Goal: Transaction & Acquisition: Purchase product/service

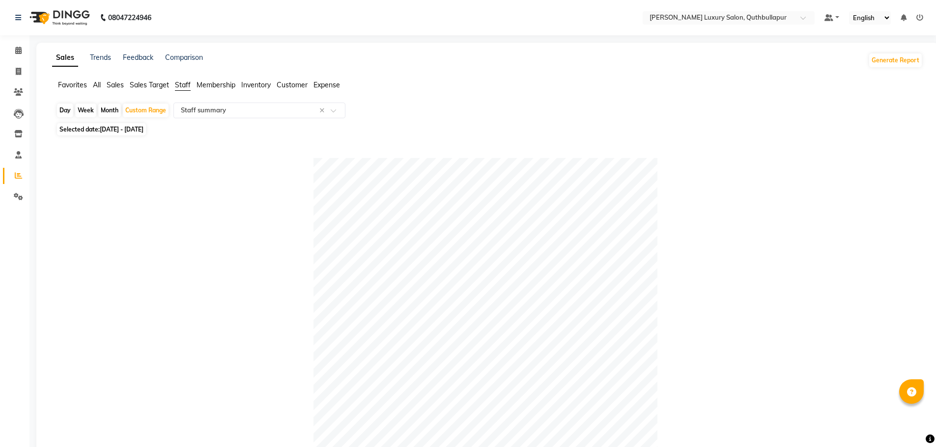
select select "csv"
select select "100"
click at [15, 74] on span at bounding box center [18, 71] width 17 height 11
select select "5816"
select select "service"
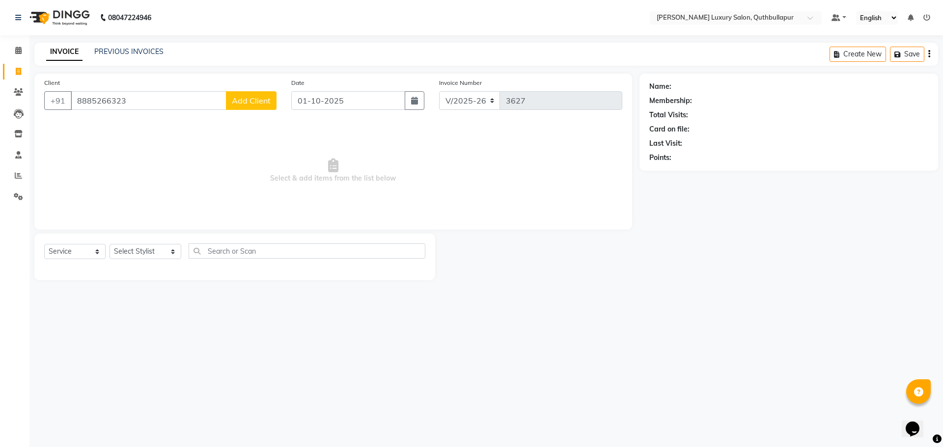
type input "8885266323"
click at [243, 98] on span "Add Client" at bounding box center [251, 101] width 39 height 10
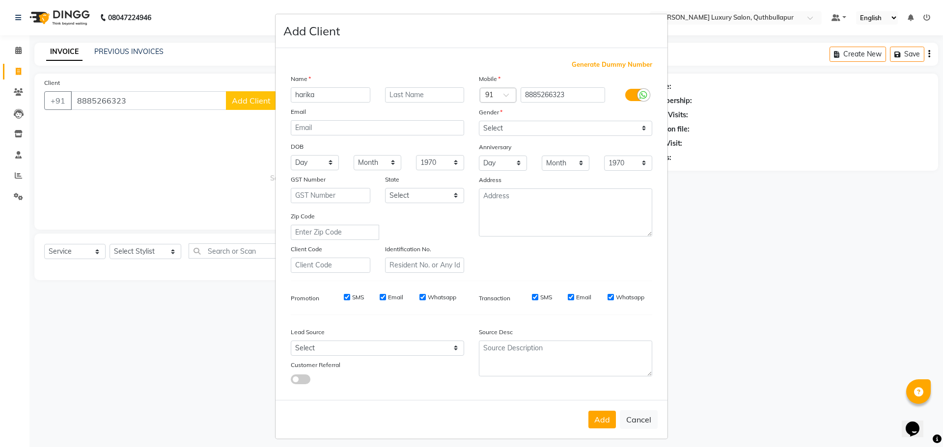
type input "harika"
click at [538, 128] on select "Select Male Female Other Prefer Not To Say" at bounding box center [565, 128] width 173 height 15
select select "female"
click at [479, 121] on select "Select Male Female Other Prefer Not To Say" at bounding box center [565, 128] width 173 height 15
click at [604, 421] on button "Add" at bounding box center [602, 420] width 28 height 18
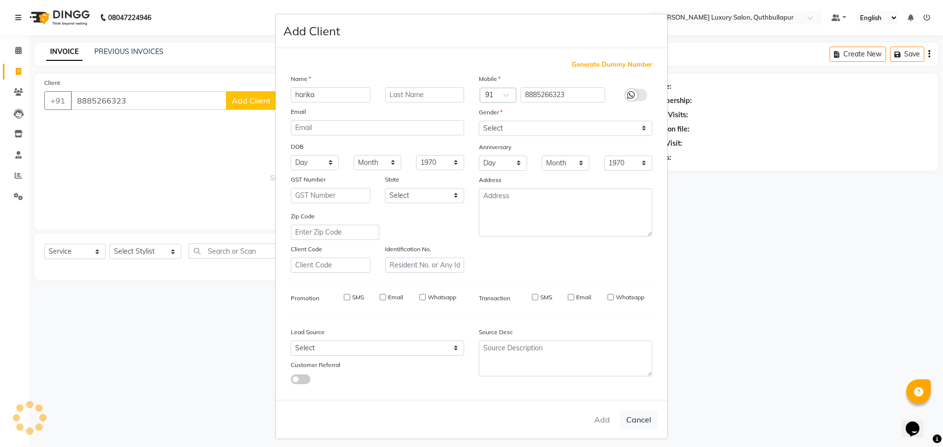
select select
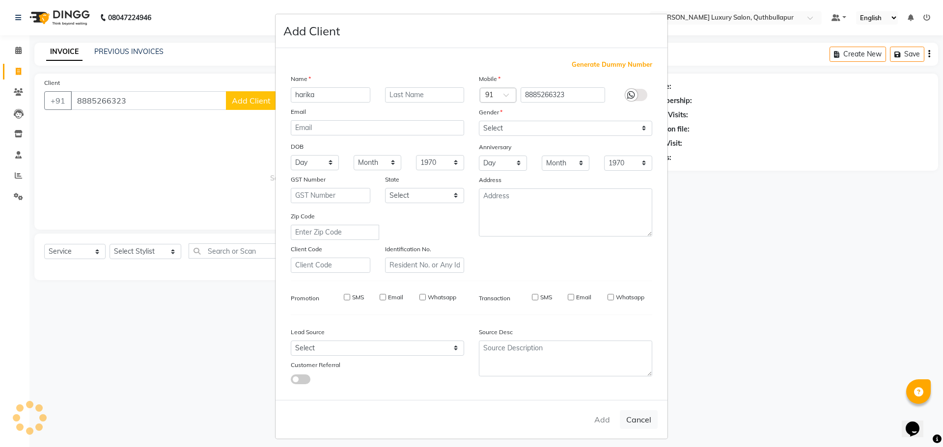
select select
checkbox input "false"
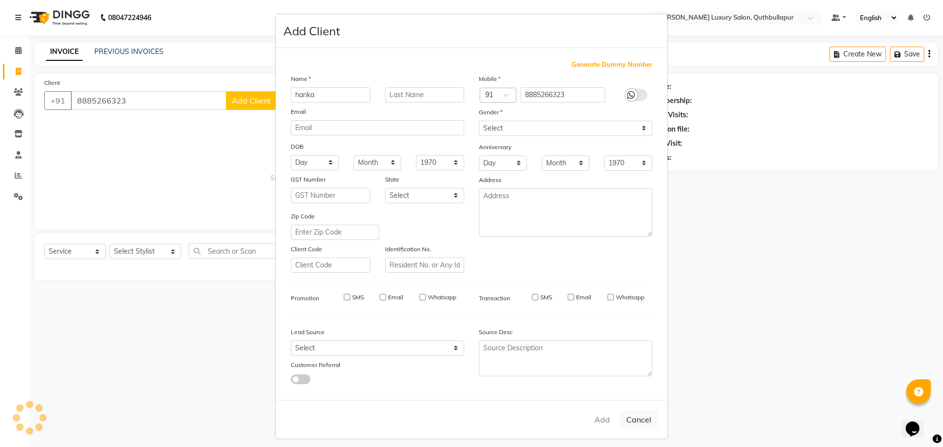
checkbox input "false"
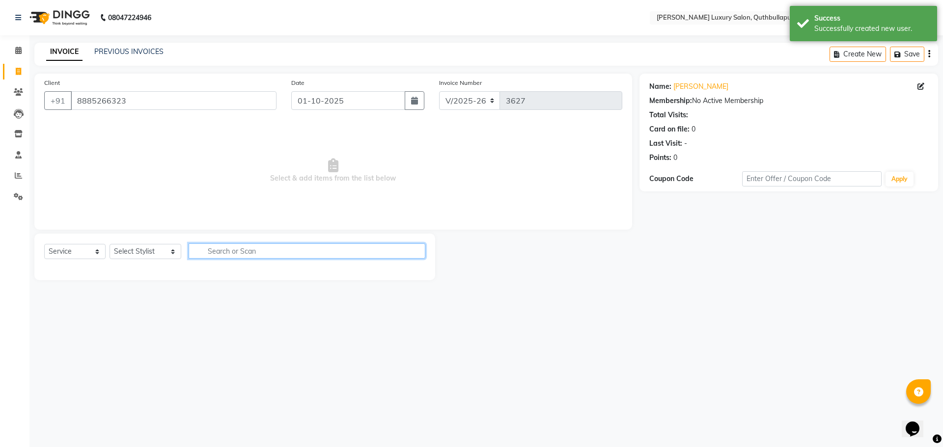
click at [290, 251] on input "text" at bounding box center [307, 251] width 237 height 15
type input "sps"
click at [134, 254] on select "Select Stylist [PERSON_NAME] SHAKE AHON [PERSON_NAME] [PERSON_NAME] [PERSON_NAM…" at bounding box center [146, 251] width 72 height 15
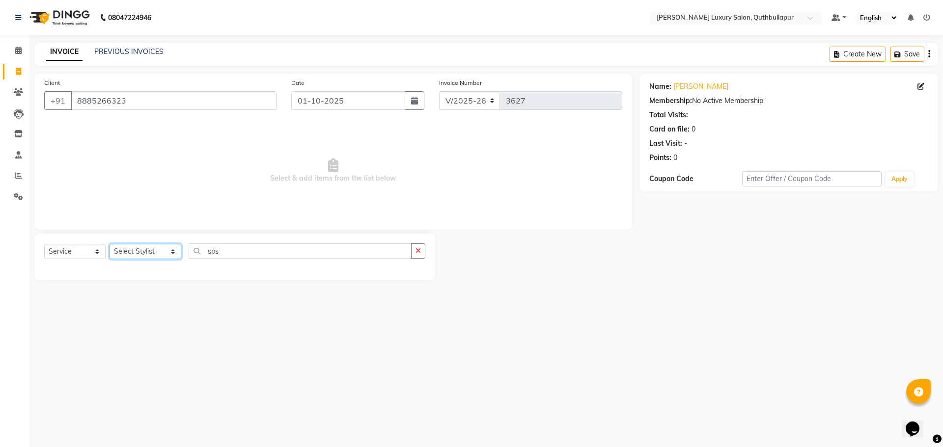
select select "54513"
click at [110, 244] on select "Select Stylist [PERSON_NAME] SHAKE AHON [PERSON_NAME] [PERSON_NAME] [PERSON_NAM…" at bounding box center [146, 251] width 72 height 15
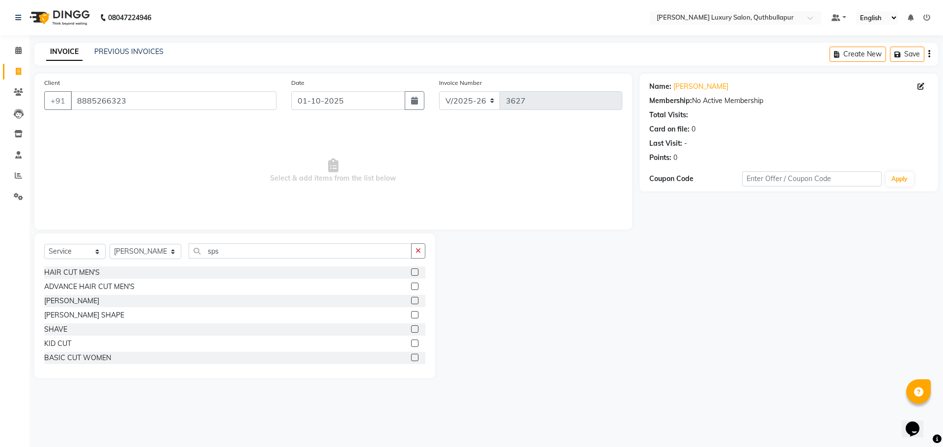
click at [411, 283] on label at bounding box center [414, 286] width 7 height 7
click at [411, 284] on input "checkbox" at bounding box center [414, 287] width 6 height 6
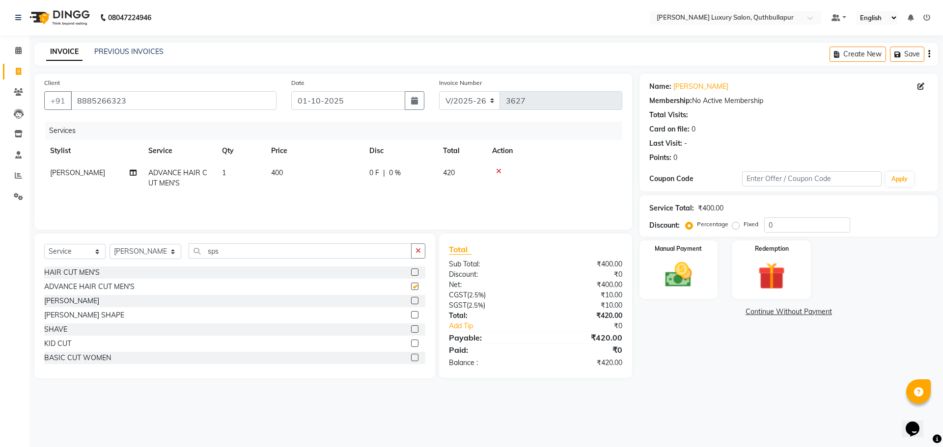
checkbox input "false"
click at [500, 171] on icon at bounding box center [498, 171] width 5 height 7
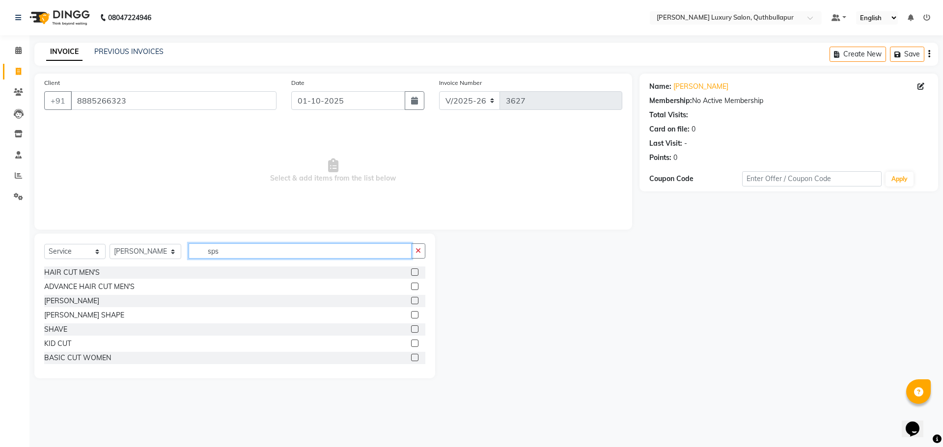
click at [320, 255] on input "sps" at bounding box center [300, 251] width 223 height 15
type input "s"
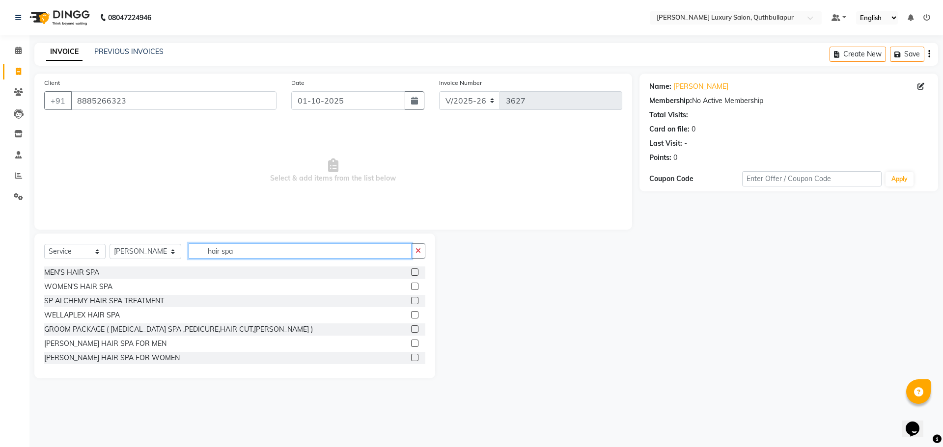
type input "hair spa"
click at [411, 305] on div at bounding box center [414, 302] width 6 height 10
click at [411, 301] on label at bounding box center [414, 300] width 7 height 7
click at [411, 301] on input "checkbox" at bounding box center [414, 301] width 6 height 6
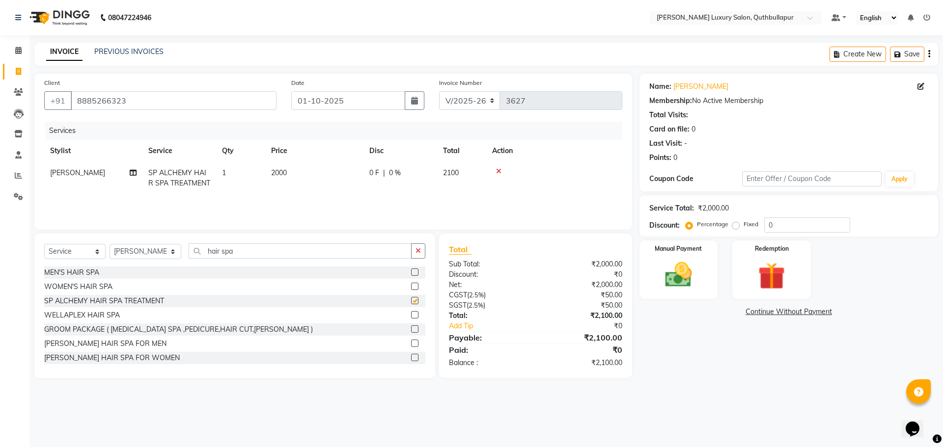
checkbox input "false"
click at [287, 173] on span "2000" at bounding box center [279, 172] width 16 height 9
select select "54513"
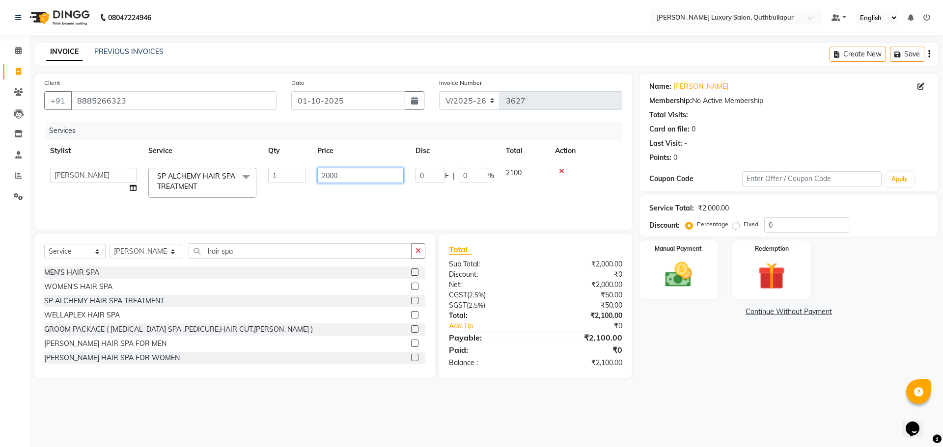
click at [358, 173] on input "2000" at bounding box center [360, 175] width 86 height 15
type input "2"
type input "3500"
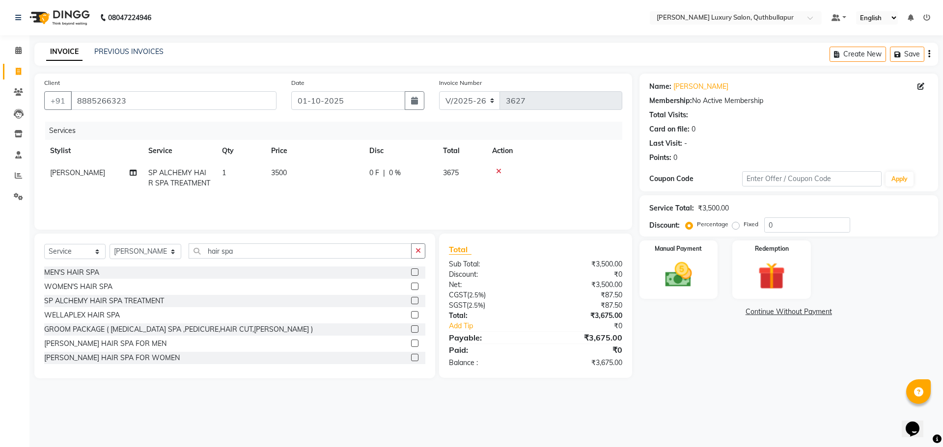
click at [665, 400] on div "08047224946 Select Location × Toni&guy Luxury Salon, Quthbullapur Default Panel…" at bounding box center [471, 223] width 943 height 447
click at [687, 268] on img at bounding box center [679, 275] width 46 height 32
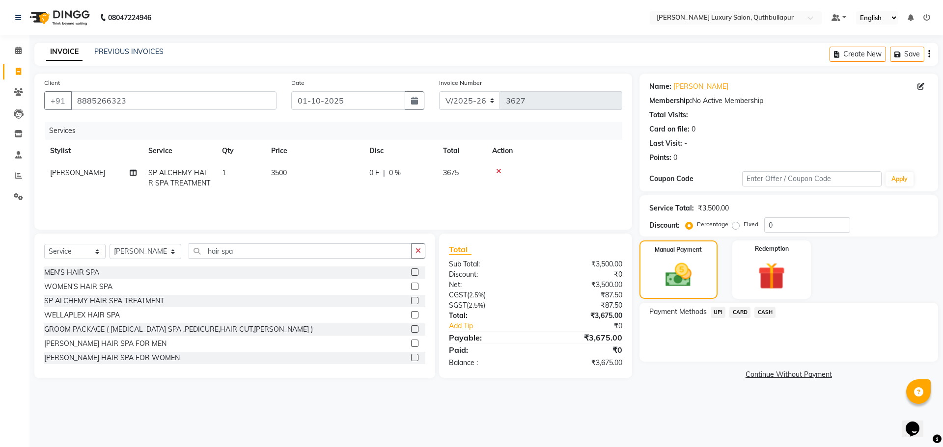
click at [749, 313] on span "CARD" at bounding box center [739, 312] width 21 height 11
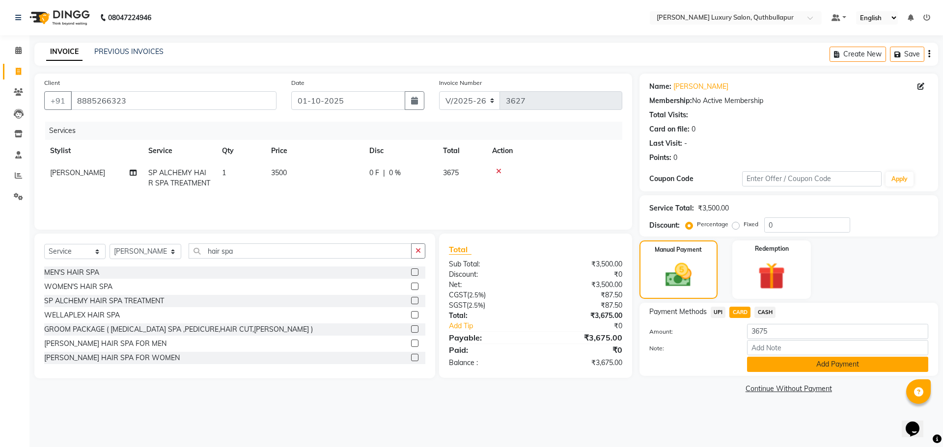
click at [848, 368] on button "Add Payment" at bounding box center [837, 364] width 181 height 15
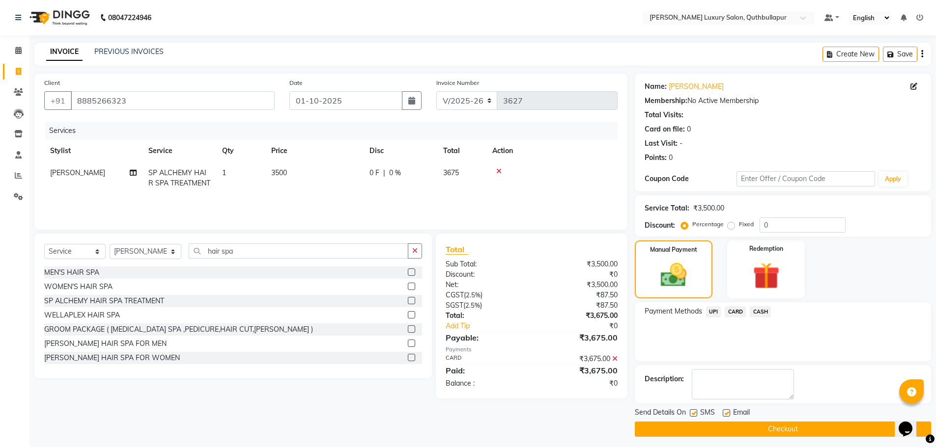
click at [790, 426] on button "Checkout" at bounding box center [783, 429] width 296 height 15
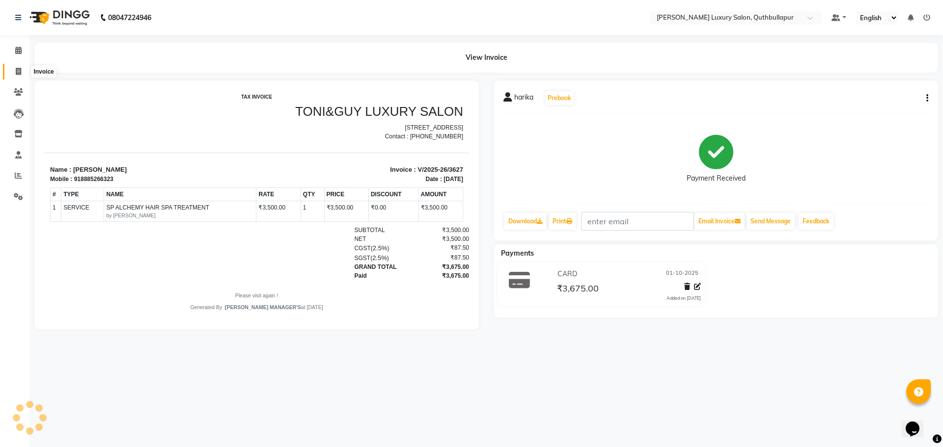
click at [17, 72] on icon at bounding box center [18, 71] width 5 height 7
select select "5816"
select select "service"
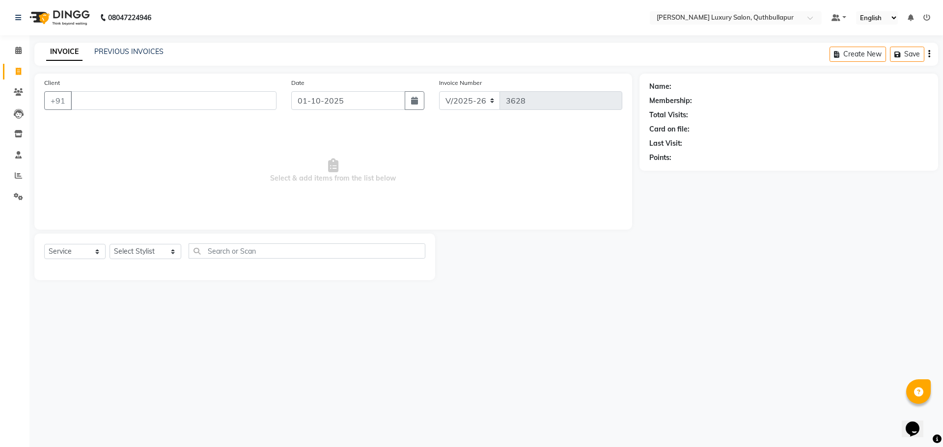
click at [94, 103] on input "Client" at bounding box center [174, 100] width 206 height 19
click at [140, 102] on input "9032003578" at bounding box center [149, 100] width 156 height 19
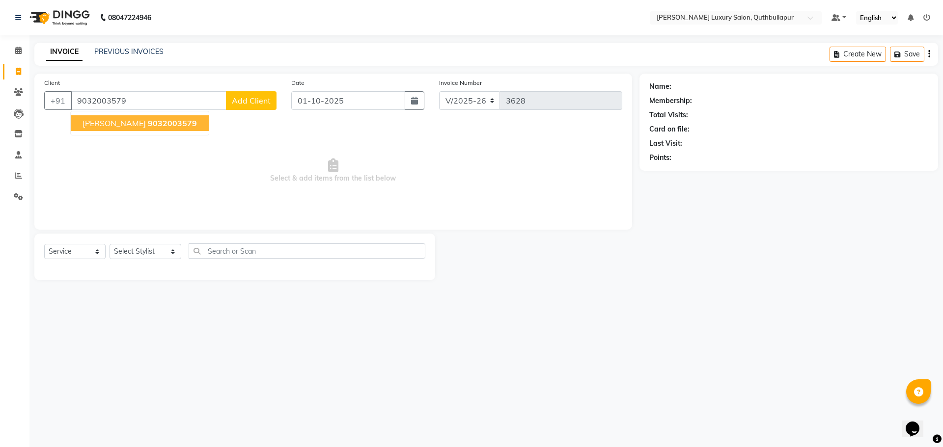
click at [73, 124] on button "NAGARAJ 9032003579" at bounding box center [140, 123] width 138 height 16
type input "9032003579"
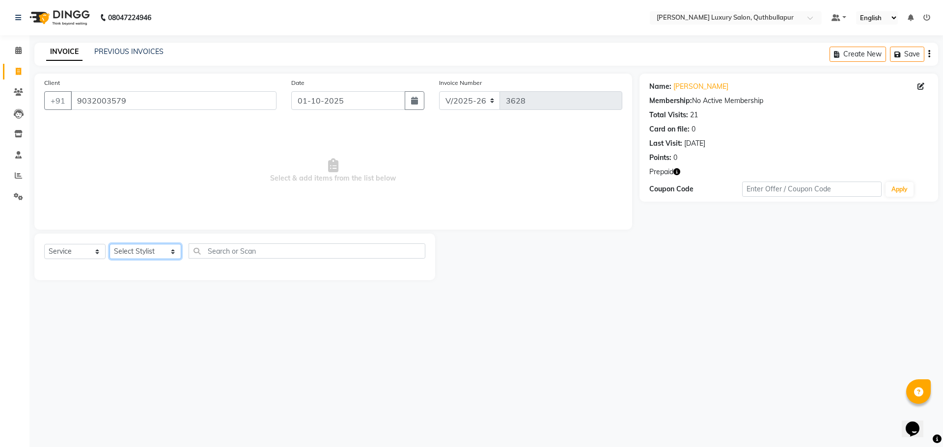
click at [141, 249] on select "Select Stylist [PERSON_NAME] SHAKE AHON [PERSON_NAME] [PERSON_NAME] [PERSON_NAM…" at bounding box center [146, 251] width 72 height 15
select select "59115"
click at [110, 244] on select "Select Stylist [PERSON_NAME] SHAKE AHON [PERSON_NAME] [PERSON_NAME] [PERSON_NAM…" at bounding box center [146, 251] width 72 height 15
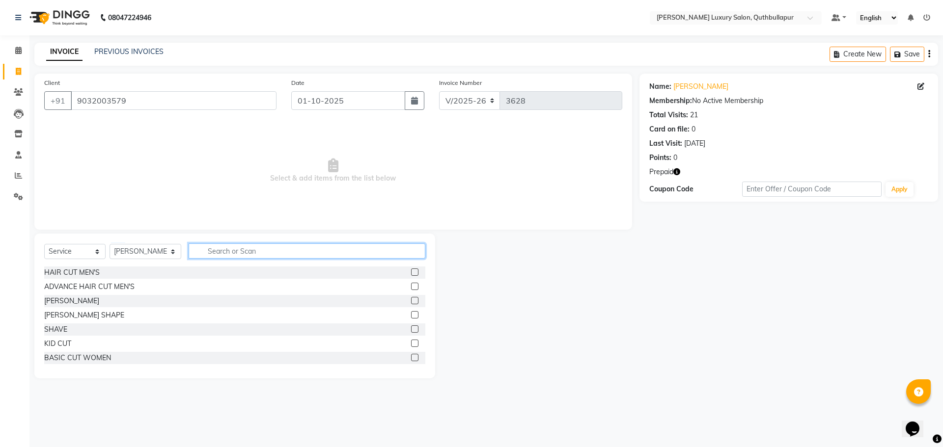
drag, startPoint x: 198, startPoint y: 244, endPoint x: 195, endPoint y: 252, distance: 9.2
click at [198, 245] on input "text" at bounding box center [307, 251] width 237 height 15
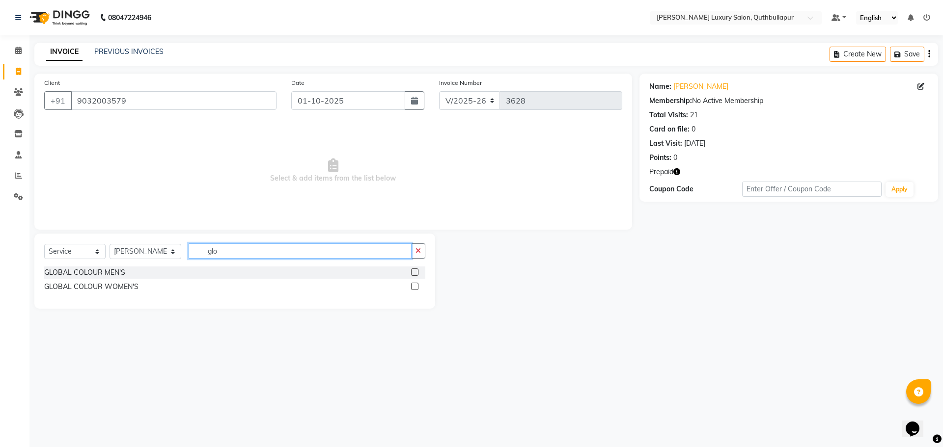
type input "glo"
click at [414, 272] on label at bounding box center [414, 272] width 7 height 7
click at [414, 272] on input "checkbox" at bounding box center [414, 273] width 6 height 6
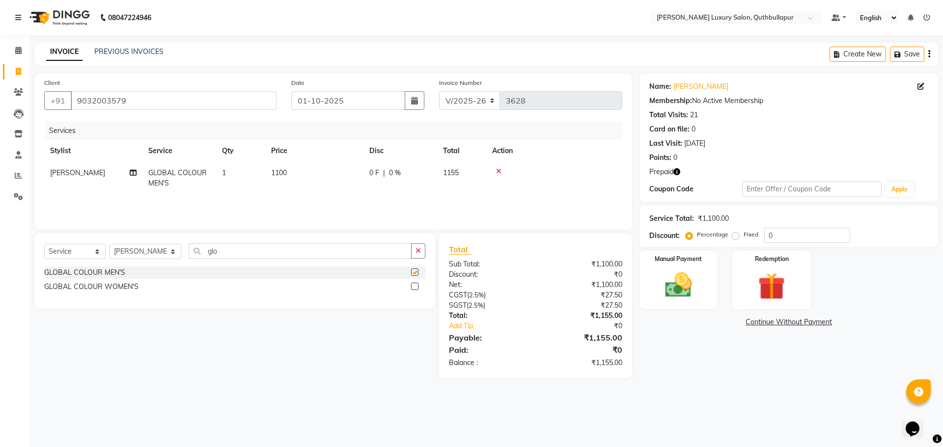
checkbox input "false"
click at [272, 249] on input "glo" at bounding box center [300, 251] width 223 height 15
type input "g"
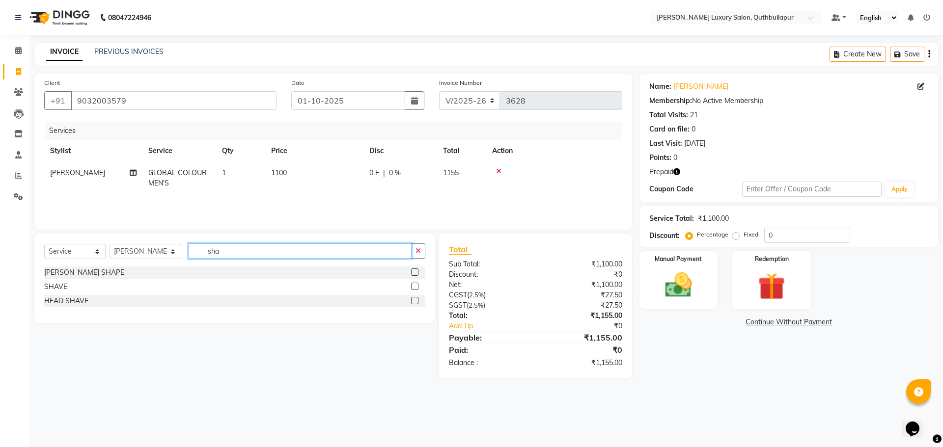
type input "sha"
click at [414, 287] on label at bounding box center [414, 286] width 7 height 7
click at [414, 287] on input "checkbox" at bounding box center [414, 287] width 6 height 6
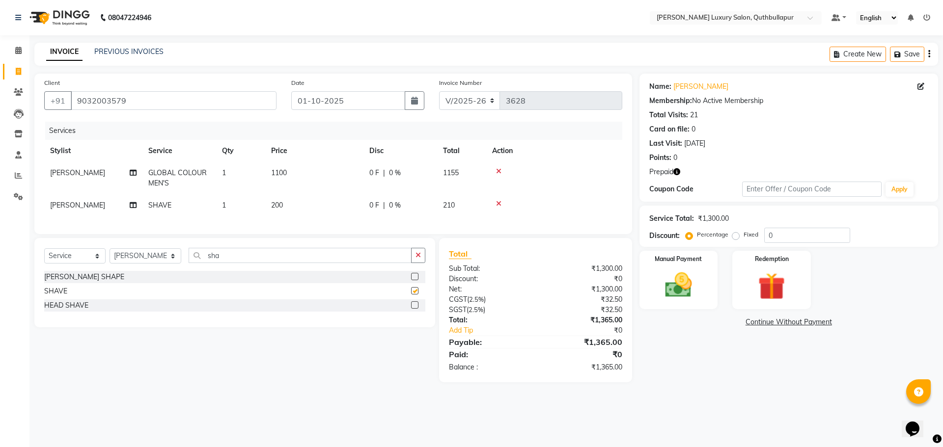
checkbox input "false"
click at [787, 277] on img at bounding box center [771, 286] width 46 height 35
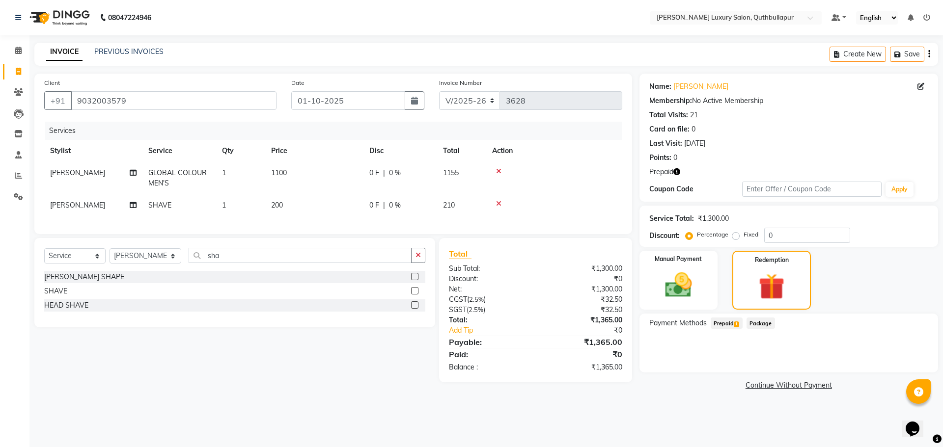
click at [728, 322] on span "Prepaid 1" at bounding box center [727, 323] width 32 height 11
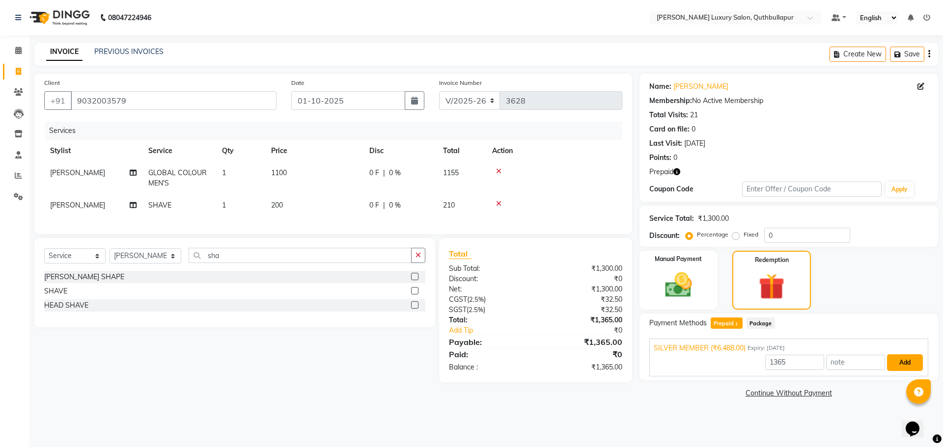
click at [900, 365] on button "Add" at bounding box center [905, 363] width 36 height 17
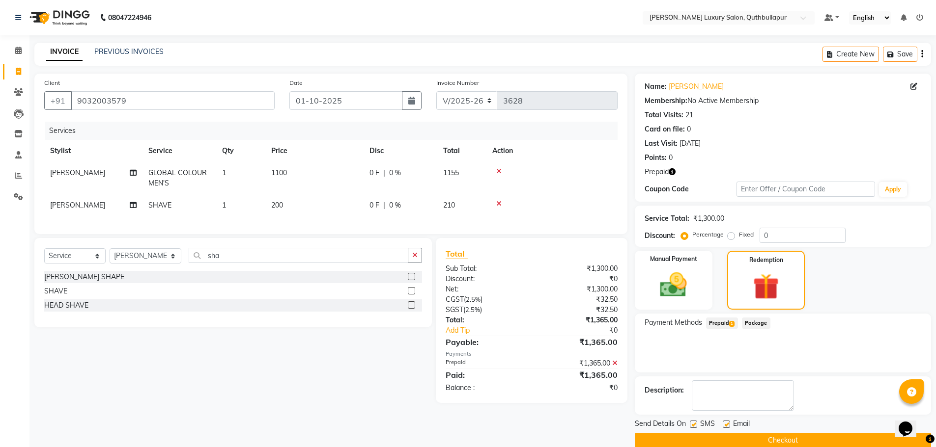
click at [840, 439] on button "Checkout" at bounding box center [783, 440] width 296 height 15
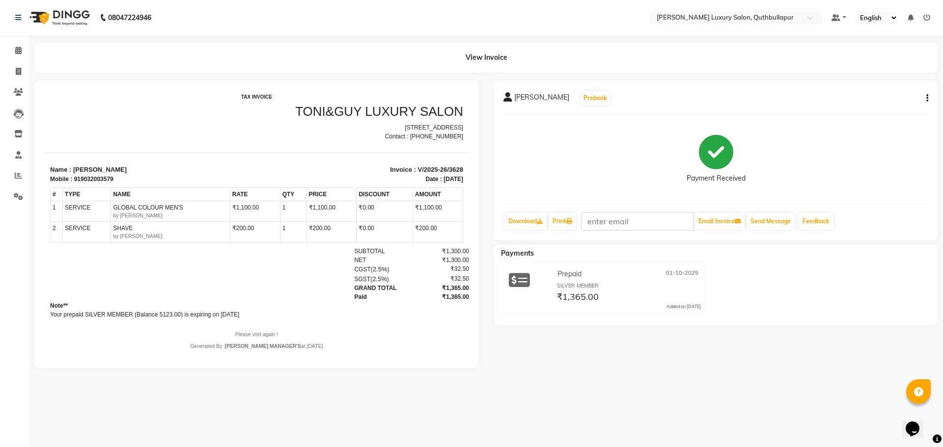
drag, startPoint x: 440, startPoint y: 380, endPoint x: 942, endPoint y: 410, distance: 503.3
click at [433, 413] on div "08047224946 Select Location × Toni&guy Luxury Salon, Quthbullapur Default Panel…" at bounding box center [471, 223] width 943 height 447
click at [23, 68] on span at bounding box center [18, 71] width 17 height 11
select select "5816"
select select "service"
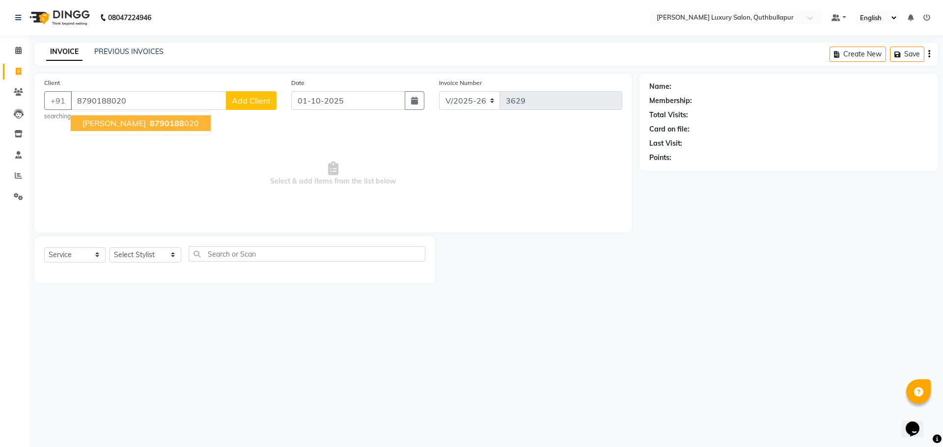
type input "8790188020"
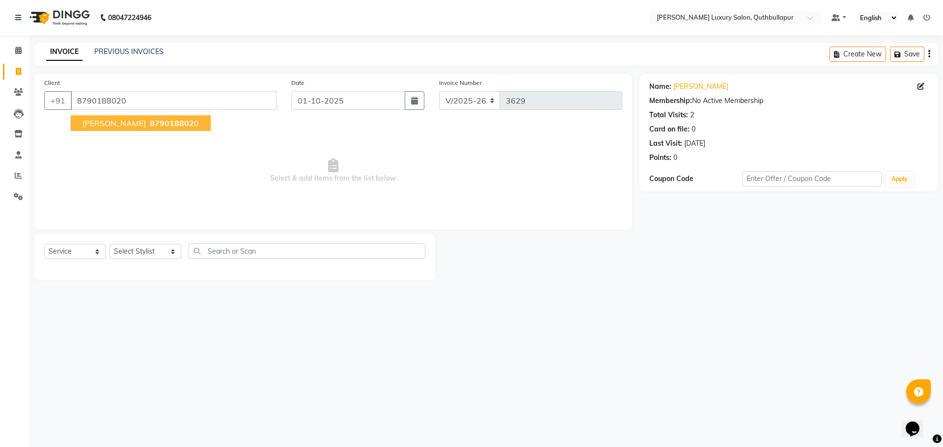
click at [148, 119] on ngb-highlight "879018802 0" at bounding box center [173, 123] width 51 height 10
click at [135, 253] on select "Select Stylist [PERSON_NAME] SHAKE AHON [PERSON_NAME] [PERSON_NAME] [PERSON_NAM…" at bounding box center [146, 251] width 72 height 15
select select "54513"
click at [110, 244] on select "Select Stylist [PERSON_NAME] SHAKE AHON [PERSON_NAME] [PERSON_NAME] [PERSON_NAM…" at bounding box center [146, 251] width 72 height 15
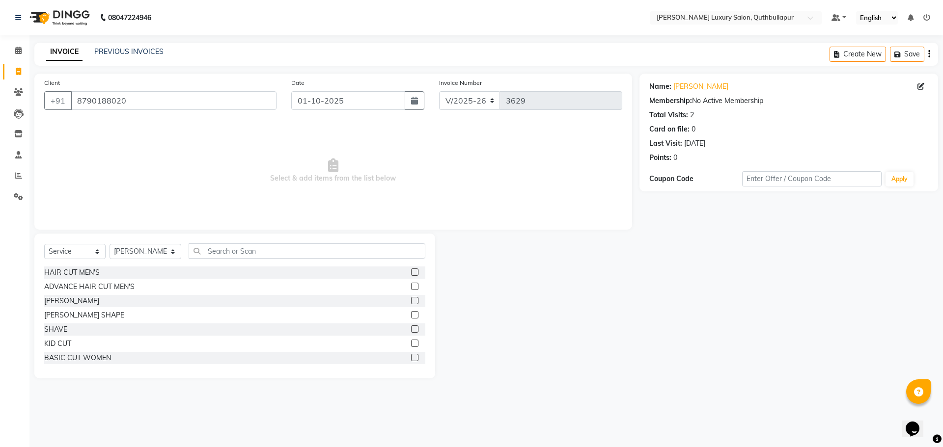
click at [403, 283] on div "ADVANCE HAIR CUT MEN'S" at bounding box center [234, 287] width 381 height 12
click at [411, 285] on label at bounding box center [414, 286] width 7 height 7
click at [411, 285] on input "checkbox" at bounding box center [414, 287] width 6 height 6
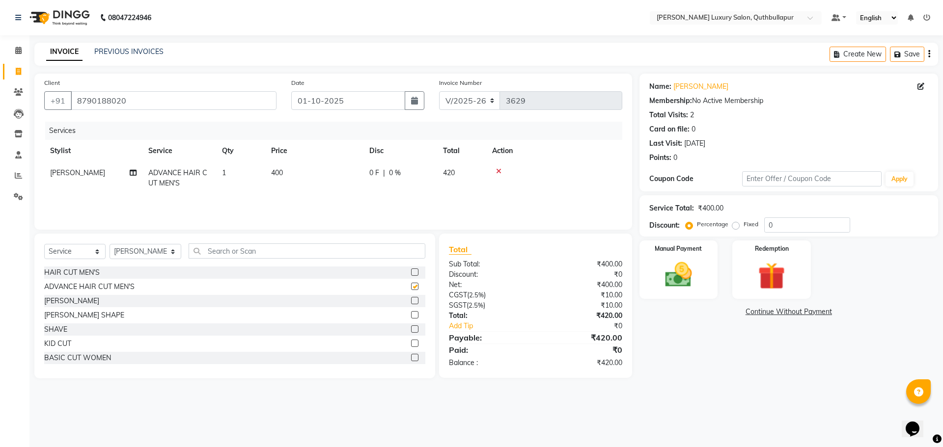
checkbox input "false"
click at [698, 284] on img at bounding box center [679, 275] width 46 height 32
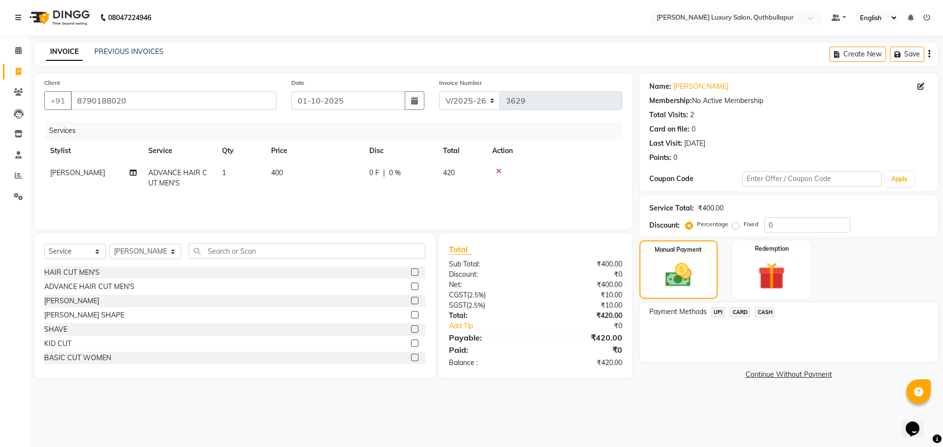
click at [714, 314] on span "UPI" at bounding box center [718, 312] width 15 height 11
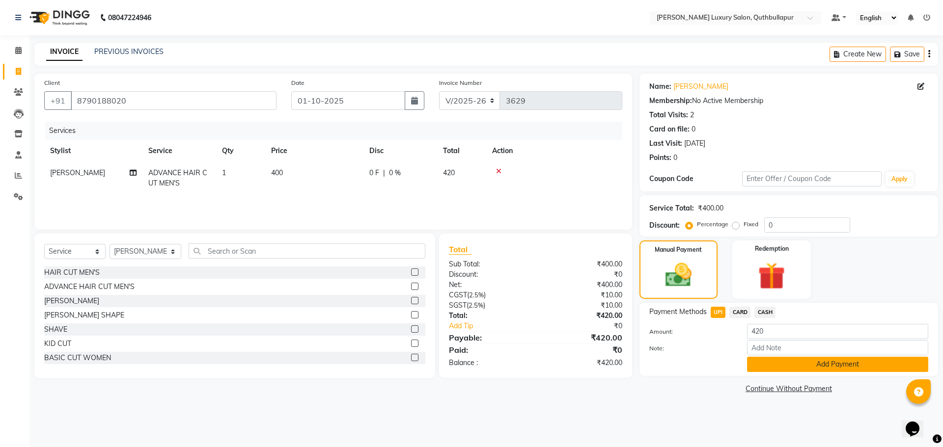
click at [816, 361] on button "Add Payment" at bounding box center [837, 364] width 181 height 15
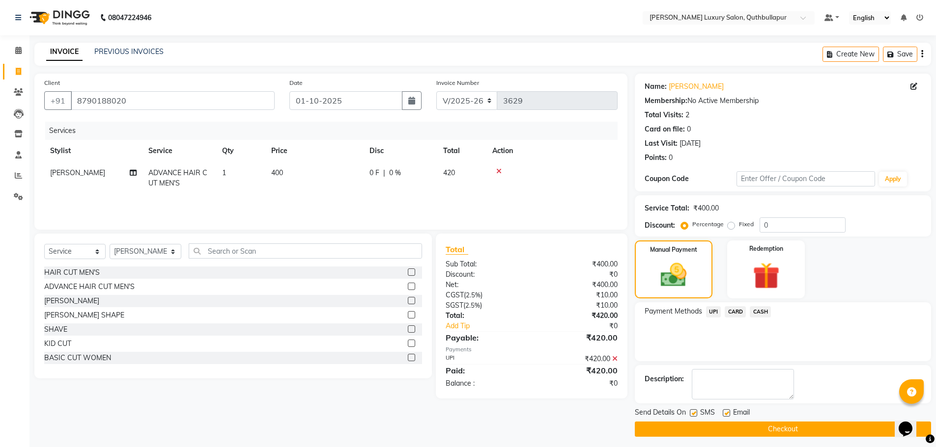
click at [764, 424] on button "Checkout" at bounding box center [783, 429] width 296 height 15
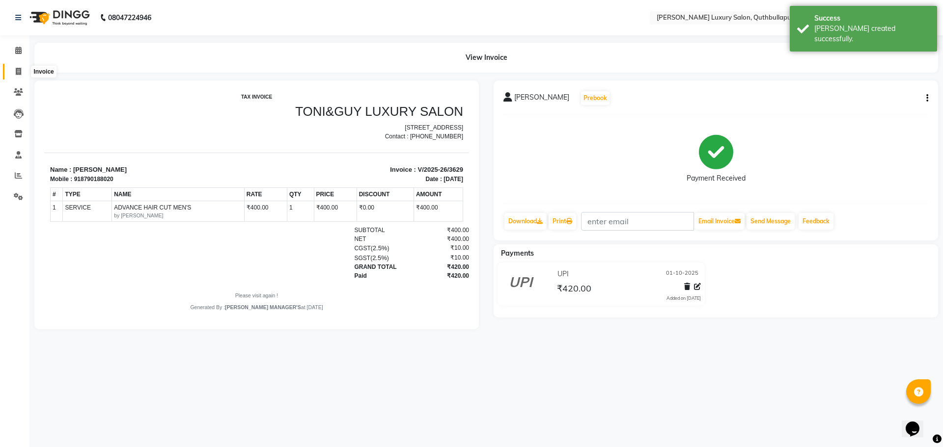
click at [19, 68] on icon at bounding box center [18, 71] width 5 height 7
select select "5816"
select select "service"
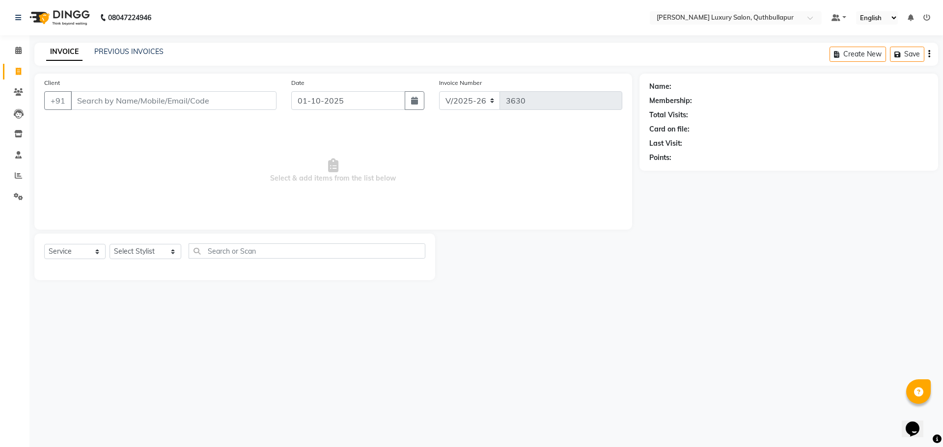
click at [20, 395] on div "Calendar Invoice Clients Leads Inventory Staff Reports Settings Completed InPro…" at bounding box center [66, 230] width 133 height 405
click at [22, 394] on div "Calendar Invoice Clients Leads Inventory Staff Reports Settings Completed InPro…" at bounding box center [66, 230] width 133 height 405
click at [235, 105] on input "Client" at bounding box center [174, 100] width 206 height 19
type input "9886897531"
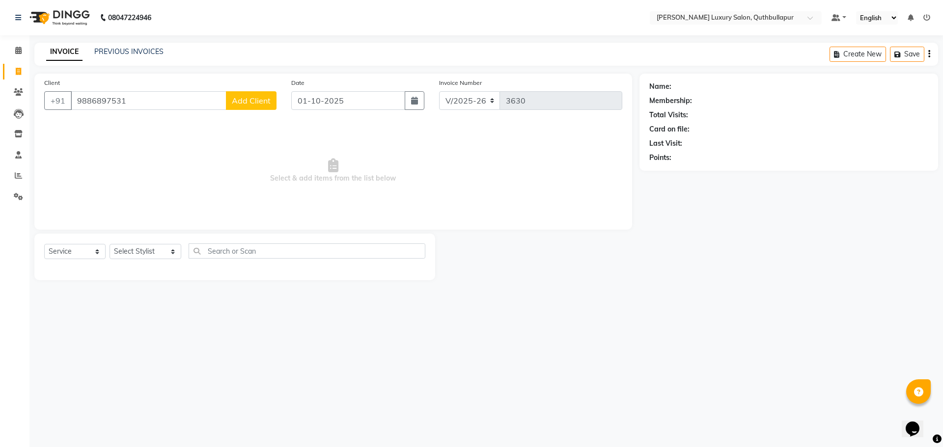
click at [258, 113] on div "Client +91 9886897531 Add Client" at bounding box center [160, 98] width 247 height 40
click at [266, 104] on span "Add Client" at bounding box center [251, 101] width 39 height 10
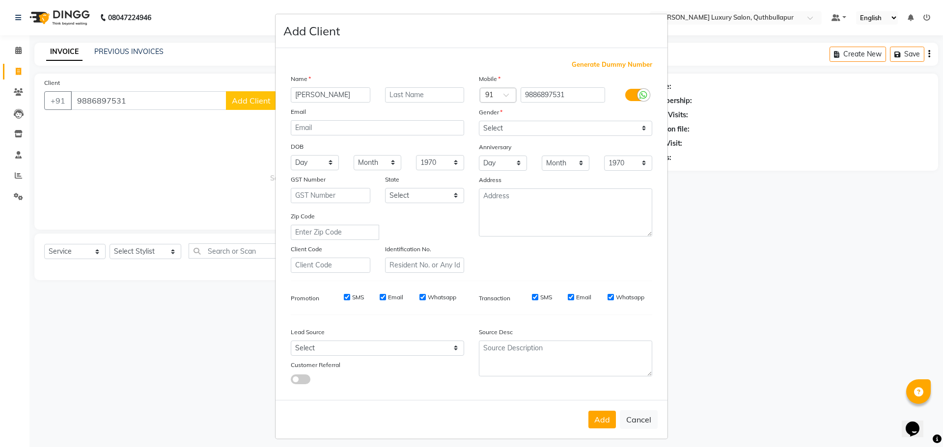
type input "madhu sudhan"
click at [539, 127] on select "Select Male Female Other Prefer Not To Say" at bounding box center [565, 128] width 173 height 15
select select "male"
click at [479, 121] on select "Select Male Female Other Prefer Not To Say" at bounding box center [565, 128] width 173 height 15
click at [594, 418] on button "Add" at bounding box center [602, 420] width 28 height 18
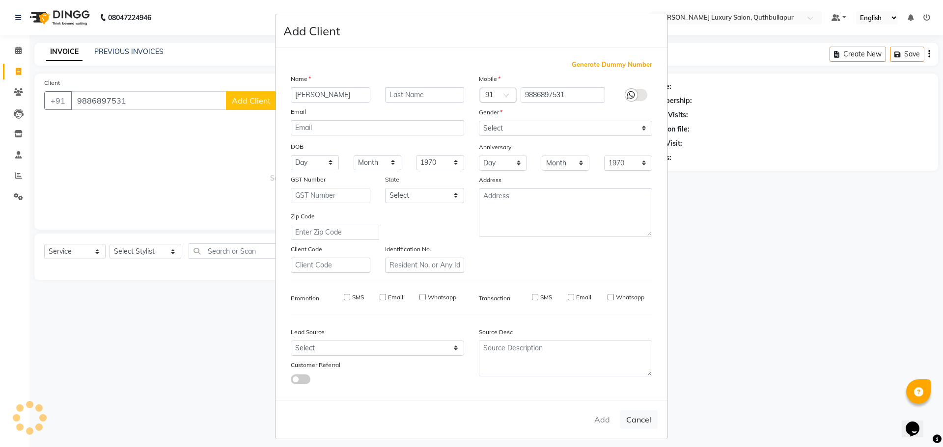
select select
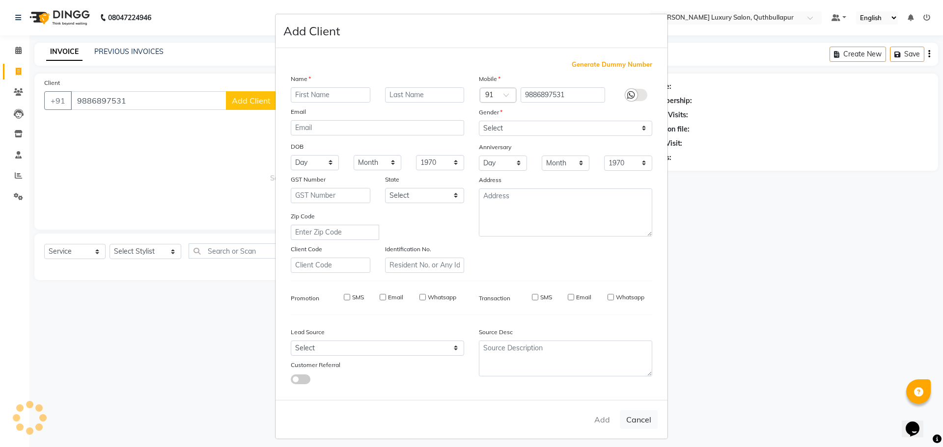
select select
checkbox input "false"
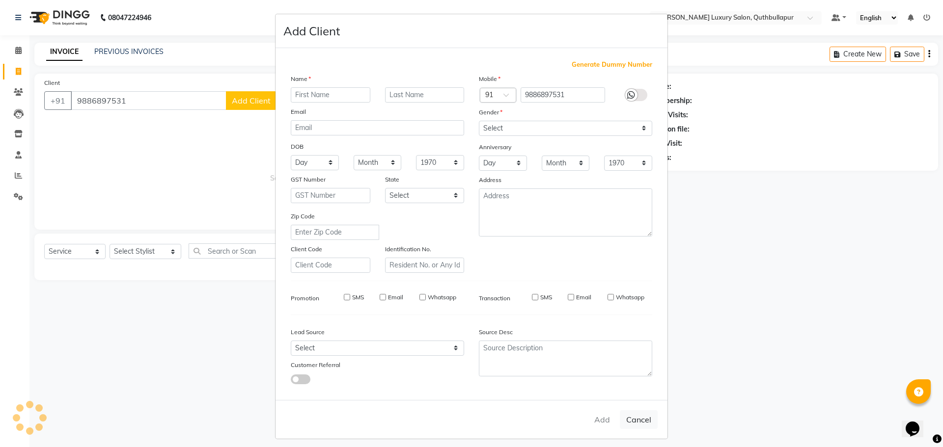
checkbox input "false"
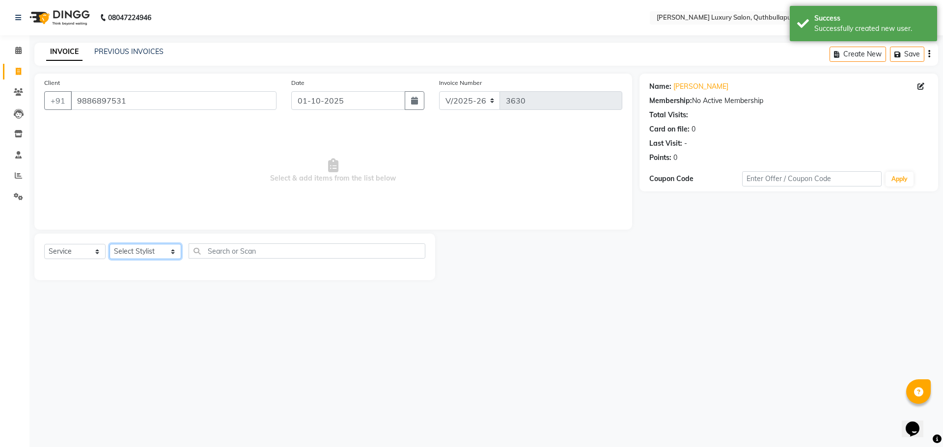
click at [154, 249] on select "Select Stylist AADIL SHAKE AHON ALI ARAVIND ARHAN ARHAN ARIF ARIF KPHB ARMAAN a…" at bounding box center [146, 251] width 72 height 15
select select "54513"
click at [110, 244] on select "Select Stylist AADIL SHAKE AHON ALI ARAVIND ARHAN ARHAN ARIF ARIF KPHB ARMAAN a…" at bounding box center [146, 251] width 72 height 15
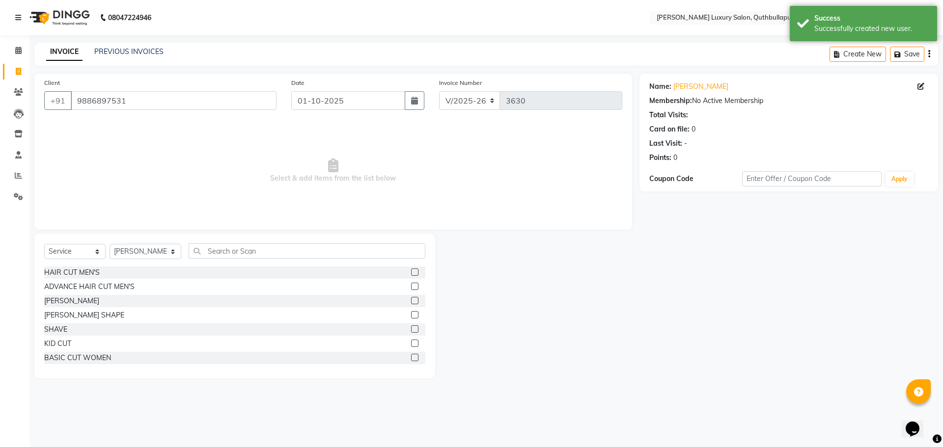
click at [411, 268] on div at bounding box center [418, 273] width 14 height 12
click at [411, 270] on label at bounding box center [414, 272] width 7 height 7
click at [411, 270] on input "checkbox" at bounding box center [414, 273] width 6 height 6
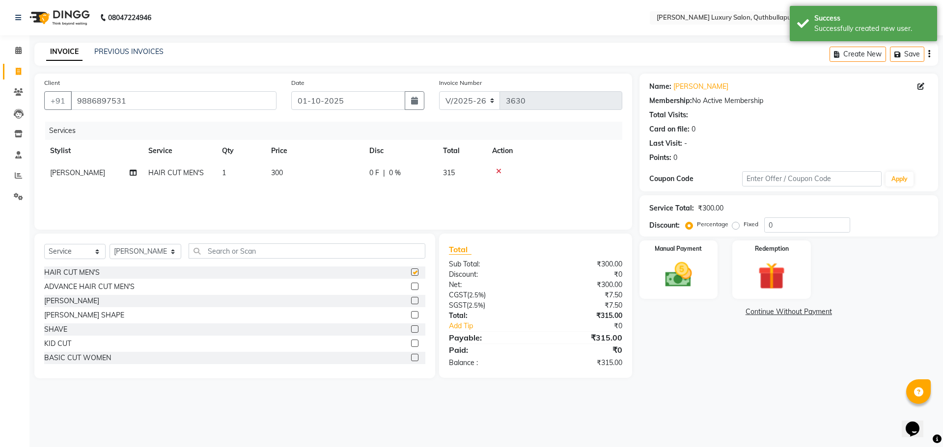
checkbox input "false"
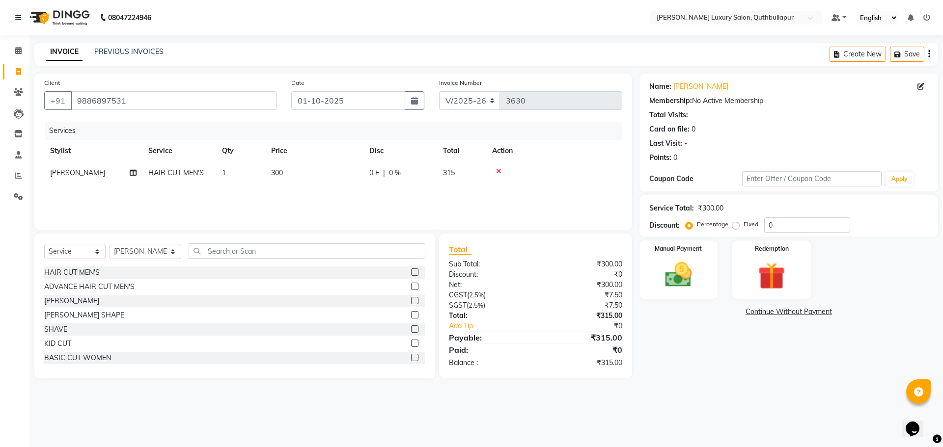
click at [411, 297] on label at bounding box center [414, 300] width 7 height 7
click at [411, 298] on input "checkbox" at bounding box center [414, 301] width 6 height 6
checkbox input "false"
click at [694, 281] on img at bounding box center [679, 275] width 46 height 32
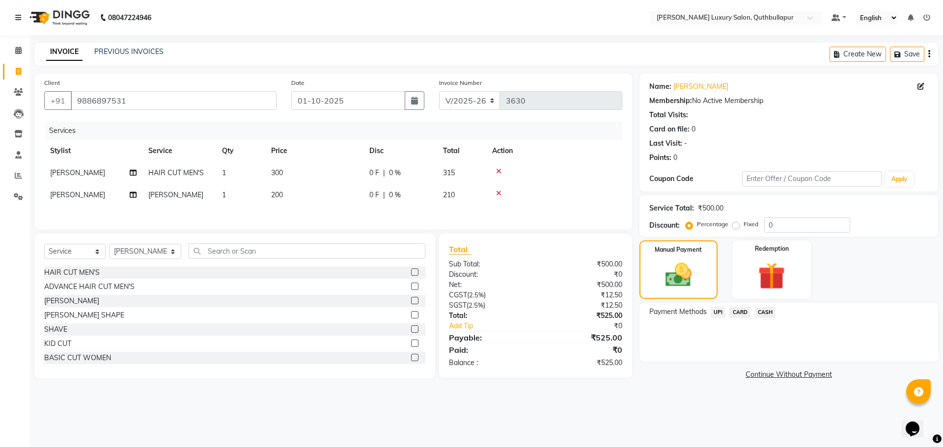
click at [719, 313] on span "UPI" at bounding box center [718, 312] width 15 height 11
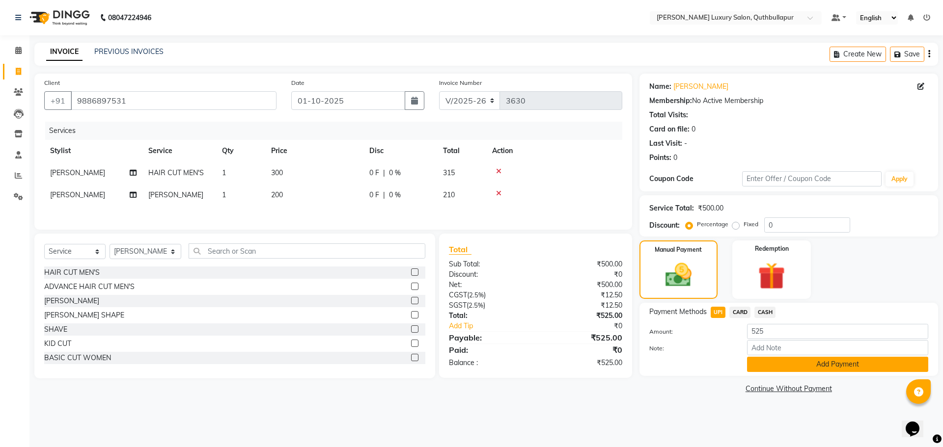
click at [776, 366] on button "Add Payment" at bounding box center [837, 364] width 181 height 15
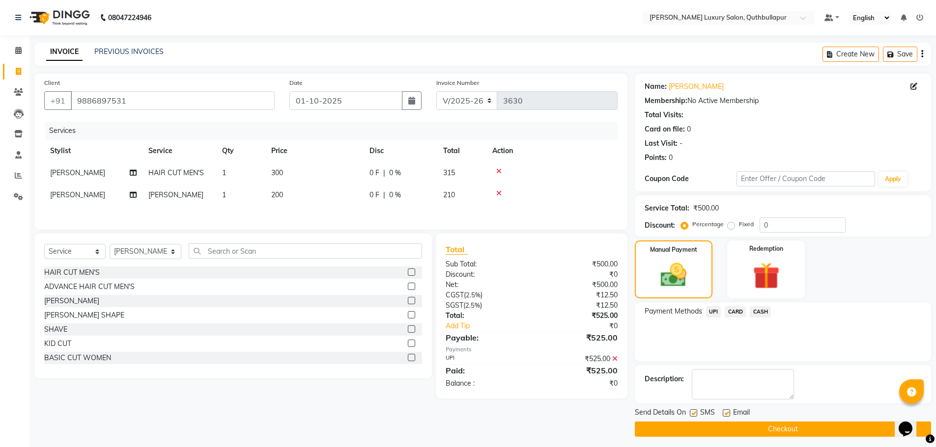
click at [787, 432] on button "Checkout" at bounding box center [783, 429] width 296 height 15
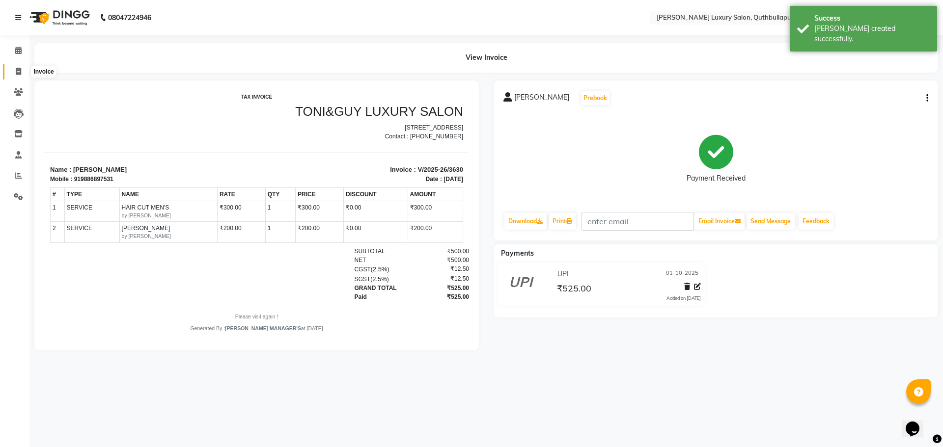
click at [16, 73] on icon at bounding box center [18, 71] width 5 height 7
select select "5816"
select select "service"
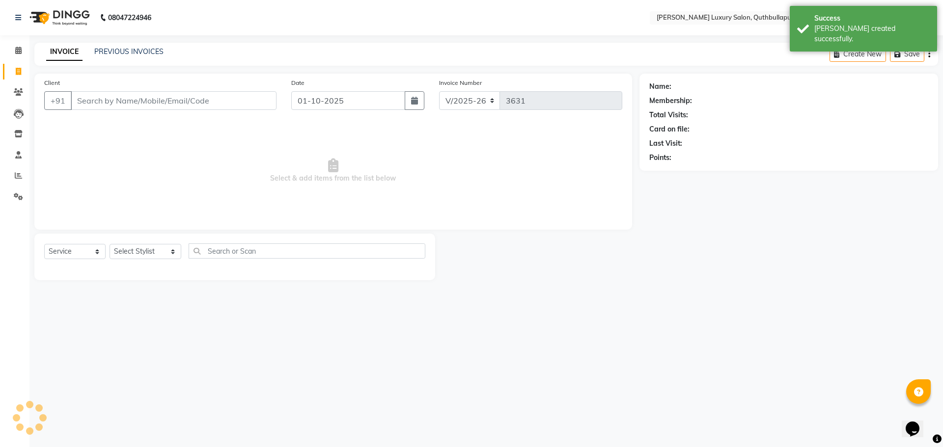
click at [97, 102] on input "Client" at bounding box center [174, 100] width 206 height 19
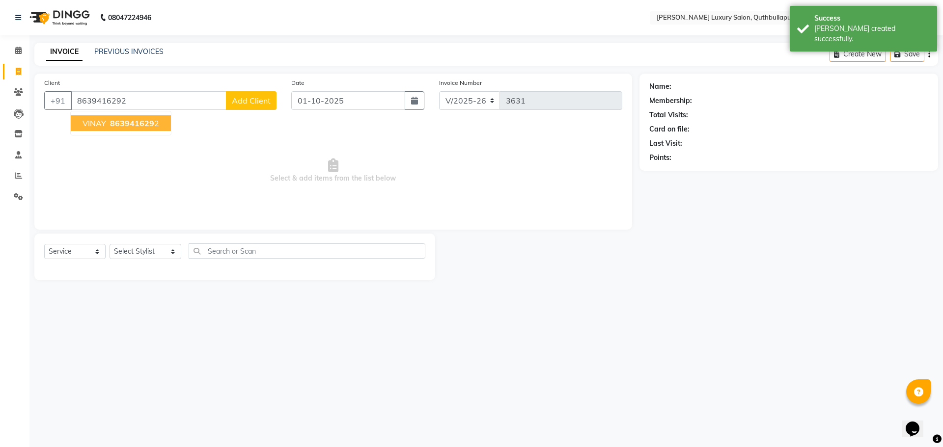
type input "8639416292"
click at [96, 121] on span "VINAY" at bounding box center [95, 123] width 24 height 10
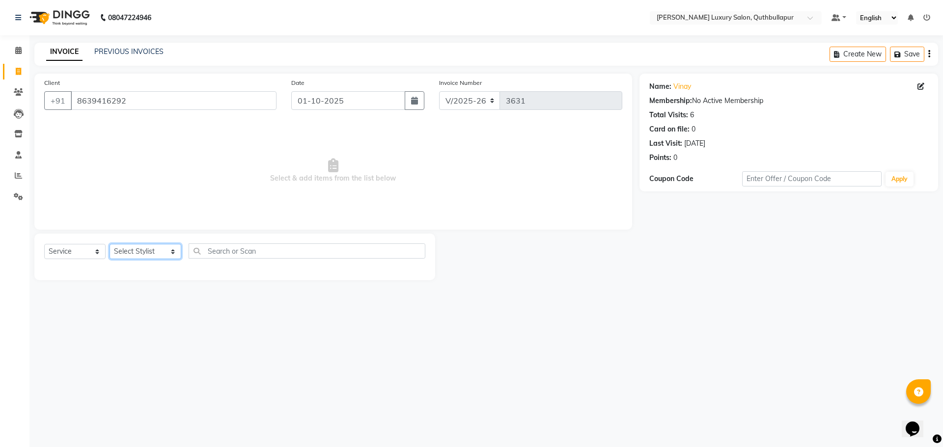
click at [154, 246] on select "Select Stylist AADIL SHAKE AHON ALI ARAVIND ARHAN ARHAN ARIF ARIF KPHB ARMAAN a…" at bounding box center [146, 251] width 72 height 15
select select "59115"
click at [110, 244] on select "Select Stylist AADIL SHAKE AHON ALI ARAVIND ARHAN ARHAN ARIF ARIF KPHB ARMAAN a…" at bounding box center [146, 251] width 72 height 15
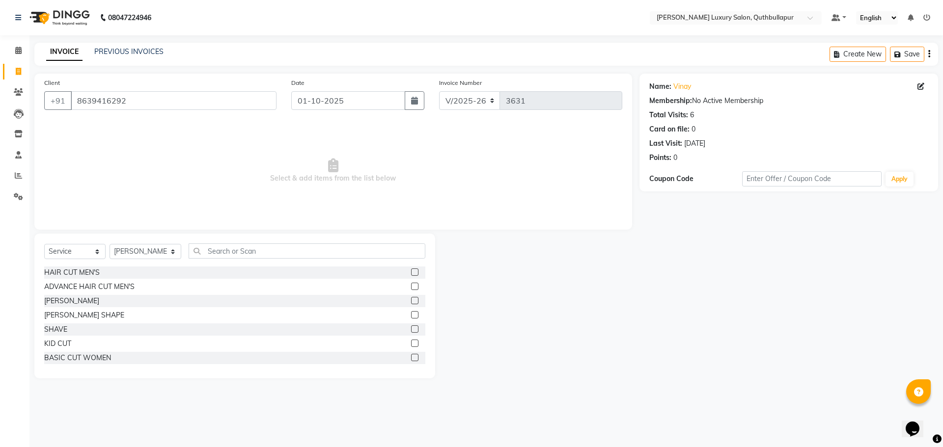
click at [411, 275] on label at bounding box center [414, 272] width 7 height 7
click at [411, 275] on input "checkbox" at bounding box center [414, 273] width 6 height 6
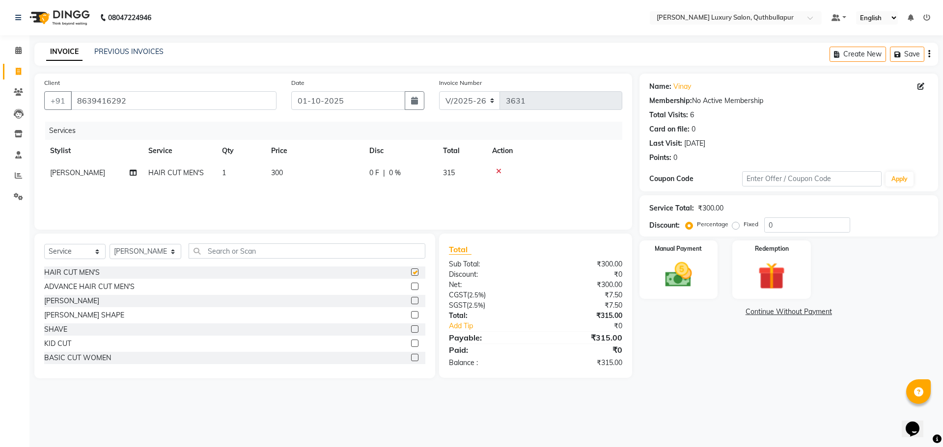
checkbox input "false"
click at [411, 299] on label at bounding box center [414, 300] width 7 height 7
click at [411, 299] on input "checkbox" at bounding box center [414, 301] width 6 height 6
checkbox input "false"
click at [497, 195] on icon at bounding box center [498, 193] width 5 height 7
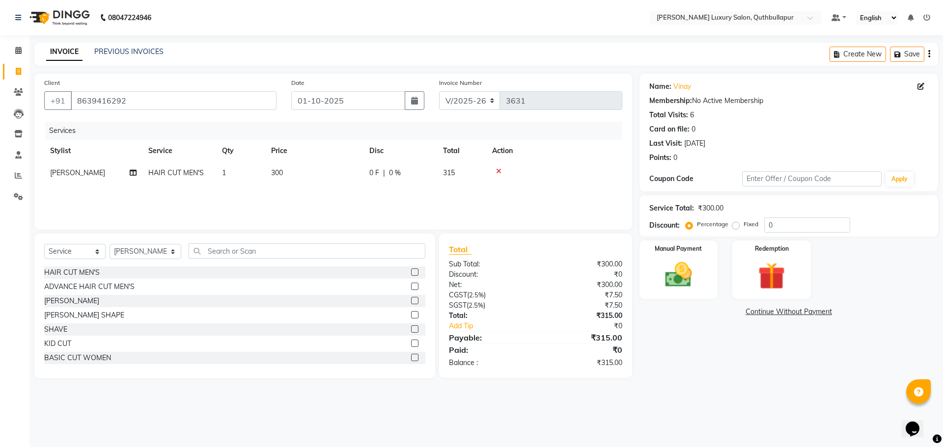
click at [411, 312] on label at bounding box center [414, 314] width 7 height 7
click at [411, 312] on input "checkbox" at bounding box center [414, 315] width 6 height 6
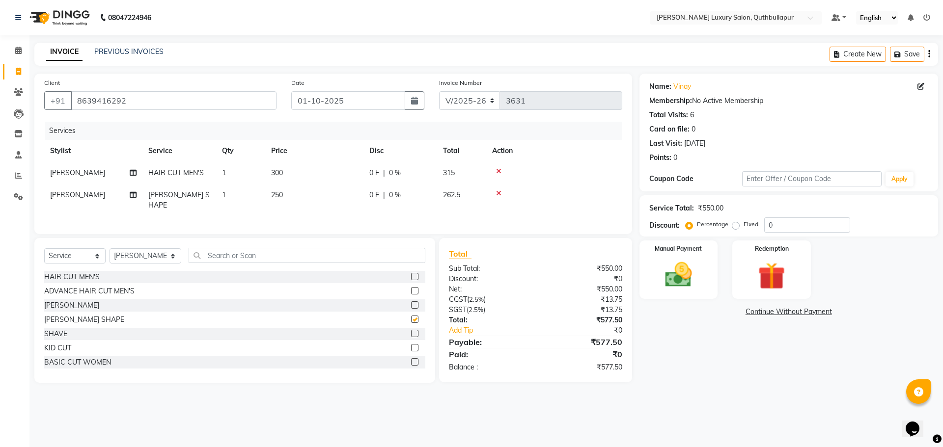
checkbox input "false"
click at [705, 289] on div "Manual Payment" at bounding box center [678, 270] width 82 height 60
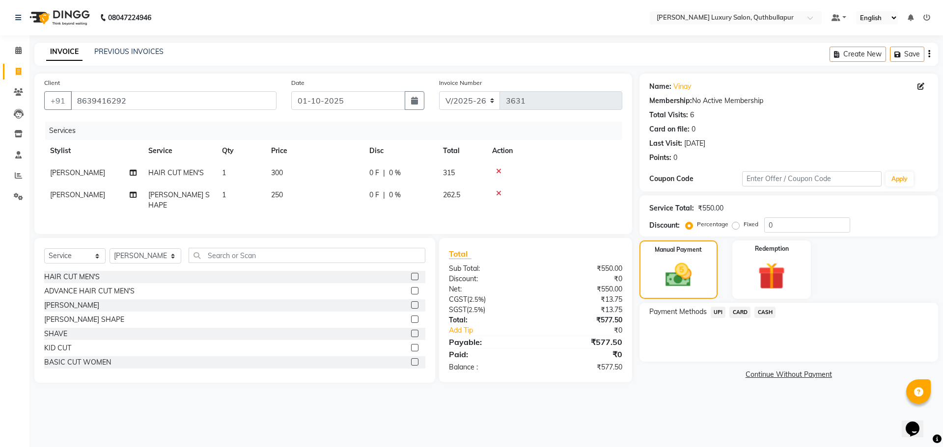
click at [718, 315] on span "UPI" at bounding box center [718, 312] width 15 height 11
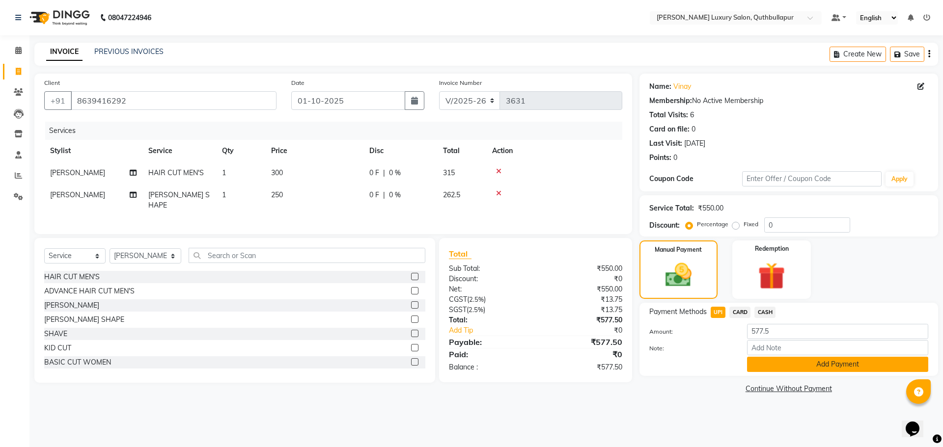
click at [771, 369] on button "Add Payment" at bounding box center [837, 364] width 181 height 15
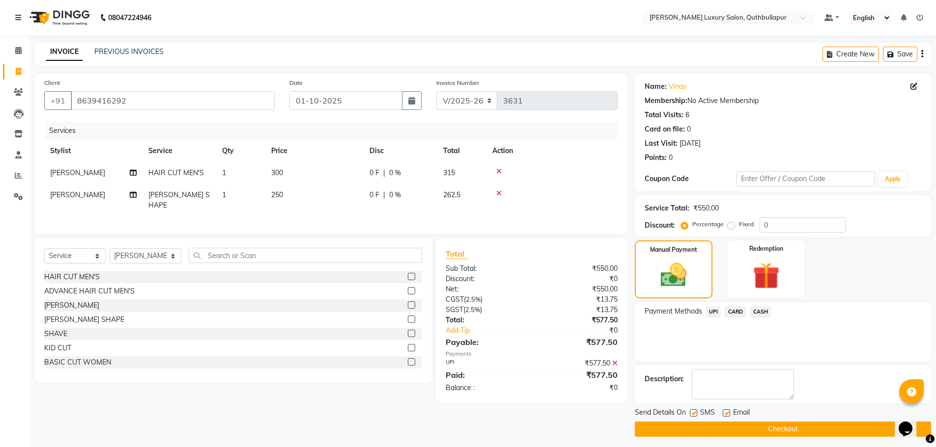
click at [821, 426] on button "Checkout" at bounding box center [783, 429] width 296 height 15
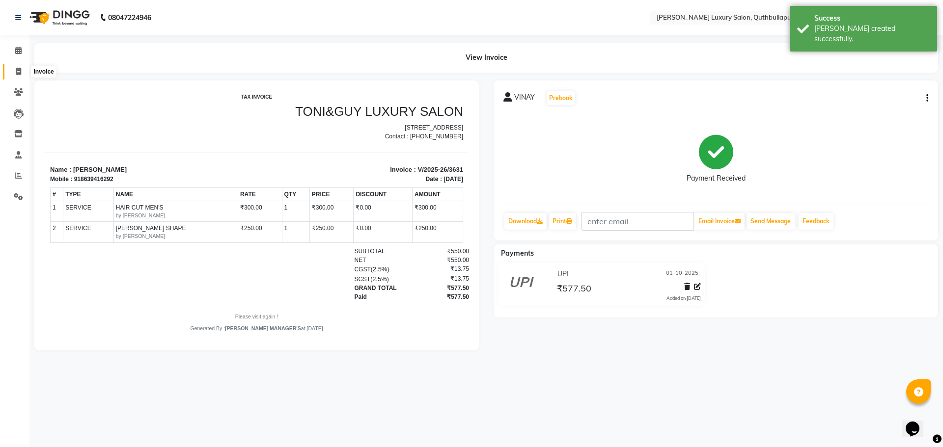
click at [12, 67] on span at bounding box center [18, 71] width 17 height 11
select select "5816"
select select "service"
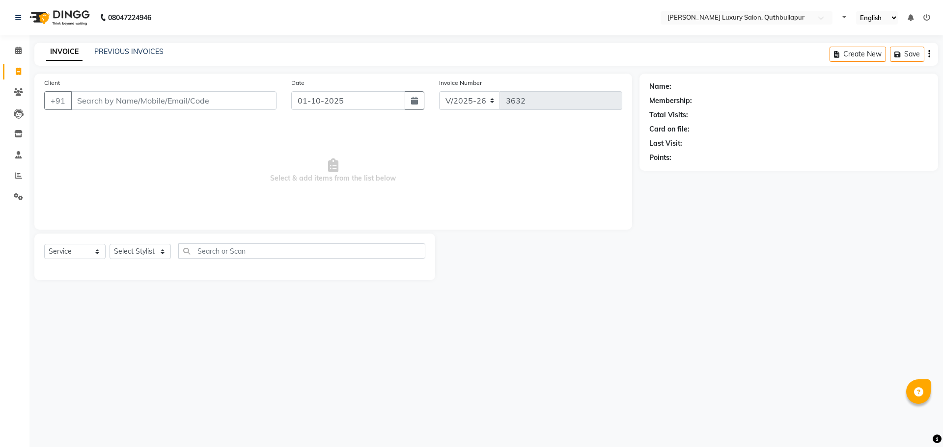
select select "5816"
select select "service"
click at [132, 54] on link "PREVIOUS INVOICES" at bounding box center [128, 51] width 69 height 9
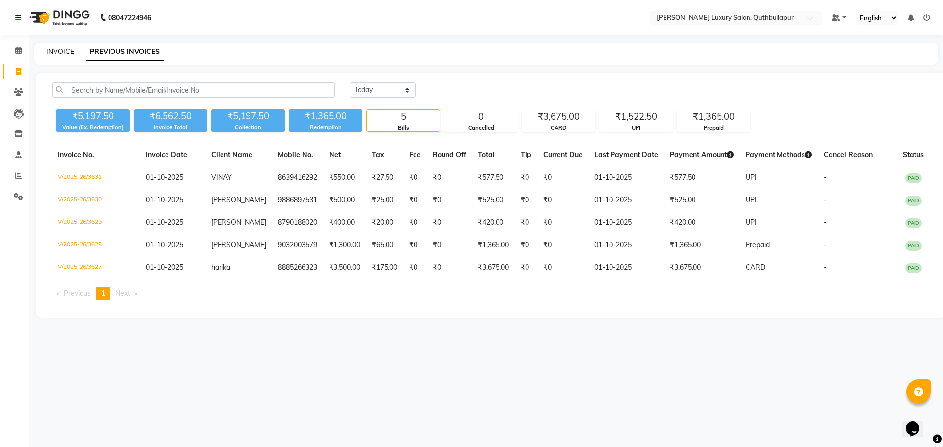
click at [59, 55] on link "INVOICE" at bounding box center [60, 51] width 28 height 9
select select "5816"
select select "service"
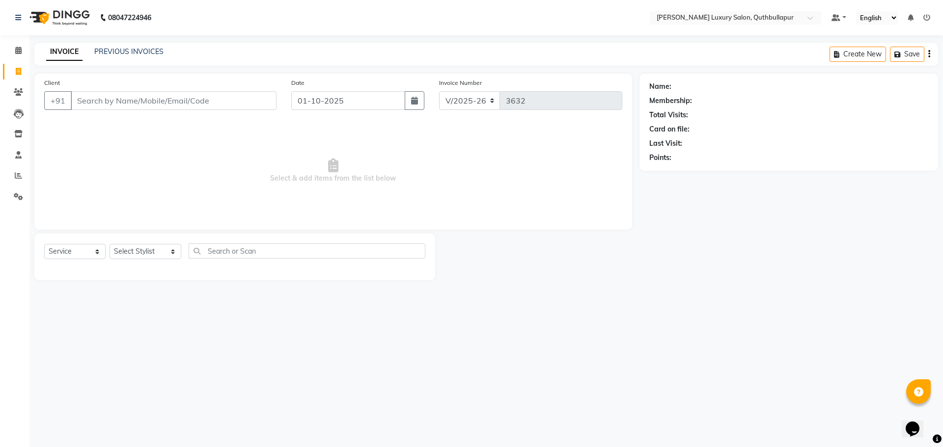
click at [99, 101] on input "Client" at bounding box center [174, 100] width 206 height 19
type input "9014618071"
click at [152, 257] on select "Select Stylist AADIL SHAKE AHON ALI ARAVIND ARHAN ARHAN ARIF ARIF KPHB ARMAAN a…" at bounding box center [146, 251] width 72 height 15
click at [110, 244] on select "Select Stylist AADIL SHAKE AHON ALI ARAVIND ARHAN ARHAN ARIF ARIF KPHB ARMAAN a…" at bounding box center [146, 251] width 72 height 15
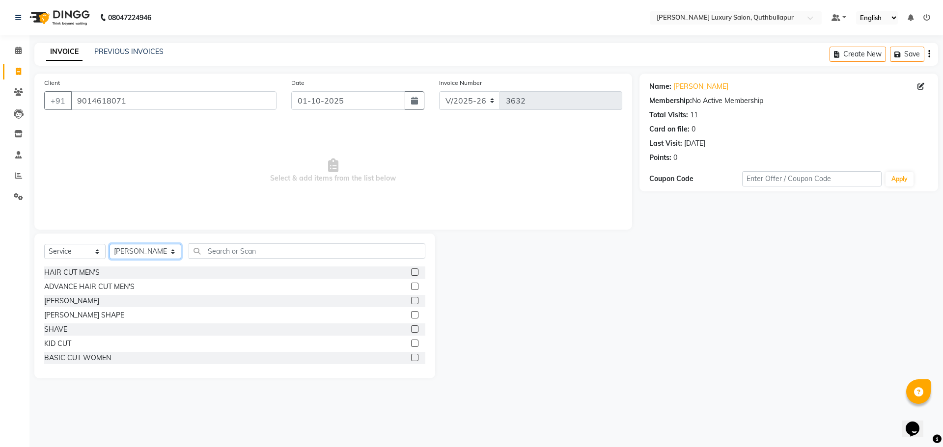
click at [152, 257] on select "Select Stylist AADIL SHAKE AHON ALI ARAVIND ARHAN ARHAN ARIF ARIF KPHB ARMAAN a…" at bounding box center [146, 251] width 72 height 15
select select "61101"
click at [110, 244] on select "Select Stylist AADIL SHAKE AHON ALI ARAVIND ARHAN ARHAN ARIF ARIF KPHB ARMAAN a…" at bounding box center [146, 251] width 72 height 15
click at [197, 252] on input "text" at bounding box center [307, 251] width 237 height 15
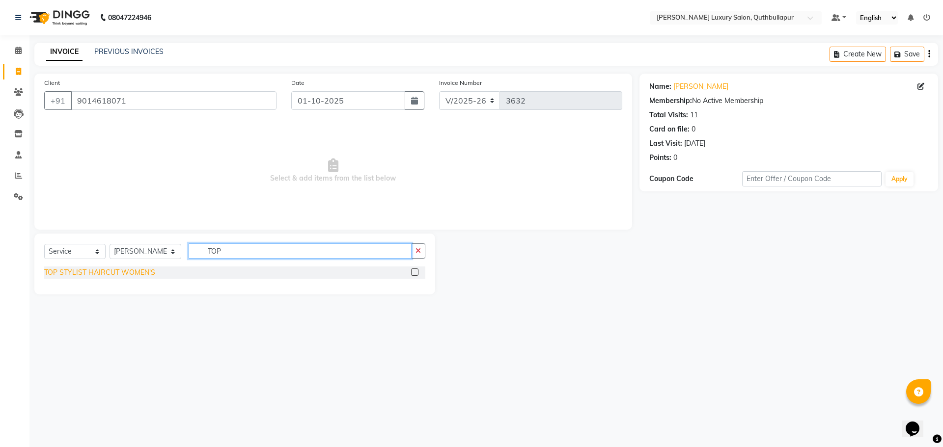
type input "TOP"
drag, startPoint x: 95, startPoint y: 275, endPoint x: 90, endPoint y: 278, distance: 6.4
click at [90, 278] on div "TOP STYLIST HAIRCUT WOMEN'S" at bounding box center [234, 273] width 381 height 12
drag, startPoint x: 147, startPoint y: 269, endPoint x: 159, endPoint y: 265, distance: 12.9
click at [146, 273] on div "TOP STYLIST HAIRCUT WOMEN'S" at bounding box center [99, 273] width 111 height 10
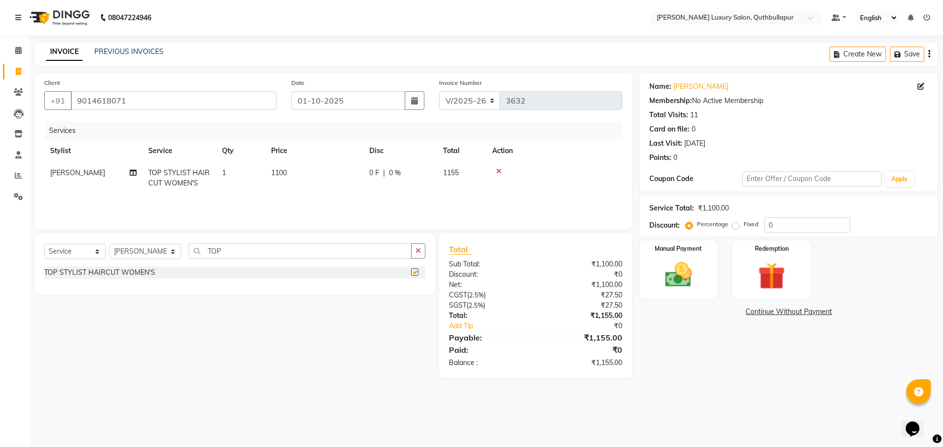
checkbox input "false"
drag, startPoint x: 315, startPoint y: 172, endPoint x: 319, endPoint y: 180, distance: 8.6
click at [319, 180] on td "1100" at bounding box center [314, 178] width 98 height 32
select select "61101"
drag, startPoint x: 340, startPoint y: 174, endPoint x: 208, endPoint y: 174, distance: 132.1
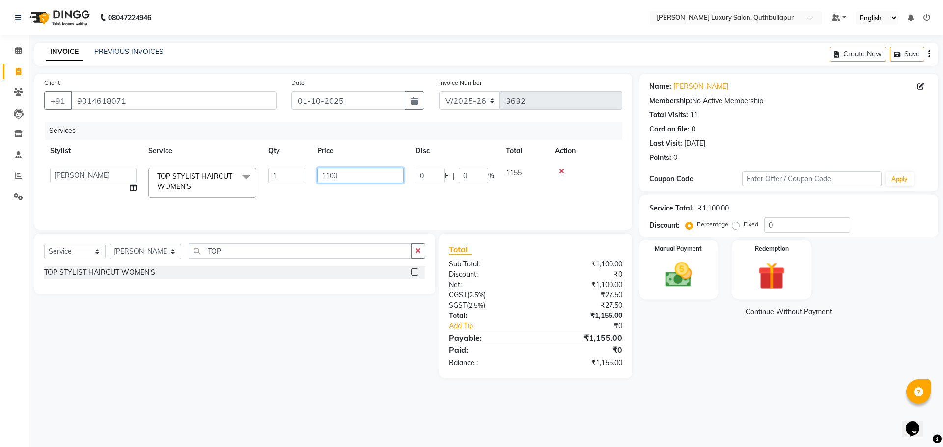
click at [208, 174] on tr "AADIL SHAKE AHON ALI ARAVIND ARHAN ARHAN ARIF ARIF KPHB ARMAAN ashu AYAN CHANCH…" at bounding box center [333, 183] width 578 height 42
type input "1200"
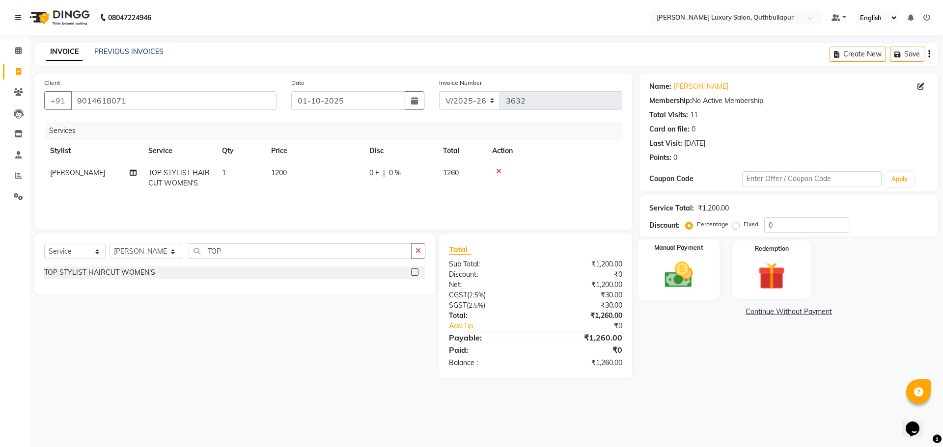
click at [696, 266] on img at bounding box center [679, 275] width 46 height 32
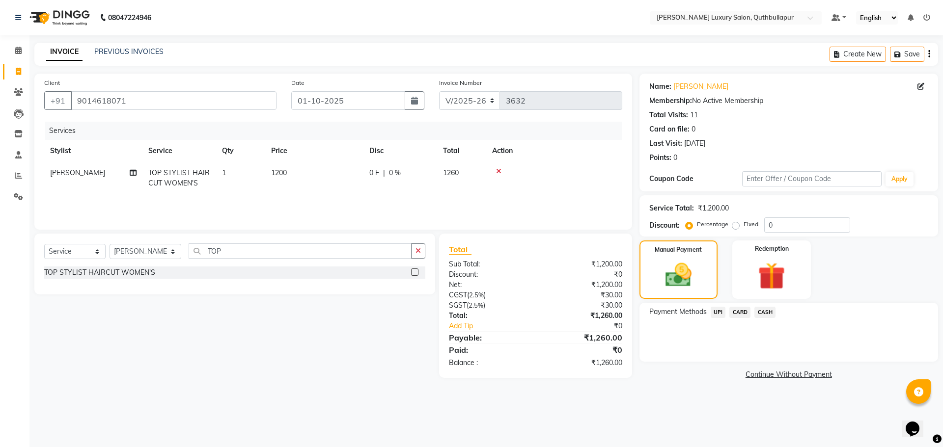
click at [769, 314] on span "CASH" at bounding box center [764, 312] width 21 height 11
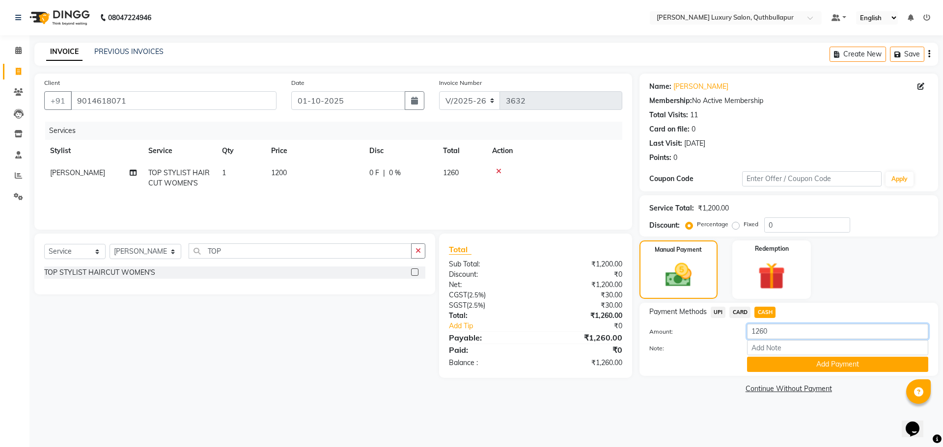
drag, startPoint x: 754, startPoint y: 331, endPoint x: 621, endPoint y: 317, distance: 134.3
click at [622, 317] on div "Client +91 9014618071 Date 01-10-2025 Invoice Number V/2025 V/2025-26 3632 Serv…" at bounding box center [486, 235] width 918 height 323
type input "1000"
click at [769, 370] on button "Add Payment" at bounding box center [837, 364] width 181 height 15
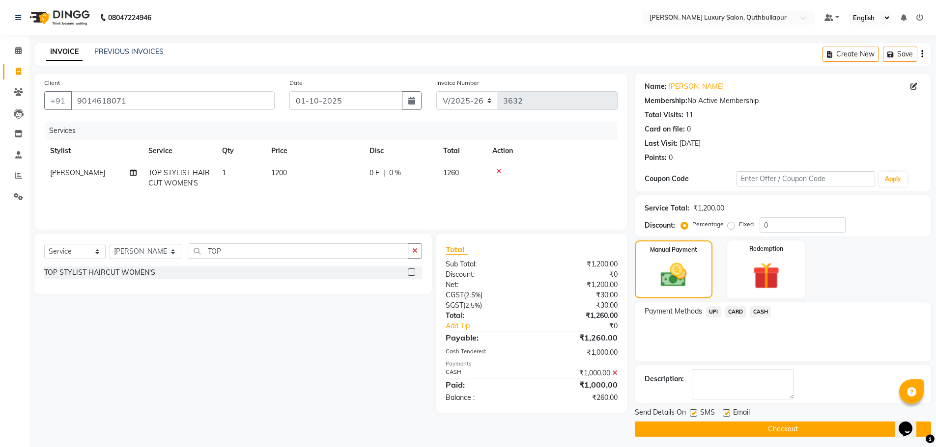
click at [710, 310] on span "UPI" at bounding box center [713, 311] width 15 height 11
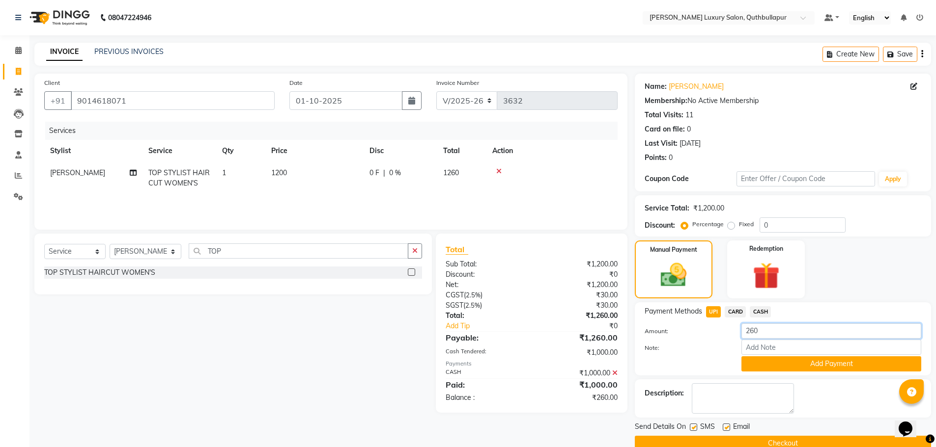
drag, startPoint x: 766, startPoint y: 330, endPoint x: 750, endPoint y: 330, distance: 15.2
click at [750, 330] on input "260" at bounding box center [831, 331] width 180 height 15
click at [823, 362] on button "Add Payment" at bounding box center [831, 364] width 180 height 15
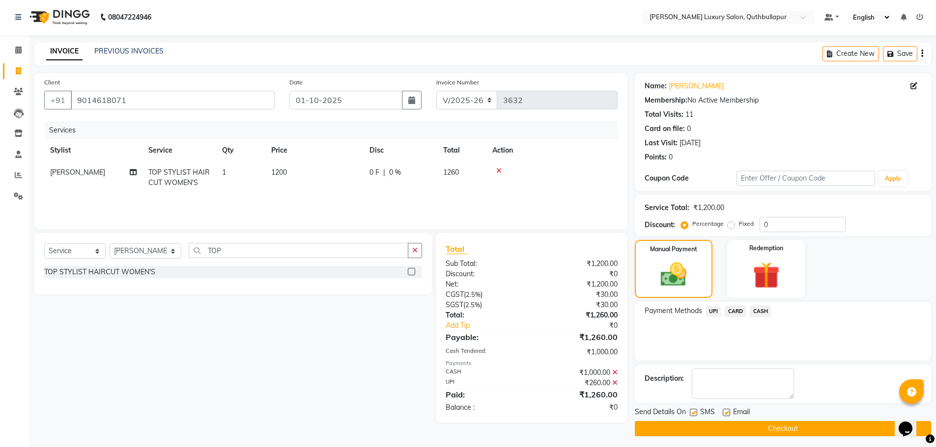
scroll to position [4, 0]
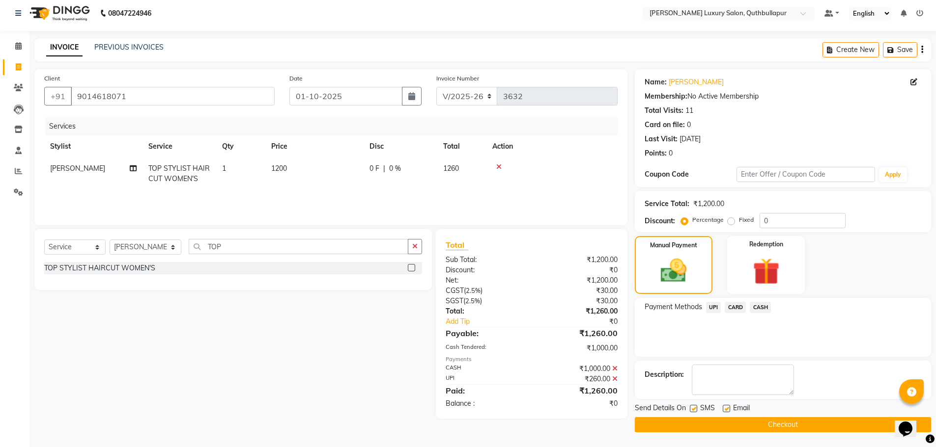
click at [497, 167] on icon at bounding box center [498, 167] width 5 height 7
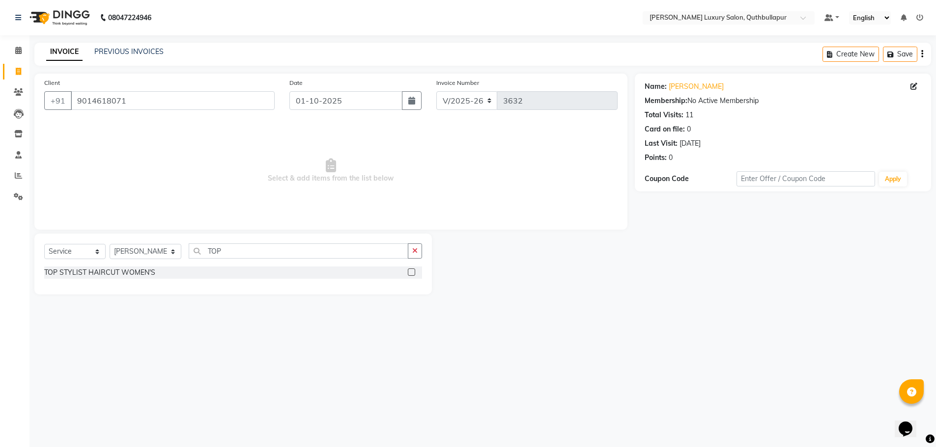
scroll to position [0, 0]
click at [21, 47] on icon at bounding box center [18, 50] width 6 height 7
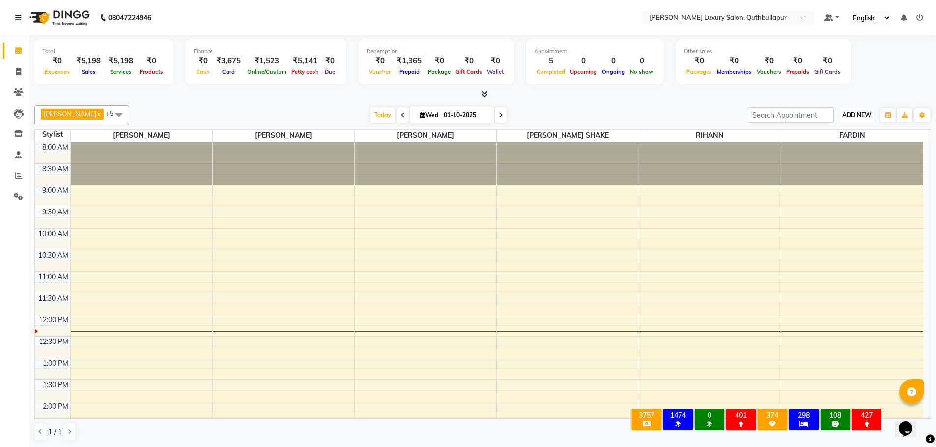
click at [859, 114] on span "ADD NEW" at bounding box center [856, 114] width 29 height 7
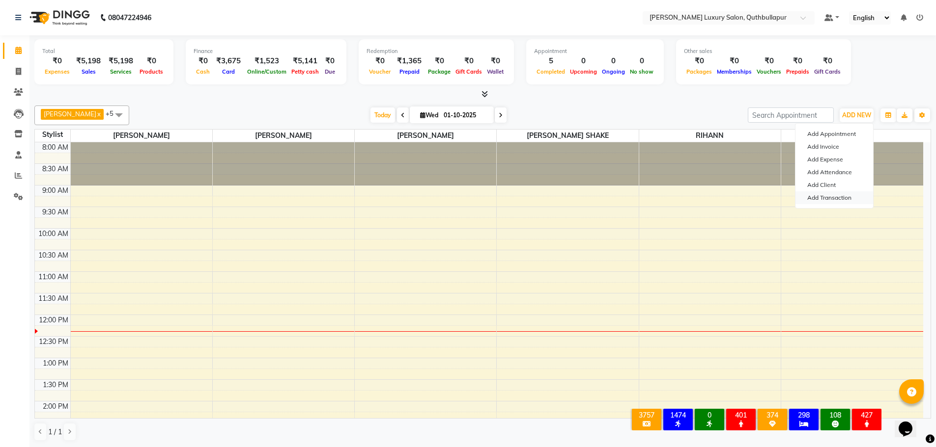
click at [837, 195] on link "Add Transaction" at bounding box center [834, 198] width 78 height 13
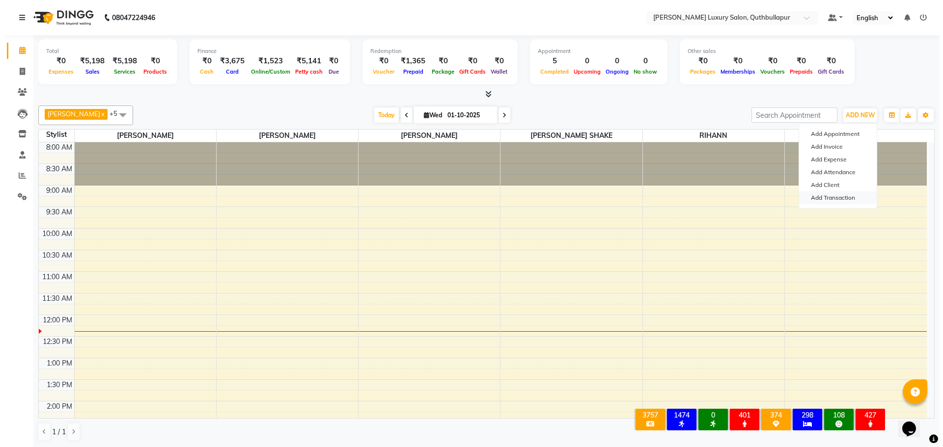
select select "direct"
select select
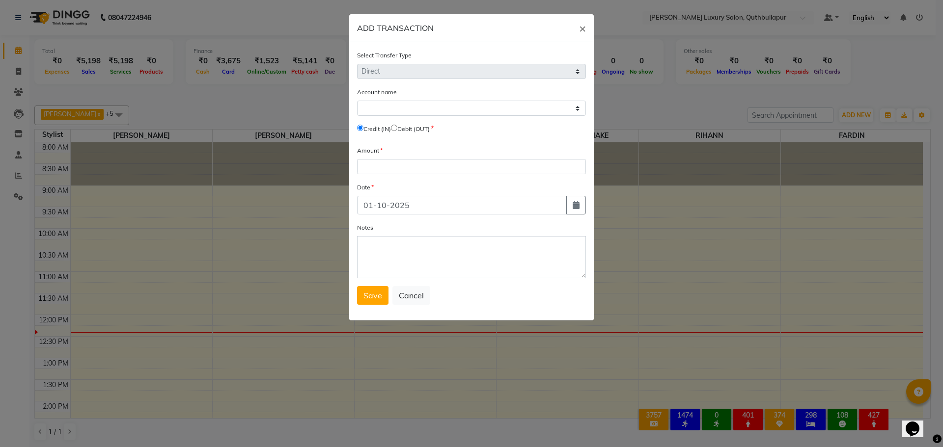
click at [397, 127] on input "radio" at bounding box center [394, 128] width 6 height 6
radio input "true"
drag, startPoint x: 412, startPoint y: 105, endPoint x: 410, endPoint y: 111, distance: 5.6
click at [412, 105] on select "Select Petty Cash" at bounding box center [471, 108] width 229 height 15
select select "4771"
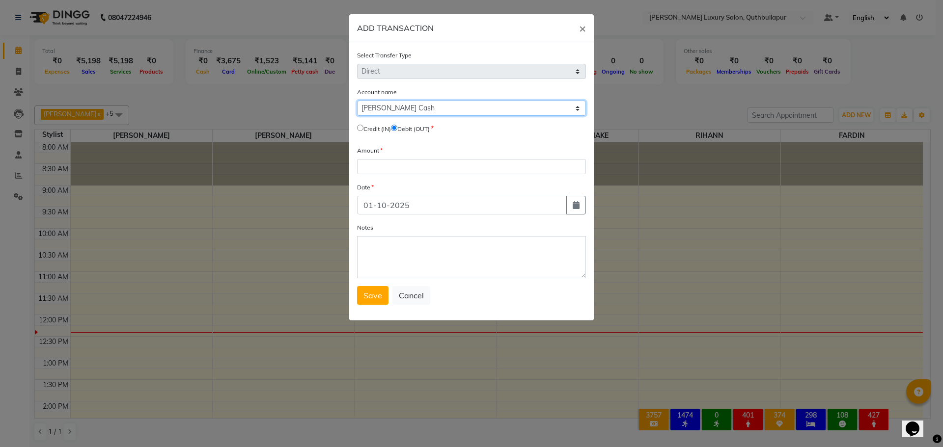
click at [357, 101] on select "Select Petty Cash" at bounding box center [471, 108] width 229 height 15
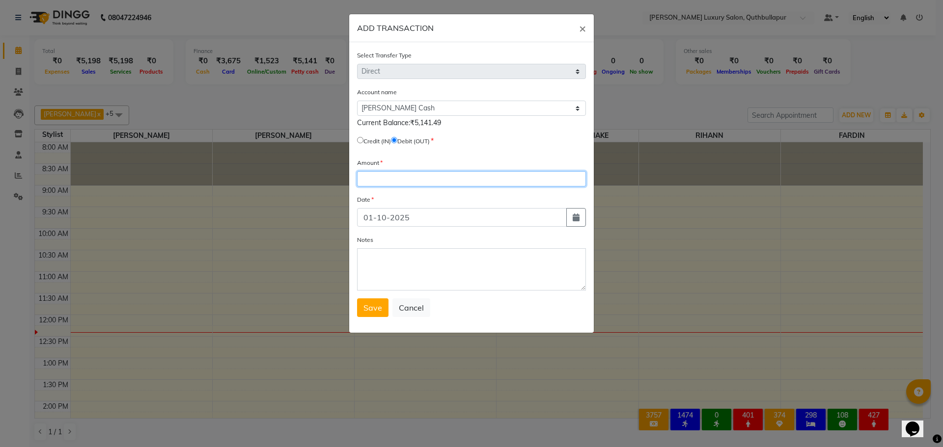
click at [407, 176] on input "number" at bounding box center [471, 178] width 229 height 15
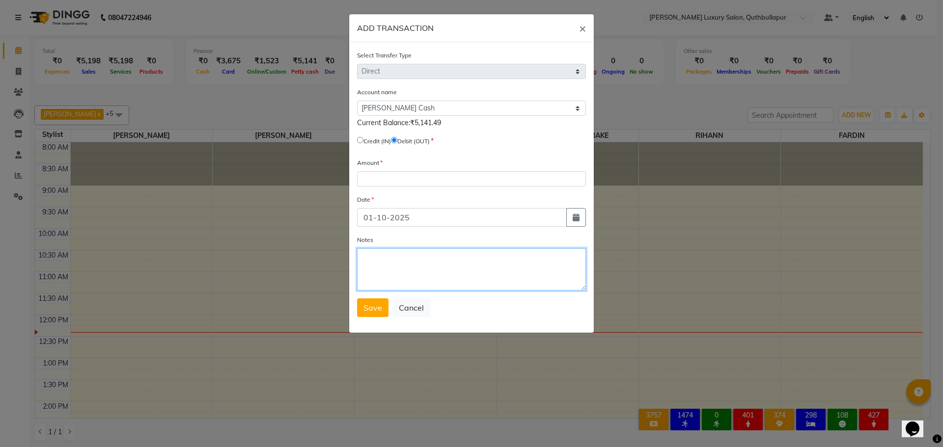
click at [401, 266] on textarea "Notes" at bounding box center [471, 270] width 229 height 42
click at [803, 201] on ngb-modal-window "ADD TRANSACTION × Select Transfer Type Select Direct Internal Account name Sele…" at bounding box center [471, 223] width 943 height 447
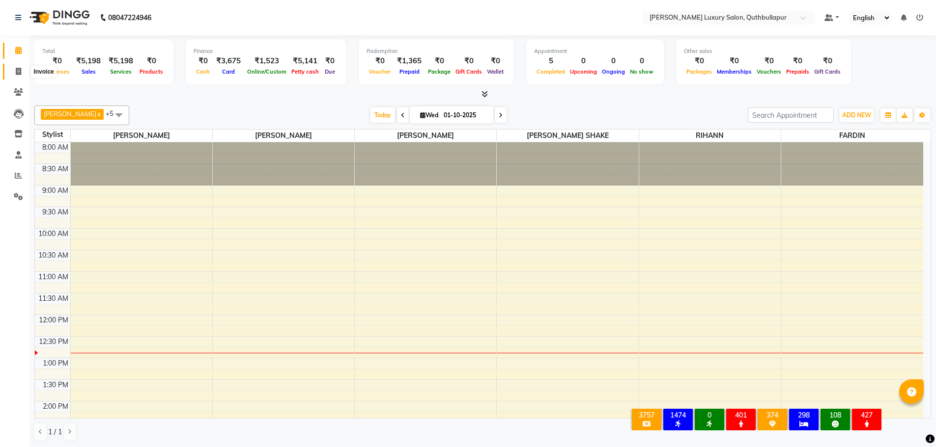
click at [23, 74] on span at bounding box center [18, 71] width 17 height 11
select select "service"
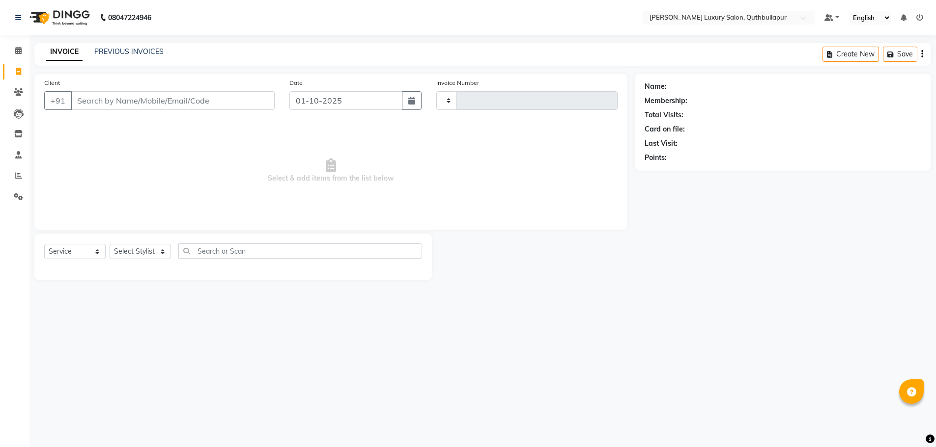
type input "3632"
select select "5816"
click at [116, 104] on input "Client" at bounding box center [174, 100] width 206 height 19
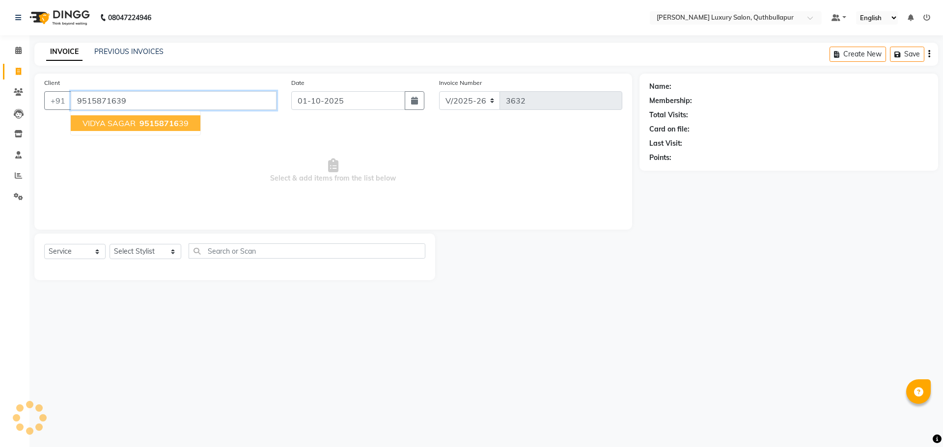
type input "9515871639"
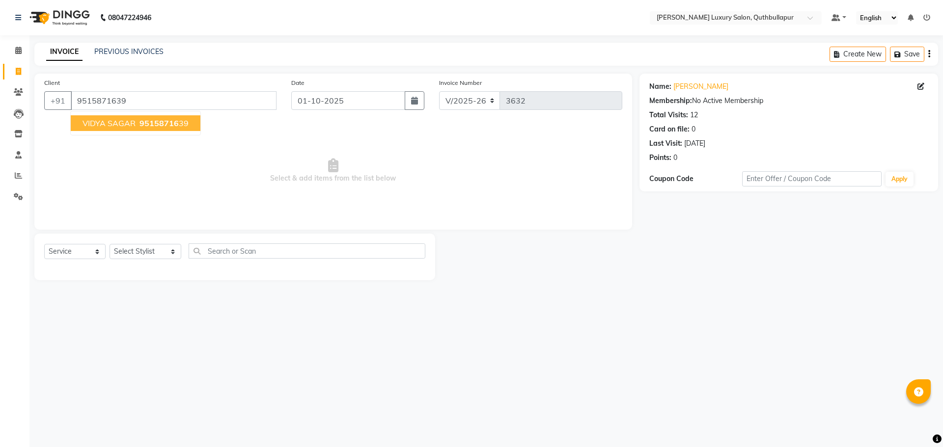
click at [150, 125] on span "95158716" at bounding box center [158, 123] width 39 height 10
click at [145, 249] on select "Select Stylist [PERSON_NAME] SHAKE AHON [PERSON_NAME] [PERSON_NAME] [PERSON_NAM…" at bounding box center [146, 251] width 72 height 15
click at [110, 244] on select "Select Stylist [PERSON_NAME] SHAKE AHON [PERSON_NAME] [PERSON_NAME] [PERSON_NAM…" at bounding box center [146, 251] width 72 height 15
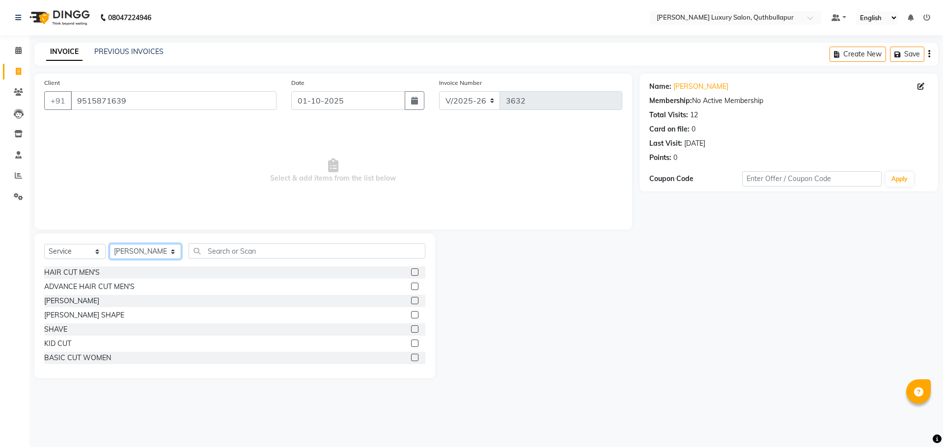
click at [162, 250] on select "Select Stylist [PERSON_NAME] SHAKE AHON [PERSON_NAME] [PERSON_NAME] [PERSON_NAM…" at bounding box center [146, 251] width 72 height 15
select select "79363"
click at [110, 244] on select "Select Stylist [PERSON_NAME] SHAKE AHON [PERSON_NAME] [PERSON_NAME] [PERSON_NAM…" at bounding box center [146, 251] width 72 height 15
click at [60, 276] on div "HAIR CUT MEN'S" at bounding box center [71, 273] width 55 height 10
checkbox input "false"
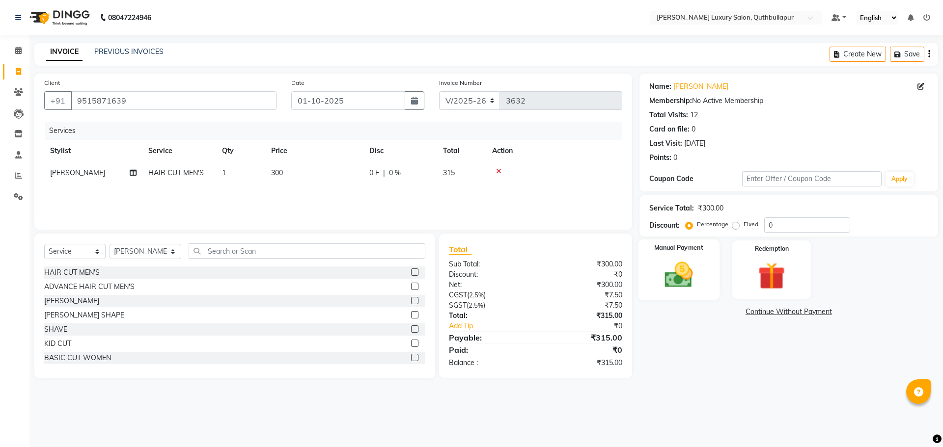
click at [670, 273] on img at bounding box center [679, 275] width 46 height 32
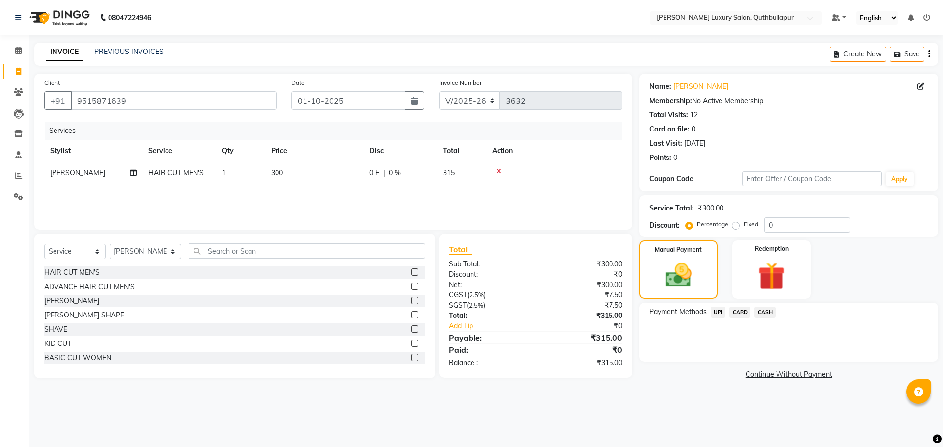
click at [718, 313] on span "UPI" at bounding box center [718, 312] width 15 height 11
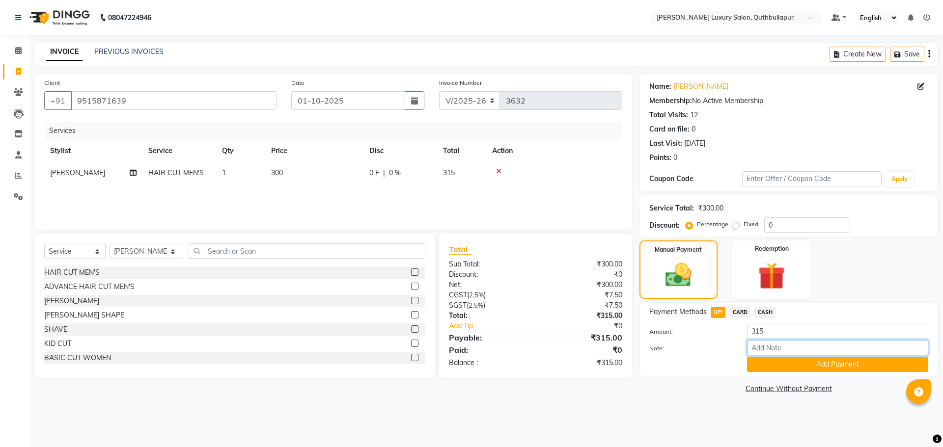
click at [770, 352] on input "Note:" at bounding box center [837, 347] width 181 height 15
click at [781, 365] on button "Add Payment" at bounding box center [837, 364] width 181 height 15
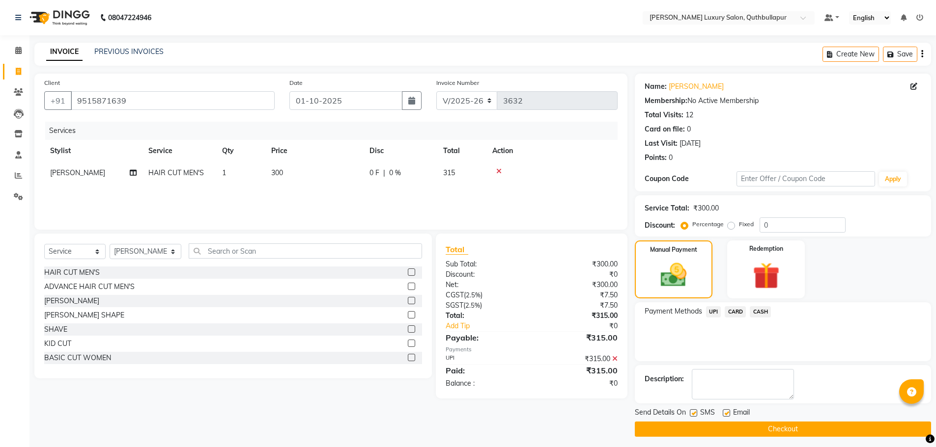
click at [688, 424] on button "Checkout" at bounding box center [783, 429] width 296 height 15
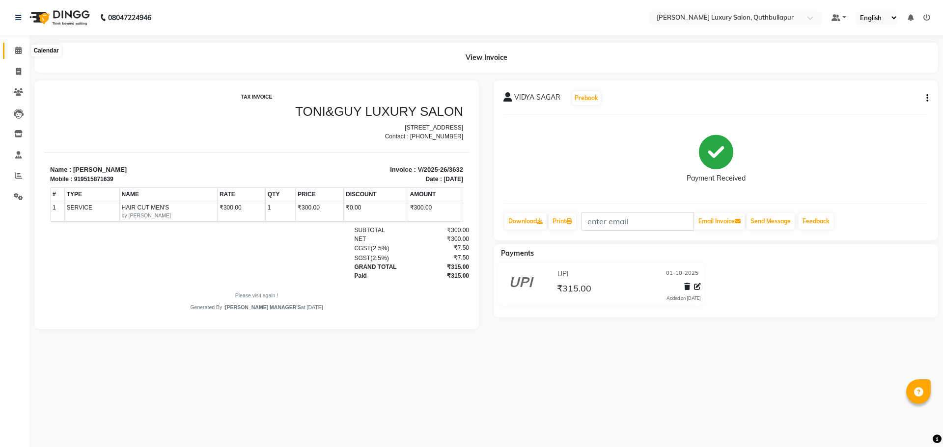
click at [20, 46] on span at bounding box center [18, 50] width 17 height 11
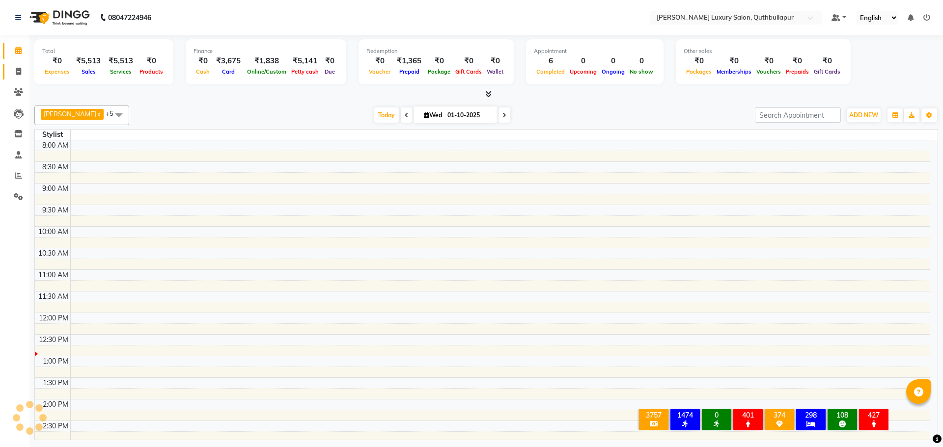
scroll to position [173, 0]
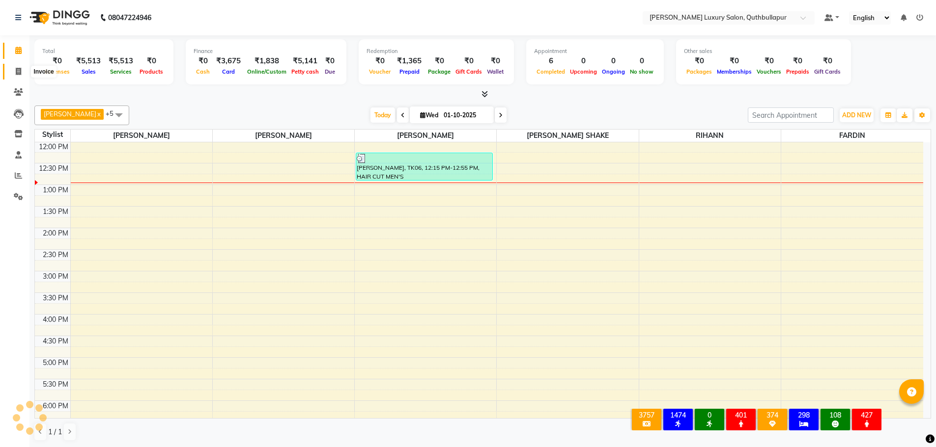
click at [20, 69] on icon at bounding box center [18, 71] width 5 height 7
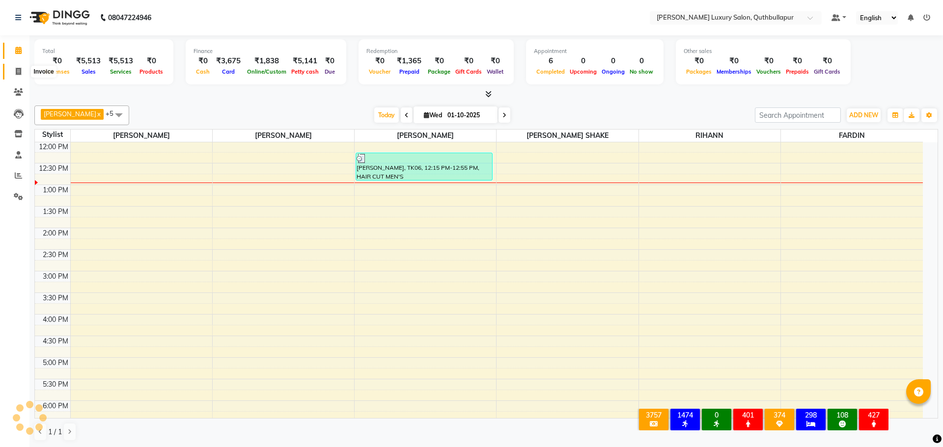
select select "service"
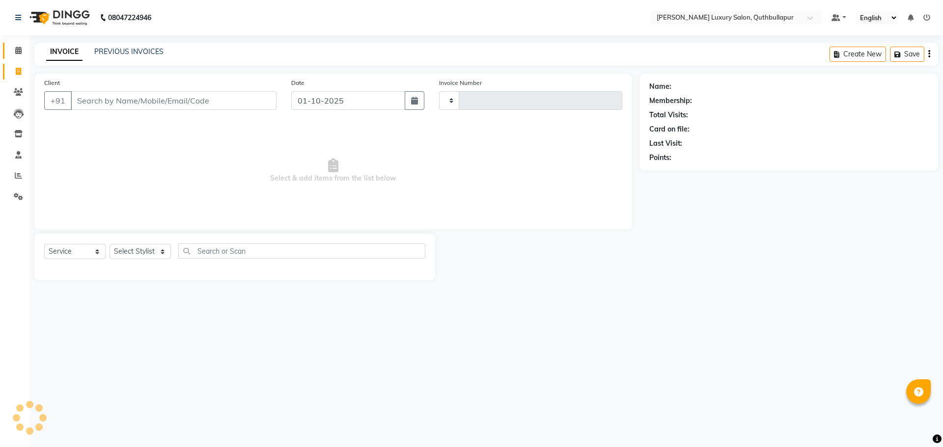
type input "3633"
select select "5816"
click at [103, 99] on input "Client" at bounding box center [174, 100] width 206 height 19
click at [145, 254] on select "Select Stylist [PERSON_NAME] SHAKE AHON [PERSON_NAME] [PERSON_NAME] [PERSON_NAM…" at bounding box center [146, 251] width 72 height 15
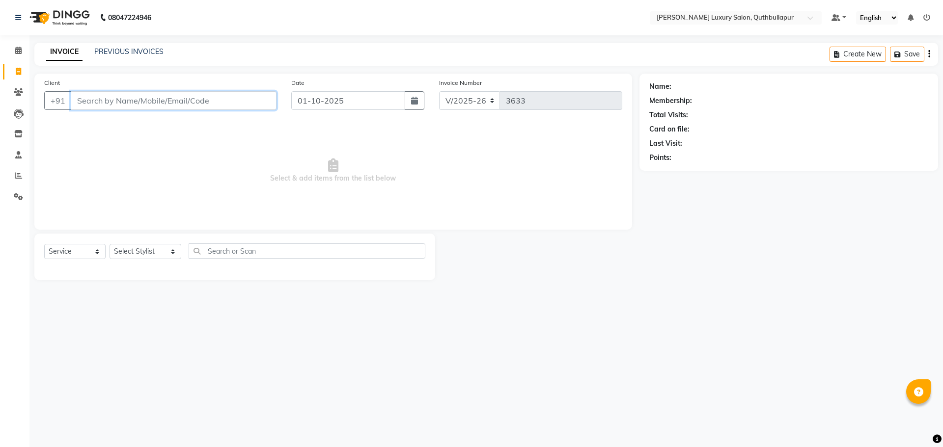
click at [220, 109] on input "Client" at bounding box center [174, 100] width 206 height 19
click at [131, 247] on select "Select Stylist [PERSON_NAME] SHAKE AHON [PERSON_NAME] [PERSON_NAME] [PERSON_NAM…" at bounding box center [146, 251] width 72 height 15
select select "75082"
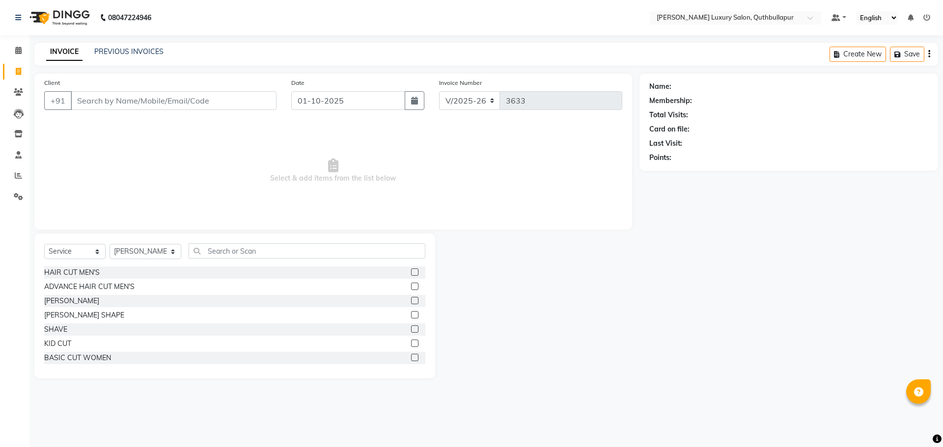
click at [216, 133] on span "Select & add items from the list below" at bounding box center [333, 171] width 578 height 98
click at [111, 51] on link "PREVIOUS INVOICES" at bounding box center [128, 51] width 69 height 9
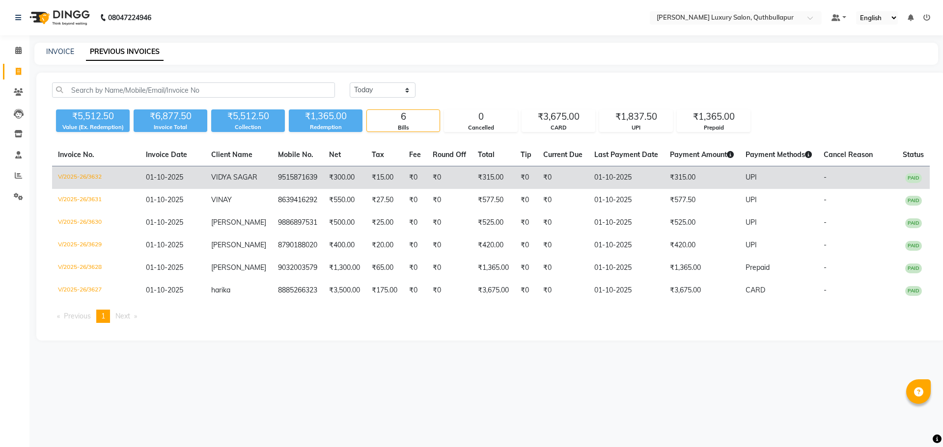
click at [352, 176] on td "₹300.00" at bounding box center [344, 177] width 43 height 23
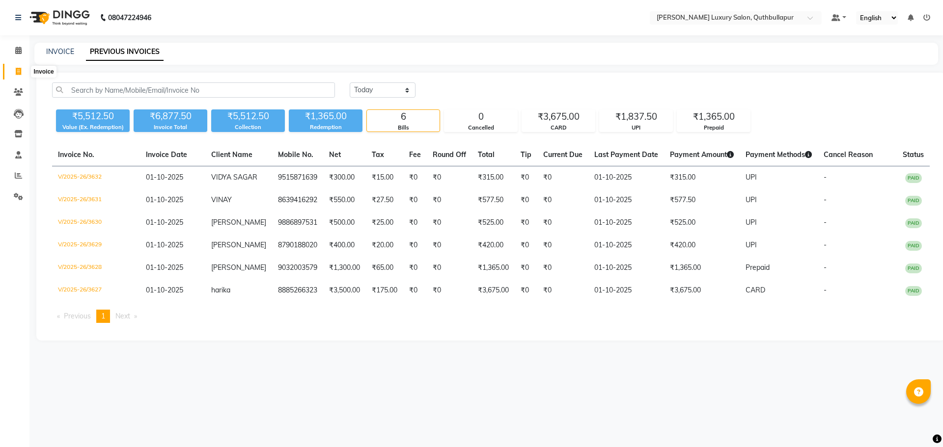
click at [21, 70] on icon at bounding box center [18, 71] width 5 height 7
select select "5816"
select select "service"
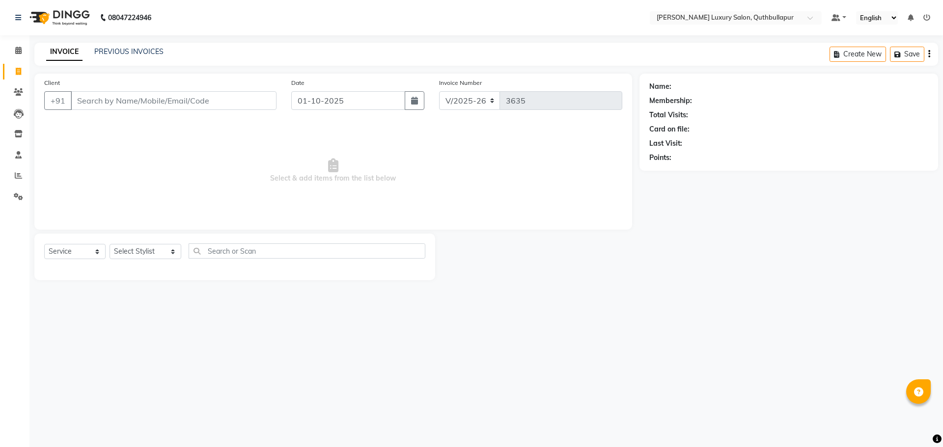
click at [110, 100] on input "Client" at bounding box center [174, 100] width 206 height 19
click at [133, 254] on select "Select Stylist [PERSON_NAME] SHAKE AHON [PERSON_NAME] [PERSON_NAME] [PERSON_NAM…" at bounding box center [146, 251] width 72 height 15
select select "54483"
click at [110, 244] on select "Select Stylist [PERSON_NAME] SHAKE AHON [PERSON_NAME] [PERSON_NAME] [PERSON_NAM…" at bounding box center [146, 251] width 72 height 15
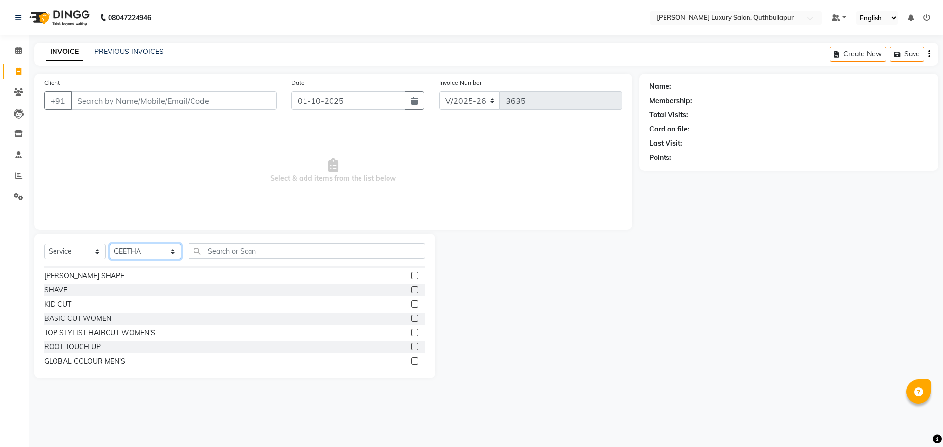
scroll to position [59, 0]
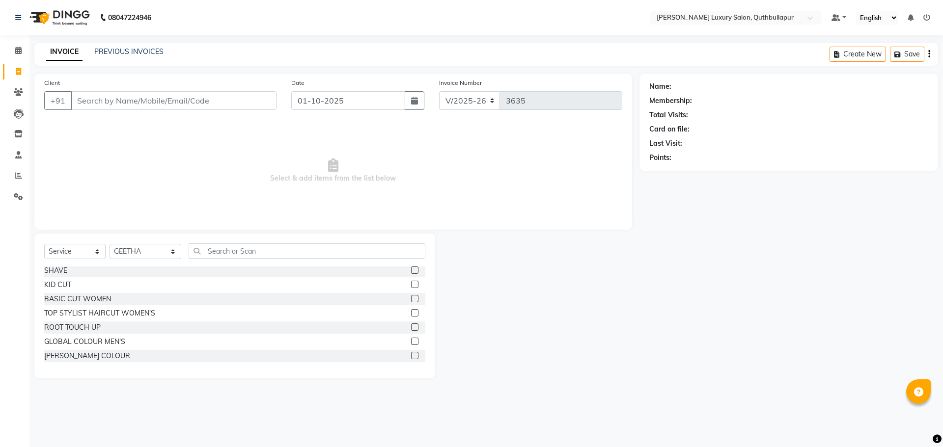
click at [101, 111] on div "Client +91" at bounding box center [160, 98] width 247 height 40
click at [107, 101] on input "Client" at bounding box center [174, 100] width 206 height 19
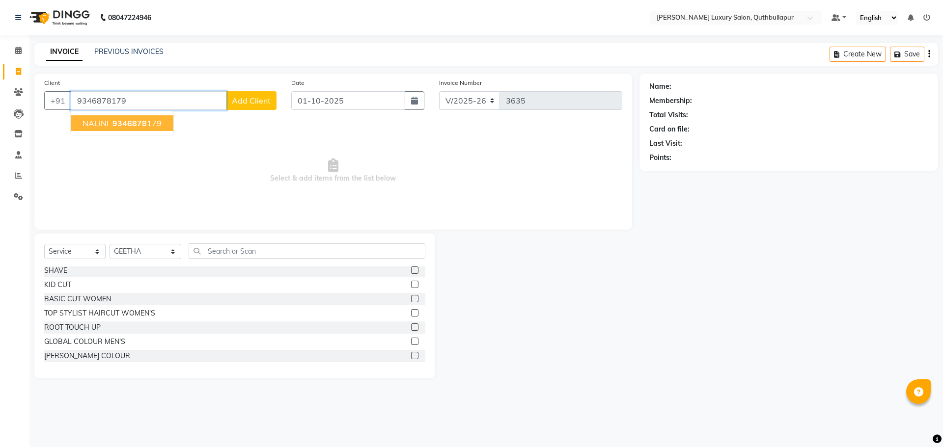
type input "9346878179"
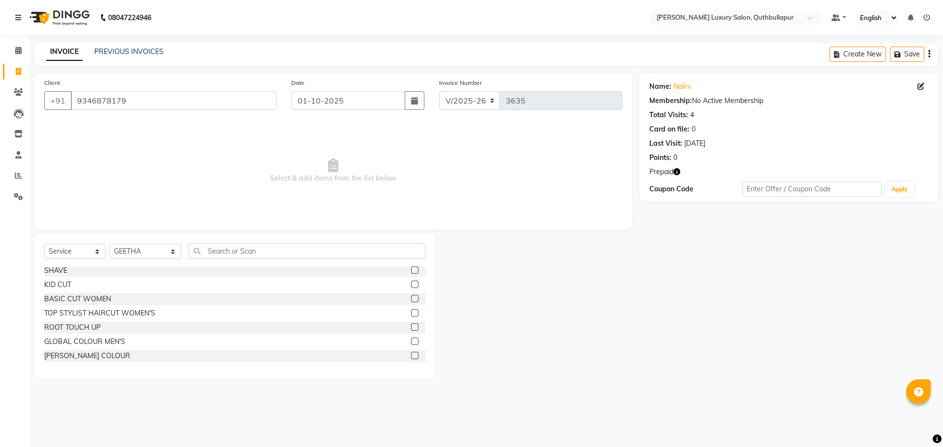
click at [673, 176] on span "Prepaid" at bounding box center [661, 172] width 24 height 10
click at [674, 173] on icon "button" at bounding box center [676, 171] width 7 height 7
click at [673, 167] on button "button" at bounding box center [676, 172] width 7 height 10
click at [142, 107] on input "9346878179" at bounding box center [174, 100] width 206 height 19
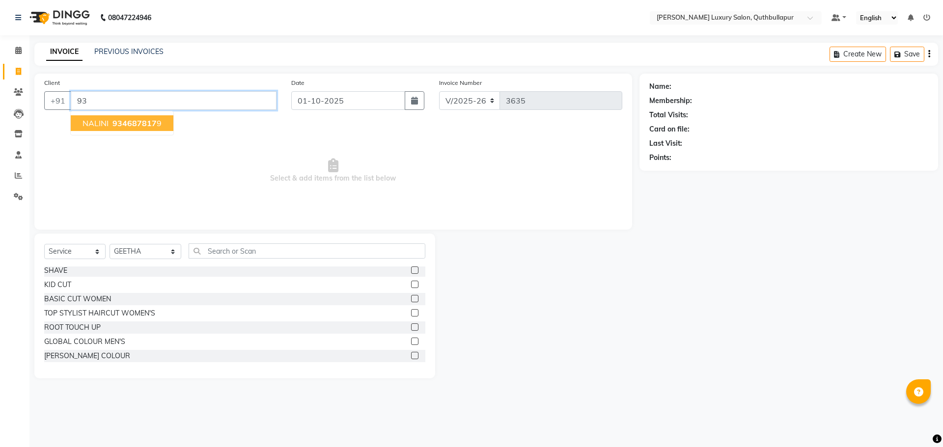
type input "9"
click at [89, 96] on input "N" at bounding box center [149, 100] width 156 height 19
type input "N"
click at [138, 107] on input "Client" at bounding box center [174, 100] width 206 height 19
type input "9652440060"
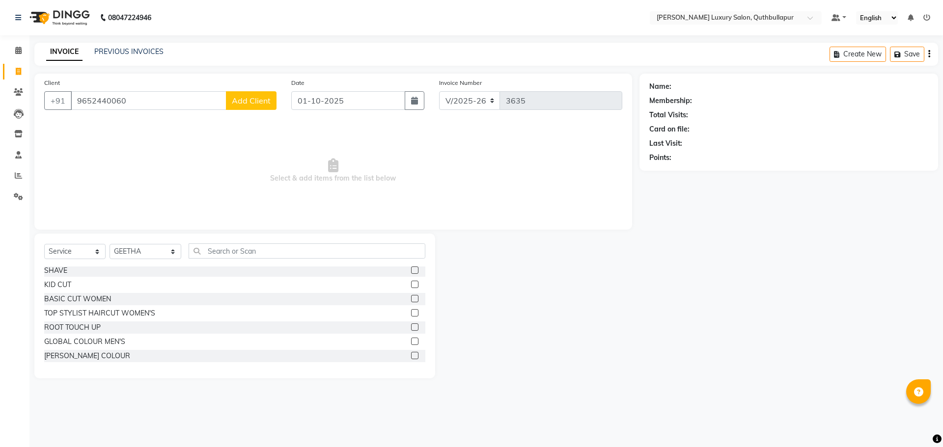
click at [234, 98] on span "Add Client" at bounding box center [251, 101] width 39 height 10
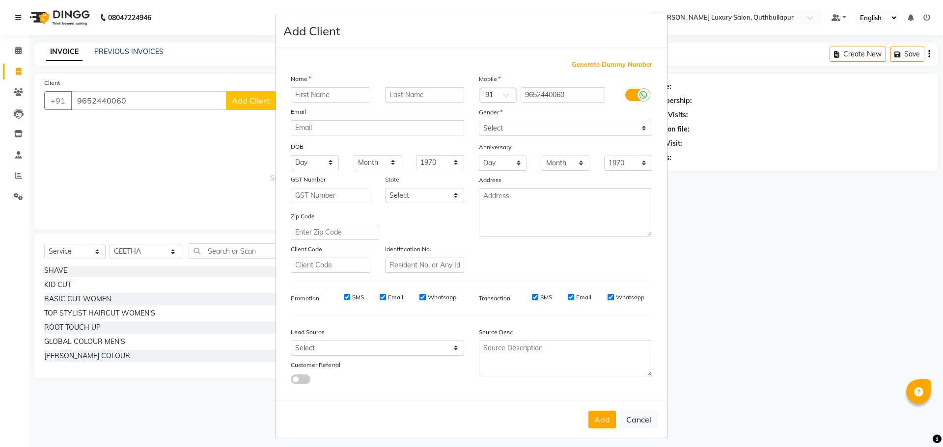
click at [322, 94] on input "text" at bounding box center [331, 94] width 80 height 15
type input "SARASWATHI"
click at [513, 130] on select "Select Male Female Other Prefer Not To Say" at bounding box center [565, 128] width 173 height 15
select select "female"
click at [479, 121] on select "Select Male Female Other Prefer Not To Say" at bounding box center [565, 128] width 173 height 15
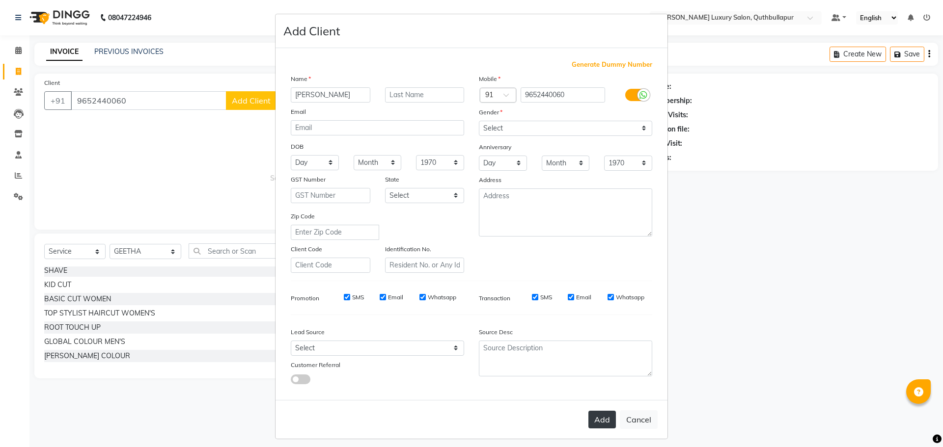
click at [603, 419] on button "Add" at bounding box center [602, 420] width 28 height 18
select select
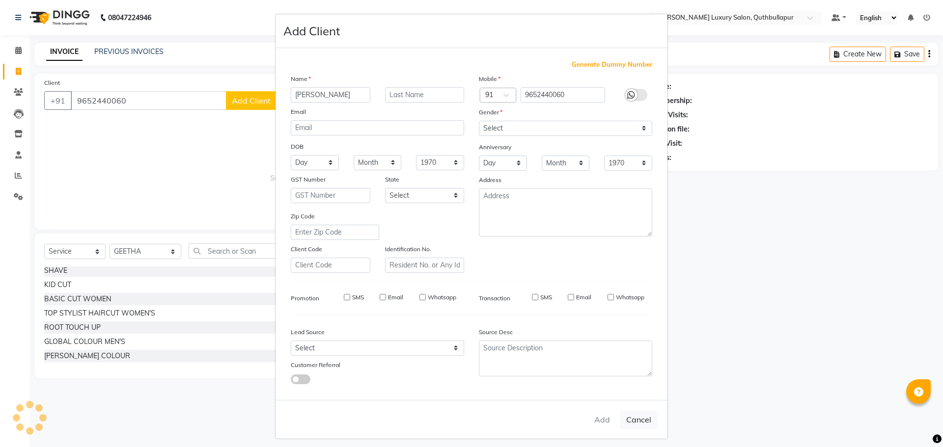
select select
checkbox input "false"
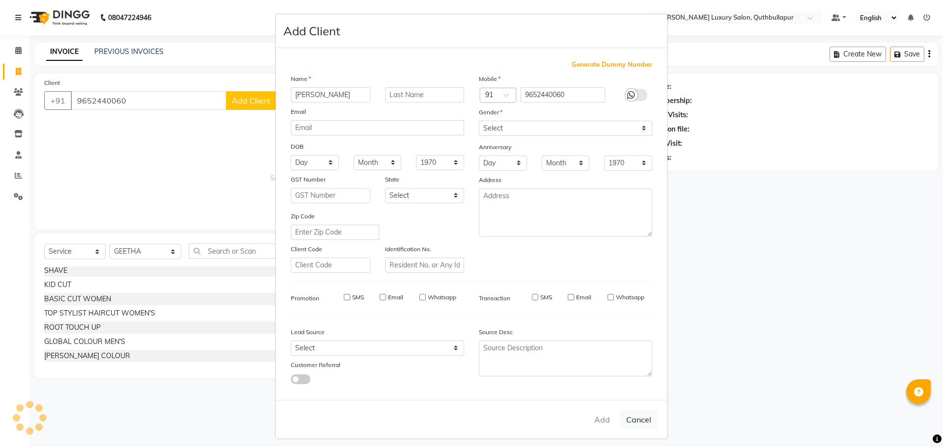
checkbox input "false"
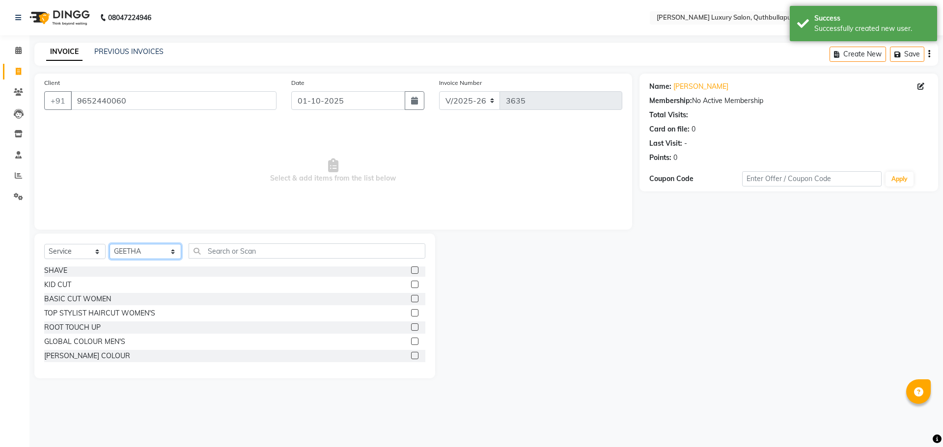
click at [146, 248] on select "Select Stylist [PERSON_NAME] SHAKE AHON [PERSON_NAME] [PERSON_NAME] [PERSON_NAM…" at bounding box center [146, 251] width 72 height 15
select select "54513"
click at [110, 244] on select "Select Stylist [PERSON_NAME] SHAKE AHON [PERSON_NAME] [PERSON_NAME] [PERSON_NAM…" at bounding box center [146, 251] width 72 height 15
click at [73, 313] on div "TOP STYLIST HAIRCUT WOMEN'S" at bounding box center [99, 313] width 111 height 10
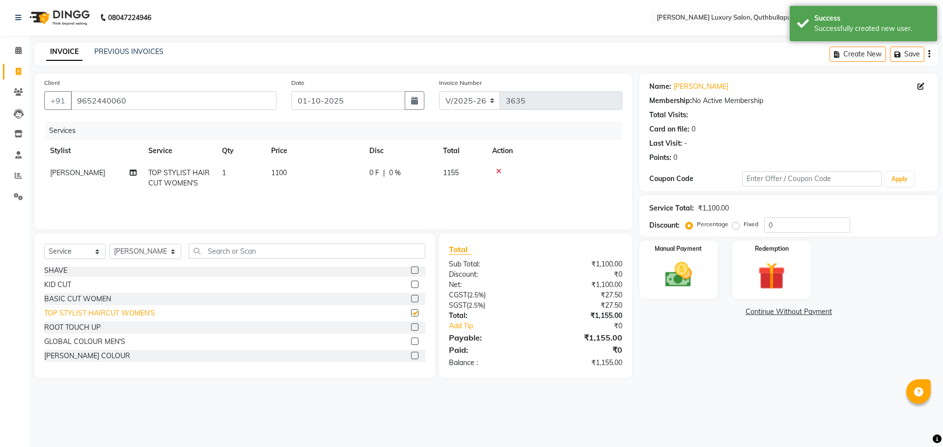
checkbox input "false"
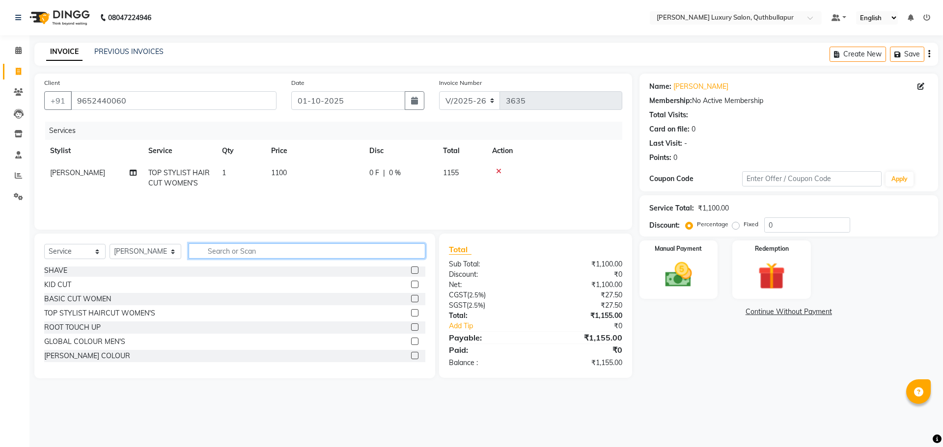
click at [189, 254] on input "text" at bounding box center [307, 251] width 237 height 15
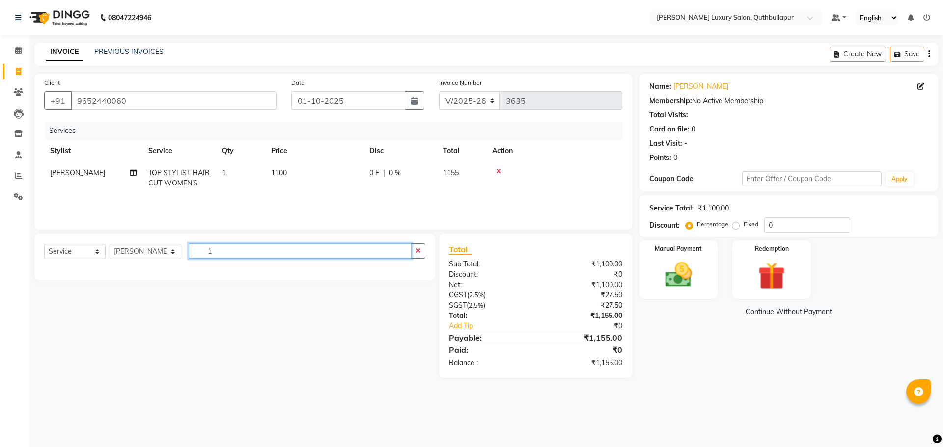
scroll to position [0, 0]
type input "12"
click at [277, 171] on span "1100" at bounding box center [279, 172] width 16 height 9
select select "54513"
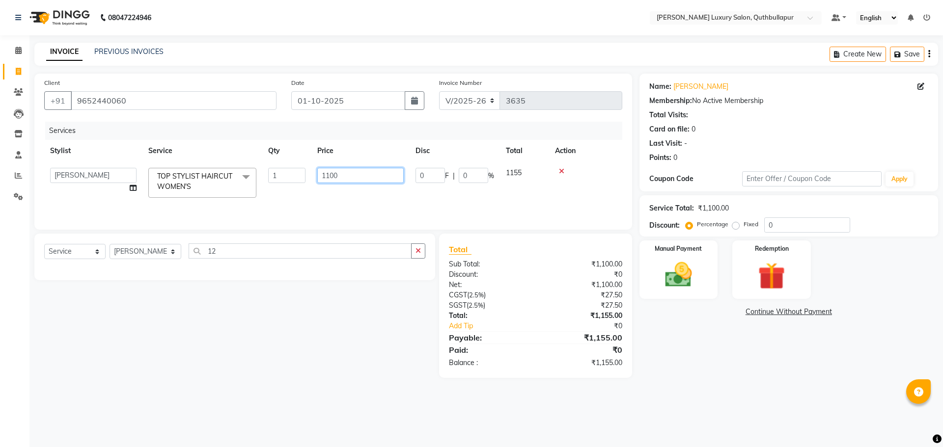
click at [347, 171] on input "1100" at bounding box center [360, 175] width 86 height 15
type input "1200"
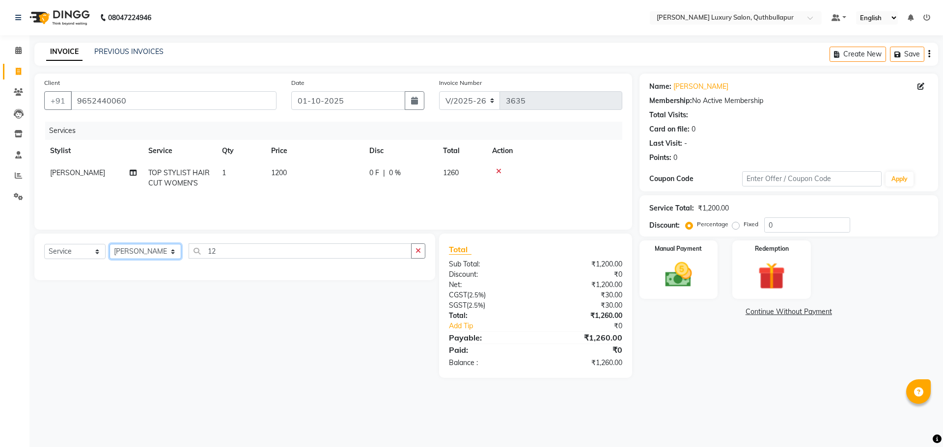
click at [162, 253] on select "Select Stylist [PERSON_NAME] SHAKE AHON [PERSON_NAME] [PERSON_NAME] [PERSON_NAM…" at bounding box center [146, 251] width 72 height 15
select select "72472"
click at [110, 244] on select "Select Stylist [PERSON_NAME] SHAKE AHON [PERSON_NAME] [PERSON_NAME] [PERSON_NAM…" at bounding box center [146, 251] width 72 height 15
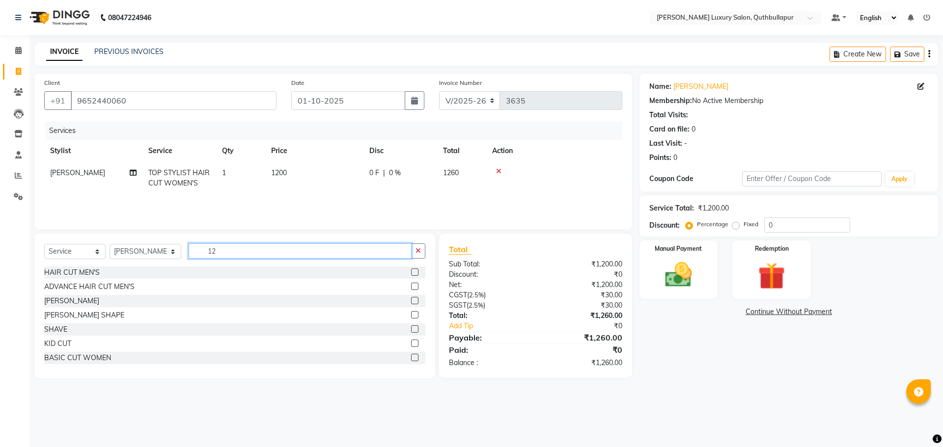
click at [194, 251] on input "12" at bounding box center [300, 251] width 223 height 15
click at [212, 250] on input "12" at bounding box center [300, 251] width 223 height 15
type input "1"
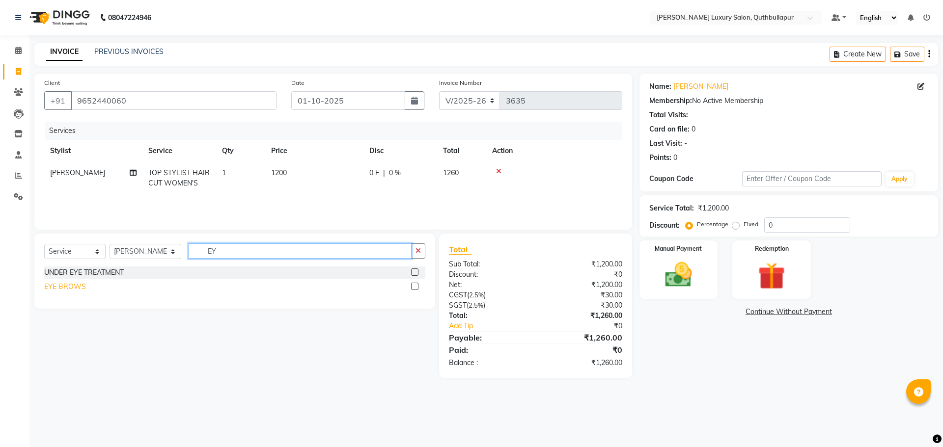
type input "EY"
click at [76, 284] on div "EYE BROWS" at bounding box center [65, 287] width 42 height 10
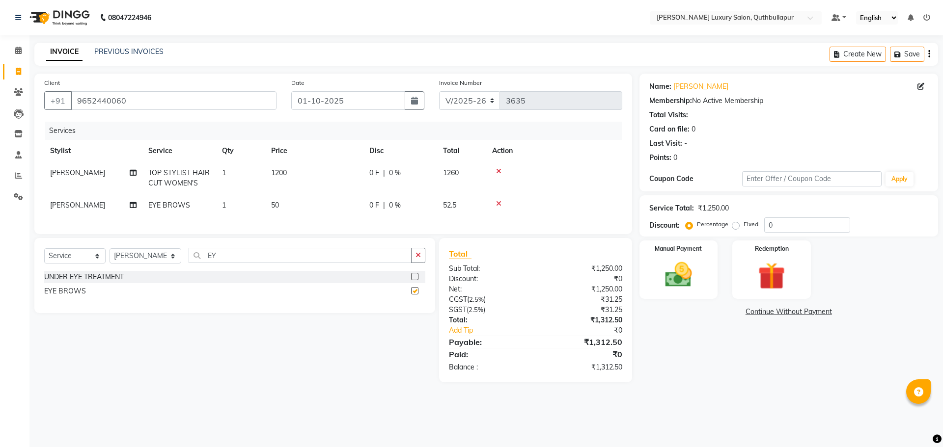
checkbox input "false"
click at [206, 263] on input "EY" at bounding box center [300, 255] width 223 height 15
type input "E"
type input "FORE"
click at [84, 282] on div "FOREHEAD" at bounding box center [234, 277] width 381 height 12
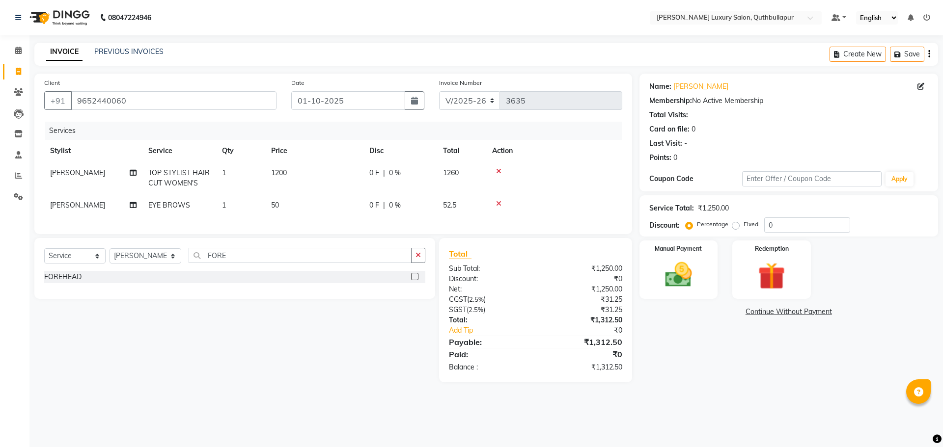
click at [146, 283] on div "FOREHEAD" at bounding box center [234, 277] width 381 height 12
click at [76, 281] on div "FOREHEAD" at bounding box center [62, 277] width 37 height 10
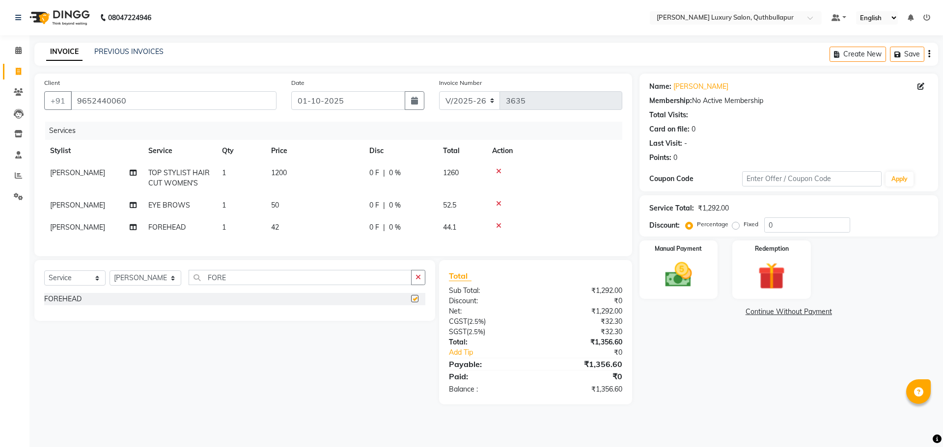
checkbox input "false"
click at [449, 228] on span "44.1" at bounding box center [449, 227] width 13 height 9
select select "72472"
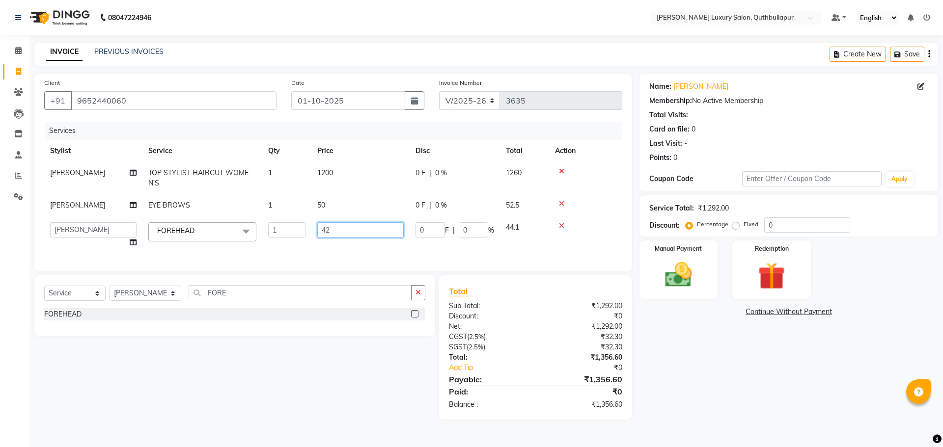
click at [337, 229] on input "42" at bounding box center [360, 229] width 86 height 15
type input "4"
type input "50"
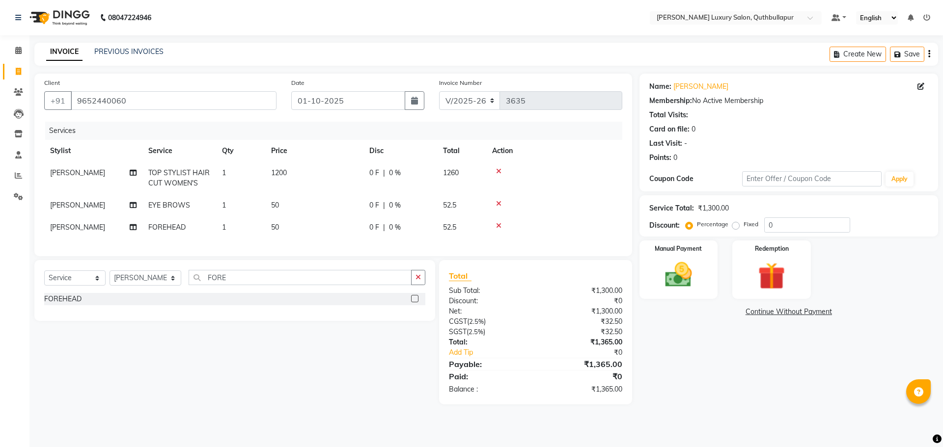
click at [427, 247] on div "Services Stylist Service Qty Price Disc Total Action DIXITH TOP STYLIST HAIRCUT…" at bounding box center [333, 184] width 578 height 125
click at [666, 282] on img at bounding box center [679, 275] width 46 height 32
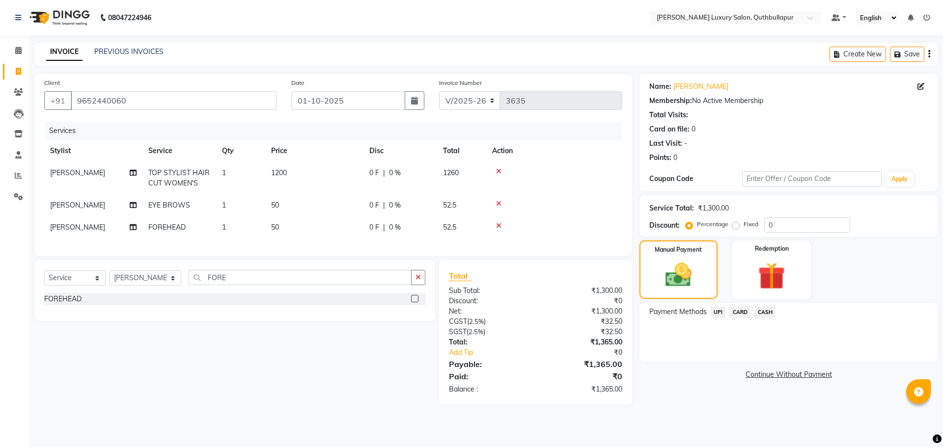
click at [717, 312] on span "UPI" at bounding box center [718, 312] width 15 height 11
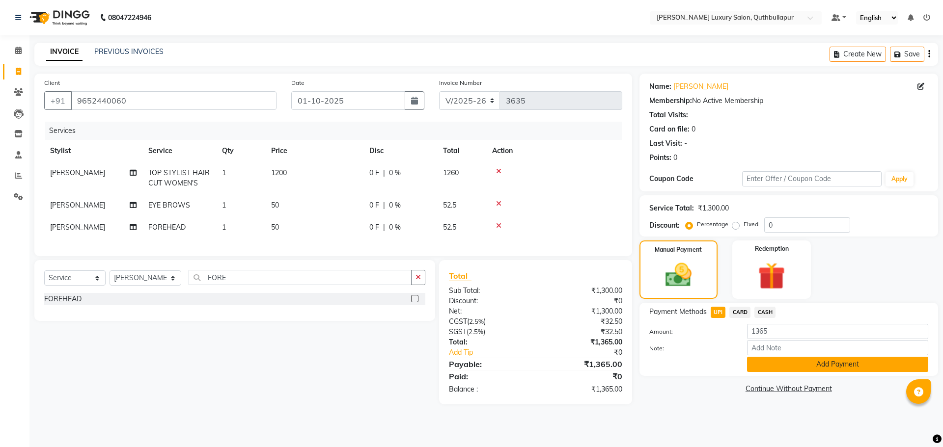
click at [792, 360] on button "Add Payment" at bounding box center [837, 364] width 181 height 15
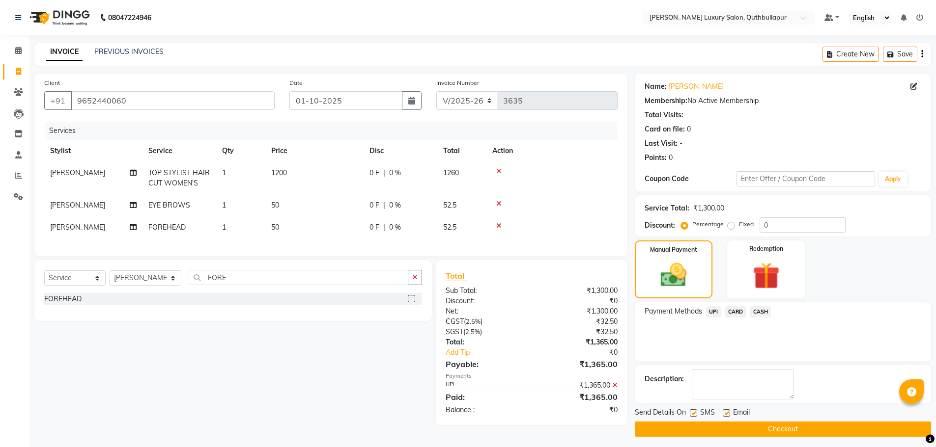
click at [785, 434] on button "Checkout" at bounding box center [783, 429] width 296 height 15
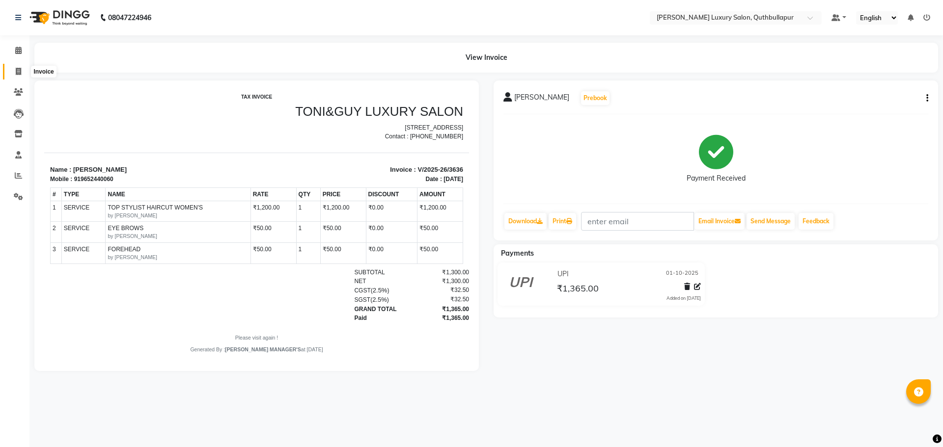
click at [22, 68] on span at bounding box center [18, 71] width 17 height 11
select select "service"
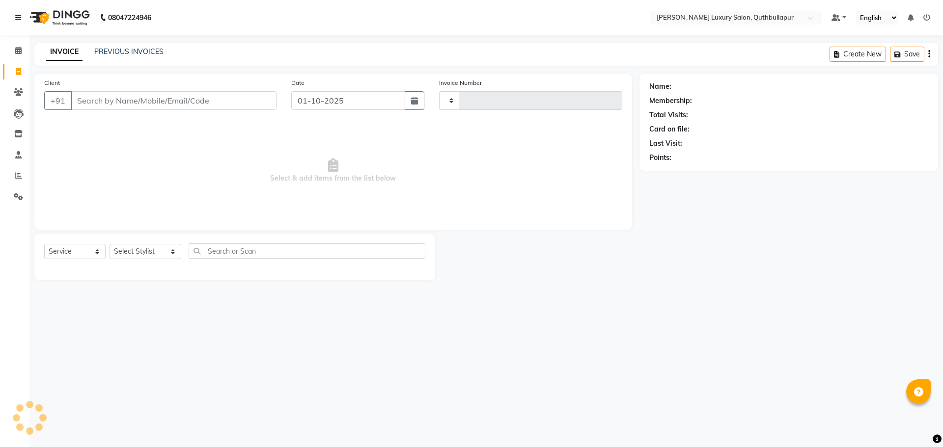
type input "3637"
select select "5816"
click at [100, 106] on input "Client" at bounding box center [174, 100] width 206 height 19
click at [108, 104] on input "Client" at bounding box center [174, 100] width 206 height 19
click at [90, 103] on input "Client" at bounding box center [149, 100] width 156 height 19
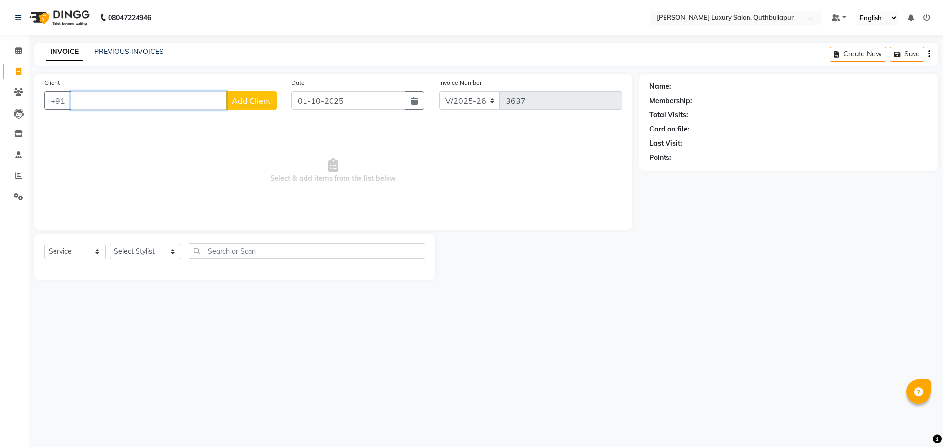
click at [118, 104] on input "Client" at bounding box center [149, 100] width 156 height 19
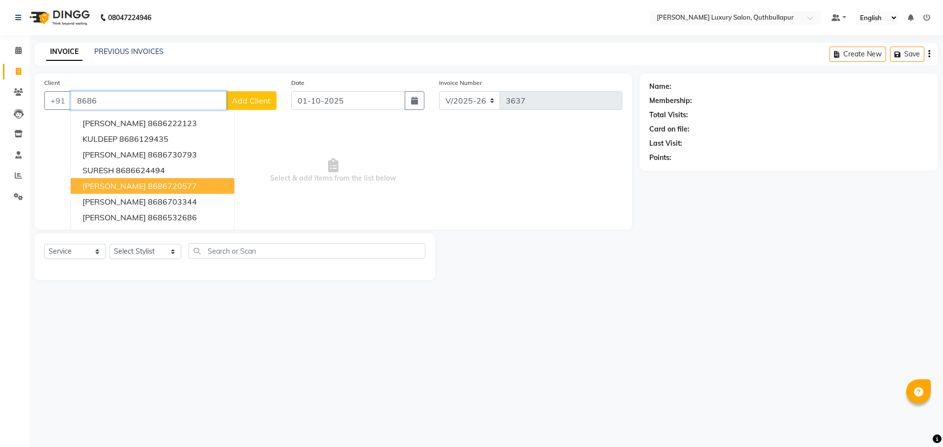
click at [120, 186] on span "[PERSON_NAME]" at bounding box center [114, 186] width 63 height 10
type input "8686720577"
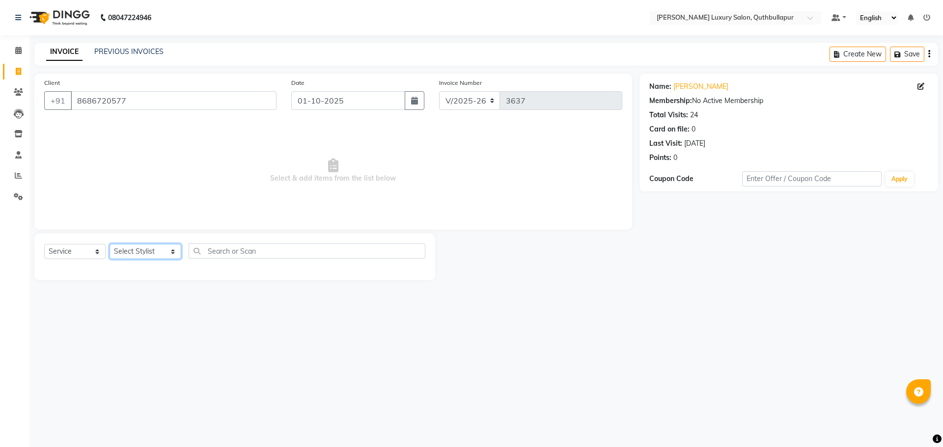
click at [145, 252] on select "Select Stylist AADIL SHAKE AHON ALI ARAVIND ARHAN ARHAN ARIF ARIF KPHB ARMAAN a…" at bounding box center [146, 251] width 72 height 15
click at [110, 244] on select "Select Stylist AADIL SHAKE AHON ALI ARAVIND ARHAN ARHAN ARIF ARIF KPHB ARMAAN a…" at bounding box center [146, 251] width 72 height 15
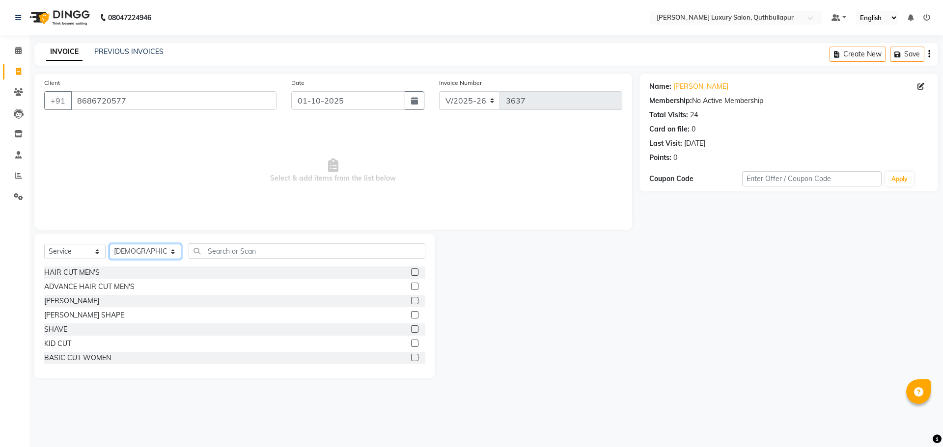
click at [141, 255] on select "Select Stylist AADIL SHAKE AHON ALI ARAVIND ARHAN ARHAN ARIF ARIF KPHB ARMAAN a…" at bounding box center [146, 251] width 72 height 15
select select "79363"
click at [110, 244] on select "Select Stylist AADIL SHAKE AHON ALI ARAVIND ARHAN ARHAN ARIF ARIF KPHB ARMAAN a…" at bounding box center [146, 251] width 72 height 15
click at [94, 269] on div "HAIR CUT MEN'S" at bounding box center [71, 273] width 55 height 10
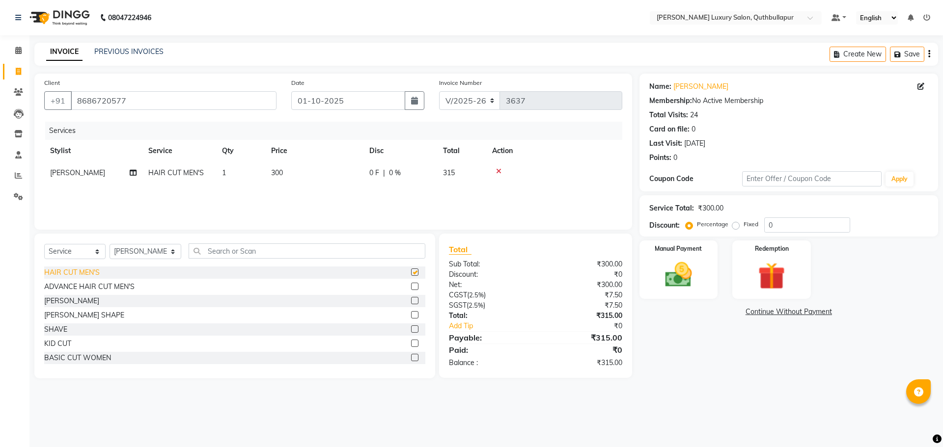
checkbox input "false"
click at [682, 89] on link "Sriniwas" at bounding box center [700, 87] width 55 height 10
click at [78, 322] on div "HAIR CUT MEN'S ADVANCE HAIR CUT MEN'S BEARD BEARD SHAPE SHAVE KID CUT BASIC CUT…" at bounding box center [234, 316] width 381 height 98
click at [76, 314] on div "BEARD SHAPE" at bounding box center [84, 315] width 80 height 10
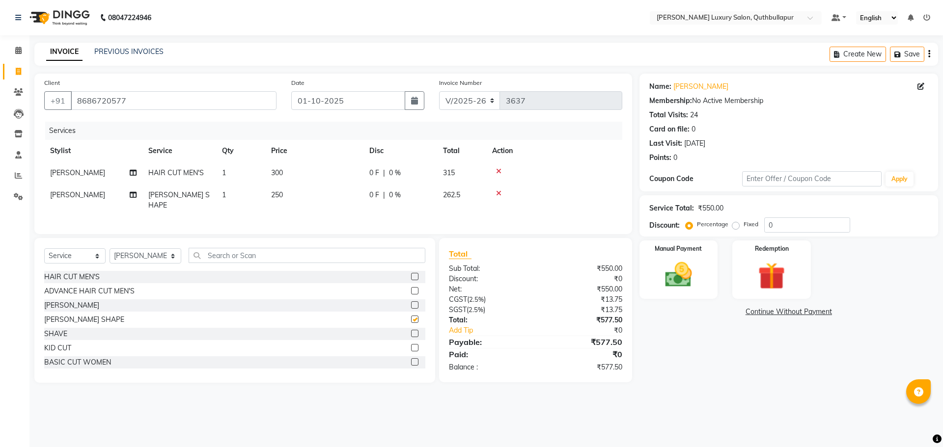
checkbox input "false"
drag, startPoint x: 629, startPoint y: 261, endPoint x: 643, endPoint y: 270, distance: 17.2
click at [632, 264] on div "Client +91 8686720577 Date 01-10-2025 Invoice Number V/2025 V/2025-26 3637 Serv…" at bounding box center [486, 228] width 918 height 309
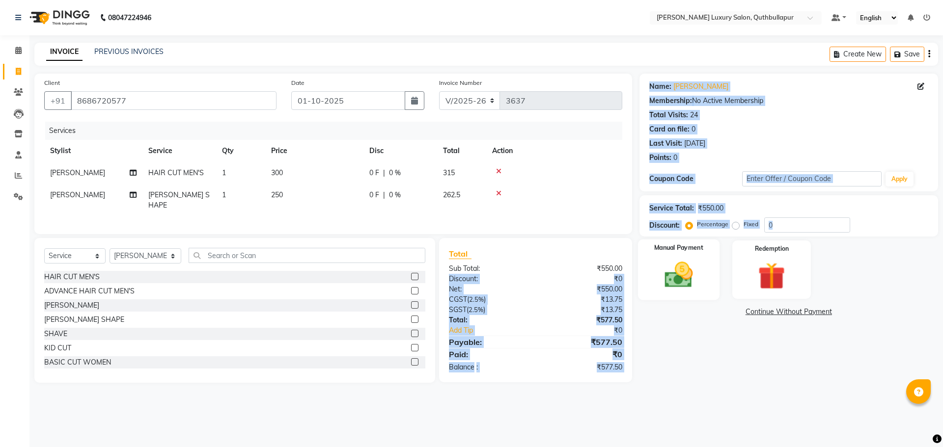
click at [680, 276] on img at bounding box center [679, 275] width 46 height 32
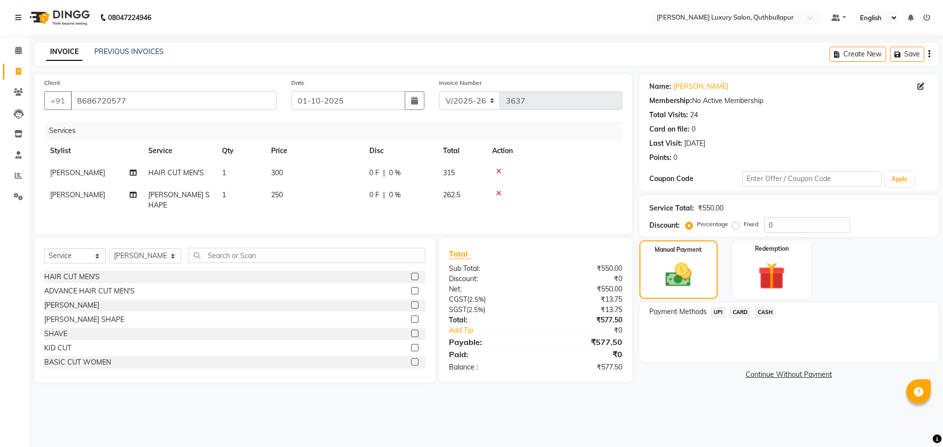
click at [721, 311] on span "UPI" at bounding box center [718, 312] width 15 height 11
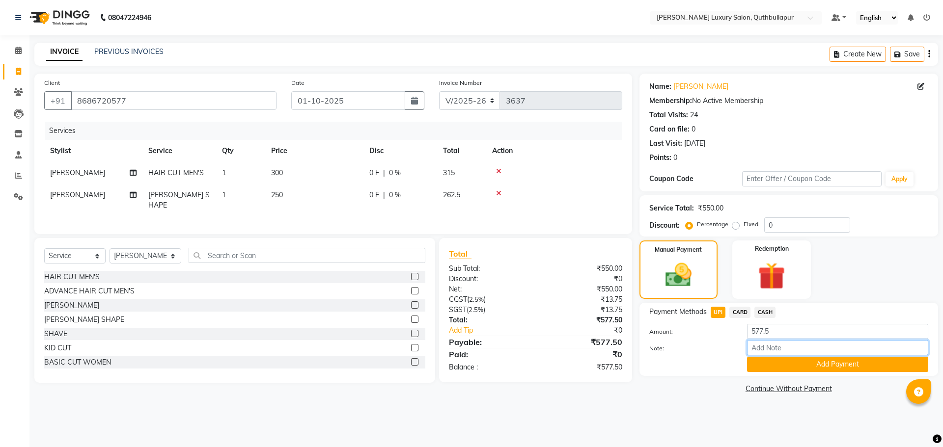
click at [787, 349] on input "Note:" at bounding box center [837, 347] width 181 height 15
type input "SHIVA UPI TIP 100/-"
click at [873, 366] on button "Add Payment" at bounding box center [837, 364] width 181 height 15
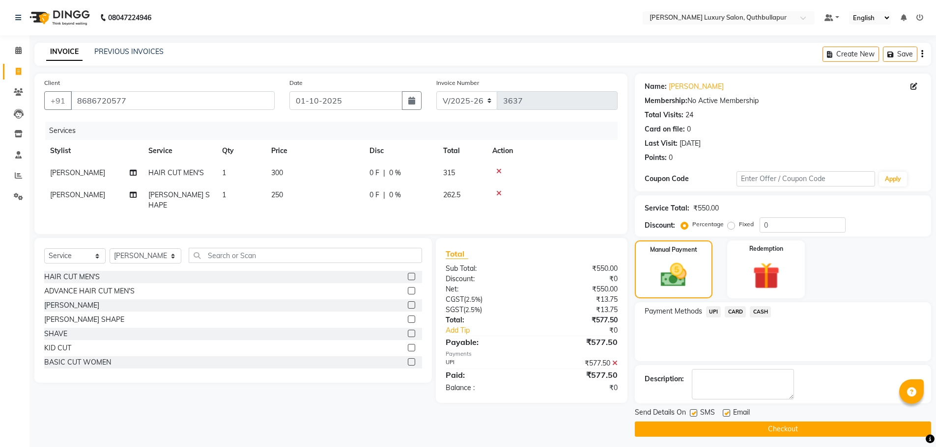
click at [819, 423] on button "Checkout" at bounding box center [783, 429] width 296 height 15
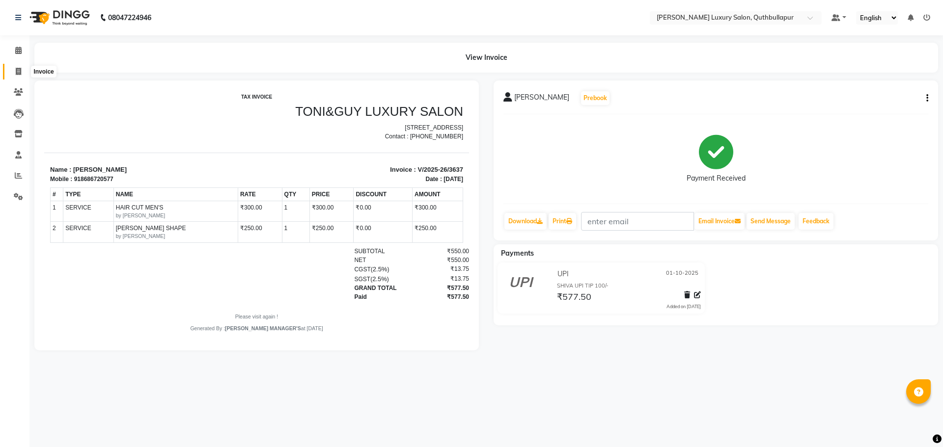
click at [20, 72] on icon at bounding box center [18, 71] width 5 height 7
select select "service"
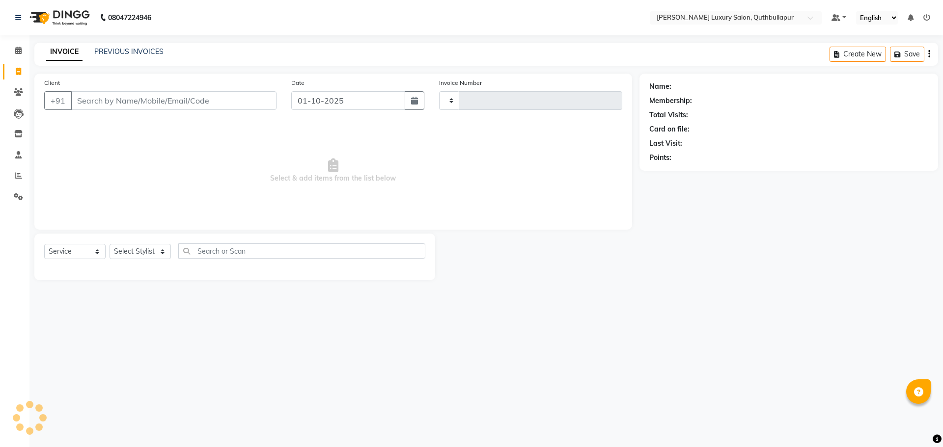
type input "3638"
select select "5816"
click at [94, 99] on input "Client" at bounding box center [174, 100] width 206 height 19
click at [105, 115] on div "Client +91" at bounding box center [160, 98] width 247 height 40
click at [114, 100] on input "Client" at bounding box center [174, 100] width 206 height 19
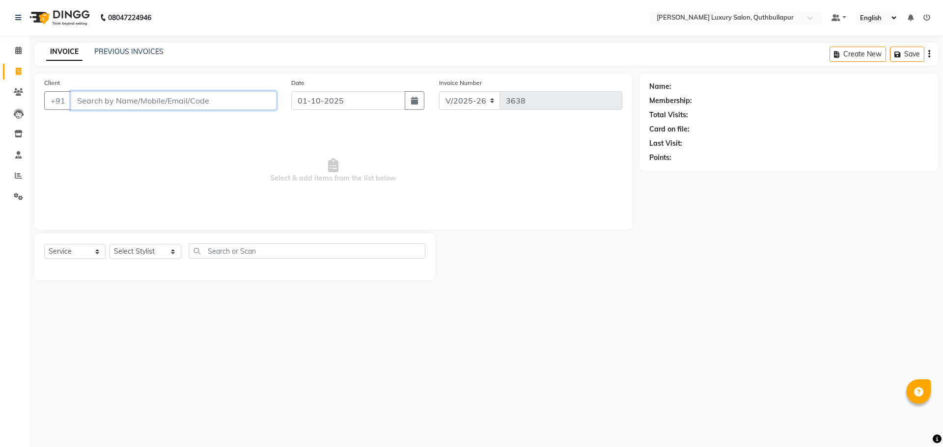
click at [102, 103] on input "Client" at bounding box center [174, 100] width 206 height 19
click at [147, 250] on select "Select Stylist AADIL SHAKE AHON ALI ARAVIND ARHAN ARHAN ARIF ARIF KPHB ARMAAN a…" at bounding box center [146, 251] width 72 height 15
click at [177, 362] on div "08047224946 Select Location × Toni&guy Luxury Salon, Quthbullapur Default Panel…" at bounding box center [471, 223] width 943 height 447
click at [115, 103] on input "Client" at bounding box center [174, 100] width 206 height 19
click at [24, 72] on span at bounding box center [18, 71] width 17 height 11
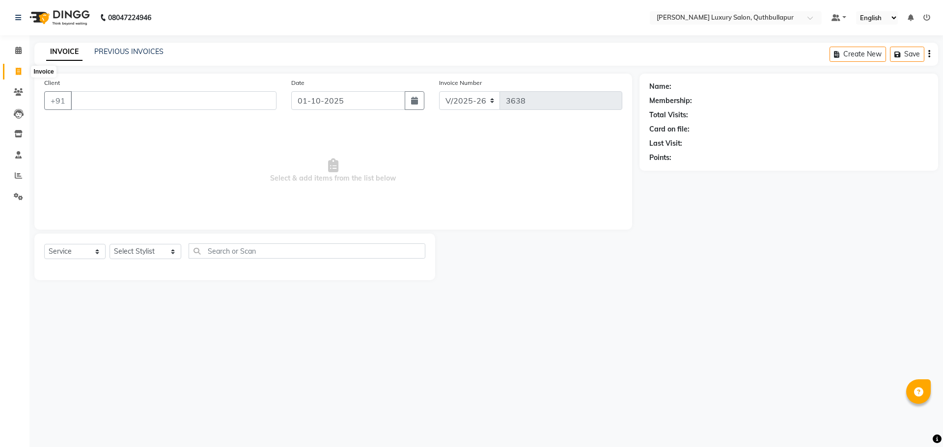
select select "service"
select select "5816"
type input "3638"
click at [21, 77] on span at bounding box center [18, 71] width 17 height 11
select select "5816"
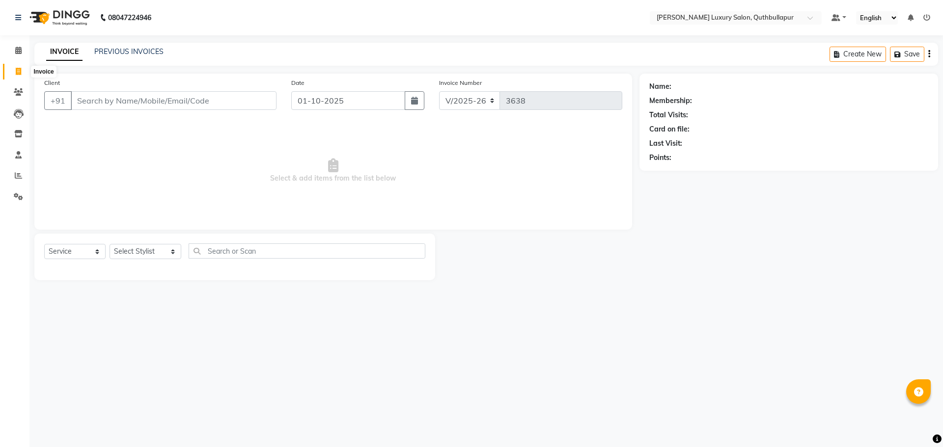
select select "service"
click at [109, 98] on input "Client" at bounding box center [174, 100] width 206 height 19
click at [125, 256] on select "Select Stylist AADIL SHAKE AHON ALI ARAVIND ARHAN ARHAN ARIF ARIF KPHB ARMAAN a…" at bounding box center [146, 251] width 72 height 15
select select "68526"
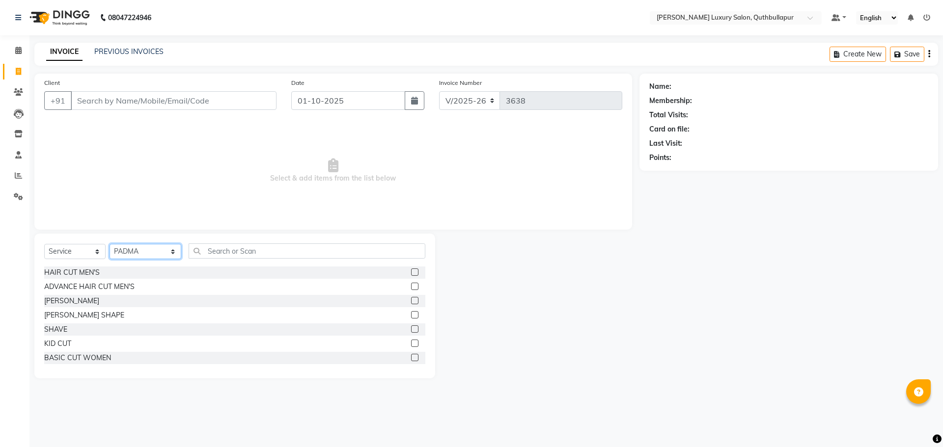
click at [132, 256] on select "Select Stylist AADIL SHAKE AHON ALI ARAVIND ARHAN ARHAN ARIF ARIF KPHB ARMAAN a…" at bounding box center [146, 251] width 72 height 15
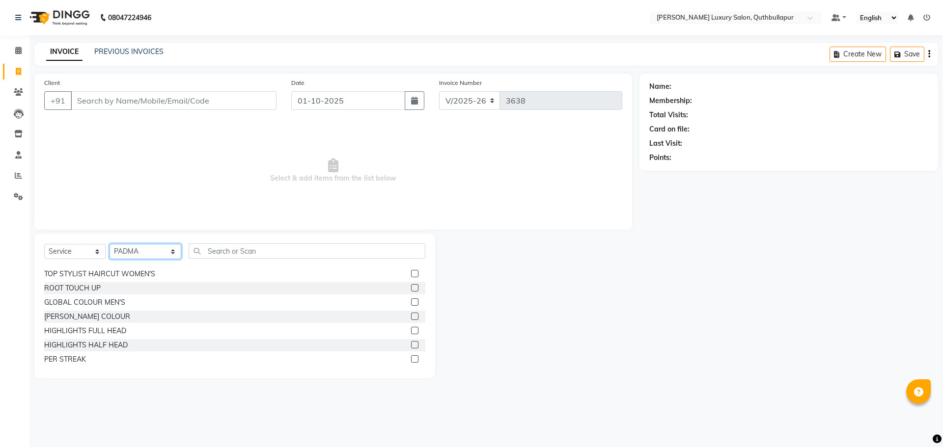
scroll to position [49, 0]
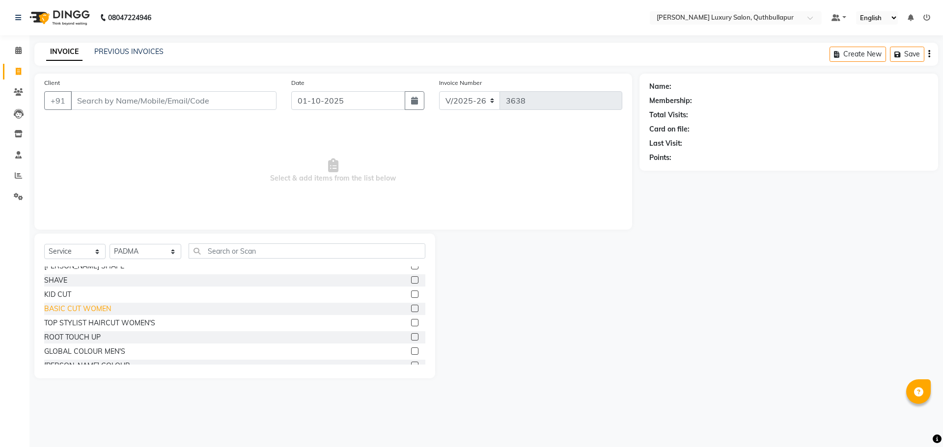
click at [90, 310] on div "BASIC CUT WOMEN" at bounding box center [77, 309] width 67 height 10
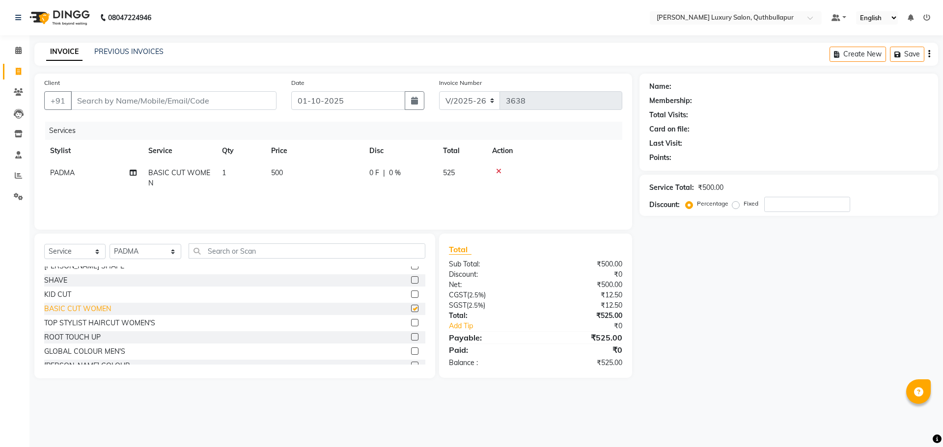
checkbox input "false"
click at [175, 102] on input "Client" at bounding box center [174, 100] width 206 height 19
click at [116, 105] on input "Client" at bounding box center [174, 100] width 206 height 19
click at [505, 169] on div at bounding box center [554, 171] width 124 height 7
click at [499, 171] on icon at bounding box center [498, 171] width 5 height 7
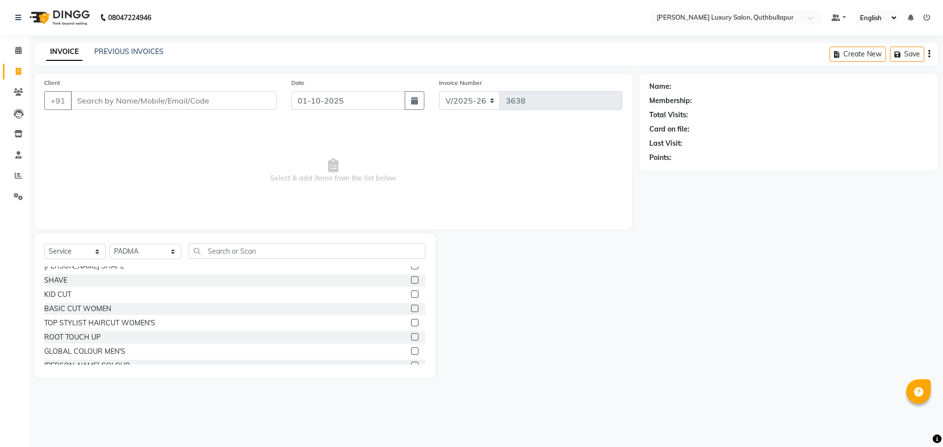
click at [184, 206] on span "Select & add items from the list below" at bounding box center [333, 171] width 578 height 98
click at [487, 420] on div "08047224946 Select Location × Toni&guy Luxury Salon, Quthbullapur Default Panel…" at bounding box center [471, 223] width 943 height 447
click at [166, 249] on select "Select Stylist AADIL SHAKE AHON ALI ARAVIND ARHAN ARHAN ARIF ARIF KPHB ARMAAN a…" at bounding box center [146, 251] width 72 height 15
click at [63, 187] on span "Select & add items from the list below" at bounding box center [333, 171] width 578 height 98
drag, startPoint x: 118, startPoint y: 84, endPoint x: 115, endPoint y: 89, distance: 5.9
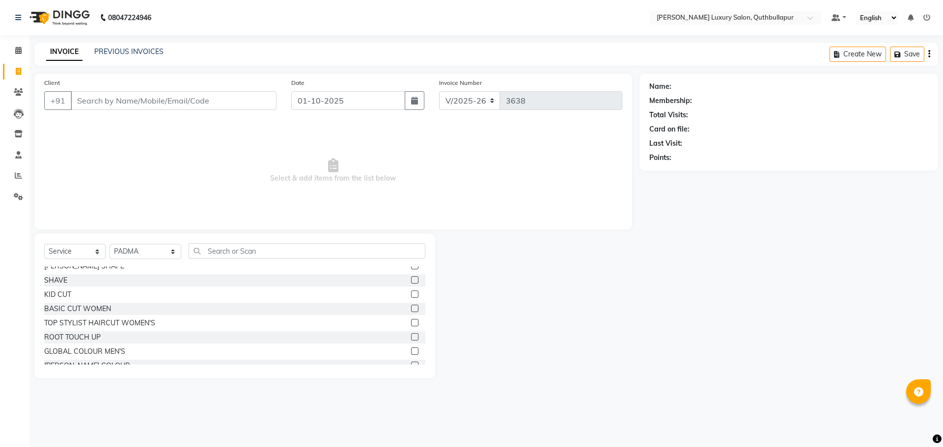
click at [116, 89] on div "Client +91" at bounding box center [160, 98] width 247 height 40
click at [113, 95] on input "Client" at bounding box center [174, 100] width 206 height 19
click at [113, 96] on input "Client" at bounding box center [174, 100] width 206 height 19
click at [166, 255] on select "Select Stylist AADIL SHAKE AHON ALI ARAVIND ARHAN ARHAN ARIF ARIF KPHB ARMAAN a…" at bounding box center [146, 251] width 72 height 15
click at [203, 388] on main "INVOICE PREVIOUS INVOICES Create New Save Client +91 Date 01-10-2025 Invoice Nu…" at bounding box center [486, 218] width 914 height 351
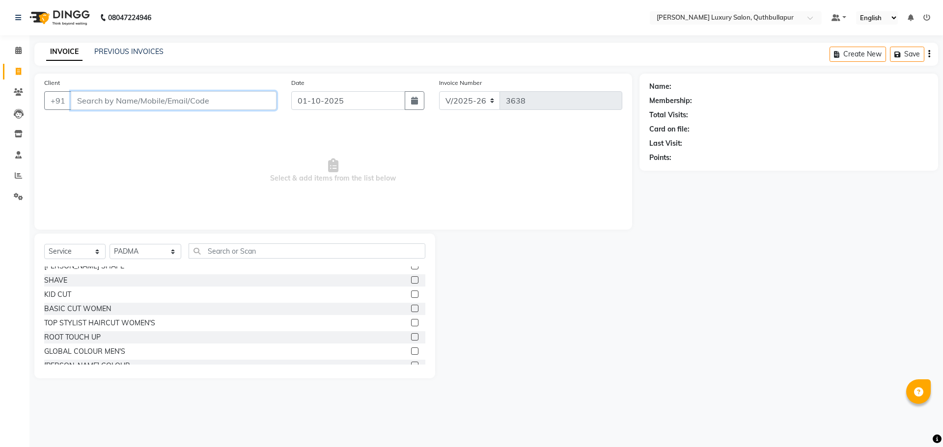
click at [239, 98] on input "Client" at bounding box center [174, 100] width 206 height 19
click at [238, 102] on input "Client" at bounding box center [174, 100] width 206 height 19
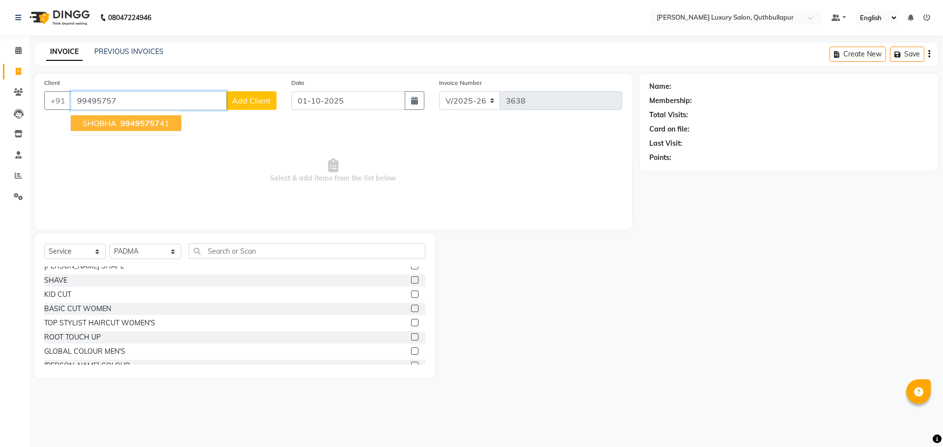
click at [106, 121] on span "SHOBHA" at bounding box center [100, 123] width 34 height 10
type input "9949575741"
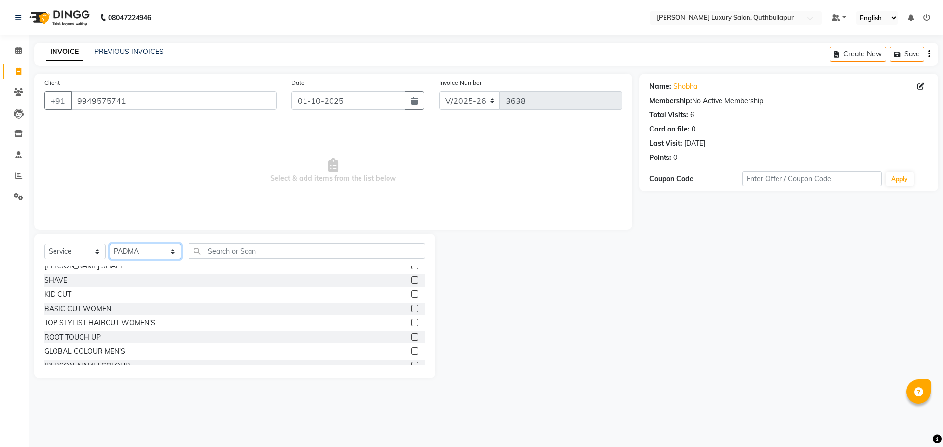
click at [161, 251] on select "Select Stylist AADIL SHAKE AHON ALI ARAVIND ARHAN ARHAN ARIF ARIF KPHB ARMAAN a…" at bounding box center [146, 251] width 72 height 15
select select "83845"
click at [110, 244] on select "Select Stylist AADIL SHAKE AHON ALI ARAVIND ARHAN ARHAN ARIF ARIF KPHB ARMAAN a…" at bounding box center [146, 251] width 72 height 15
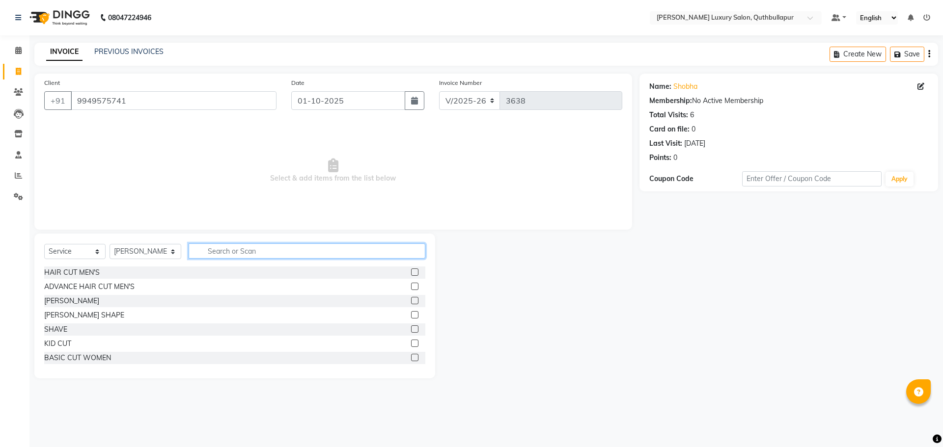
click at [199, 249] on input "text" at bounding box center [307, 251] width 237 height 15
type input "WAX"
click at [93, 300] on div "WAX FULL LEGS" at bounding box center [71, 301] width 55 height 10
checkbox input "false"
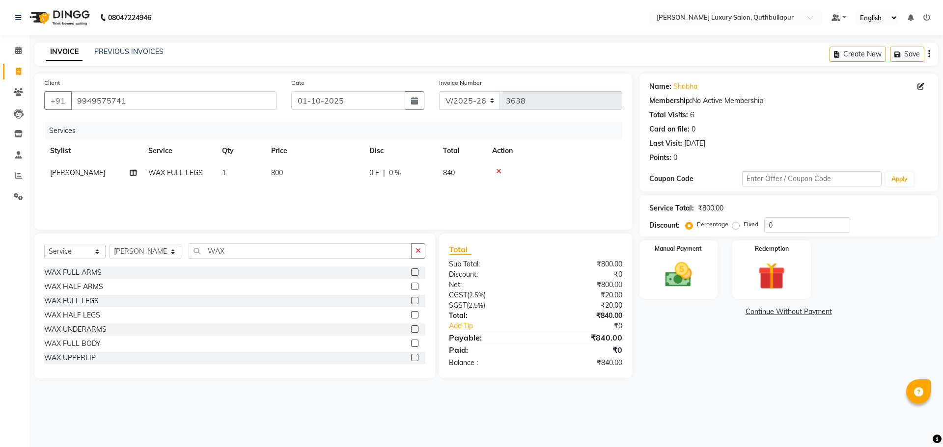
click at [76, 267] on div "WAX FULL ARMS" at bounding box center [234, 273] width 381 height 12
click at [73, 273] on div "WAX FULL ARMS" at bounding box center [72, 273] width 57 height 10
checkbox input "false"
click at [66, 330] on div "WAX UNDERARMS" at bounding box center [75, 330] width 62 height 10
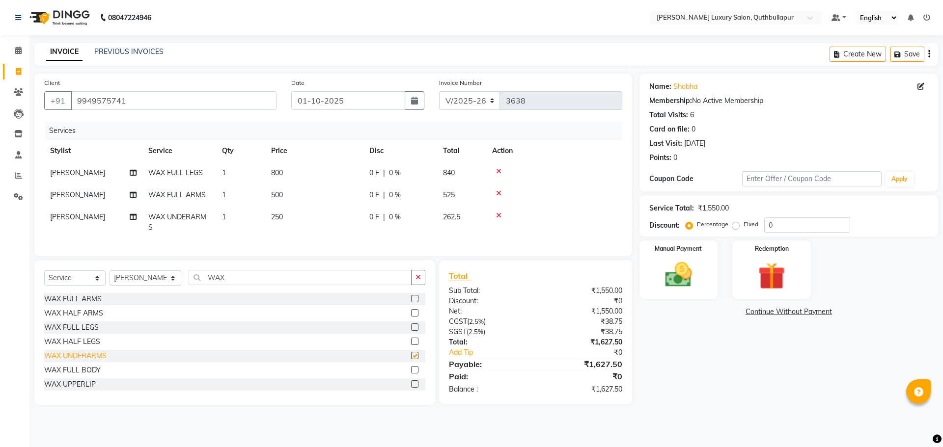
checkbox input "false"
click at [221, 282] on input "WAX" at bounding box center [300, 277] width 223 height 15
type input "W"
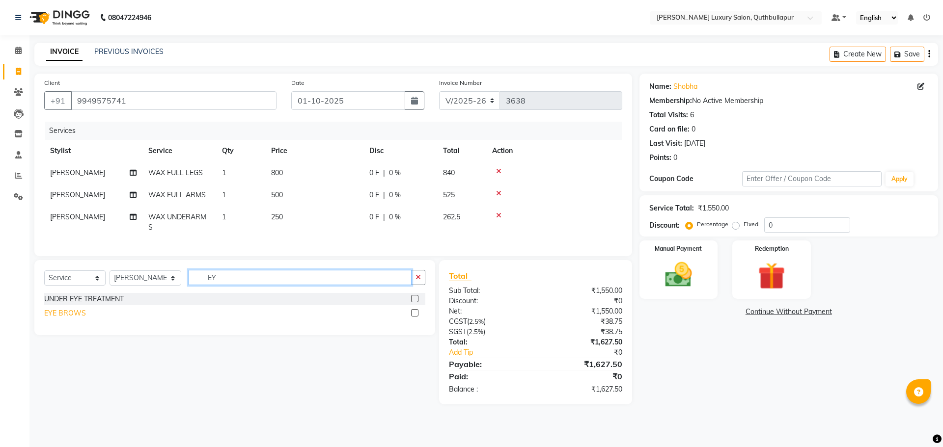
type input "EY"
click at [68, 319] on div "EYE BROWS" at bounding box center [65, 313] width 42 height 10
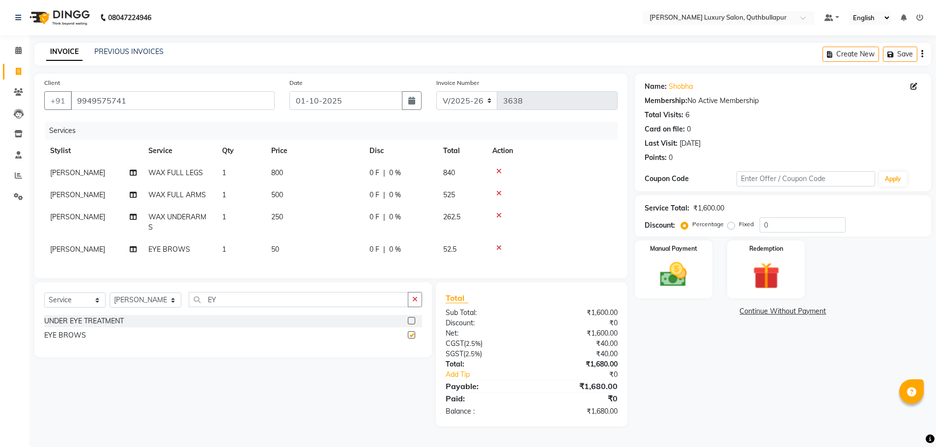
checkbox input "false"
click at [204, 307] on input "EY" at bounding box center [299, 299] width 220 height 15
type input "E"
type input "FORE"
click at [662, 263] on img at bounding box center [673, 275] width 45 height 32
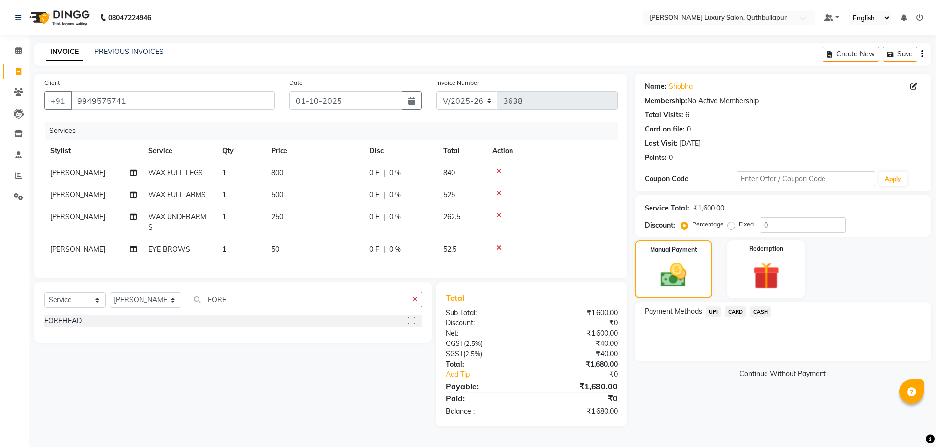
click at [756, 312] on span "CASH" at bounding box center [759, 311] width 21 height 11
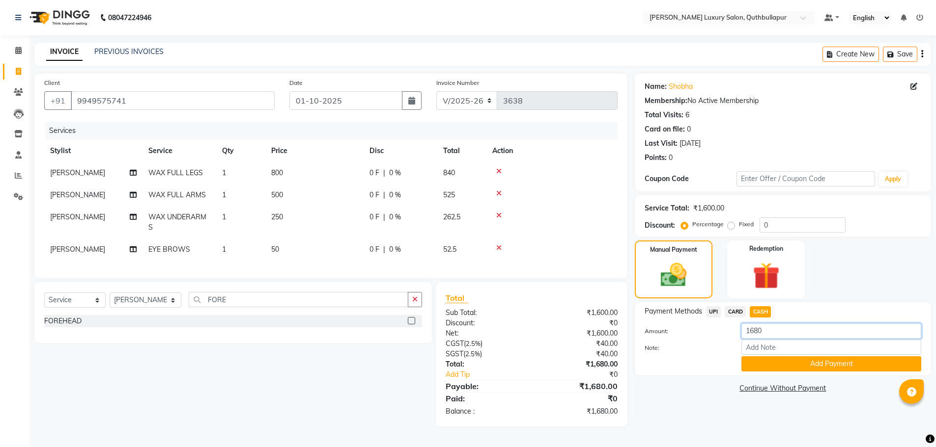
click at [767, 334] on input "1680" at bounding box center [831, 331] width 180 height 15
type input "1500"
click at [810, 360] on button "Add Payment" at bounding box center [831, 364] width 180 height 15
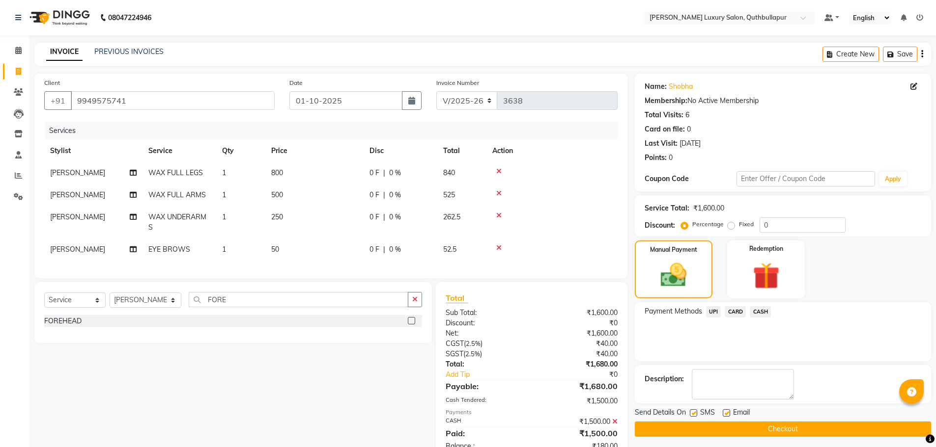
click at [712, 311] on span "UPI" at bounding box center [713, 311] width 15 height 11
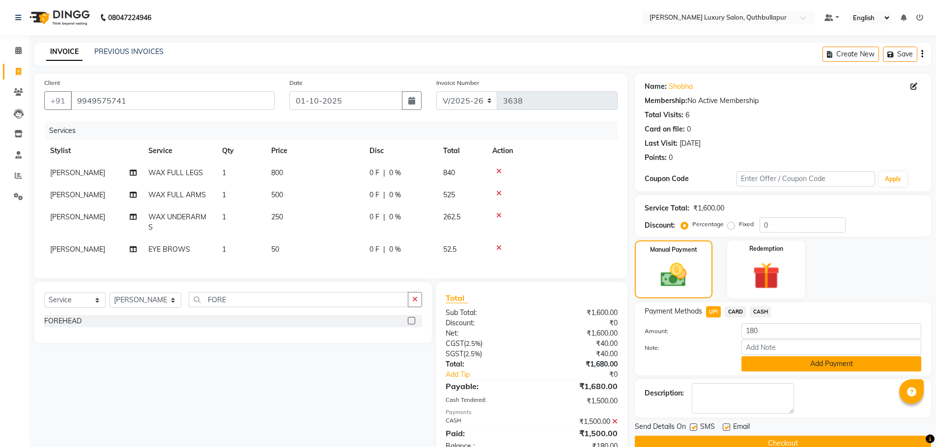
click at [771, 363] on button "Add Payment" at bounding box center [831, 364] width 180 height 15
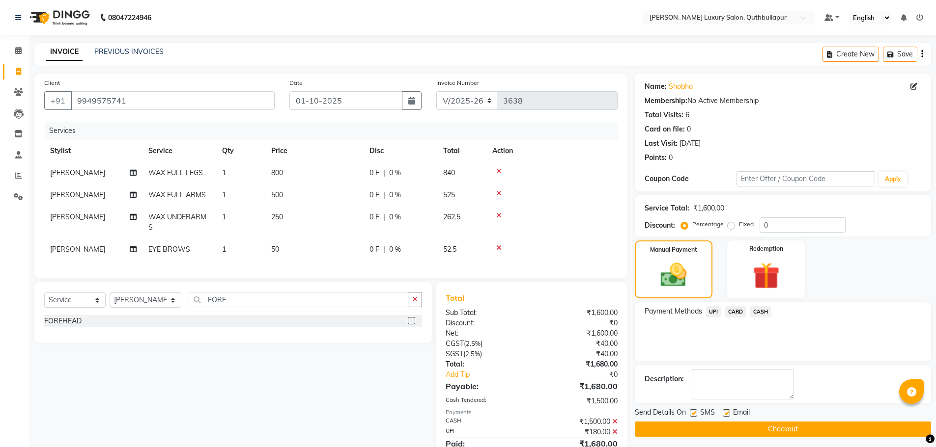
click at [781, 431] on button "Checkout" at bounding box center [783, 429] width 296 height 15
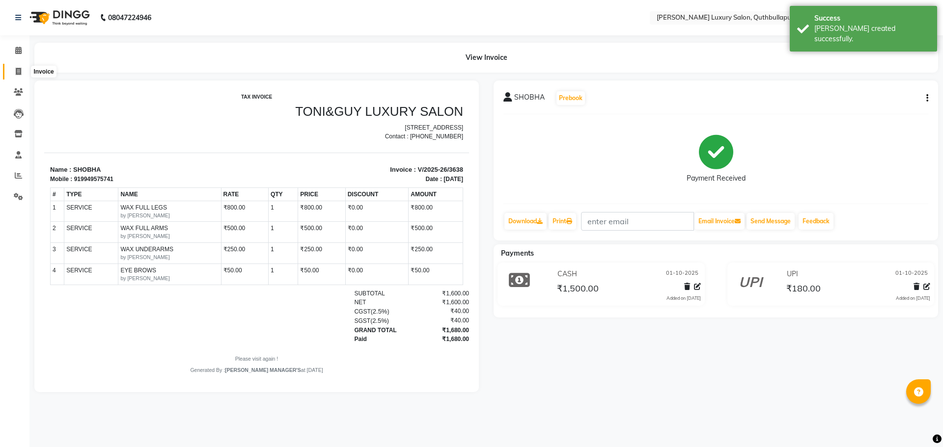
click at [18, 75] on span at bounding box center [18, 71] width 17 height 11
select select "5816"
select select "service"
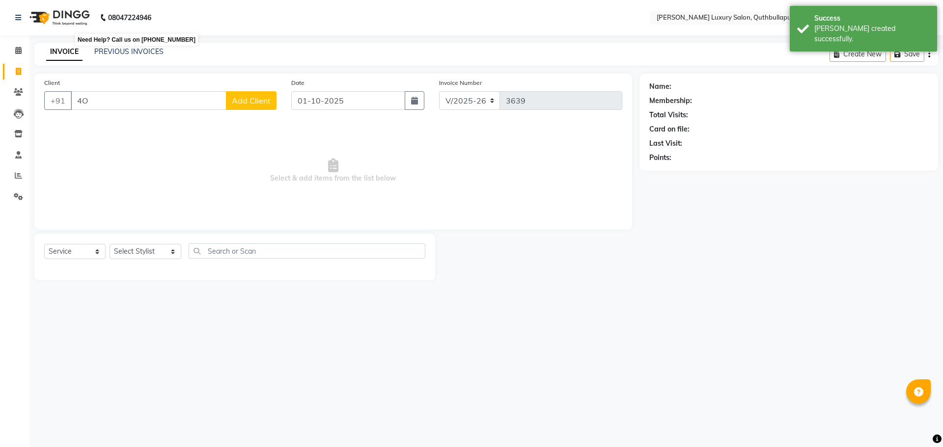
type input "4"
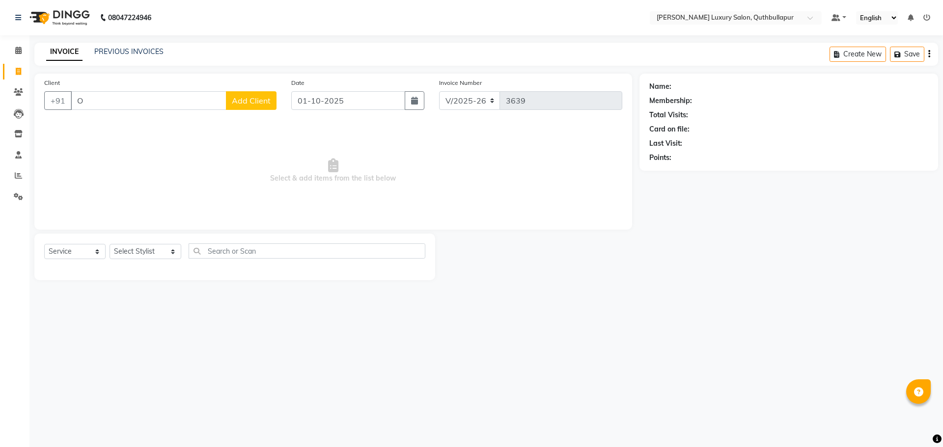
type input "O"
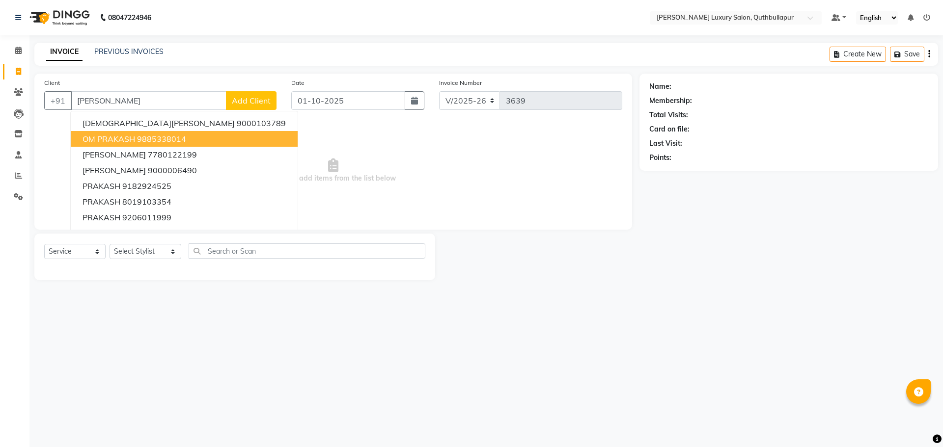
click at [140, 138] on ngb-highlight "9885338014" at bounding box center [161, 139] width 49 height 10
type input "9885338014"
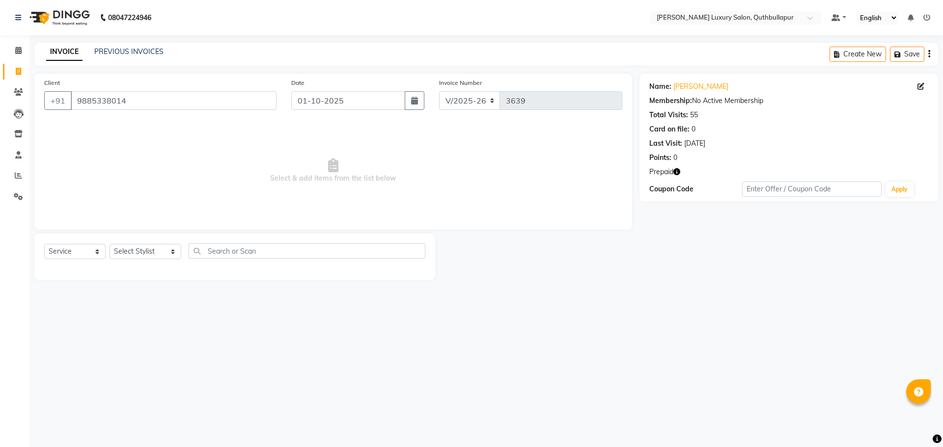
click at [678, 175] on button "button" at bounding box center [676, 172] width 7 height 10
click at [134, 253] on select "Select Stylist AADIL SHAKE AHON ALI ARAVIND ARHAN ARHAN ARIF ARIF KPHB ARMAAN a…" at bounding box center [146, 251] width 72 height 15
select select "54513"
click at [110, 244] on select "Select Stylist AADIL SHAKE AHON ALI ARAVIND ARHAN ARHAN ARIF ARIF KPHB ARMAAN a…" at bounding box center [146, 251] width 72 height 15
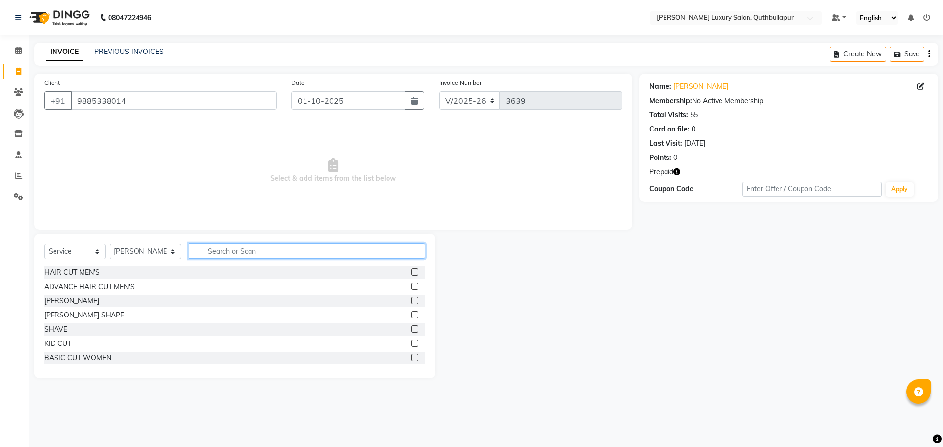
click at [248, 248] on input "text" at bounding box center [307, 251] width 237 height 15
type input "B"
click at [129, 246] on select "Select Stylist AADIL SHAKE AHON ALI ARAVIND ARHAN ARHAN ARIF ARIF KPHB ARMAAN a…" at bounding box center [146, 251] width 72 height 15
select select "72472"
click at [110, 244] on select "Select Stylist AADIL SHAKE AHON ALI ARAVIND ARHAN ARHAN ARIF ARIF KPHB ARMAAN a…" at bounding box center [146, 251] width 72 height 15
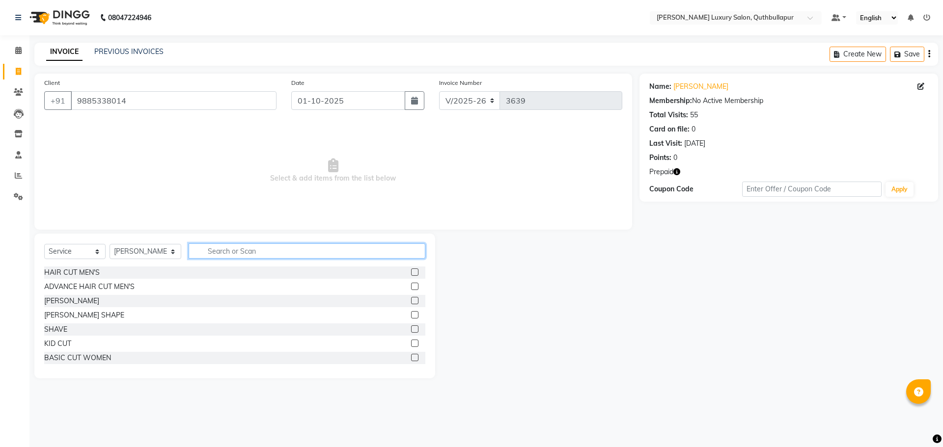
click at [229, 253] on input "text" at bounding box center [307, 251] width 237 height 15
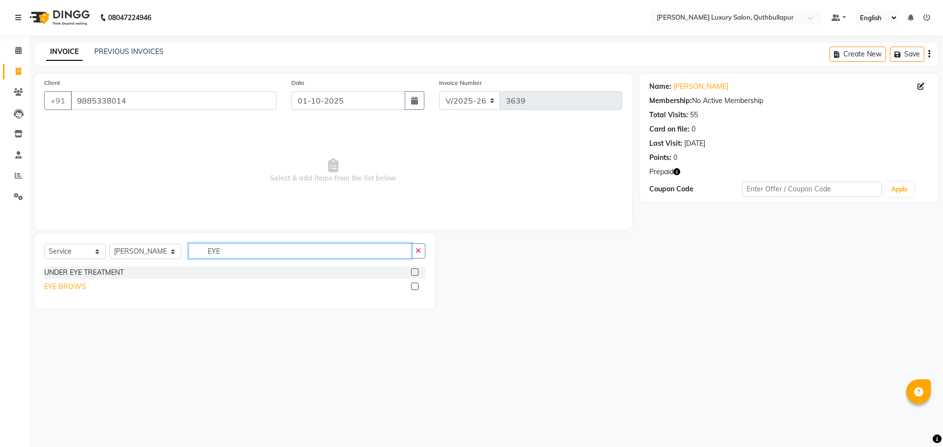
type input "EYE"
click at [67, 286] on div "EYE BROWS" at bounding box center [65, 287] width 42 height 10
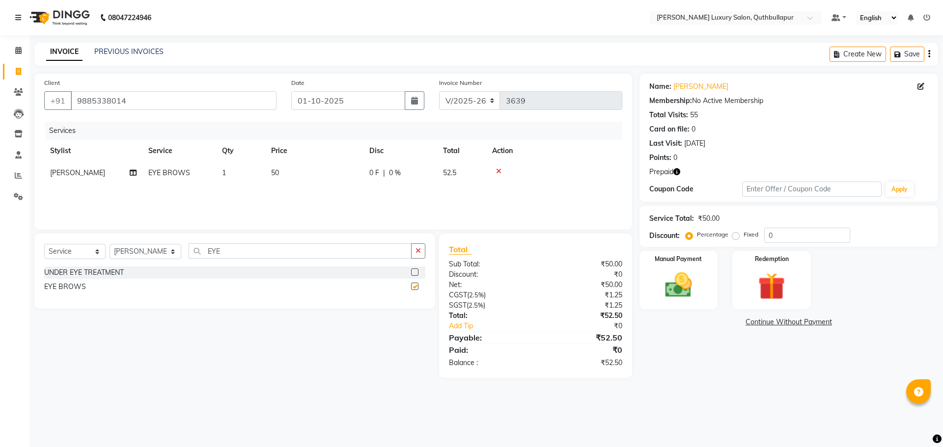
checkbox input "false"
click at [285, 248] on input "EYE" at bounding box center [300, 251] width 223 height 15
type input "FULL AR"
click at [86, 270] on div "WAX FULL ARMS" at bounding box center [72, 273] width 57 height 10
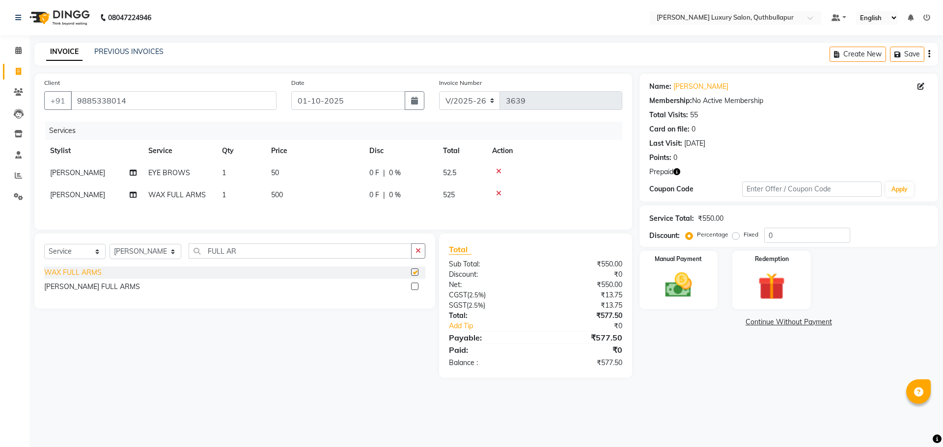
checkbox input "false"
drag, startPoint x: 272, startPoint y: 239, endPoint x: 103, endPoint y: 242, distance: 169.0
click at [109, 244] on div "Select Service Product Membership Package Voucher Prepaid Gift Card Select Styl…" at bounding box center [234, 271] width 401 height 75
drag, startPoint x: 240, startPoint y: 256, endPoint x: 46, endPoint y: 200, distance: 201.9
click at [55, 204] on div "Client +91 9885338014 Date 01-10-2025 Invoice Number V/2025 V/2025-26 3639 Serv…" at bounding box center [333, 226] width 612 height 305
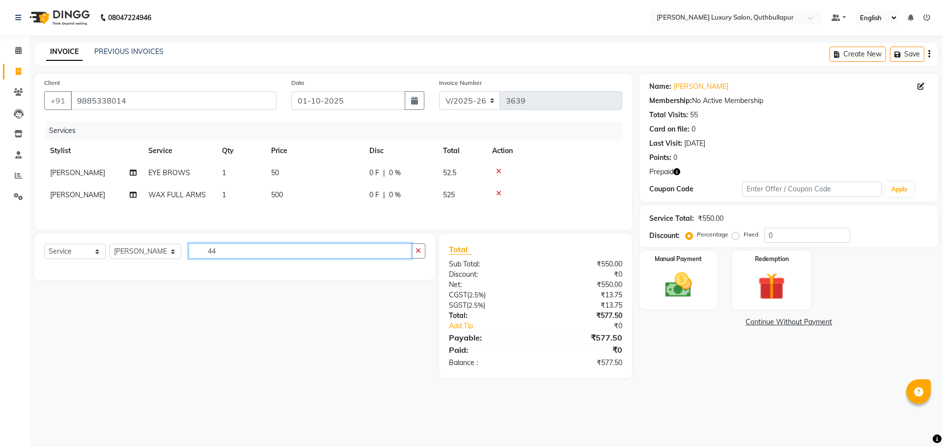
type input "4"
type input "UNDER"
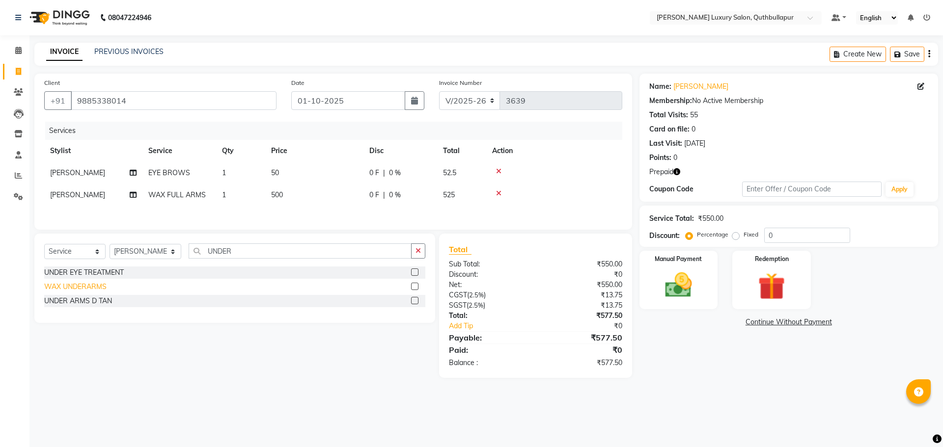
click at [74, 290] on div "WAX UNDERARMS" at bounding box center [75, 287] width 62 height 10
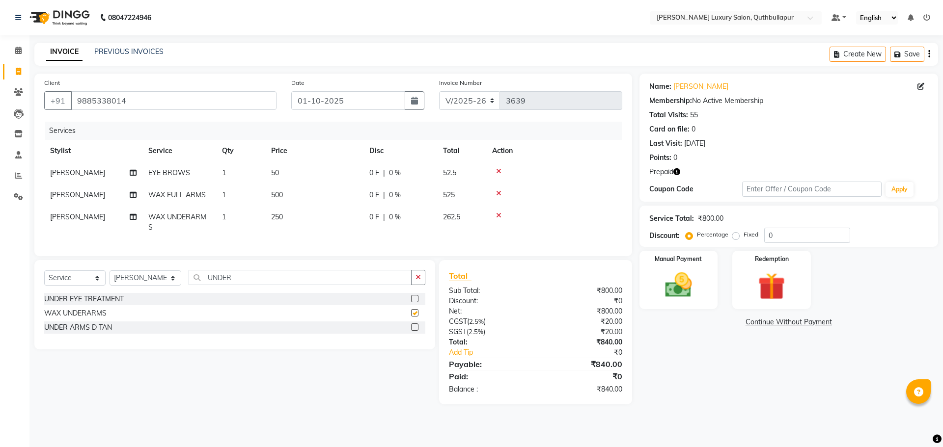
checkbox input "false"
drag, startPoint x: 283, startPoint y: 278, endPoint x: 122, endPoint y: 240, distance: 165.5
click at [133, 248] on div "Client +91 9885338014 Date 01-10-2025 Invoice Number V/2025 V/2025-26 3639 Serv…" at bounding box center [333, 239] width 612 height 331
click at [110, 291] on div "Select Service Product Membership Package Voucher Prepaid Gift Card Select Styl…" at bounding box center [234, 281] width 381 height 23
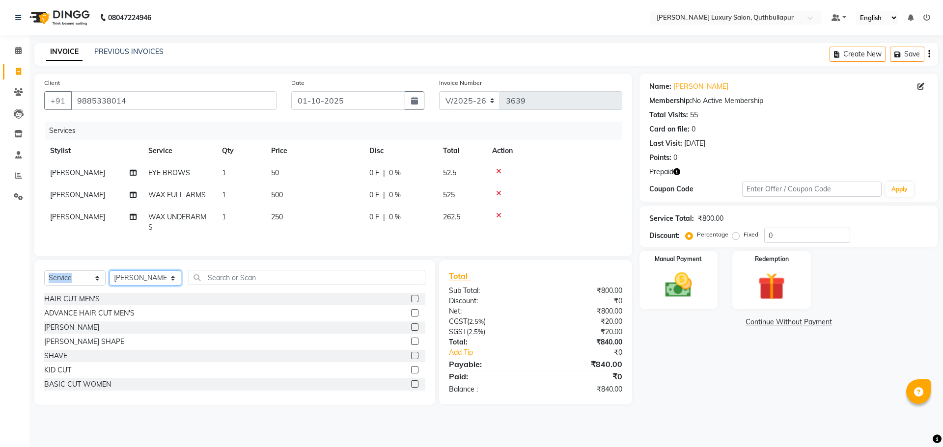
click at [122, 286] on select "Select Stylist AADIL SHAKE AHON ALI ARAVIND ARHAN ARHAN ARIF ARIF KPHB ARMAAN a…" at bounding box center [146, 278] width 72 height 15
select select "54513"
click at [110, 278] on select "Select Stylist AADIL SHAKE AHON ALI ARAVIND ARHAN ARHAN ARIF ARIF KPHB ARMAAN a…" at bounding box center [146, 278] width 72 height 15
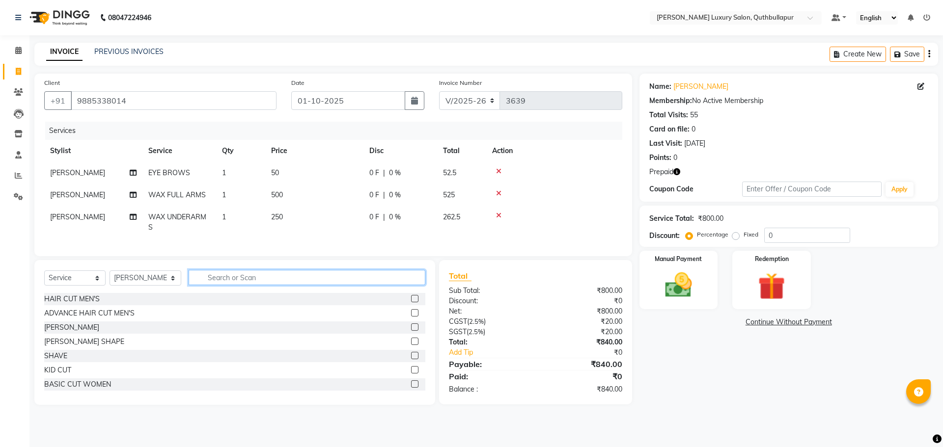
click at [223, 285] on input "text" at bounding box center [307, 277] width 237 height 15
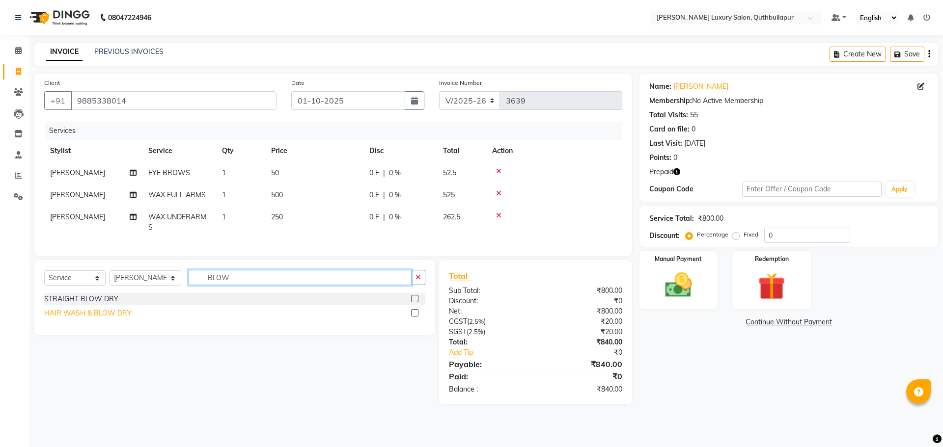
type input "BLOW"
click at [98, 319] on div "HAIR WASH & BLOW DRY" at bounding box center [87, 313] width 87 height 10
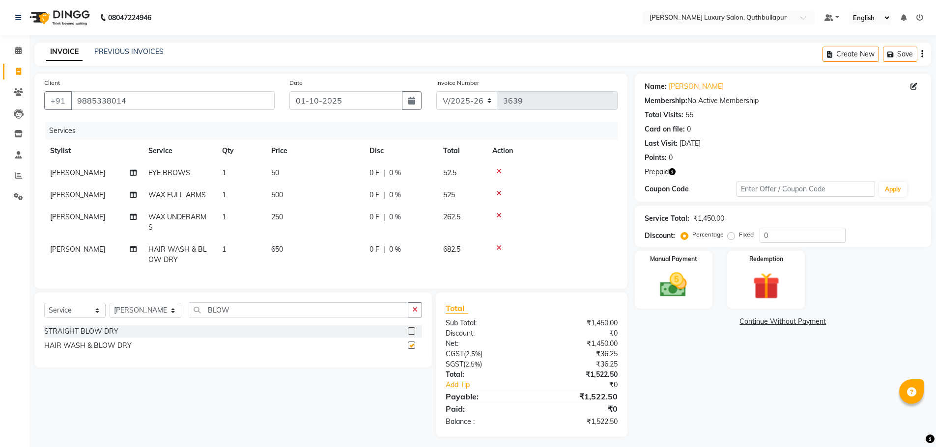
checkbox input "false"
click at [298, 253] on td "650" at bounding box center [314, 255] width 98 height 32
select select "54513"
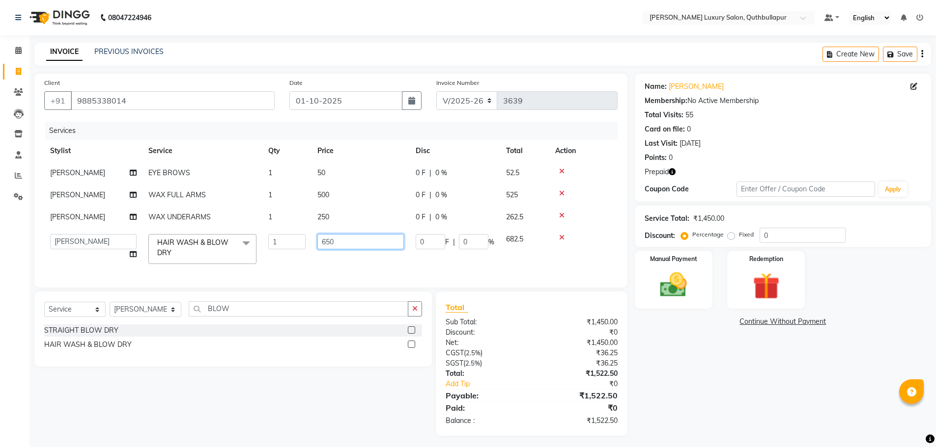
drag, startPoint x: 345, startPoint y: 244, endPoint x: 309, endPoint y: 240, distance: 36.5
click at [309, 240] on tr "AADIL SHAKE AHON ALI ARAVIND ARHAN ARHAN ARIF ARIF KPHB ARMAAN ashu AYAN CHANCH…" at bounding box center [330, 249] width 573 height 42
type input "800"
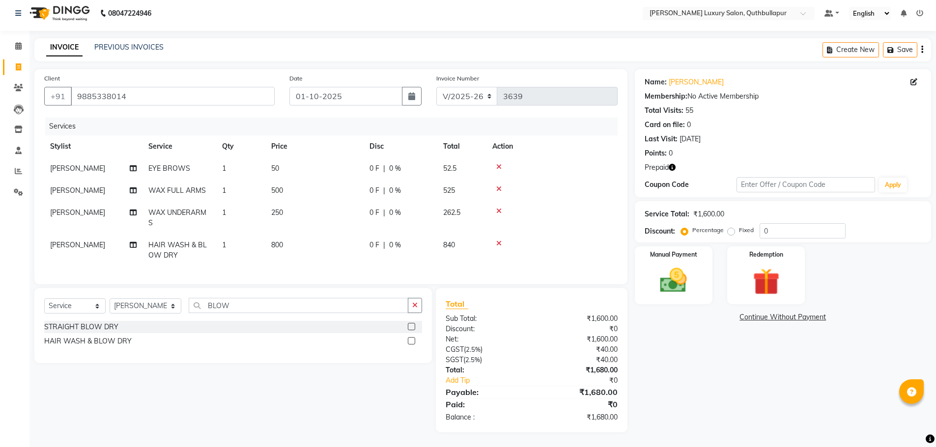
scroll to position [12, 0]
click at [783, 277] on img at bounding box center [765, 282] width 45 height 35
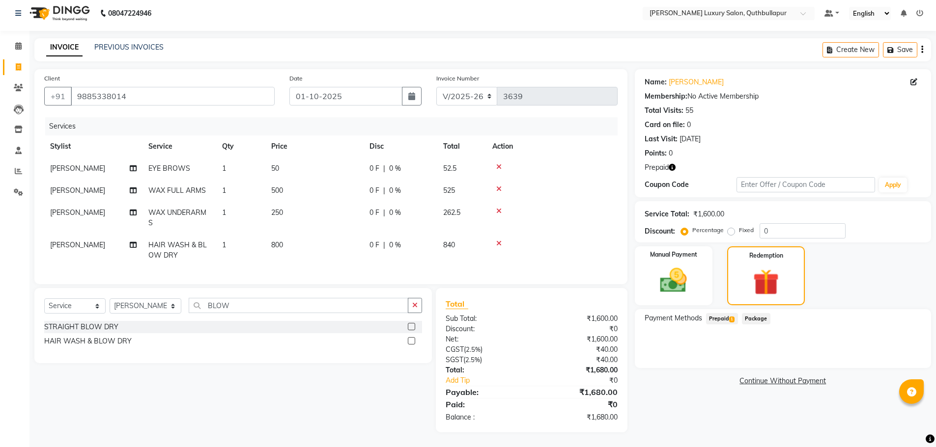
click at [732, 317] on span "1" at bounding box center [731, 320] width 5 height 6
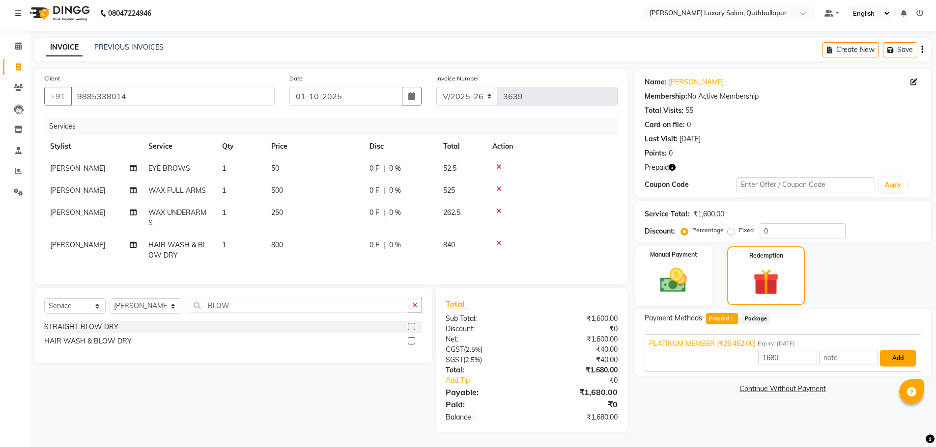
click at [890, 350] on button "Add" at bounding box center [898, 358] width 36 height 17
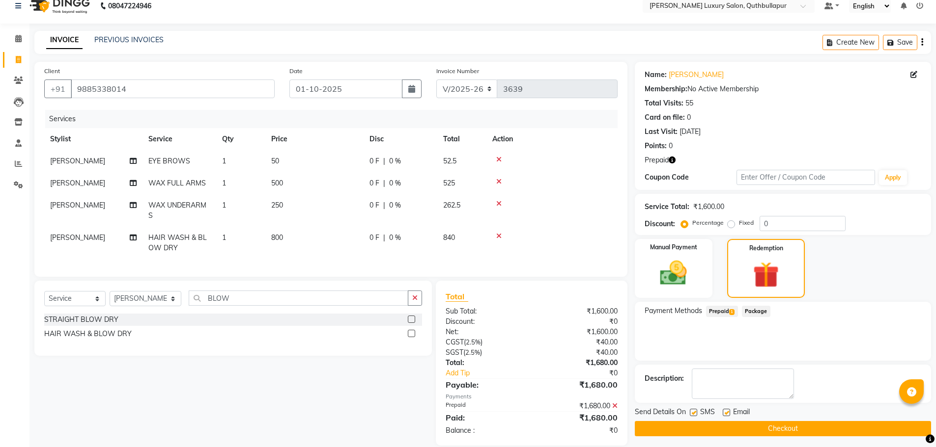
click at [830, 423] on button "Checkout" at bounding box center [783, 428] width 296 height 15
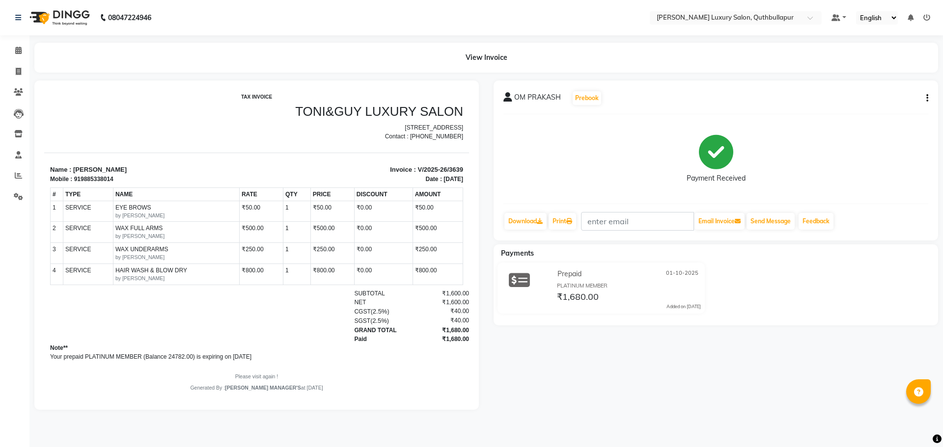
click at [838, 447] on html "08047224946 Select Location × Toni&guy Luxury Salon, Quthbullapur Default Panel…" at bounding box center [471, 223] width 943 height 447
click at [19, 74] on icon at bounding box center [18, 71] width 5 height 7
select select "5816"
select select "service"
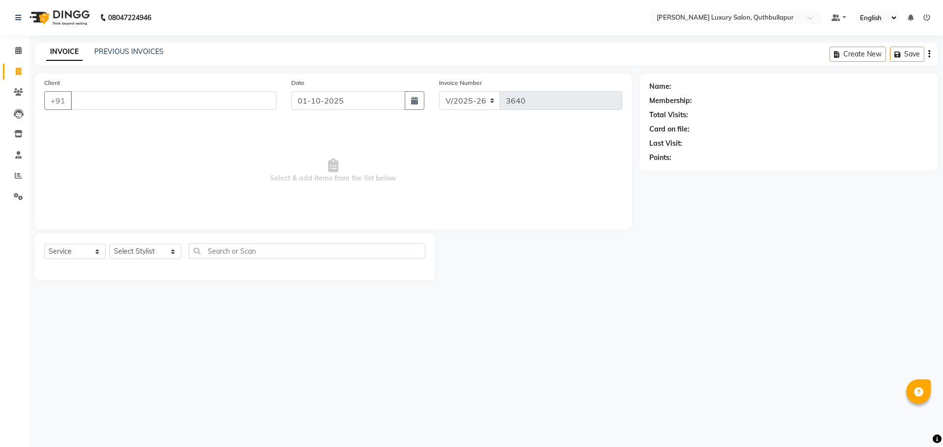
click at [99, 102] on input "Client" at bounding box center [174, 100] width 206 height 19
click at [93, 99] on input "Client" at bounding box center [174, 100] width 206 height 19
click at [108, 102] on input "Client" at bounding box center [174, 100] width 206 height 19
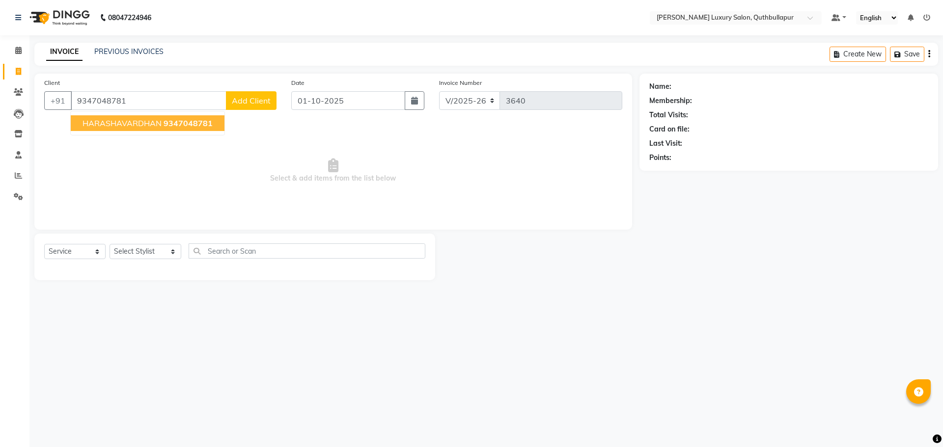
click at [127, 126] on span "HARASHAVARDHAN" at bounding box center [122, 123] width 79 height 10
type input "9347048781"
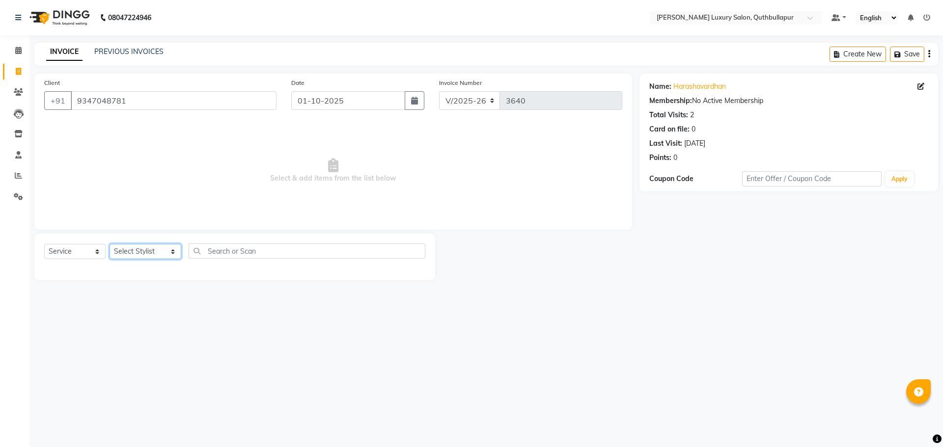
click at [132, 253] on select "Select Stylist AADIL SHAKE AHON ALI ARAVIND ARHAN ARHAN ARIF ARIF KPHB ARMAAN a…" at bounding box center [146, 251] width 72 height 15
select select "79363"
click at [110, 244] on select "Select Stylist AADIL SHAKE AHON ALI ARAVIND ARHAN ARHAN ARIF ARIF KPHB ARMAAN a…" at bounding box center [146, 251] width 72 height 15
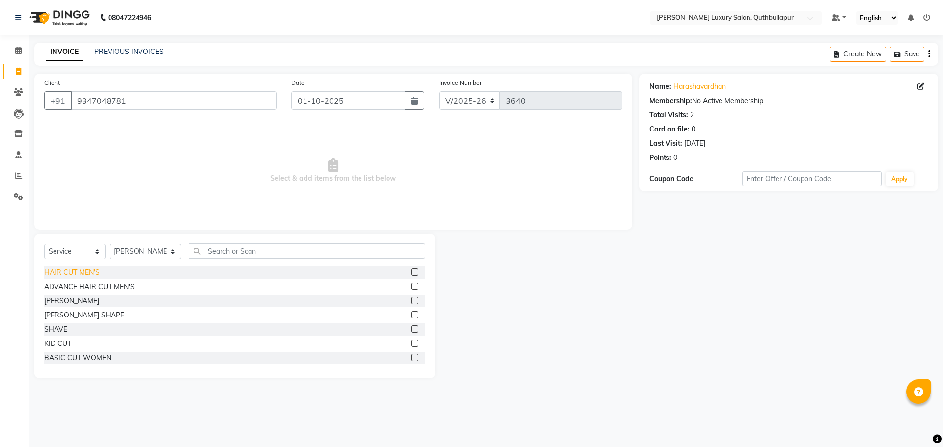
click at [88, 276] on div "HAIR CUT MEN'S" at bounding box center [71, 273] width 55 height 10
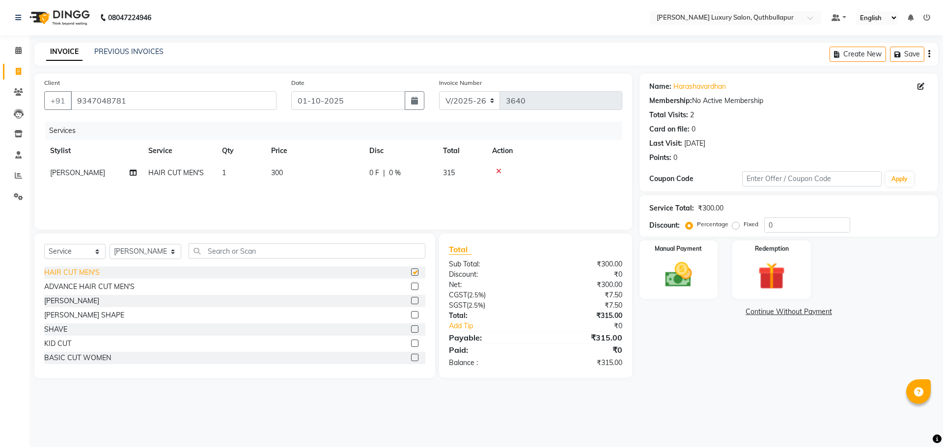
checkbox input "false"
click at [58, 286] on div "ADVANCE HAIR CUT MEN'S" at bounding box center [89, 287] width 90 height 10
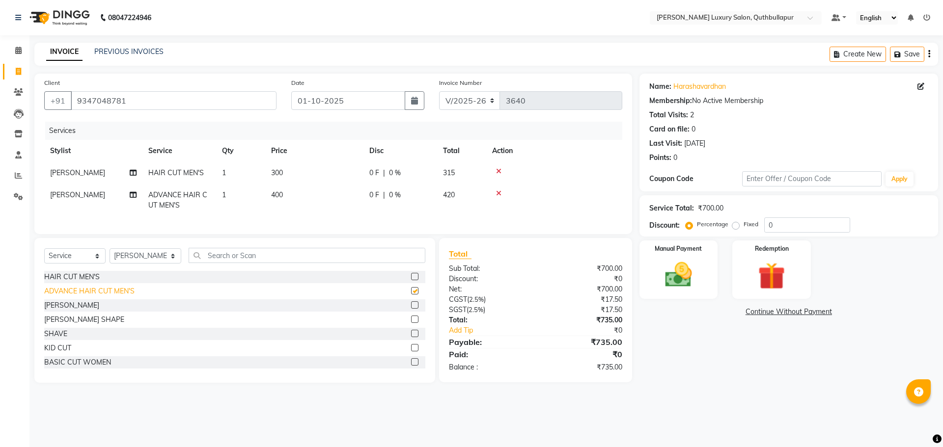
checkbox input "false"
click at [497, 170] on icon at bounding box center [498, 171] width 5 height 7
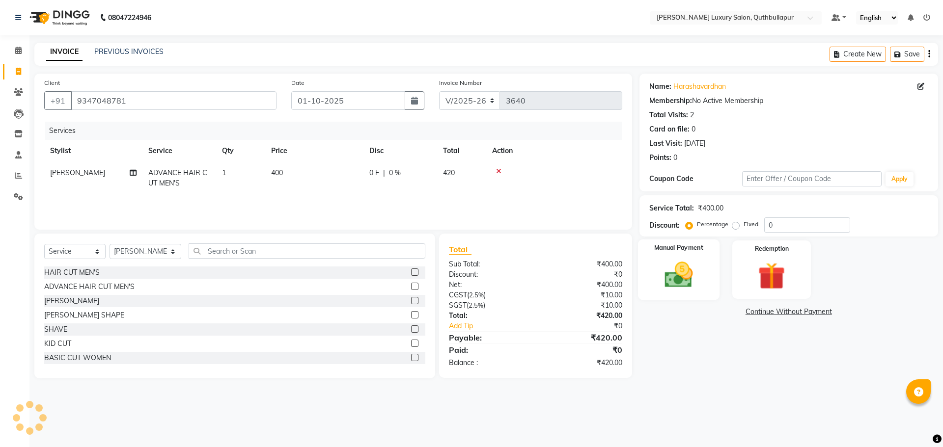
click at [690, 275] on img at bounding box center [679, 275] width 46 height 32
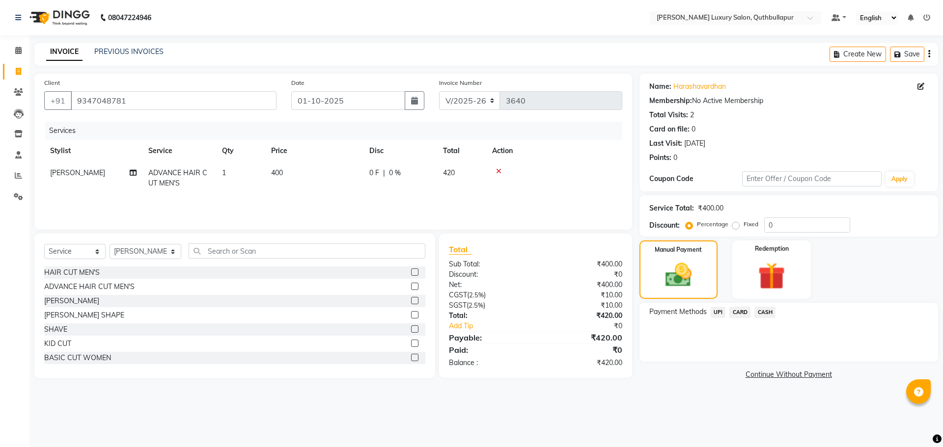
click at [716, 312] on span "UPI" at bounding box center [718, 312] width 15 height 11
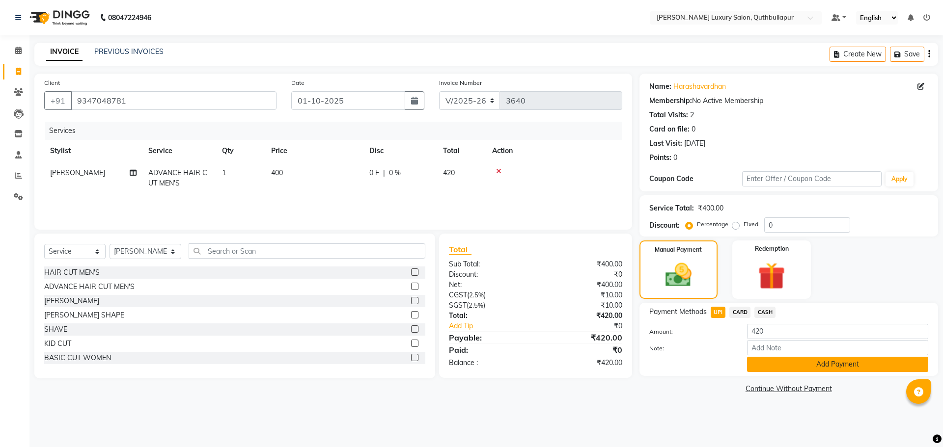
click at [793, 362] on button "Add Payment" at bounding box center [837, 364] width 181 height 15
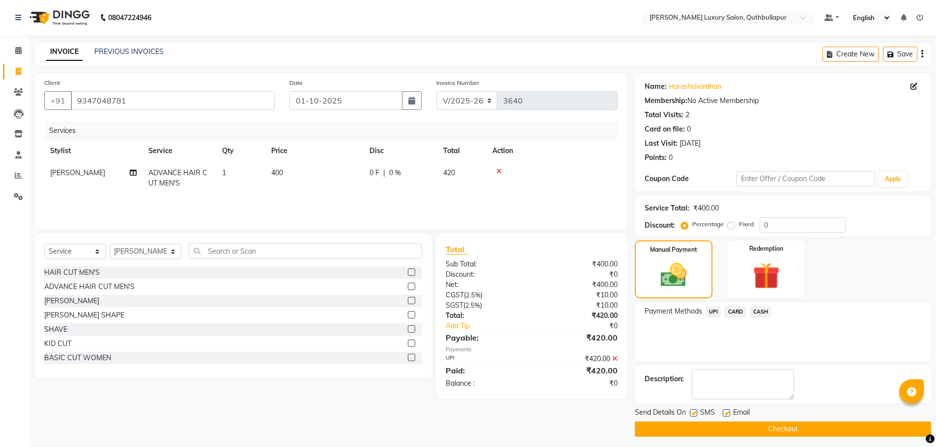
click at [785, 429] on button "Checkout" at bounding box center [783, 429] width 296 height 15
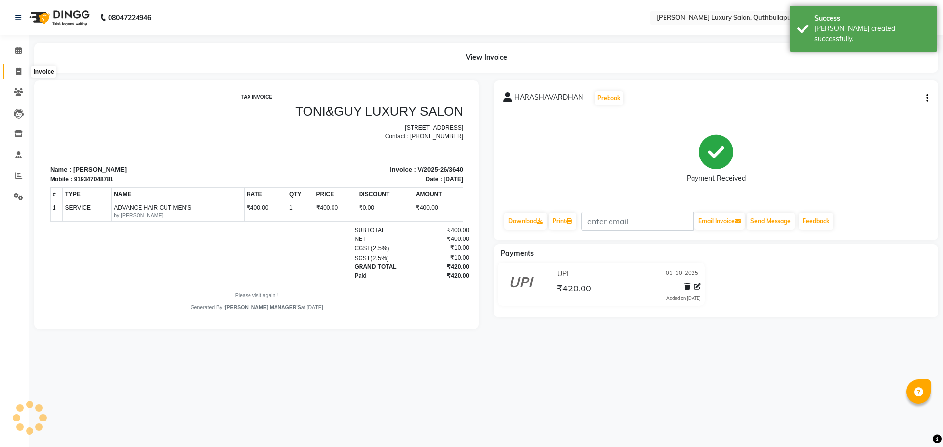
click at [22, 74] on span at bounding box center [18, 71] width 17 height 11
select select "service"
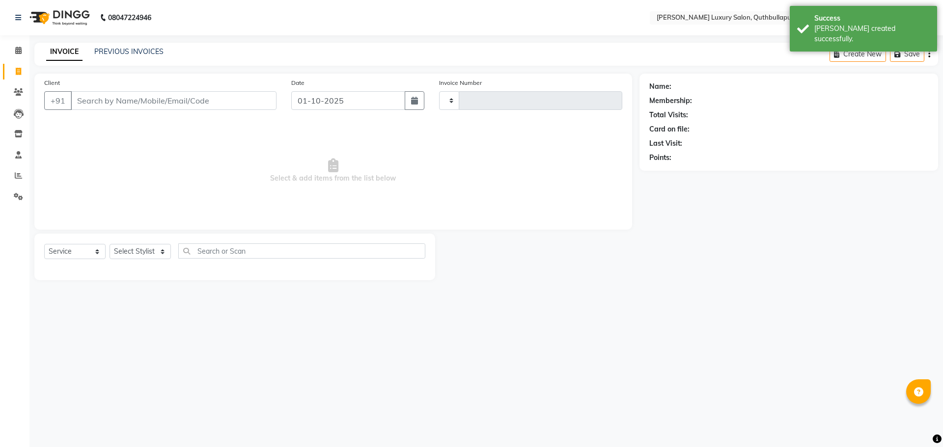
type input "3641"
select select "5816"
click at [78, 101] on input "Client" at bounding box center [174, 100] width 206 height 19
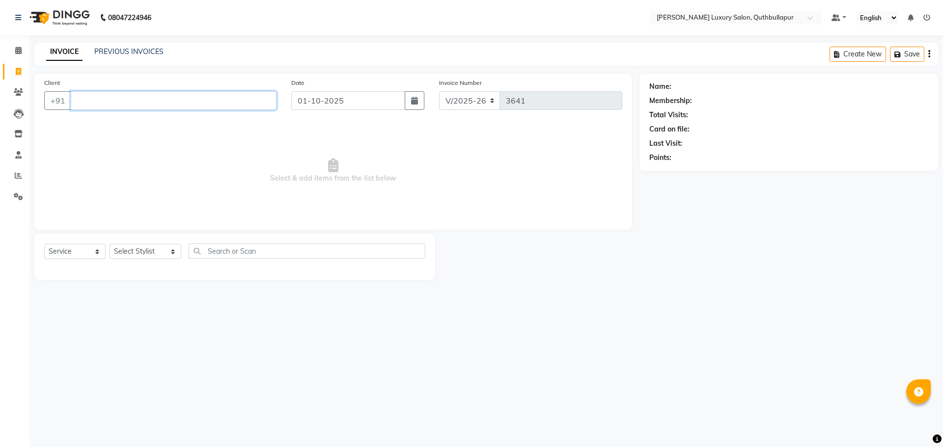
click at [97, 96] on input "Client" at bounding box center [174, 100] width 206 height 19
click at [93, 101] on input "Client" at bounding box center [174, 100] width 206 height 19
click at [89, 98] on input "Client" at bounding box center [174, 100] width 206 height 19
click at [141, 256] on select "Select Stylist AADIL SHAKE AHON ALI ARAVIND ARHAN ARHAN ARIF ARIF KPHB ARMAAN a…" at bounding box center [146, 251] width 72 height 15
select select "79363"
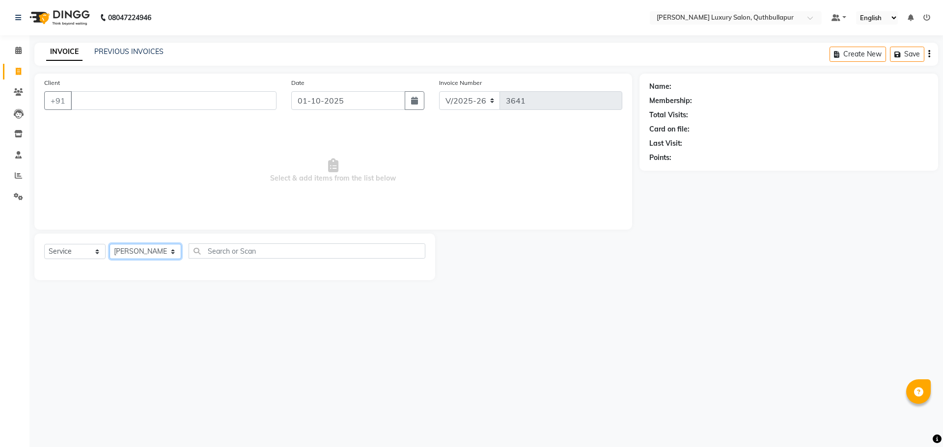
click at [110, 244] on select "Select Stylist AADIL SHAKE AHON ALI ARAVIND ARHAN ARHAN ARIF ARIF KPHB ARMAAN a…" at bounding box center [146, 251] width 72 height 15
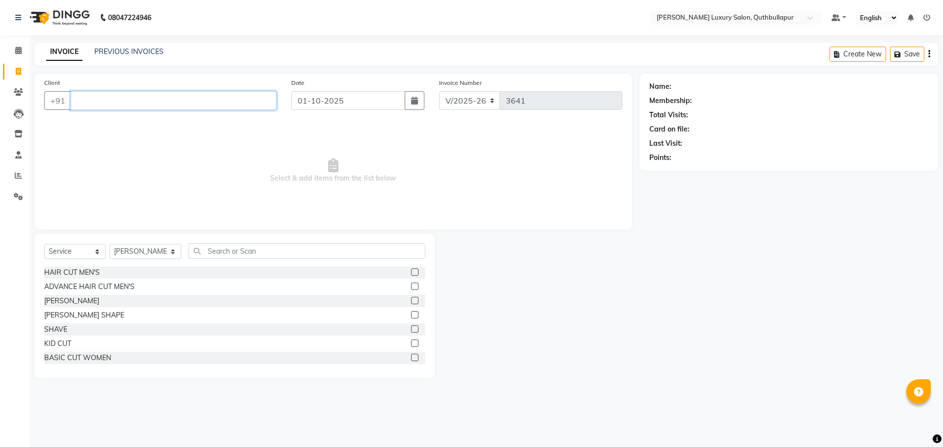
click at [106, 103] on input "Client" at bounding box center [174, 100] width 206 height 19
click at [65, 305] on div "BEARD" at bounding box center [71, 301] width 55 height 10
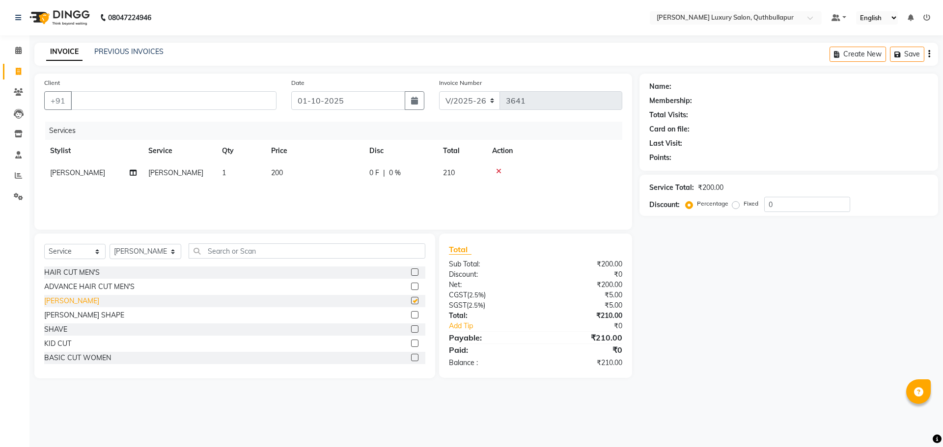
checkbox input "false"
click at [123, 99] on input "Client" at bounding box center [174, 100] width 206 height 19
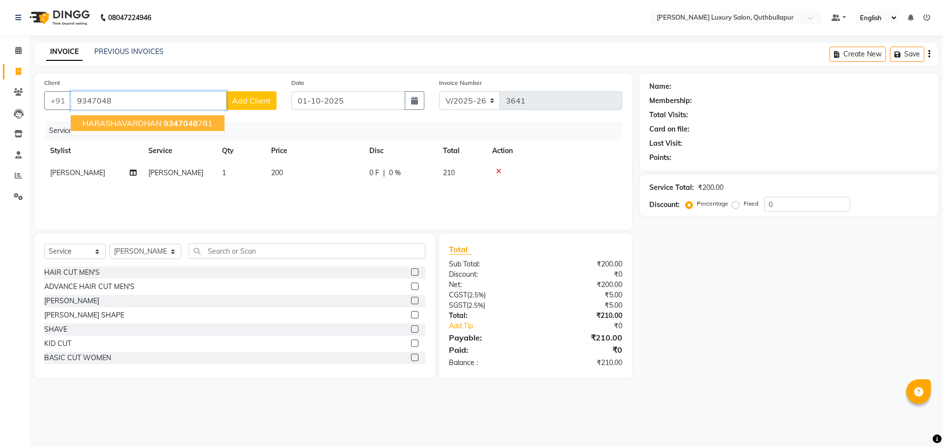
click at [126, 127] on span "HARASHAVARDHAN" at bounding box center [122, 123] width 79 height 10
type input "9347048781"
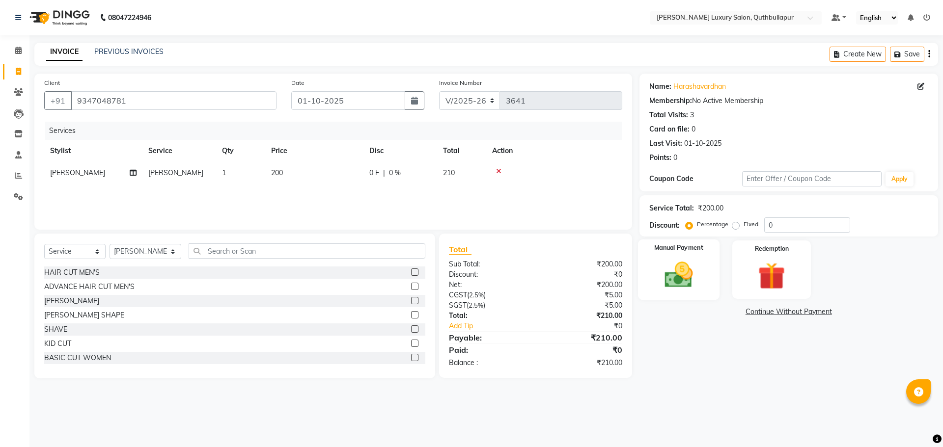
click at [710, 279] on div "Manual Payment" at bounding box center [678, 270] width 82 height 60
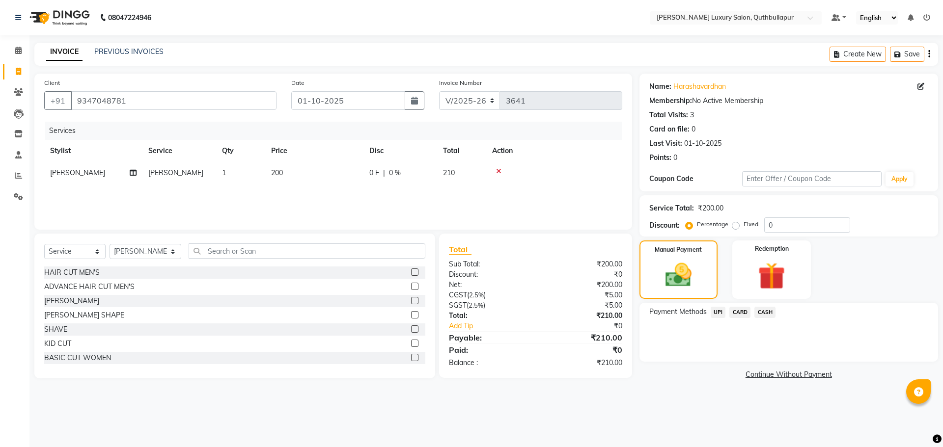
click at [716, 312] on span "UPI" at bounding box center [718, 312] width 15 height 11
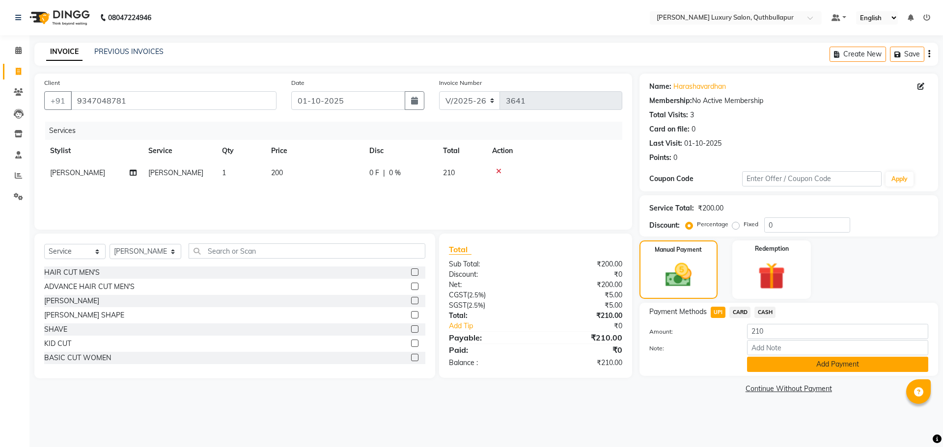
click at [792, 367] on button "Add Payment" at bounding box center [837, 364] width 181 height 15
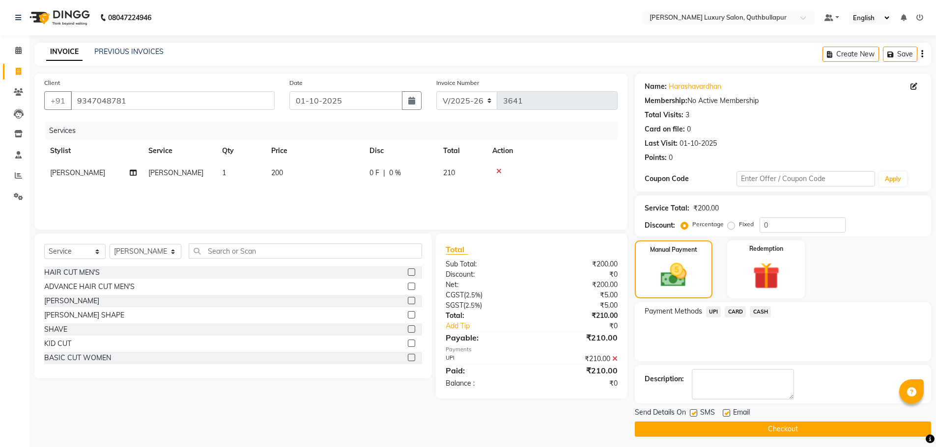
click at [778, 431] on button "Checkout" at bounding box center [783, 429] width 296 height 15
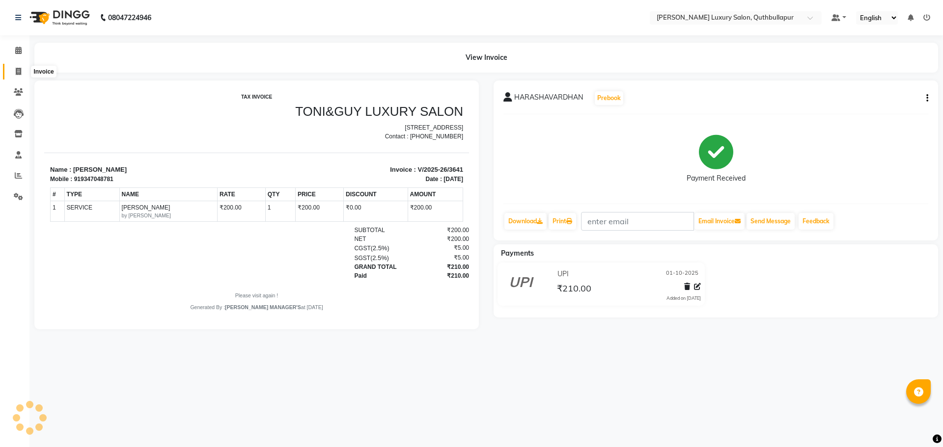
click at [18, 70] on icon at bounding box center [18, 71] width 5 height 7
select select "5816"
select select "service"
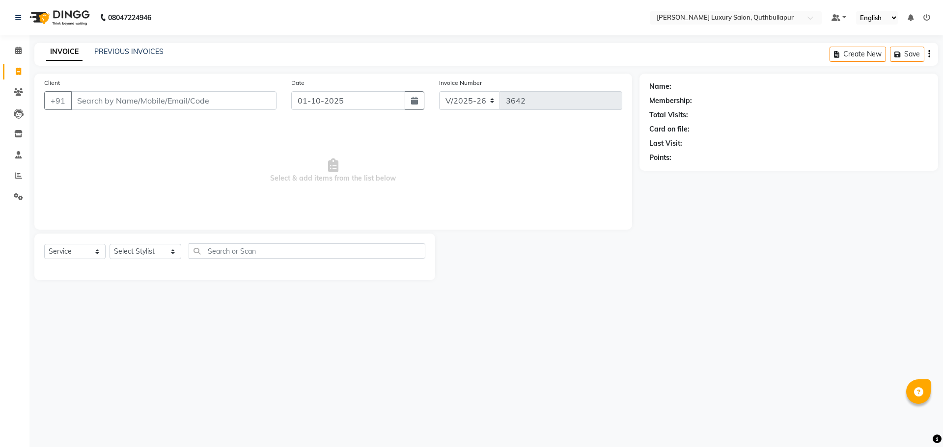
click at [96, 100] on input "Client" at bounding box center [174, 100] width 206 height 19
click at [112, 99] on input "Client" at bounding box center [174, 100] width 206 height 19
click at [116, 105] on input "Client" at bounding box center [174, 100] width 206 height 19
click at [137, 125] on span "9346878" at bounding box center [128, 123] width 34 height 10
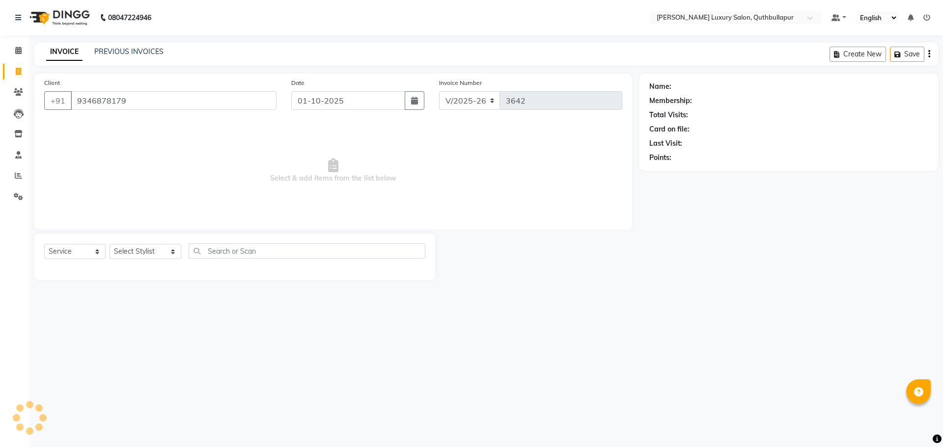
type input "9346878179"
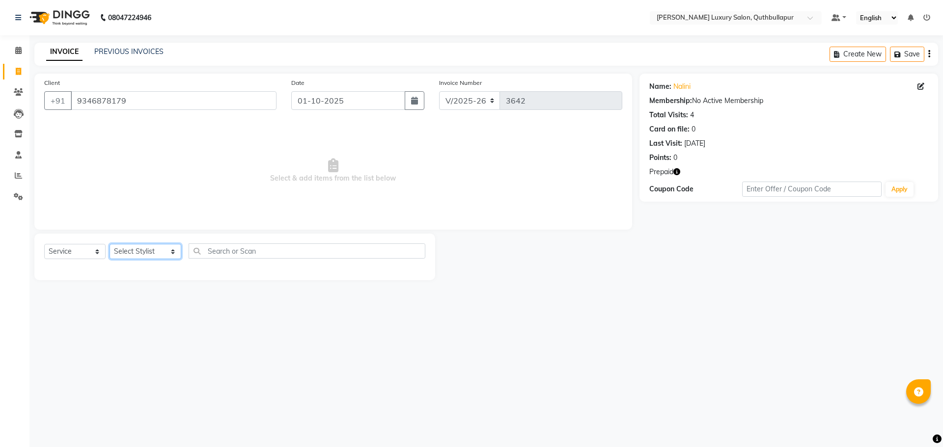
click at [138, 253] on select "Select Stylist AADIL SHAKE AHON ALI ARAVIND ARHAN ARHAN ARIF ARIF KPHB ARMAAN a…" at bounding box center [146, 251] width 72 height 15
select select "54483"
click at [110, 244] on select "Select Stylist AADIL SHAKE AHON ALI ARAVIND ARHAN ARHAN ARIF ARIF KPHB ARMAAN a…" at bounding box center [146, 251] width 72 height 15
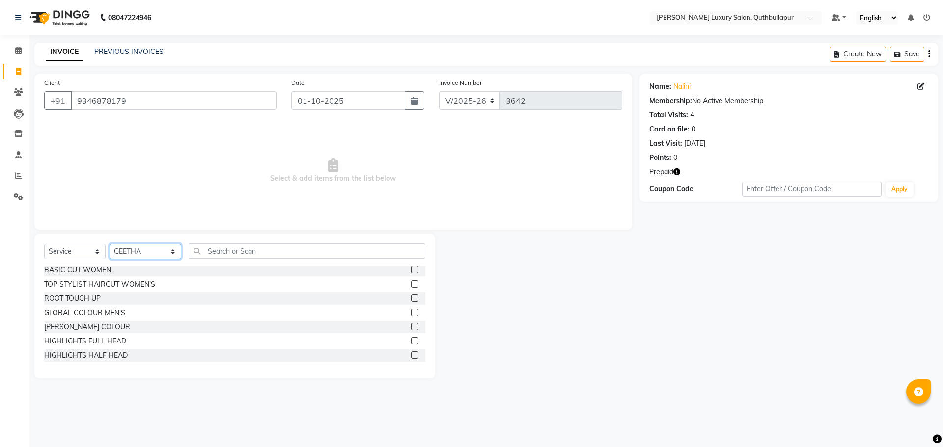
scroll to position [98, 0]
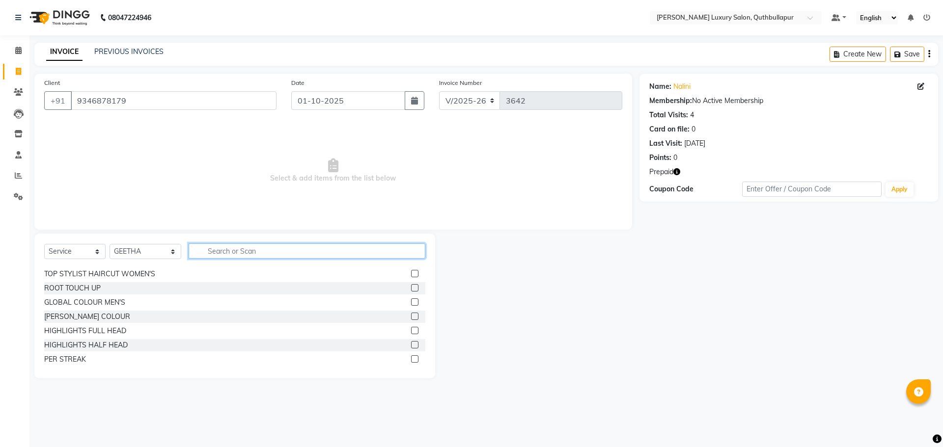
click at [193, 248] on input "text" at bounding box center [307, 251] width 237 height 15
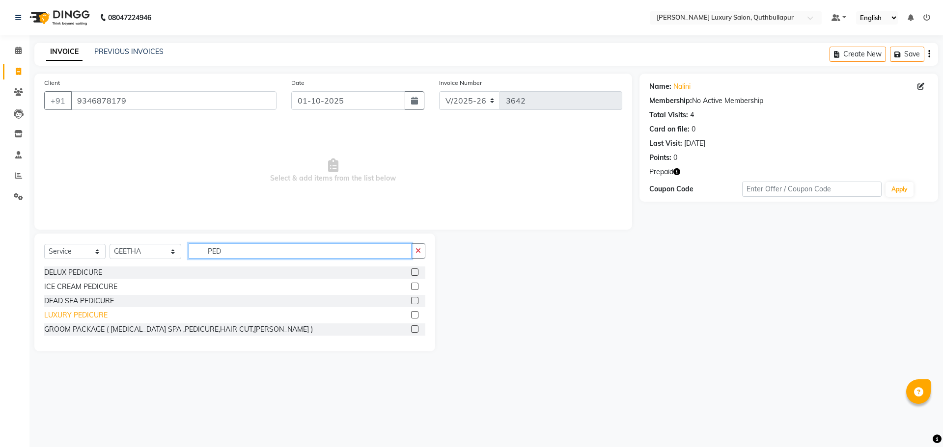
type input "PED"
click at [78, 315] on div "LUXURY PEDICURE" at bounding box center [75, 315] width 63 height 10
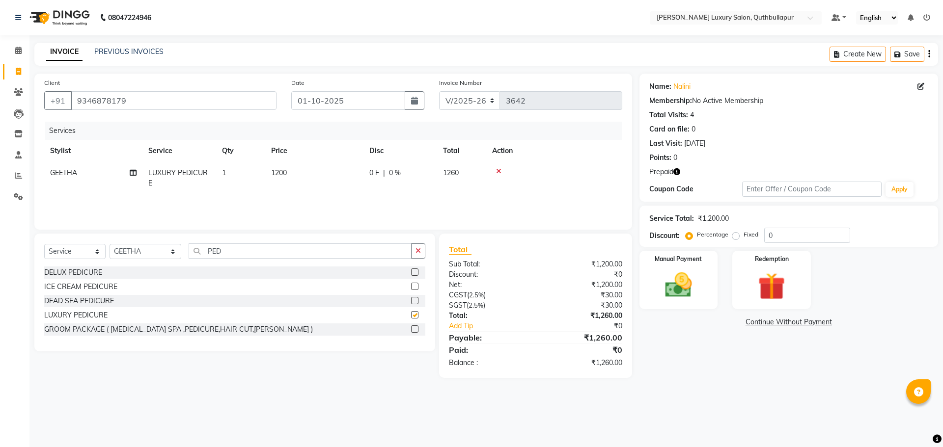
checkbox input "false"
drag, startPoint x: 294, startPoint y: 160, endPoint x: 332, endPoint y: 191, distance: 48.9
click at [294, 162] on table "Stylist Service Qty Price Disc Total Action GEETHA LUXURY PEDICURE 1 1200 0 F |…" at bounding box center [333, 167] width 578 height 55
click at [334, 176] on td "1200" at bounding box center [314, 178] width 98 height 32
select select "54483"
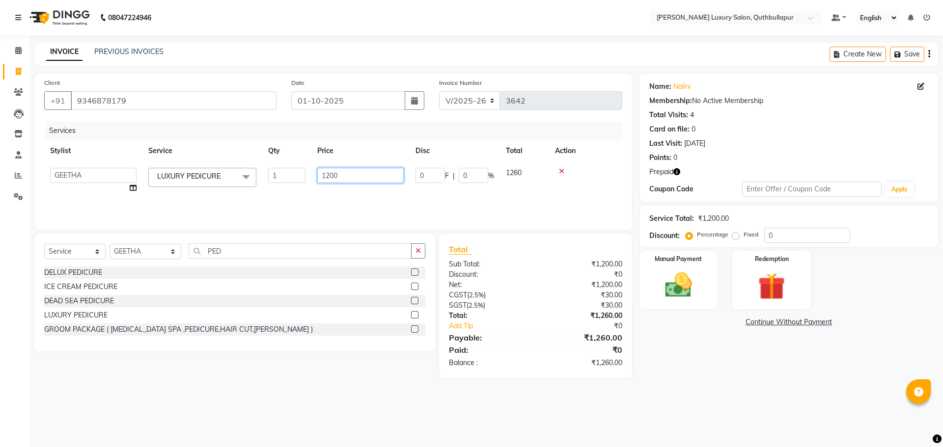
drag, startPoint x: 322, startPoint y: 180, endPoint x: 280, endPoint y: 177, distance: 41.9
click at [280, 177] on tr "AADIL SHAKE AHON ALI ARAVIND ARHAN ARHAN ARIF ARIF KPHB ARMAAN ashu AYAN CHANCH…" at bounding box center [333, 180] width 578 height 37
type input "1500"
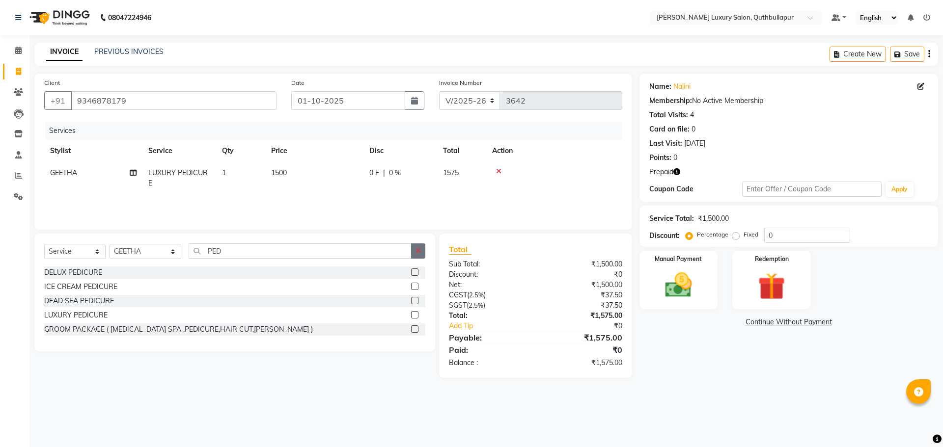
click at [419, 253] on icon "button" at bounding box center [418, 251] width 5 height 7
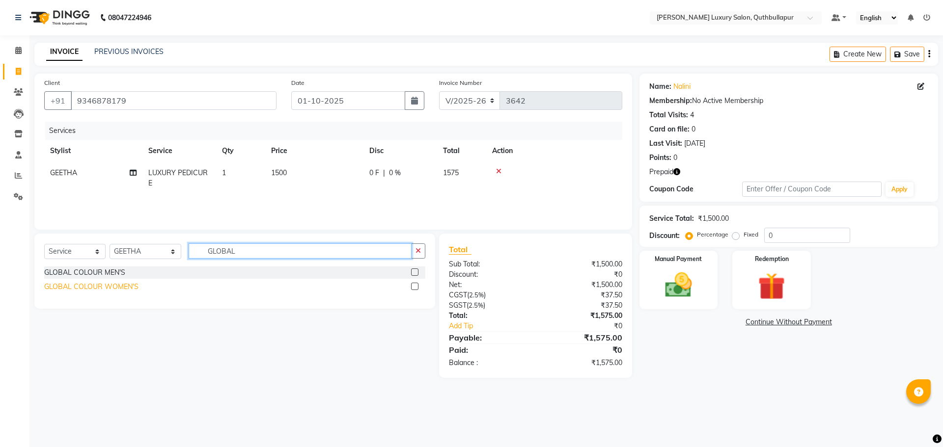
type input "GLOBAL"
click at [136, 284] on div "GLOBAL COLOUR WOMEN'S" at bounding box center [91, 287] width 94 height 10
checkbox input "false"
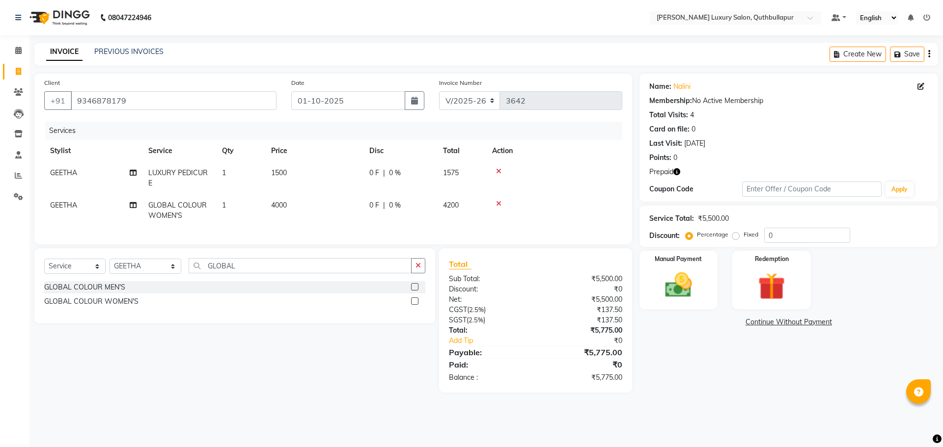
click at [301, 208] on td "4000" at bounding box center [314, 210] width 98 height 32
select select "54483"
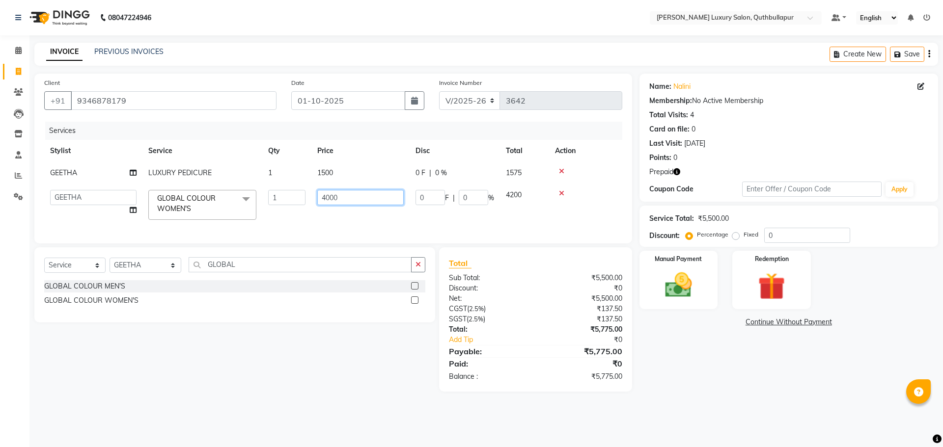
click at [288, 194] on tr "AADIL SHAKE AHON ALI ARAVIND ARHAN ARHAN ARIF ARIF KPHB ARMAAN ashu AYAN CHANCH…" at bounding box center [333, 205] width 578 height 42
type input "6000"
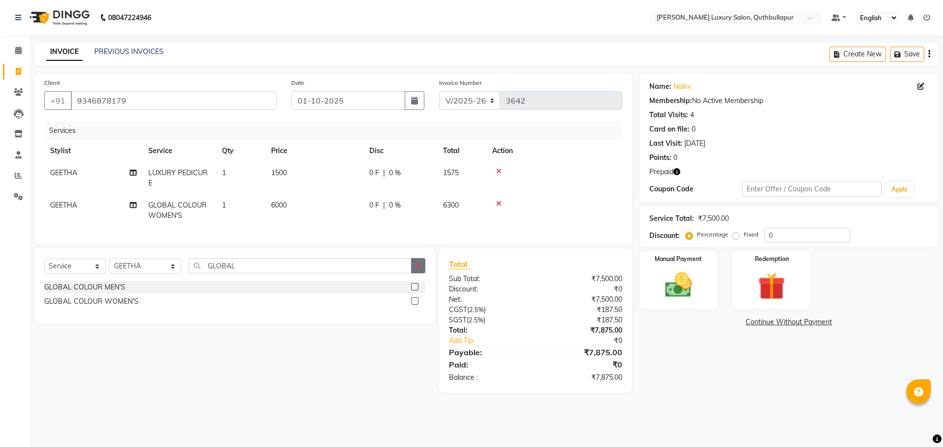
click at [419, 269] on icon "button" at bounding box center [418, 265] width 5 height 7
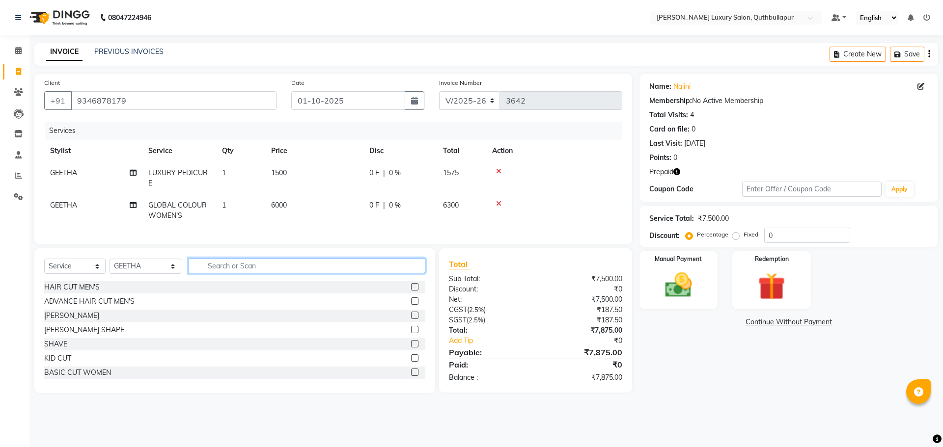
click at [371, 267] on input "text" at bounding box center [307, 265] width 237 height 15
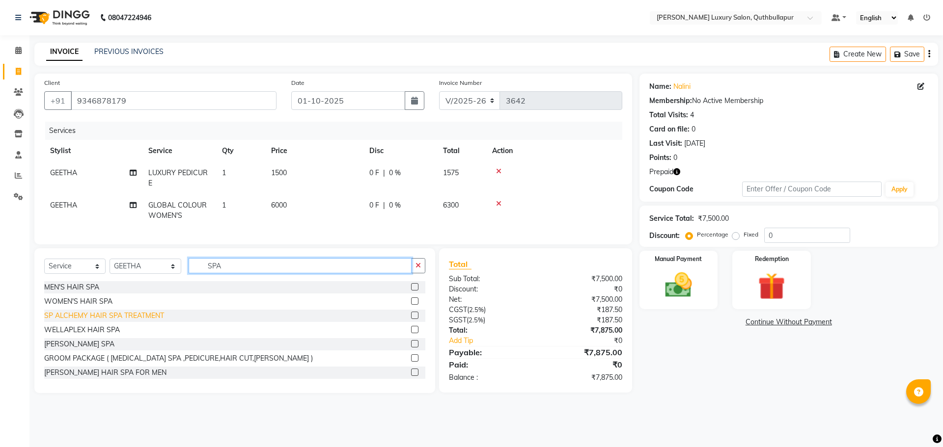
type input "SPA"
click at [156, 321] on div "SP ALCHEMY HAIR SPA TREATMENT" at bounding box center [104, 316] width 120 height 10
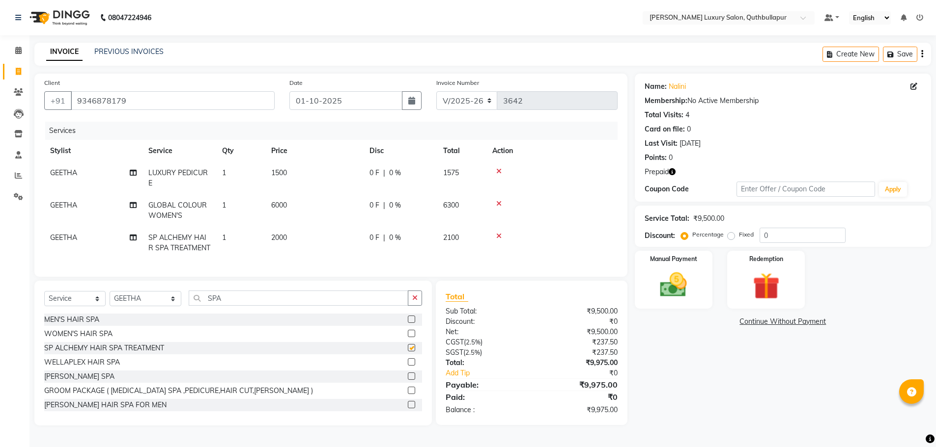
checkbox input "false"
click at [308, 239] on td "2000" at bounding box center [314, 243] width 98 height 32
select select "54483"
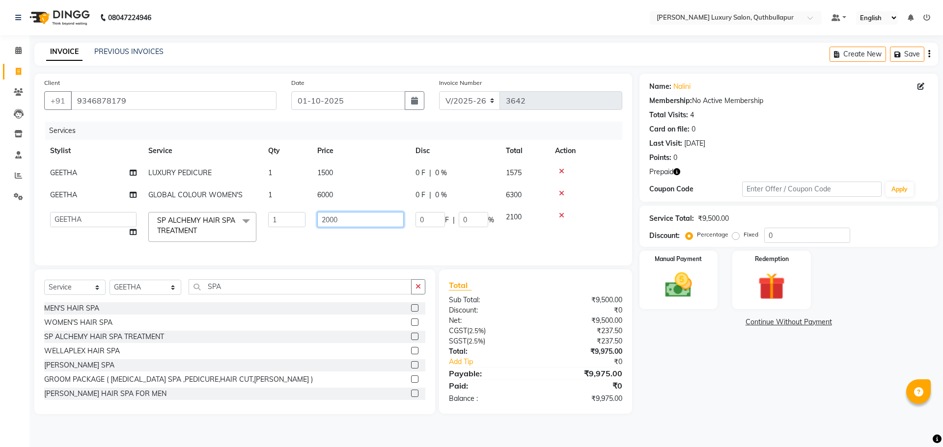
drag, startPoint x: 363, startPoint y: 228, endPoint x: 329, endPoint y: 223, distance: 34.8
click at [329, 223] on td "2000" at bounding box center [360, 227] width 98 height 42
type input "2"
type input "3500"
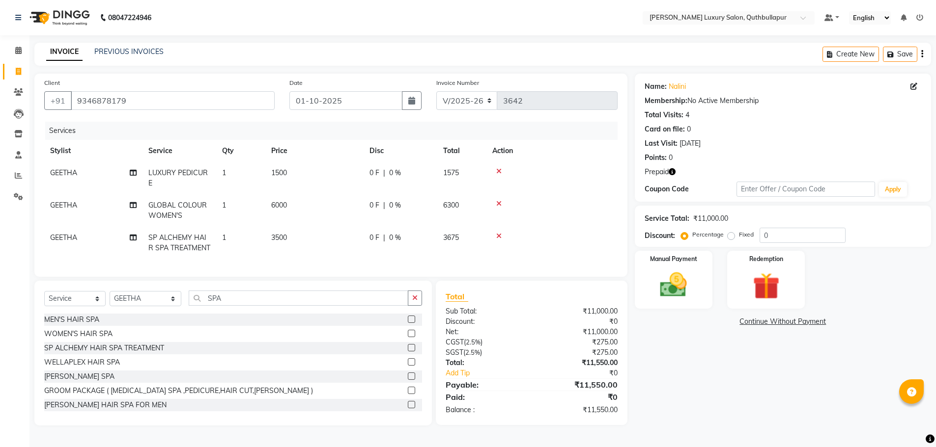
click at [422, 306] on div "Select Service Product Membership Package Voucher Prepaid Gift Card Select Styl…" at bounding box center [232, 353] width 397 height 145
click at [414, 302] on icon "button" at bounding box center [414, 298] width 5 height 7
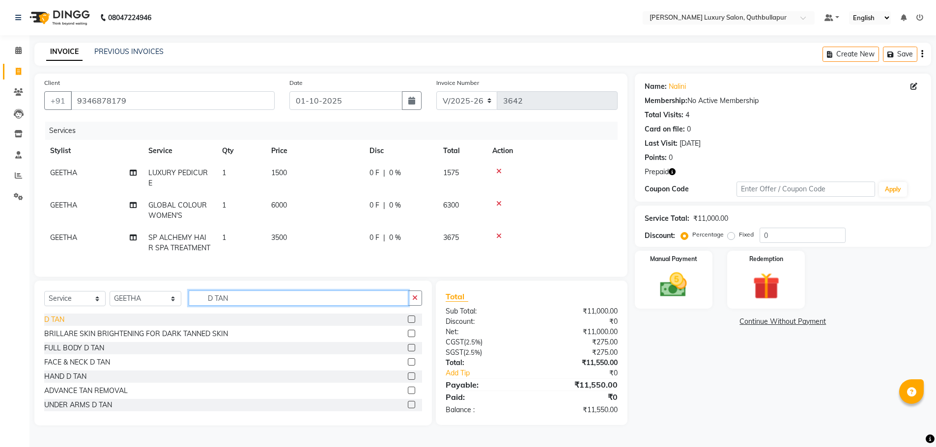
type input "D TAN"
click at [63, 325] on div "D TAN" at bounding box center [54, 320] width 20 height 10
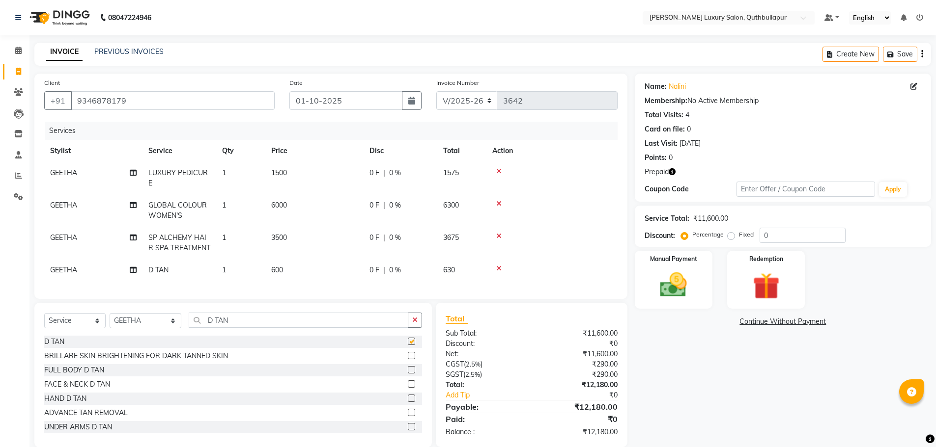
checkbox input "false"
click at [297, 268] on td "600" at bounding box center [314, 270] width 98 height 22
select select "54483"
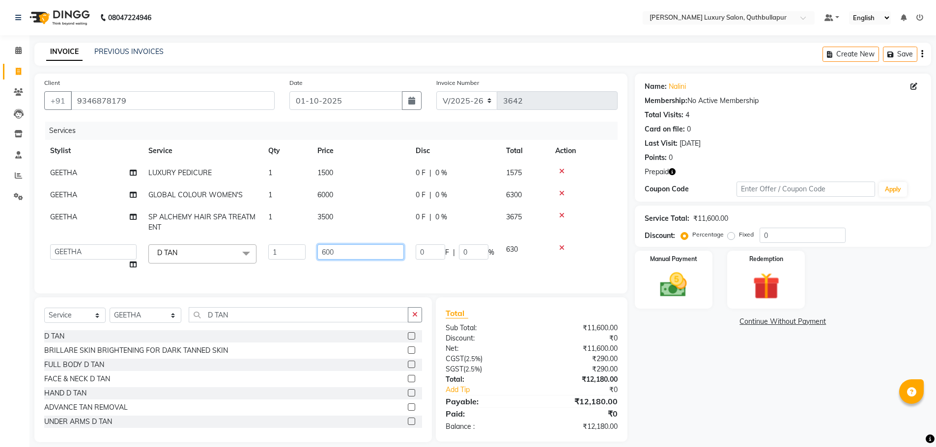
drag, startPoint x: 392, startPoint y: 249, endPoint x: 295, endPoint y: 229, distance: 99.3
click at [301, 232] on tbody "GEETHA LUXURY PEDICURE 1 1500 0 F | 0 % 1575 GEETHA GLOBAL COLOUR WOMEN'S 1 600…" at bounding box center [330, 219] width 573 height 114
type input "2000"
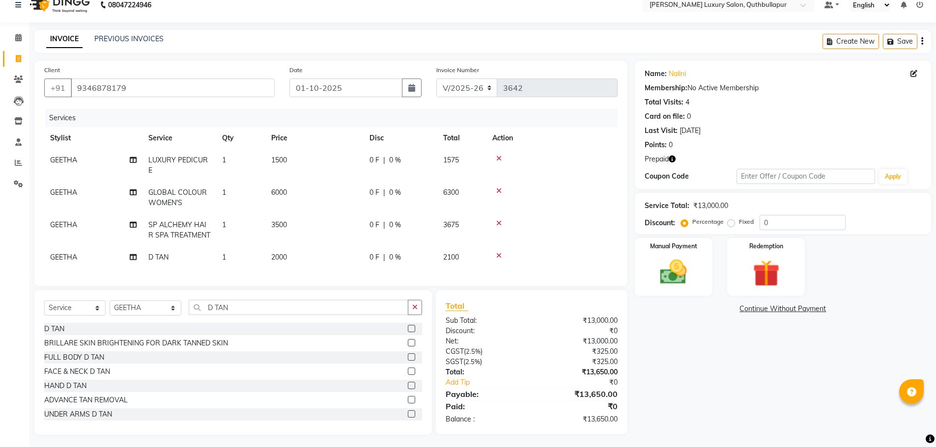
scroll to position [23, 0]
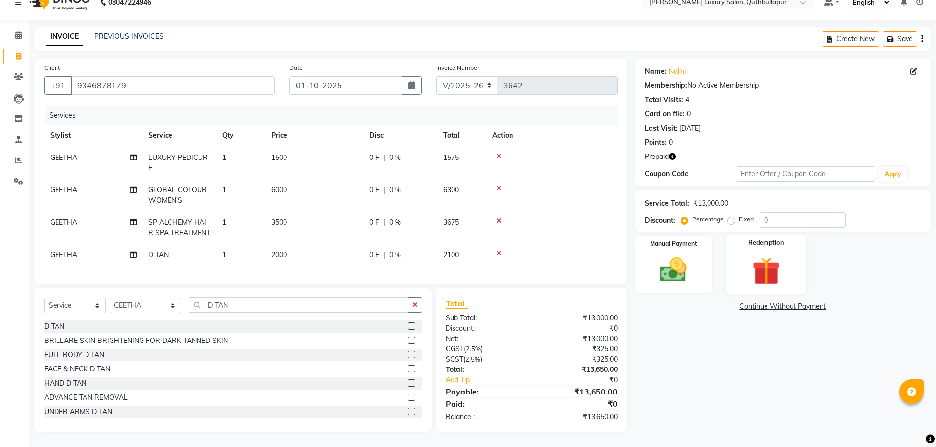
click at [764, 265] on img at bounding box center [765, 271] width 45 height 35
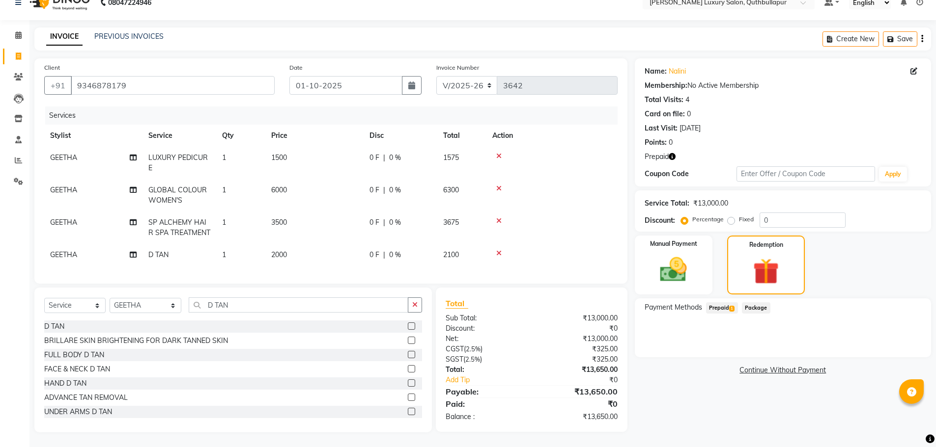
click at [720, 303] on span "Prepaid 1" at bounding box center [722, 308] width 32 height 11
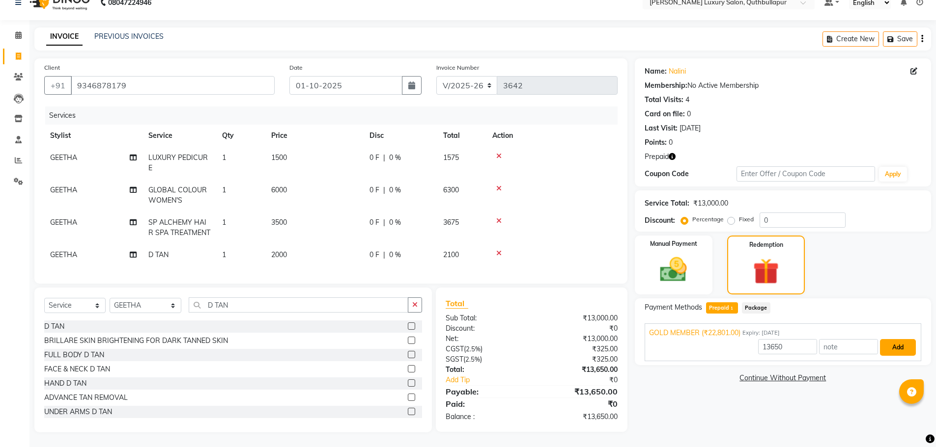
click at [903, 342] on button "Add" at bounding box center [898, 347] width 36 height 17
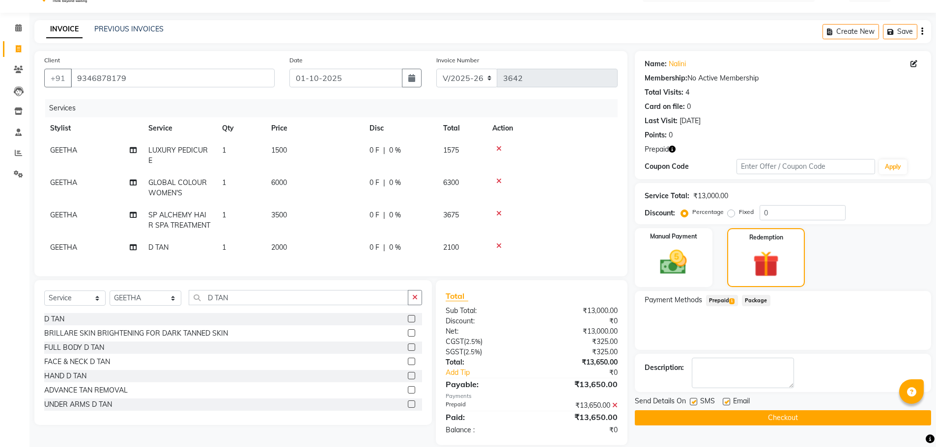
click at [814, 419] on button "Checkout" at bounding box center [783, 418] width 296 height 15
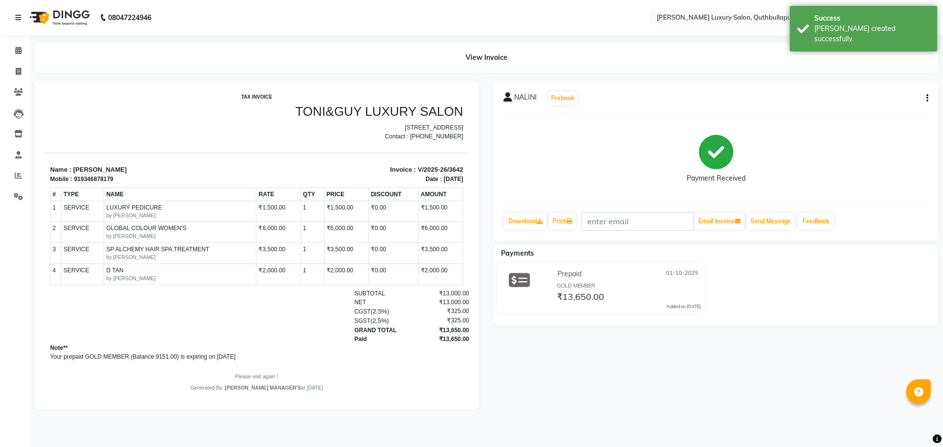
scroll to position [8, 0]
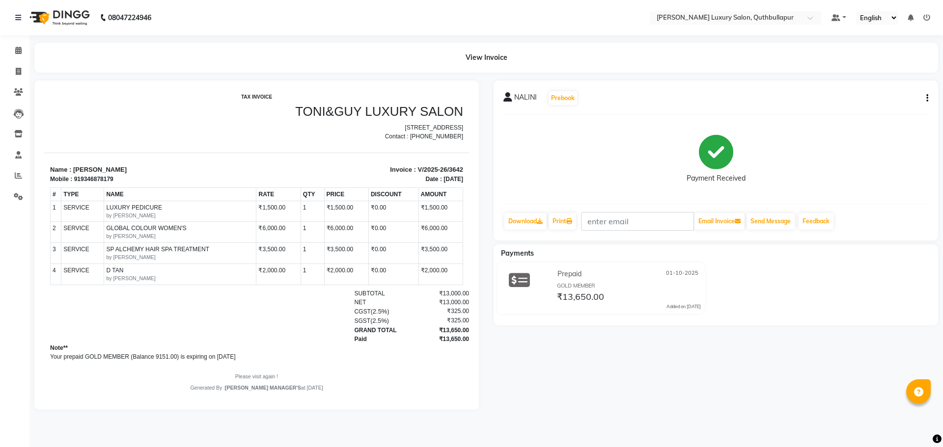
click at [409, 298] on div "₹13,000.00" at bounding box center [439, 293] width 60 height 9
drag, startPoint x: 286, startPoint y: 300, endPoint x: 270, endPoint y: 299, distance: 16.7
click at [286, 300] on div "SUBTOTAL ₹13,000.00 NET ₹13,000.00 CGST ( 2.5% ) ₹325.00" at bounding box center [326, 316] width 276 height 55
click at [16, 68] on icon at bounding box center [18, 71] width 5 height 7
select select "service"
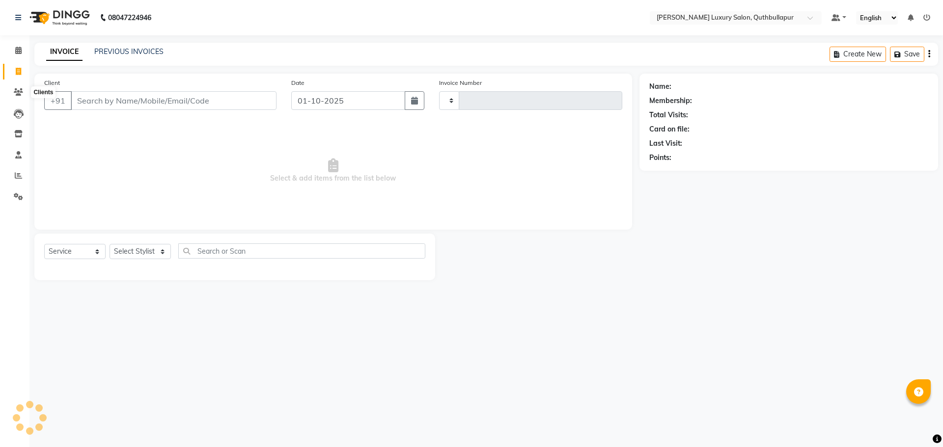
type input "3643"
select select "5816"
click at [152, 251] on select "Select Stylist AADIL SHAKE AHON ALI ARAVIND ARHAN ARHAN ARIF ARIF KPHB ARMAAN a…" at bounding box center [146, 251] width 72 height 15
select select "59115"
click at [110, 244] on select "Select Stylist AADIL SHAKE AHON ALI ARAVIND ARHAN ARHAN ARIF ARIF KPHB ARMAAN a…" at bounding box center [146, 251] width 72 height 15
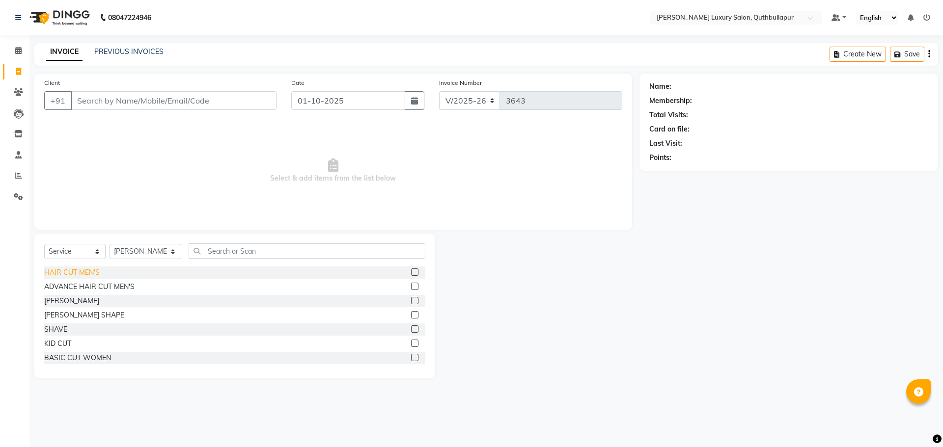
click at [85, 275] on div "HAIR CUT MEN'S" at bounding box center [71, 273] width 55 height 10
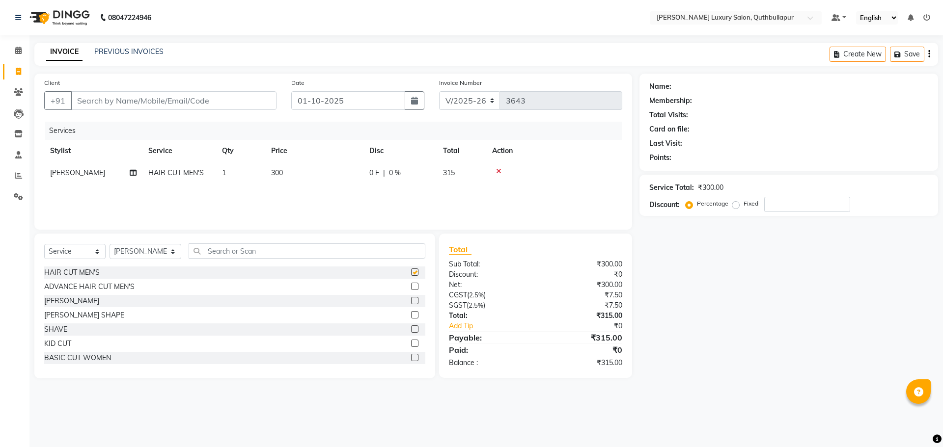
checkbox input "false"
drag, startPoint x: 240, startPoint y: 250, endPoint x: 231, endPoint y: 248, distance: 9.2
click at [232, 248] on input "text" at bounding box center [307, 251] width 237 height 15
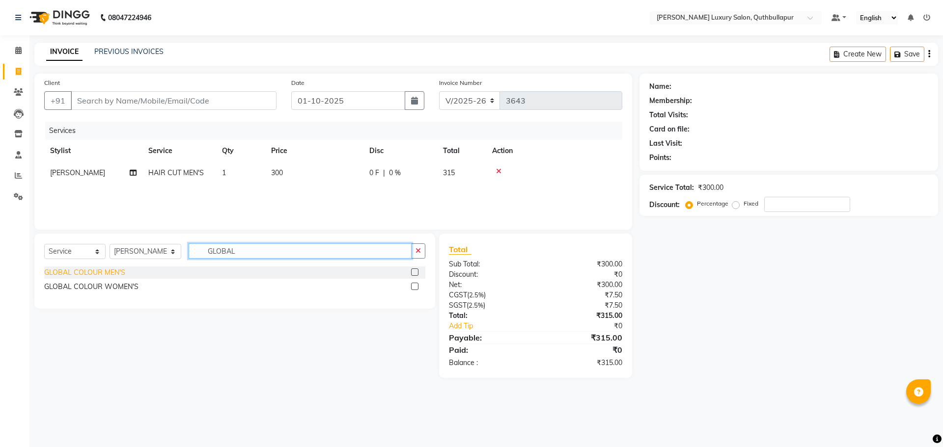
type input "GLOBAL"
click at [83, 270] on div "GLOBAL COLOUR MEN'S" at bounding box center [84, 273] width 81 height 10
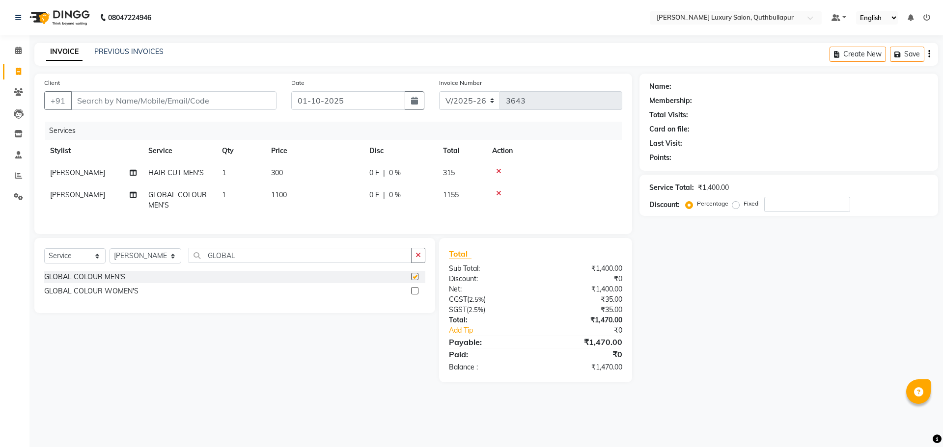
checkbox input "false"
click at [155, 106] on input "Client" at bounding box center [174, 100] width 206 height 19
click at [191, 103] on input "Client" at bounding box center [174, 100] width 206 height 19
type input "9"
type input "0"
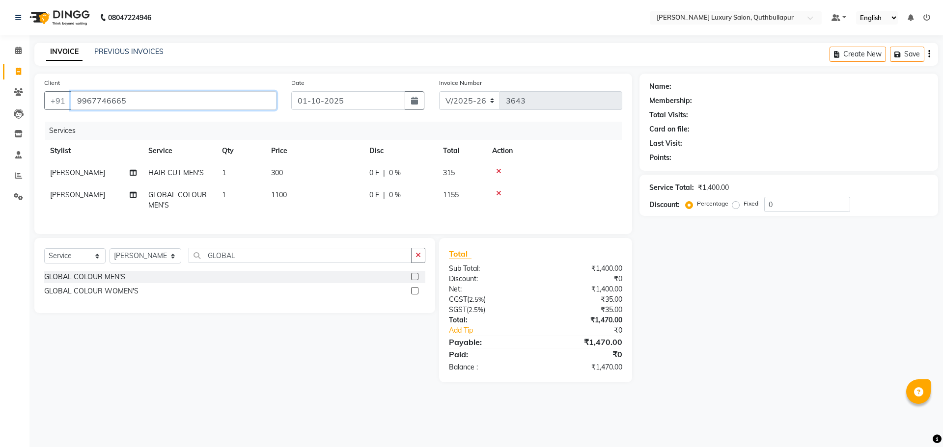
type input "9967746665"
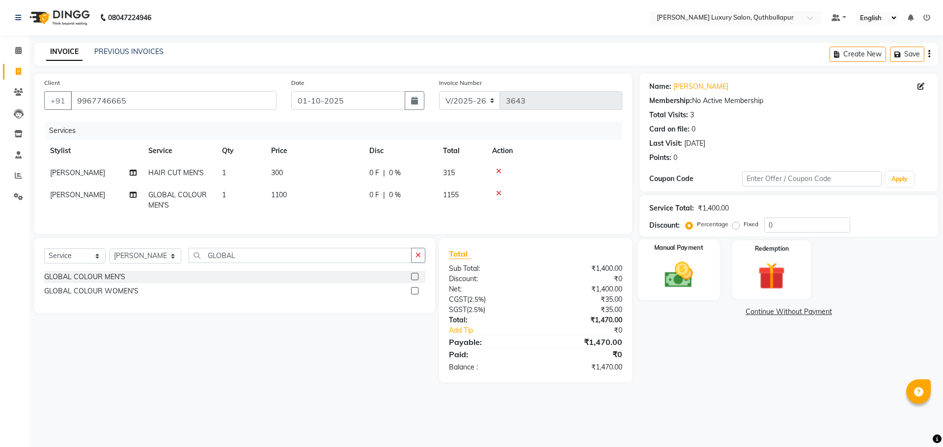
click at [698, 291] on img at bounding box center [679, 275] width 46 height 32
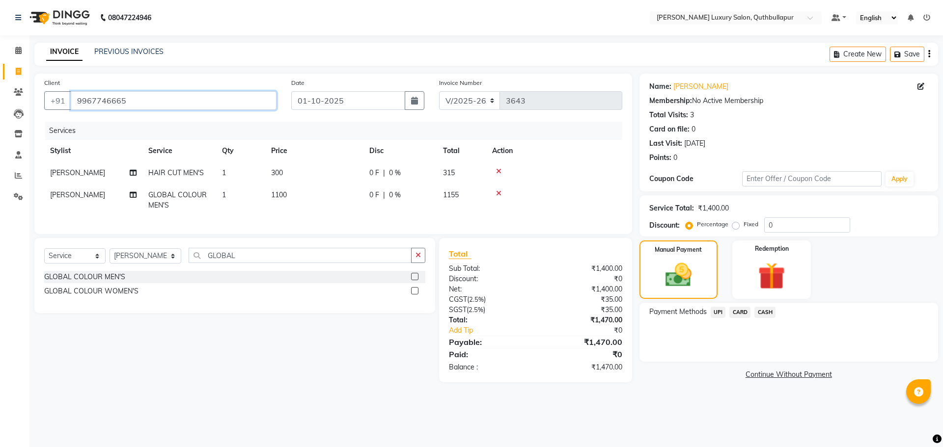
click at [142, 103] on input "9967746665" at bounding box center [174, 100] width 206 height 19
click at [713, 309] on span "UPI" at bounding box center [718, 312] width 15 height 11
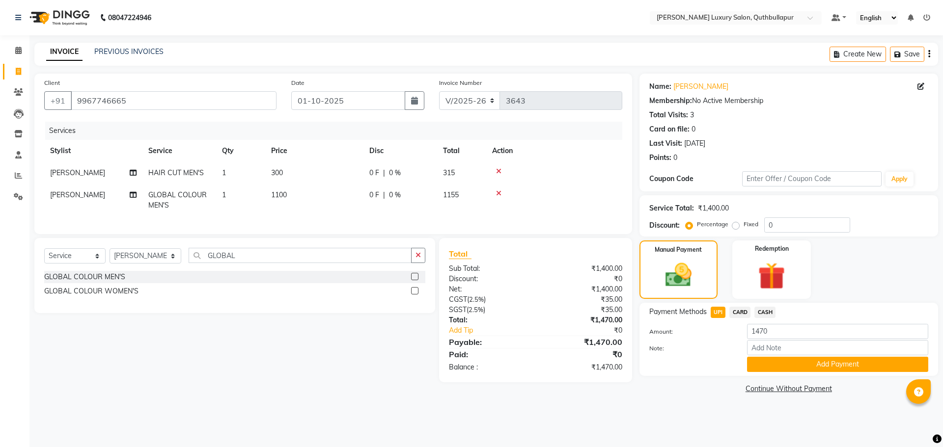
click at [715, 311] on span "UPI" at bounding box center [718, 312] width 15 height 11
click at [797, 360] on button "Add Payment" at bounding box center [837, 364] width 181 height 15
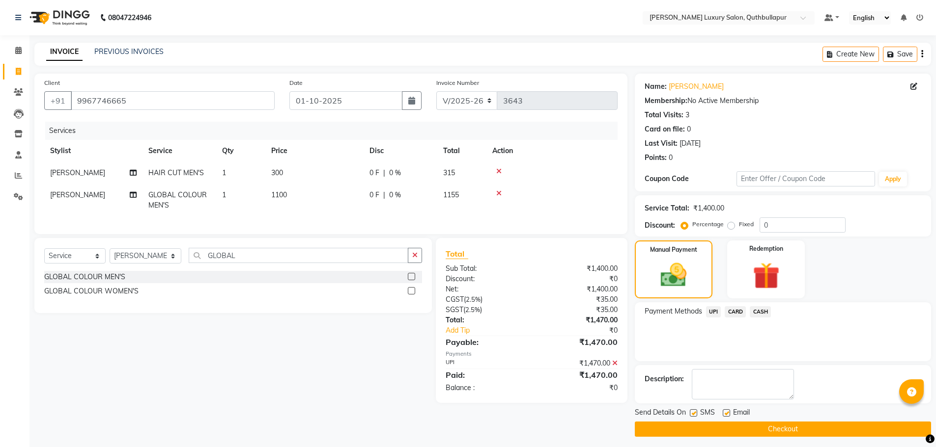
click at [784, 422] on button "Checkout" at bounding box center [783, 429] width 296 height 15
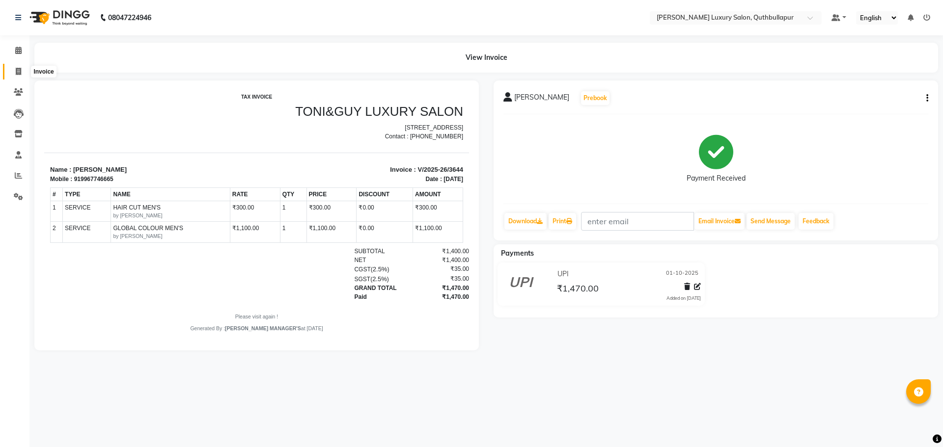
click at [13, 67] on span at bounding box center [18, 71] width 17 height 11
select select "service"
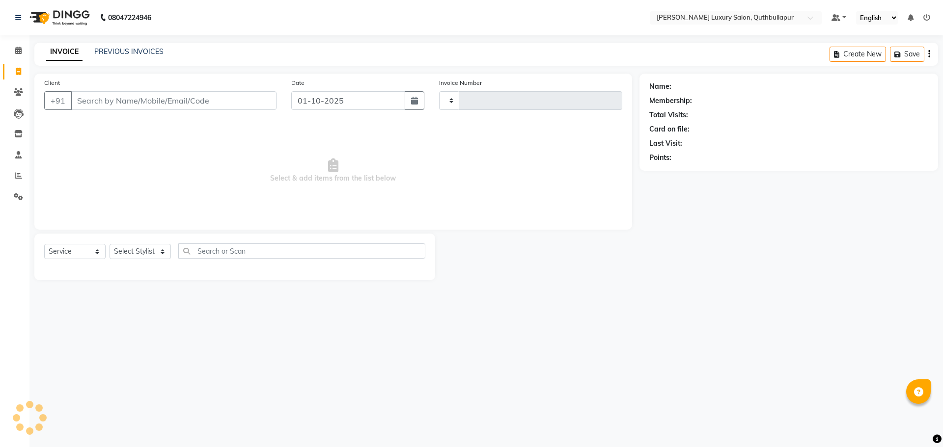
type input "3645"
select select "5816"
click at [96, 50] on link "PREVIOUS INVOICES" at bounding box center [128, 51] width 69 height 9
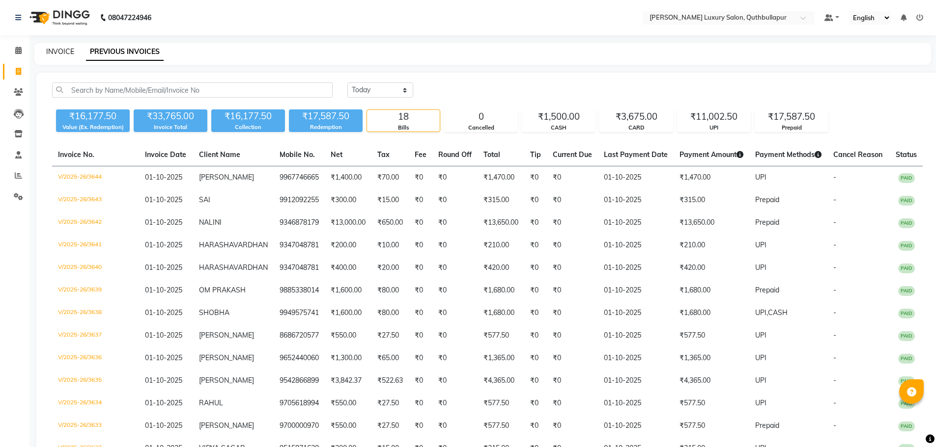
click at [58, 52] on link "INVOICE" at bounding box center [60, 51] width 28 height 9
select select "5816"
select select "service"
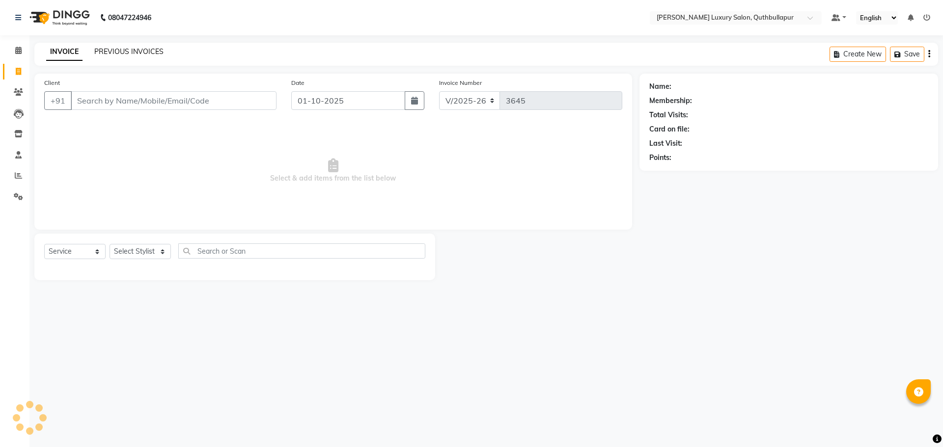
click at [115, 52] on link "PREVIOUS INVOICES" at bounding box center [128, 51] width 69 height 9
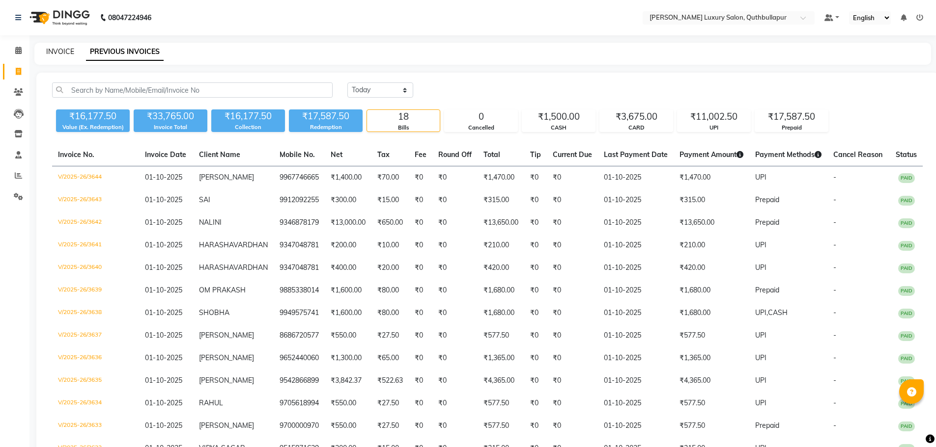
click at [59, 51] on link "INVOICE" at bounding box center [60, 51] width 28 height 9
select select "5816"
select select "service"
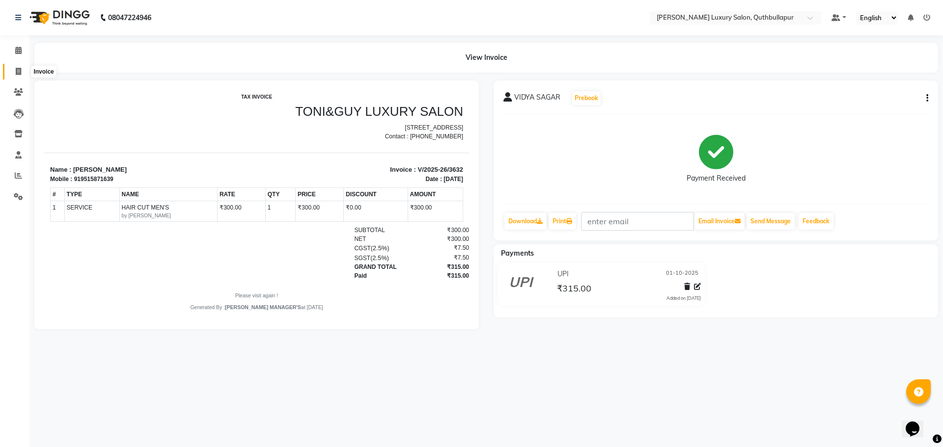
click at [19, 70] on icon at bounding box center [18, 71] width 5 height 7
select select "service"
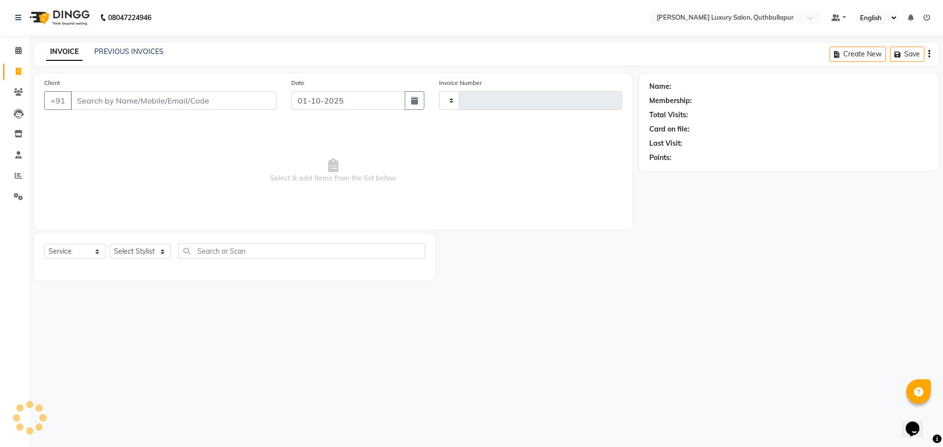
type input "3633"
select select "5816"
click at [143, 253] on select "Select Stylist AADIL SHAKE AHON ALI ARAVIND ARHAN ARHAN ARIF ARIF KPHB ARMAAN a…" at bounding box center [146, 251] width 72 height 15
select select "59115"
click at [110, 244] on select "Select Stylist AADIL SHAKE AHON ALI ARAVIND ARHAN ARHAN ARIF ARIF KPHB ARMAAN a…" at bounding box center [146, 251] width 72 height 15
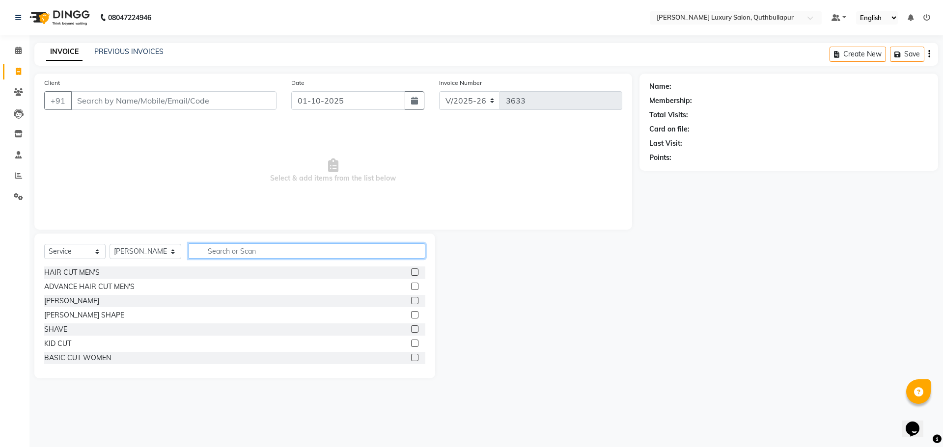
click at [220, 252] on input "text" at bounding box center [307, 251] width 237 height 15
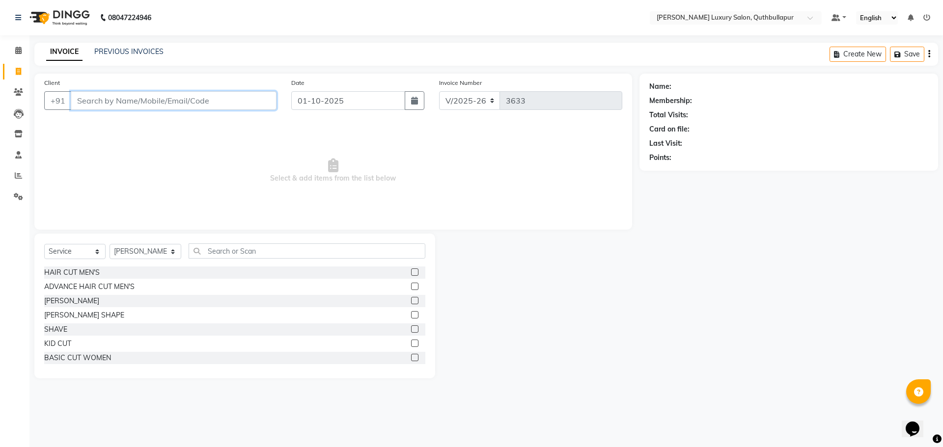
click at [112, 96] on input "Client" at bounding box center [174, 100] width 206 height 19
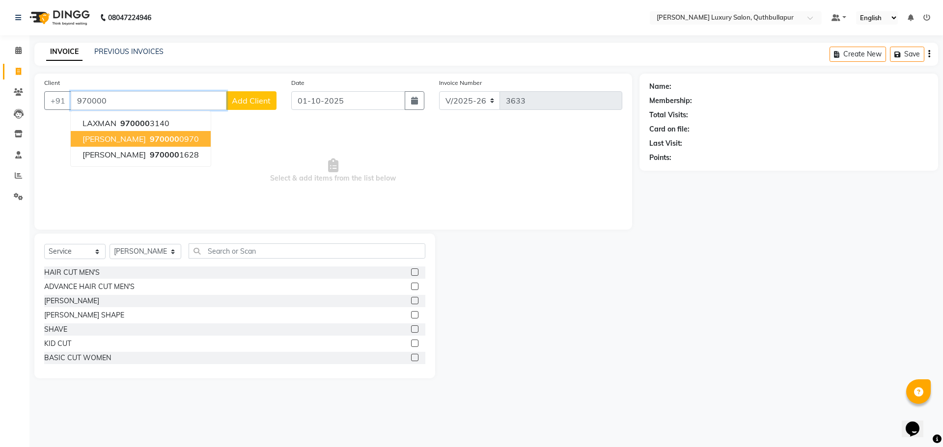
click at [150, 136] on span "970000" at bounding box center [164, 139] width 29 height 10
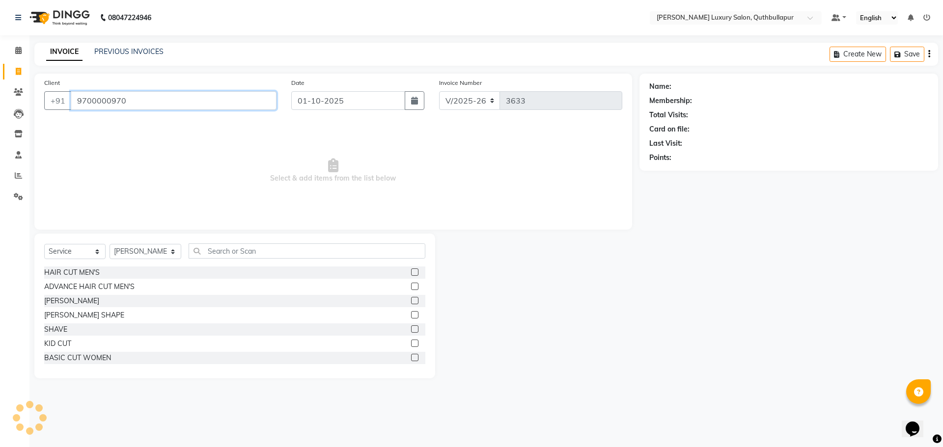
type input "9700000970"
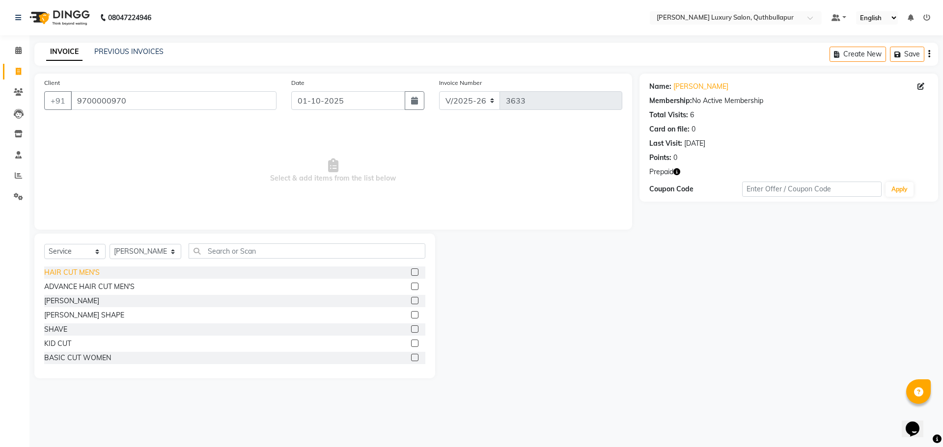
click at [75, 272] on div "HAIR CUT MEN'S" at bounding box center [71, 273] width 55 height 10
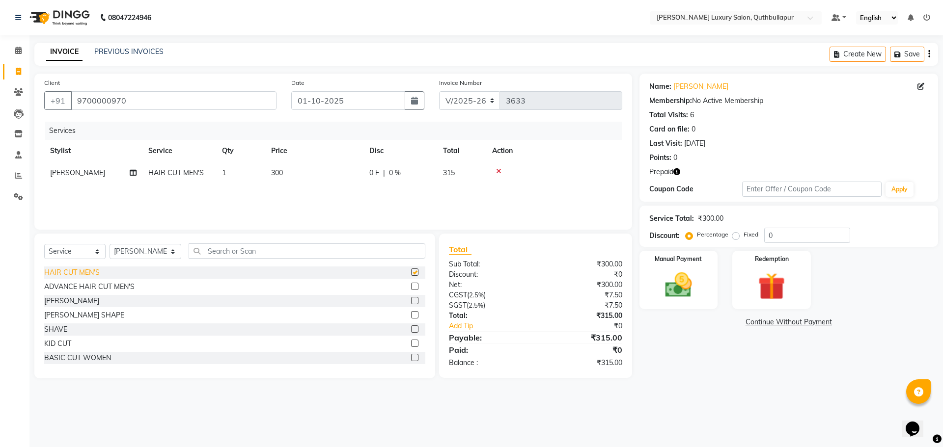
checkbox input "false"
click at [155, 251] on select "Select Stylist [PERSON_NAME] SHAKE AHON [PERSON_NAME] [PERSON_NAME] [PERSON_NAM…" at bounding box center [146, 251] width 72 height 15
select select "59116"
click at [110, 244] on select "Select Stylist [PERSON_NAME] SHAKE AHON [PERSON_NAME] [PERSON_NAME] [PERSON_NAM…" at bounding box center [146, 251] width 72 height 15
click at [114, 272] on div "HAIR CUT MEN'S" at bounding box center [234, 273] width 381 height 12
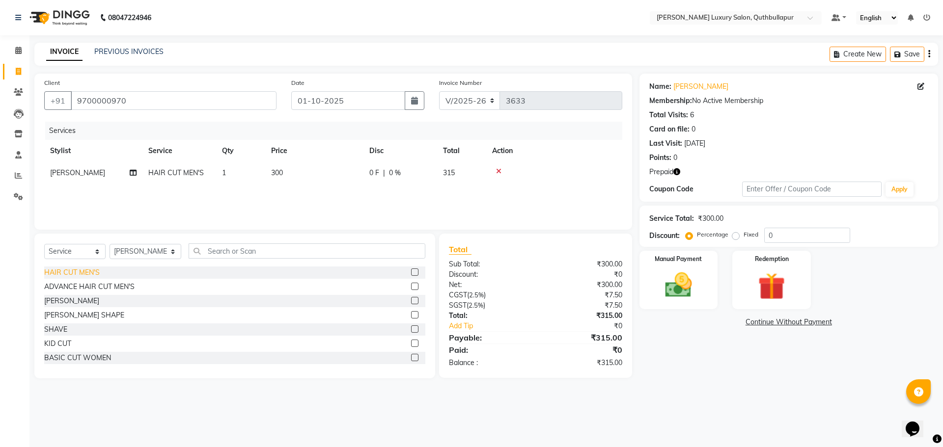
click at [79, 268] on div "HAIR CUT MEN'S" at bounding box center [71, 273] width 55 height 10
checkbox input "false"
click at [59, 320] on div "[PERSON_NAME] SHAPE" at bounding box center [84, 315] width 80 height 10
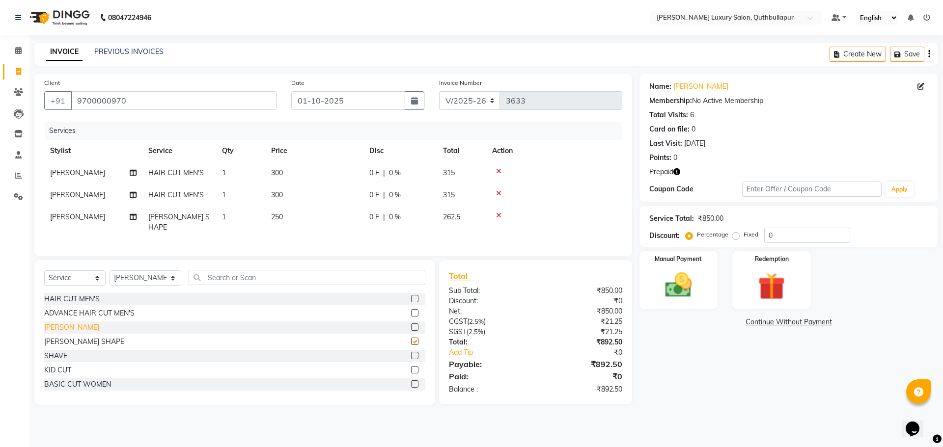
checkbox input "false"
click at [782, 288] on img at bounding box center [771, 286] width 46 height 35
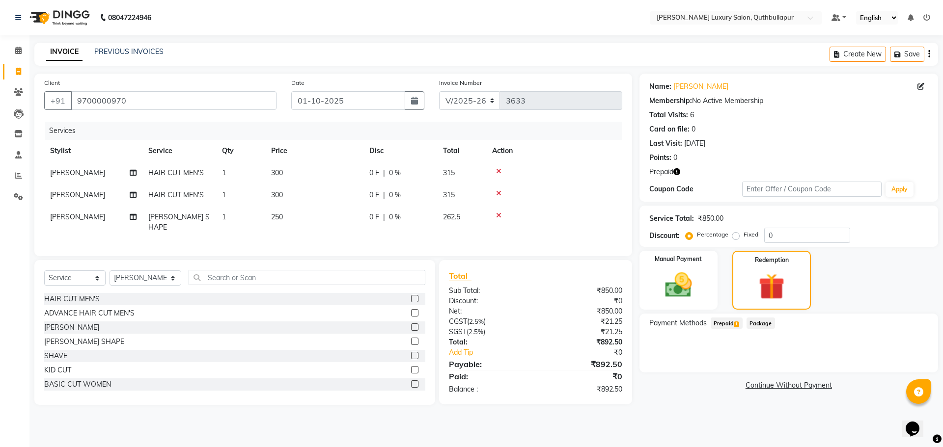
click at [727, 327] on span "Prepaid 1" at bounding box center [727, 323] width 32 height 11
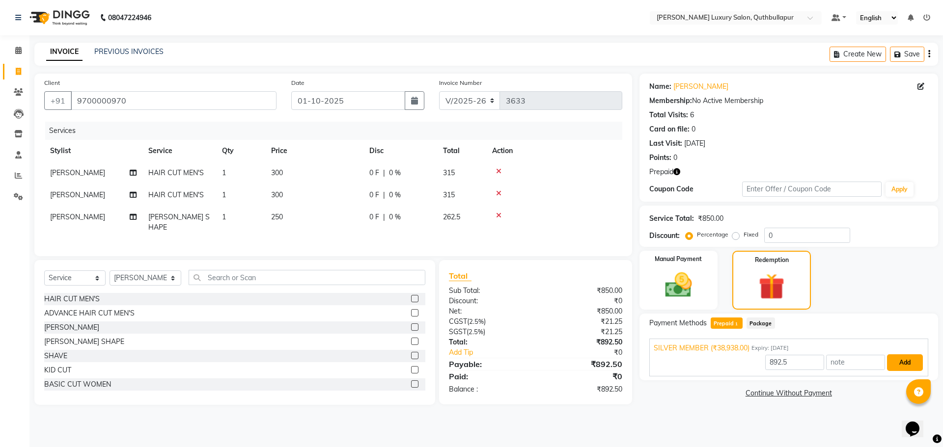
click at [897, 365] on button "Add" at bounding box center [905, 363] width 36 height 17
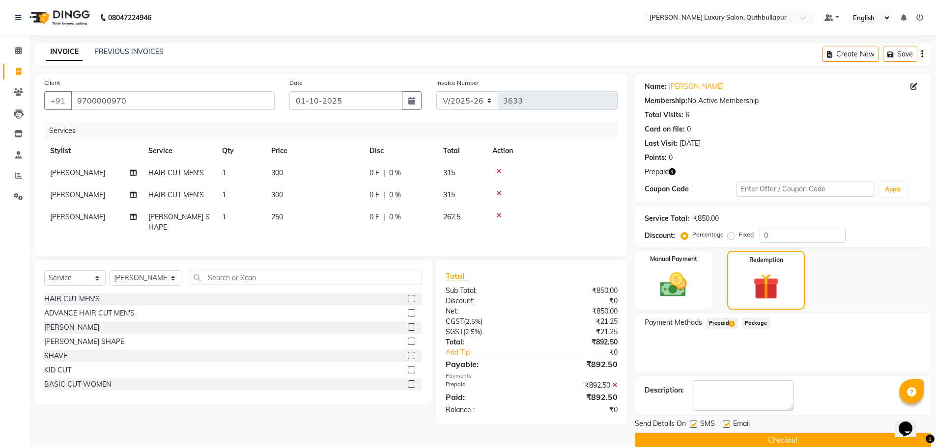
click at [495, 172] on div at bounding box center [551, 171] width 119 height 7
click at [498, 170] on icon at bounding box center [498, 171] width 5 height 7
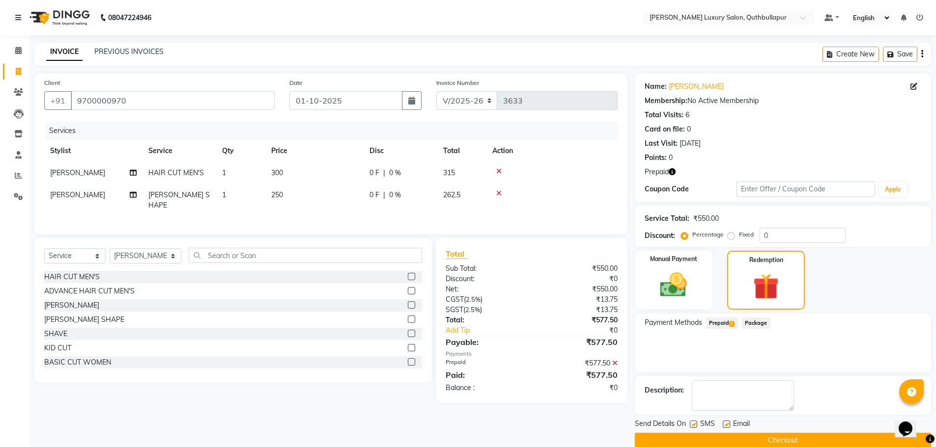
click at [615, 361] on icon at bounding box center [614, 363] width 5 height 7
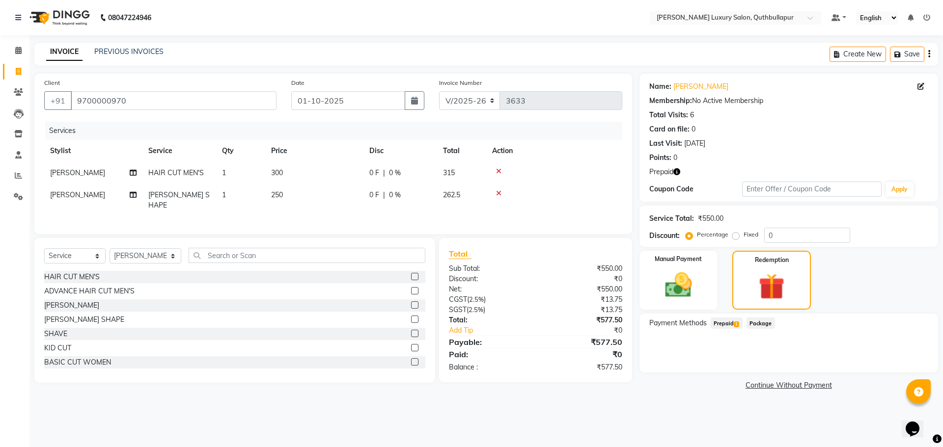
click at [723, 325] on span "Prepaid 1" at bounding box center [727, 323] width 32 height 11
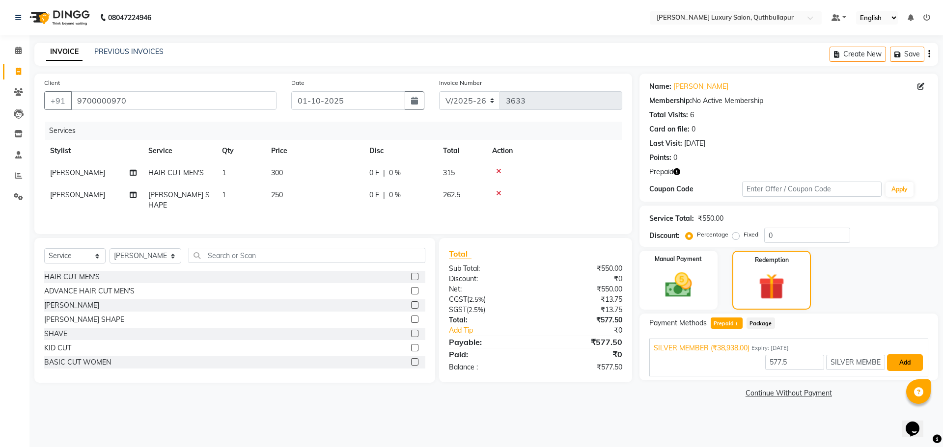
click at [901, 363] on button "Add" at bounding box center [905, 363] width 36 height 17
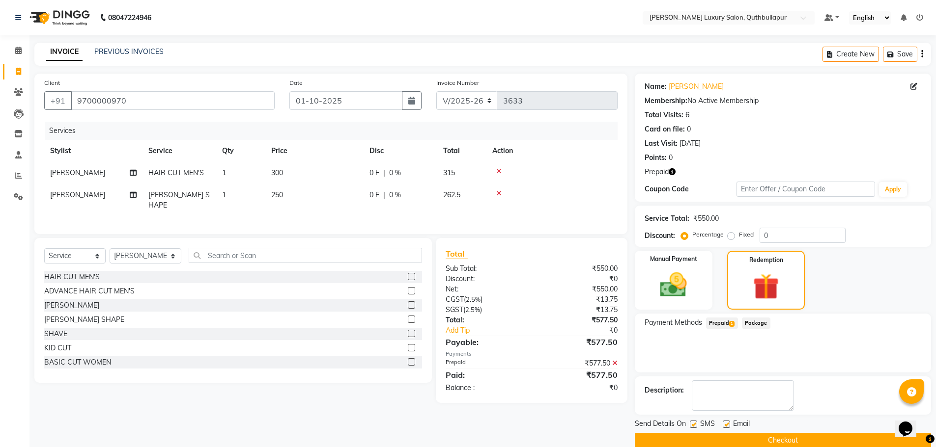
click at [723, 441] on button "Checkout" at bounding box center [783, 440] width 296 height 15
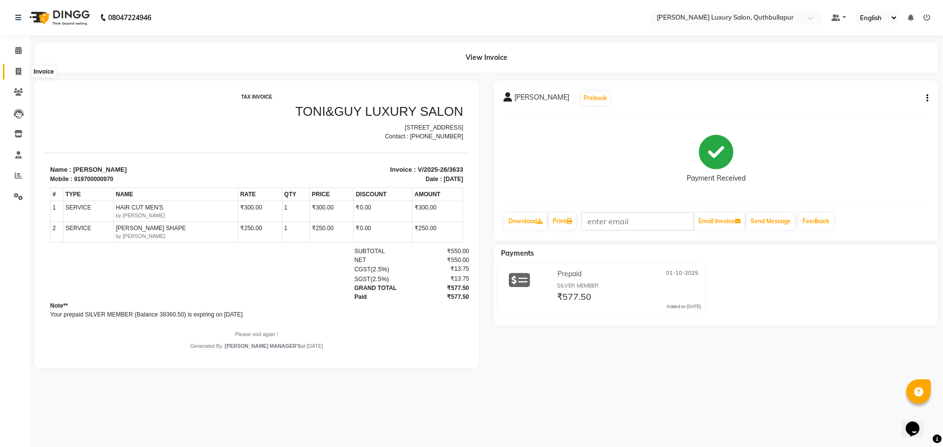
click at [20, 70] on icon at bounding box center [18, 71] width 5 height 7
select select "service"
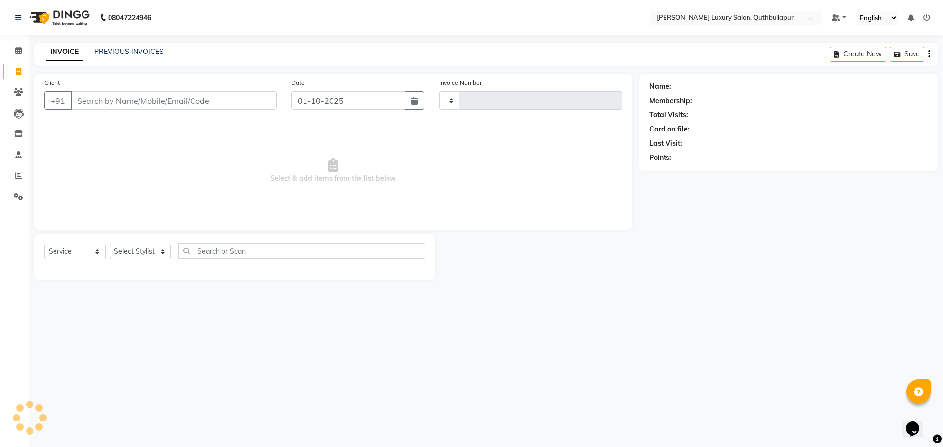
type input "3634"
select select "5816"
click at [87, 97] on input "Client" at bounding box center [174, 100] width 206 height 19
click at [100, 102] on input "Client" at bounding box center [174, 100] width 206 height 19
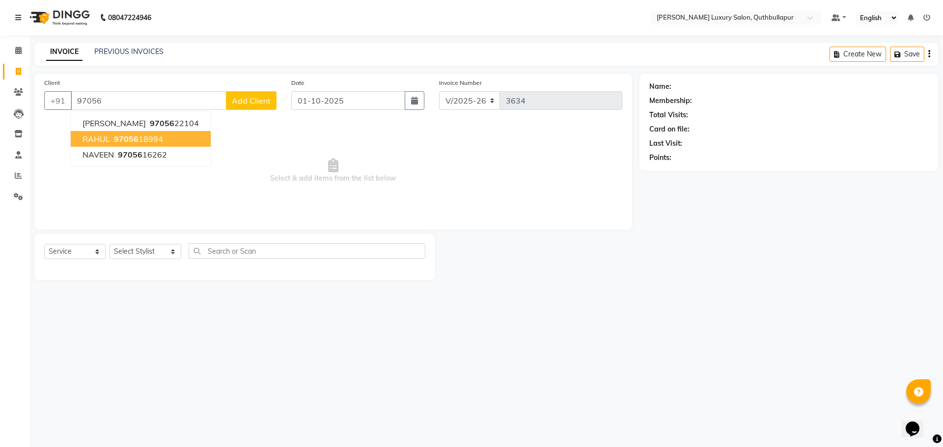
click at [96, 136] on span "RAHUL" at bounding box center [97, 139] width 28 height 10
type input "9705618994"
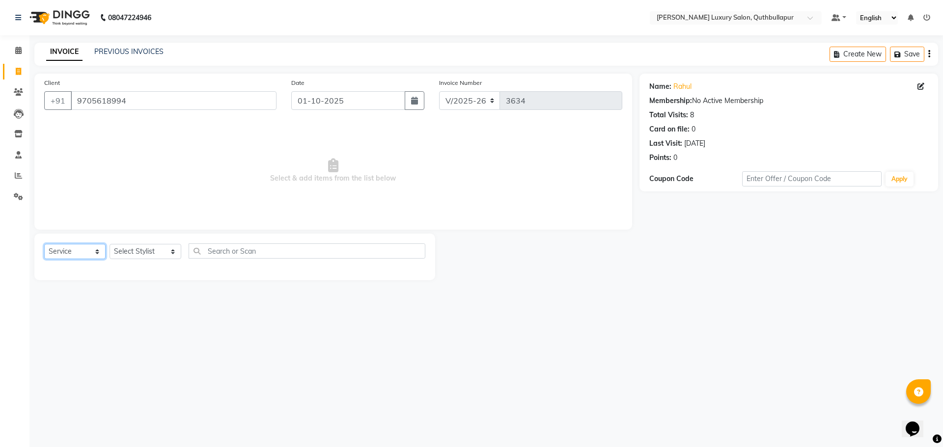
click at [96, 259] on select "Select Service Product Membership Package Voucher Prepaid Gift Card" at bounding box center [74, 251] width 61 height 15
click at [128, 252] on select "Select Stylist [PERSON_NAME] SHAKE AHON [PERSON_NAME] [PERSON_NAME] [PERSON_NAM…" at bounding box center [146, 251] width 72 height 15
click at [211, 256] on input "text" at bounding box center [307, 251] width 237 height 15
click at [65, 247] on select "Select Service Product Membership Package Voucher Prepaid Gift Card" at bounding box center [74, 251] width 61 height 15
click at [44, 244] on select "Select Service Product Membership Package Voucher Prepaid Gift Card" at bounding box center [74, 251] width 61 height 15
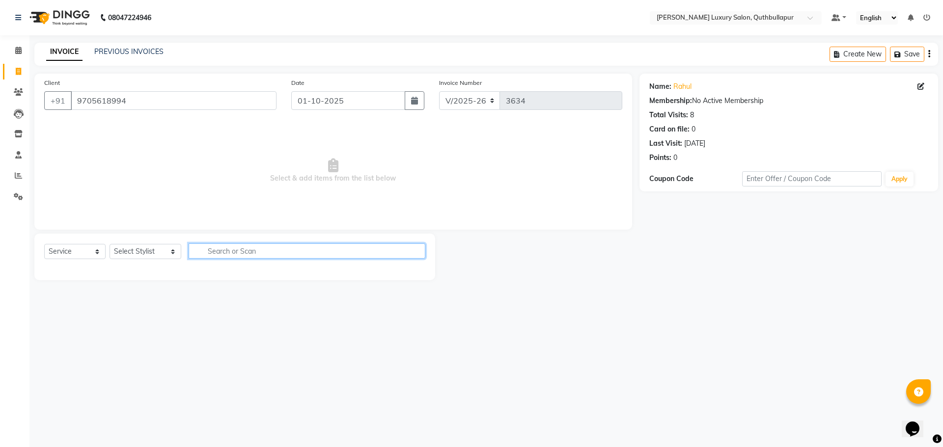
click at [223, 252] on input "text" at bounding box center [307, 251] width 237 height 15
click at [96, 253] on select "Select Service Product Membership Package Voucher Prepaid Gift Card" at bounding box center [74, 251] width 61 height 15
click at [44, 244] on select "Select Service Product Membership Package Voucher Prepaid Gift Card" at bounding box center [74, 251] width 61 height 15
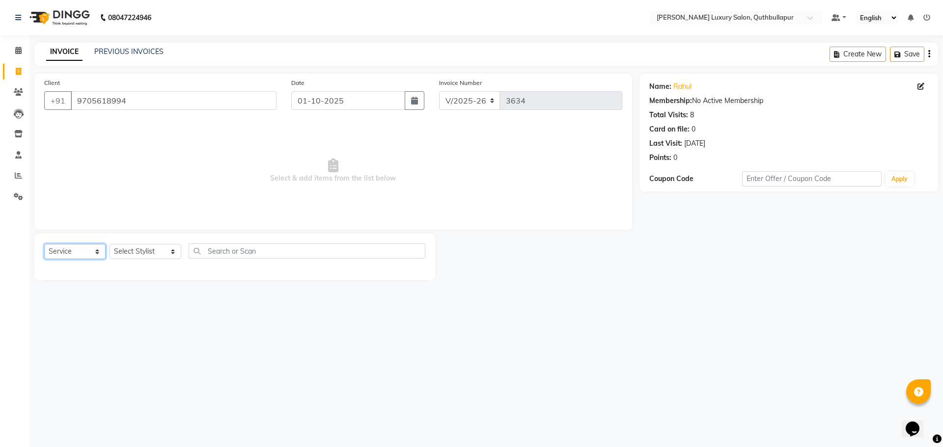
click at [86, 259] on select "Select Service Product Membership Package Voucher Prepaid Gift Card" at bounding box center [74, 251] width 61 height 15
click at [100, 248] on select "Select Service Product Membership Package Voucher Prepaid Gift Card" at bounding box center [74, 251] width 61 height 15
click at [210, 252] on input "text" at bounding box center [307, 251] width 237 height 15
click at [234, 252] on input "text" at bounding box center [307, 251] width 237 height 15
type input "h"
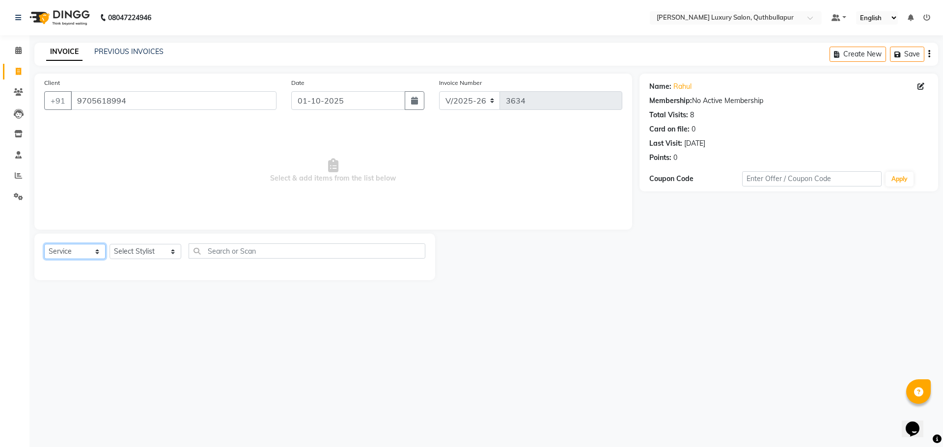
click at [75, 248] on select "Select Service Product Membership Package Voucher Prepaid Gift Card" at bounding box center [74, 251] width 61 height 15
click at [44, 244] on select "Select Service Product Membership Package Voucher Prepaid Gift Card" at bounding box center [74, 251] width 61 height 15
click at [77, 257] on select "Select Service Product Membership Package Voucher Prepaid Gift Card" at bounding box center [74, 251] width 61 height 15
click at [44, 244] on select "Select Service Product Membership Package Voucher Prepaid Gift Card" at bounding box center [74, 251] width 61 height 15
click at [97, 253] on select "Select Service Product Membership Package Voucher Prepaid Gift Card" at bounding box center [74, 251] width 61 height 15
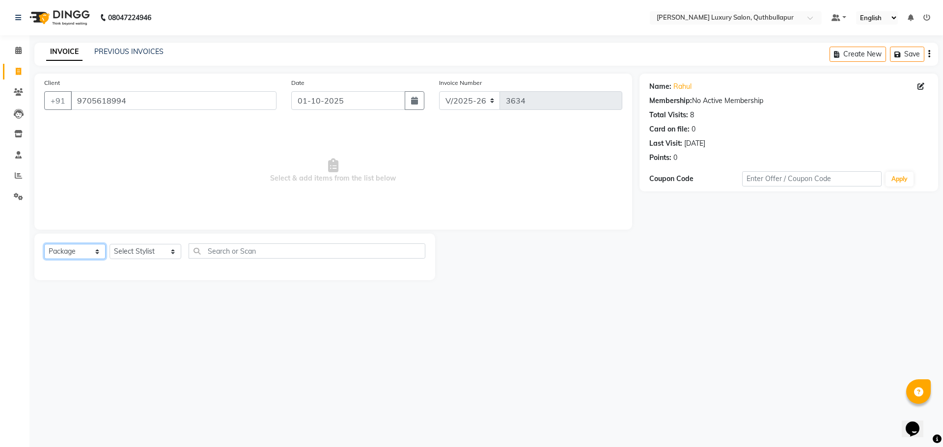
click at [44, 244] on select "Select Service Product Membership Package Voucher Prepaid Gift Card" at bounding box center [74, 251] width 61 height 15
click at [82, 250] on select "Select Service Product Membership Package Voucher Prepaid Gift Card" at bounding box center [74, 251] width 61 height 15
select select "service"
click at [44, 244] on select "Select Service Product Membership Package Voucher Prepaid Gift Card" at bounding box center [74, 251] width 61 height 15
click at [95, 250] on select "Select Service Product Membership Package Voucher Prepaid Gift Card" at bounding box center [74, 251] width 61 height 15
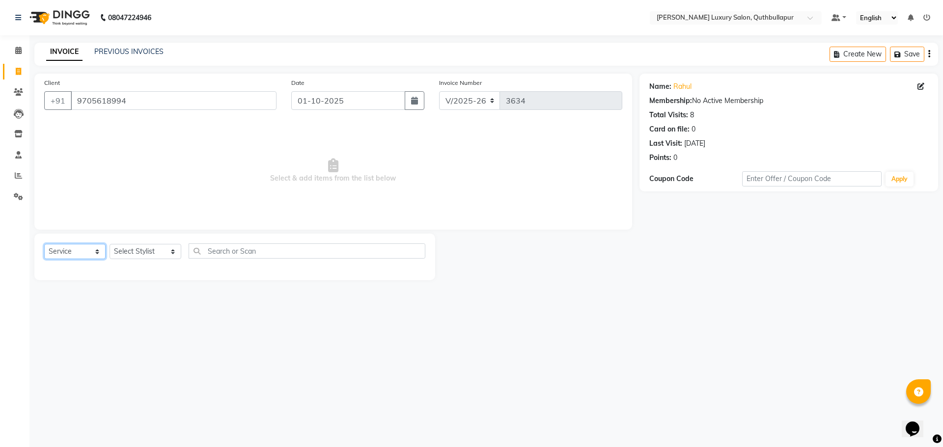
click at [44, 244] on select "Select Service Product Membership Package Voucher Prepaid Gift Card" at bounding box center [74, 251] width 61 height 15
click at [96, 253] on select "Select Service Product Membership Package Voucher Prepaid Gift Card" at bounding box center [74, 251] width 61 height 15
click at [238, 250] on input "text" at bounding box center [307, 251] width 237 height 15
click at [236, 250] on input "text" at bounding box center [307, 251] width 237 height 15
click at [204, 249] on input "text" at bounding box center [307, 251] width 237 height 15
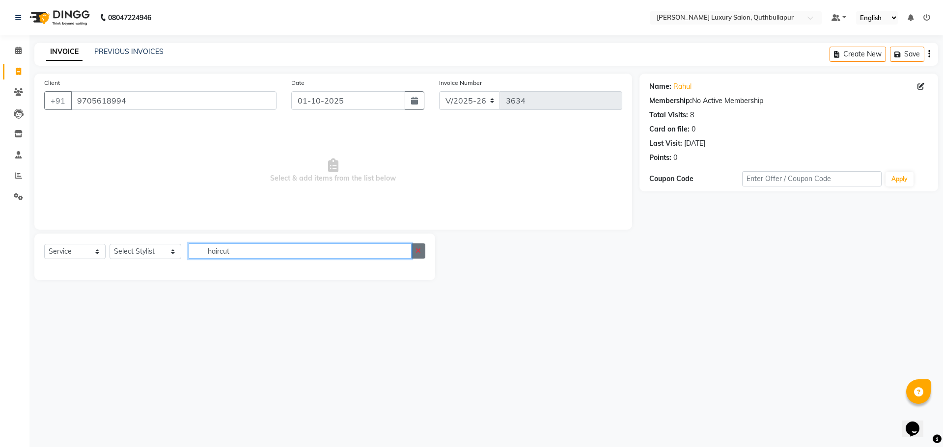
type input "haircut"
click at [420, 248] on icon "button" at bounding box center [418, 251] width 5 height 7
click at [129, 251] on select "Select Stylist [PERSON_NAME] SHAKE AHON [PERSON_NAME] [PERSON_NAME] [PERSON_NAM…" at bounding box center [146, 251] width 72 height 15
click at [167, 254] on select "Select Stylist [PERSON_NAME] SHAKE AHON [PERSON_NAME] [PERSON_NAME] [PERSON_NAM…" at bounding box center [146, 251] width 72 height 15
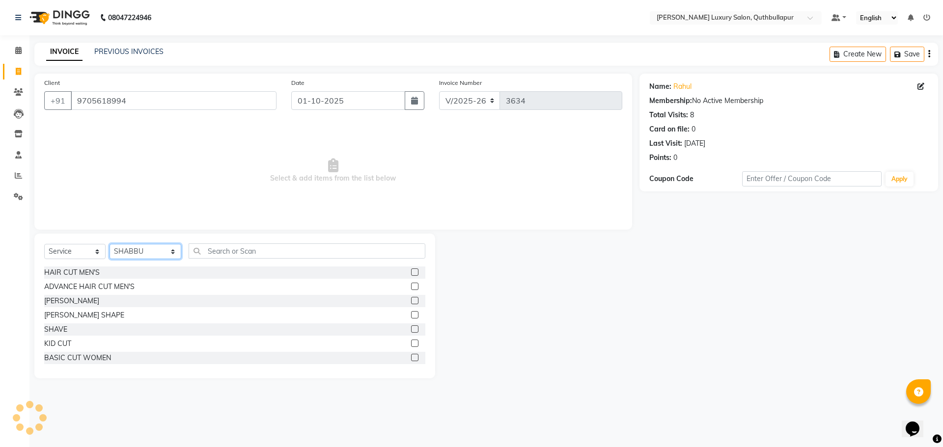
click at [141, 253] on select "Select Stylist [PERSON_NAME] SHAKE AHON [PERSON_NAME] [PERSON_NAME] [PERSON_NAM…" at bounding box center [146, 251] width 72 height 15
select select "59115"
click at [110, 244] on select "Select Stylist [PERSON_NAME] SHAKE AHON [PERSON_NAME] [PERSON_NAME] [PERSON_NAM…" at bounding box center [146, 251] width 72 height 15
click at [75, 271] on div "HAIR CUT MEN'S" at bounding box center [71, 273] width 55 height 10
checkbox input "false"
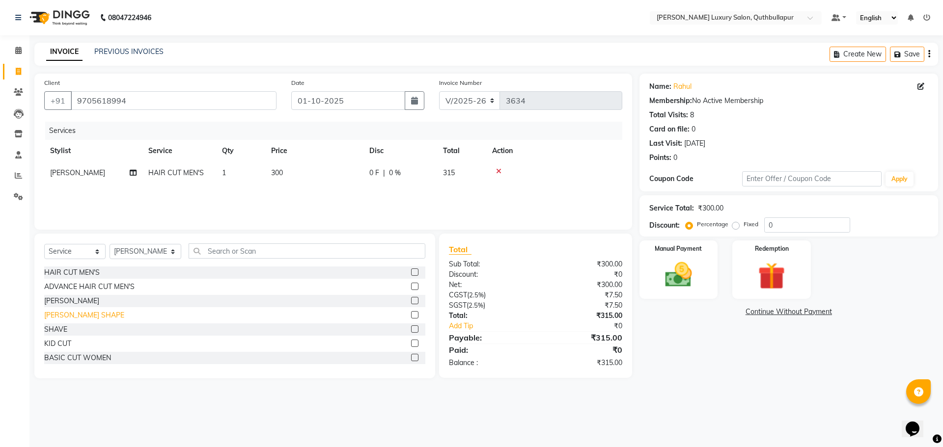
click at [79, 313] on div "[PERSON_NAME] SHAPE" at bounding box center [84, 315] width 80 height 10
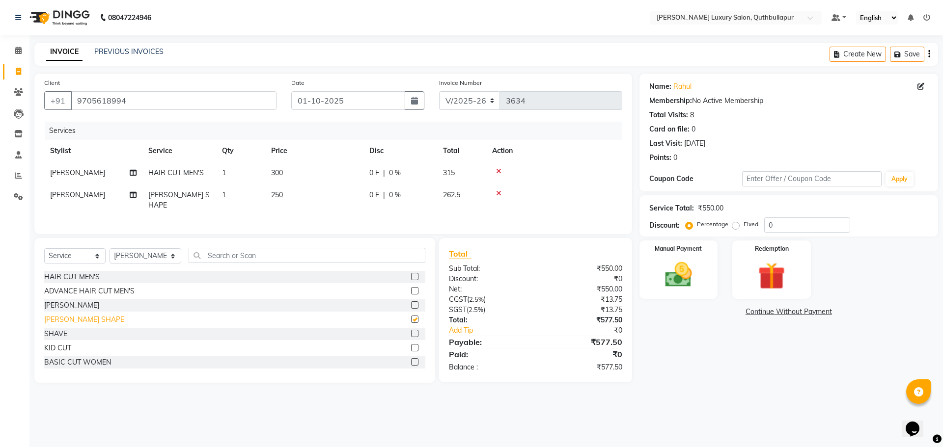
checkbox input "false"
click at [687, 283] on img at bounding box center [679, 275] width 46 height 32
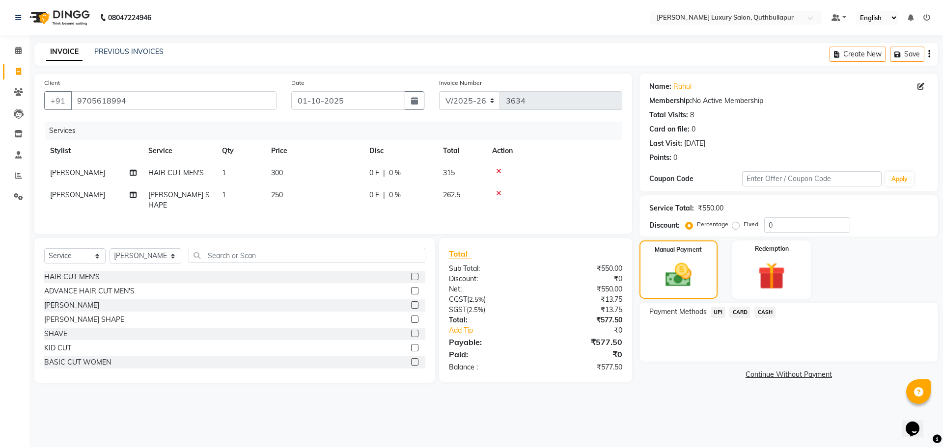
click at [721, 311] on span "UPI" at bounding box center [718, 312] width 15 height 11
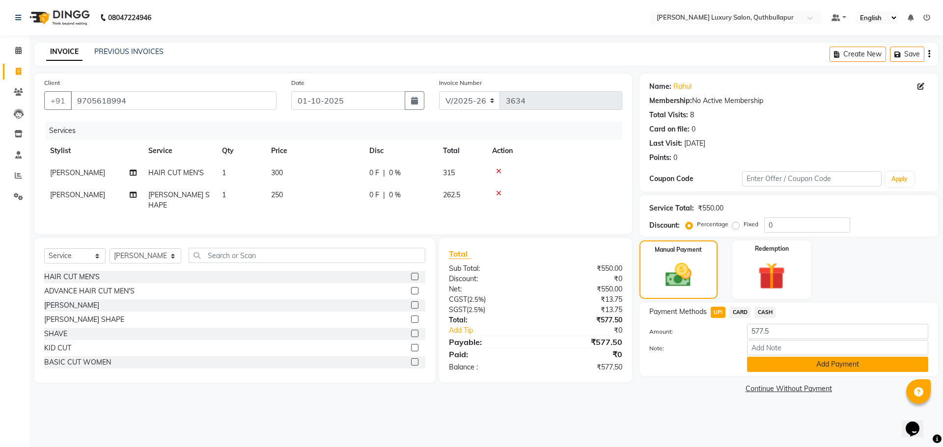
click at [763, 360] on button "Add Payment" at bounding box center [837, 364] width 181 height 15
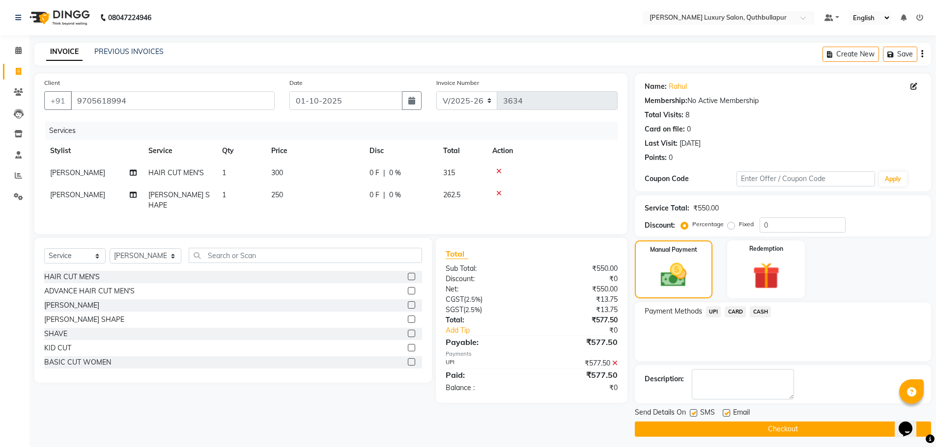
click at [734, 425] on button "Checkout" at bounding box center [783, 429] width 296 height 15
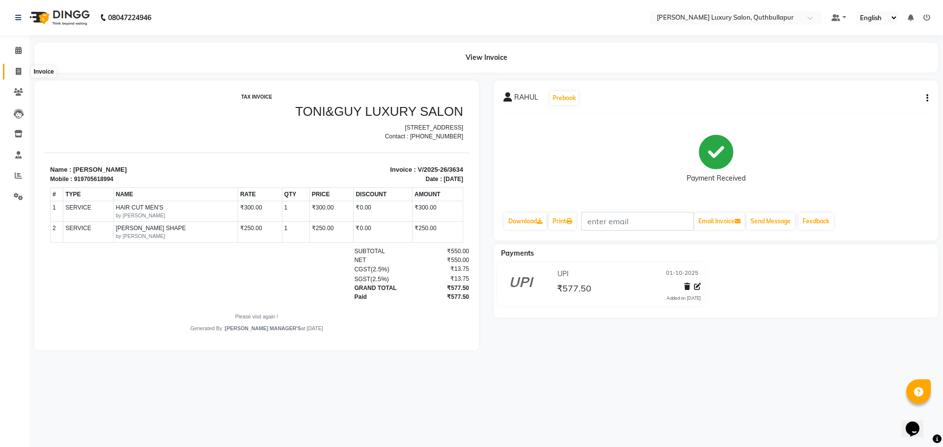
click at [18, 68] on icon at bounding box center [18, 71] width 5 height 7
select select "service"
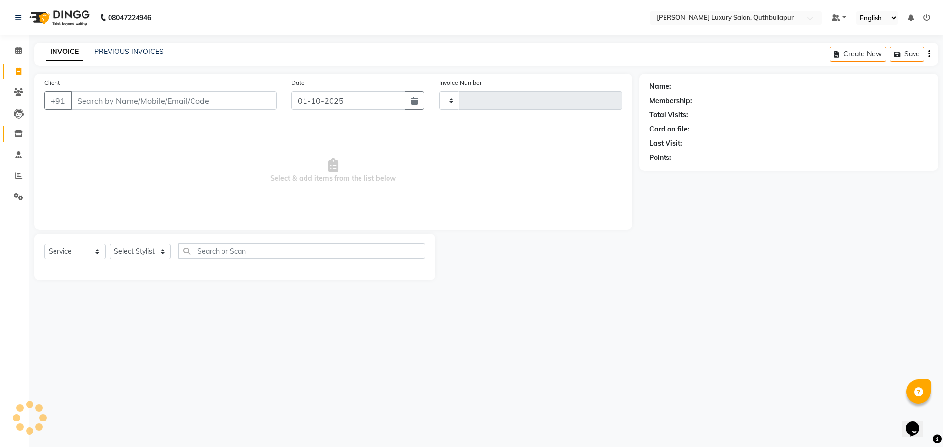
type input "3635"
select select "5816"
click at [16, 174] on icon at bounding box center [18, 175] width 7 height 7
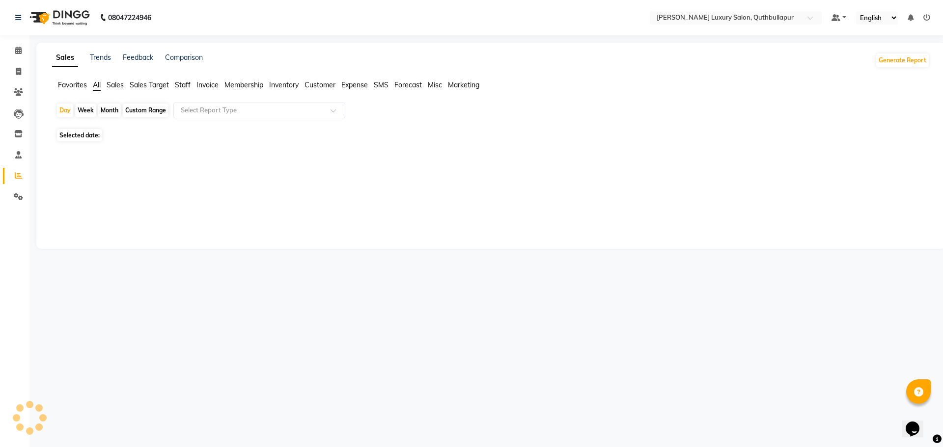
click at [184, 79] on div "Sales Trends Feedback Comparison Generate Report Favorites All Sales Sales Targ…" at bounding box center [490, 146] width 909 height 206
click at [181, 86] on span "Staff" at bounding box center [183, 85] width 16 height 9
click at [159, 110] on div "Custom Range" at bounding box center [146, 111] width 46 height 14
select select "10"
select select "2025"
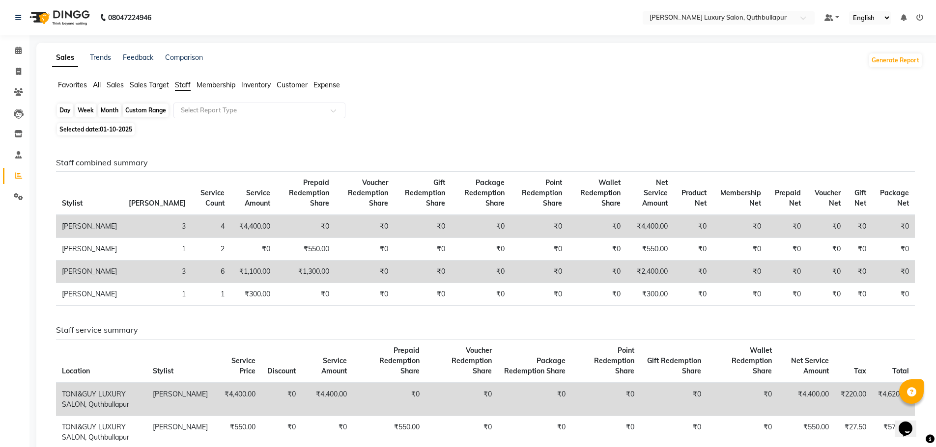
click at [150, 110] on div "Custom Range" at bounding box center [146, 111] width 46 height 14
select select "10"
select select "2025"
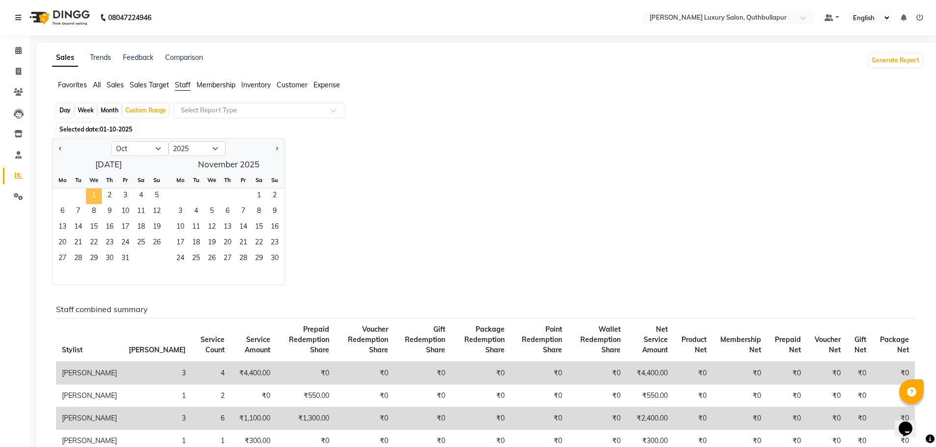
click at [92, 195] on span "1" at bounding box center [94, 197] width 16 height 16
click at [238, 111] on input "text" at bounding box center [249, 111] width 141 height 10
click at [186, 85] on span "Staff" at bounding box center [183, 85] width 16 height 9
click at [218, 115] on div "Select Report Type" at bounding box center [259, 111] width 172 height 16
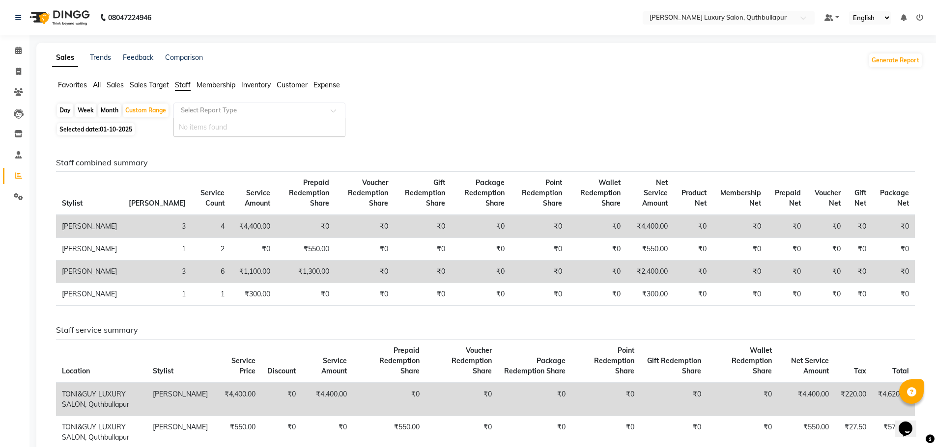
click at [251, 110] on input "text" at bounding box center [249, 111] width 141 height 10
click at [153, 86] on span "Sales Target" at bounding box center [149, 85] width 39 height 9
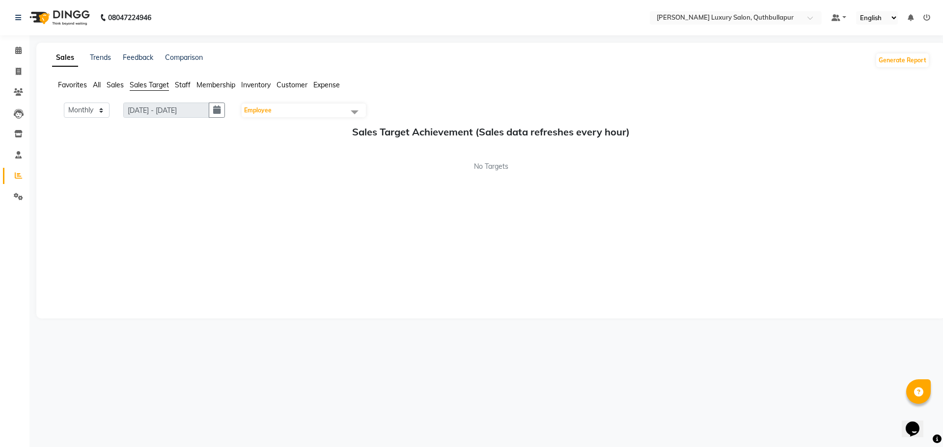
click at [181, 80] on li "Staff" at bounding box center [183, 85] width 16 height 10
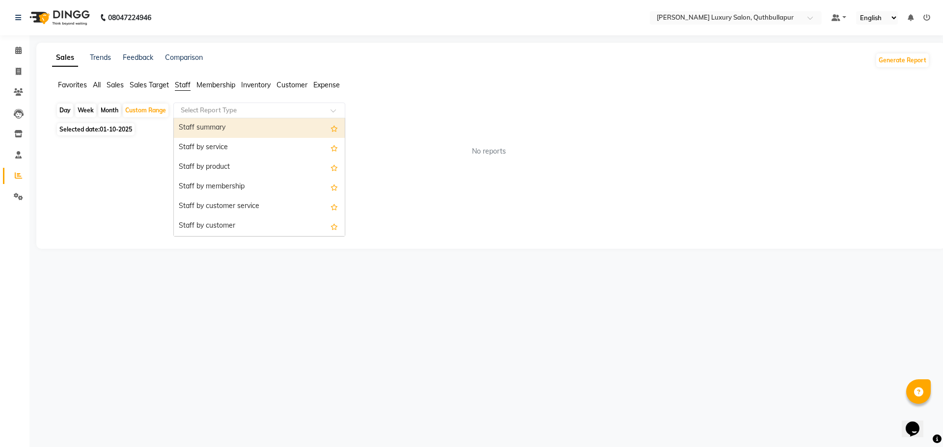
drag, startPoint x: 198, startPoint y: 113, endPoint x: 199, endPoint y: 127, distance: 13.3
click at [198, 113] on input "text" at bounding box center [249, 111] width 141 height 10
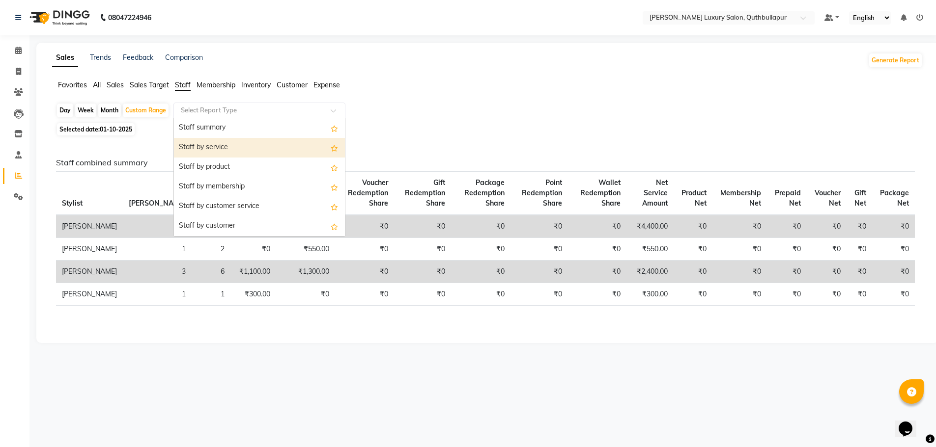
click at [210, 150] on div "Staff by service" at bounding box center [259, 148] width 171 height 20
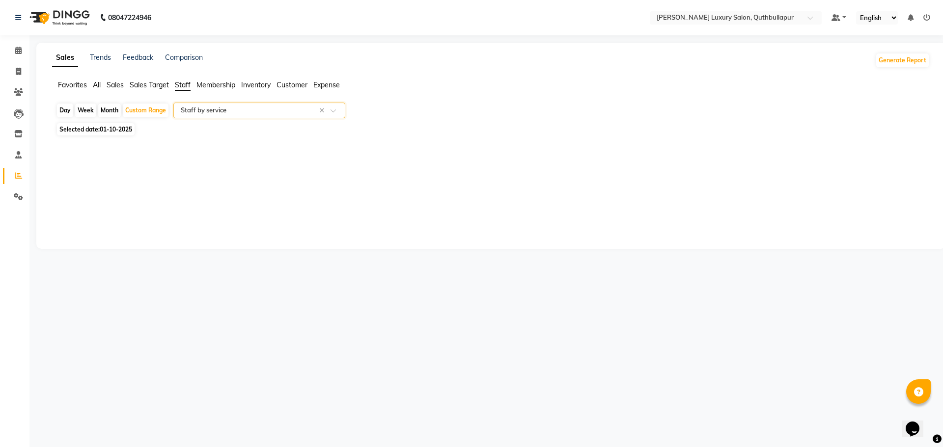
select select "csv"
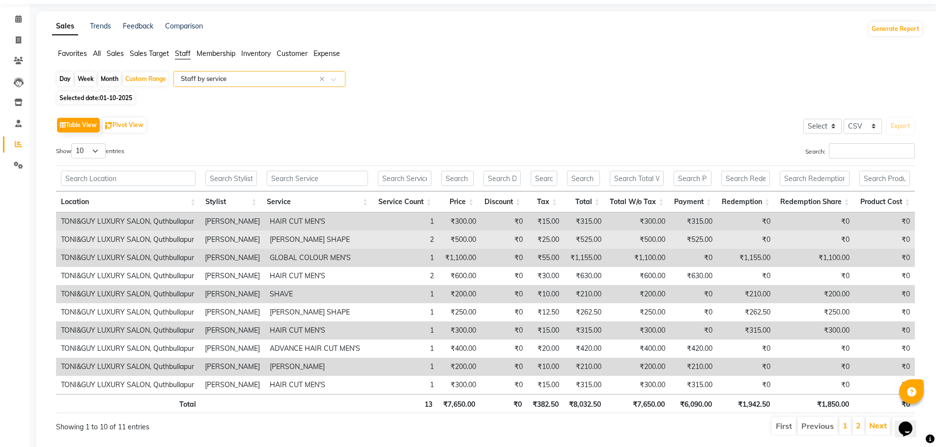
scroll to position [60, 0]
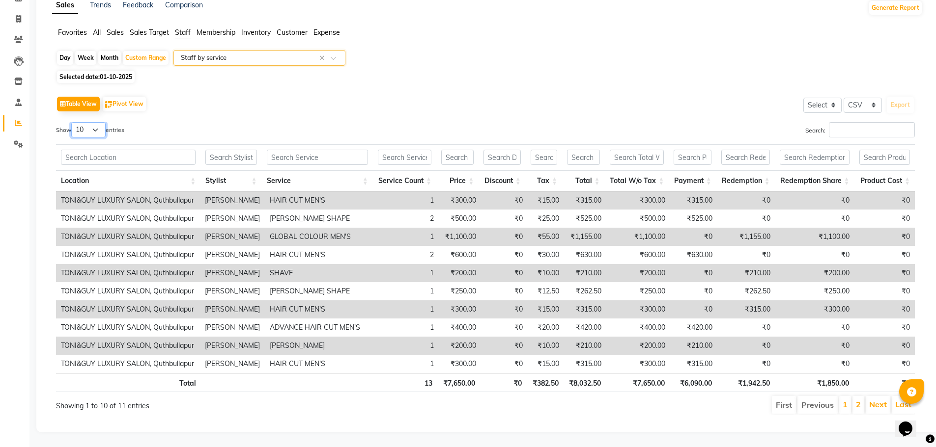
drag, startPoint x: 93, startPoint y: 122, endPoint x: 89, endPoint y: 128, distance: 7.3
click at [93, 122] on select "10 25 50 100" at bounding box center [88, 129] width 34 height 15
select select "100"
click at [73, 122] on select "10 25 50 100" at bounding box center [88, 129] width 34 height 15
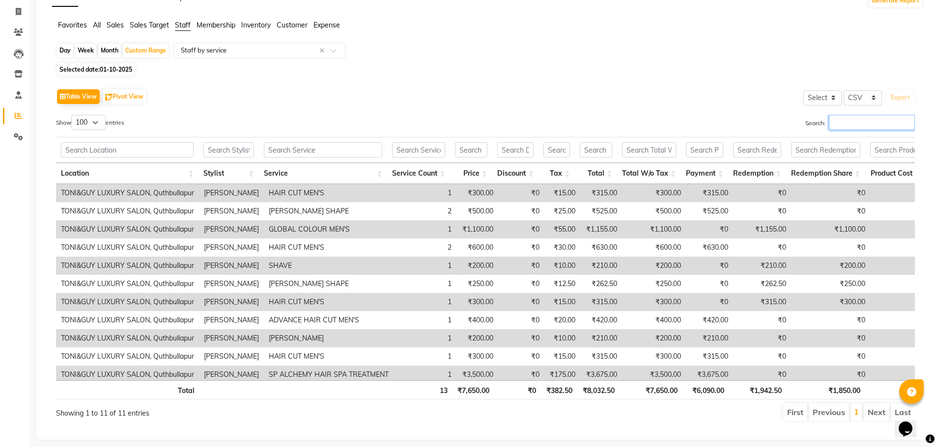
click at [840, 130] on input "Search:" at bounding box center [872, 122] width 86 height 15
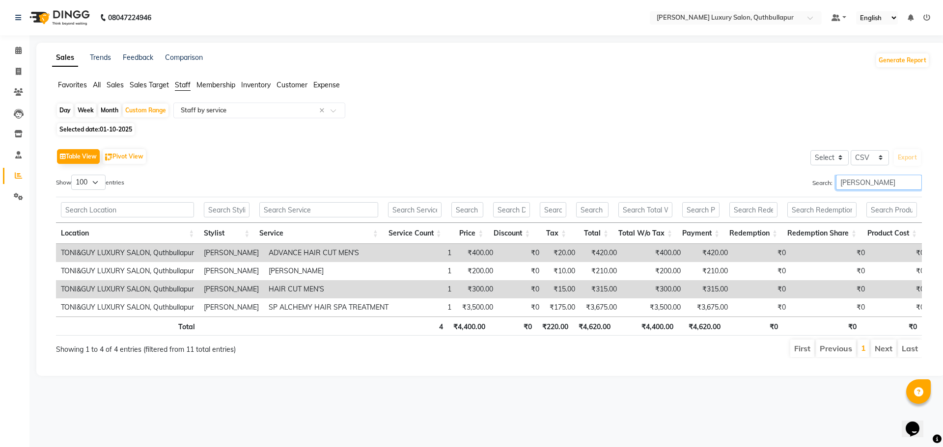
type input "dix"
click at [20, 70] on icon at bounding box center [18, 71] width 5 height 7
select select "5816"
select select "service"
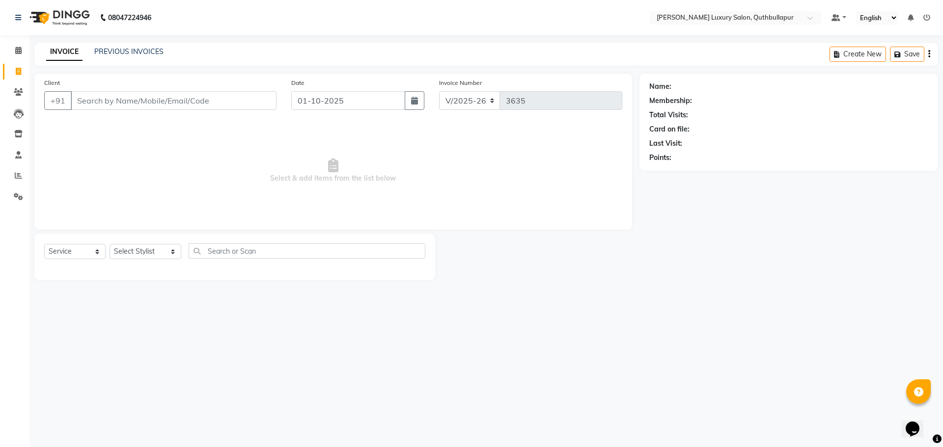
click at [97, 106] on input "Client" at bounding box center [174, 100] width 206 height 19
click at [120, 100] on input "Client" at bounding box center [174, 100] width 206 height 19
click at [107, 103] on input "Client" at bounding box center [174, 100] width 206 height 19
type input "9542866899"
click at [154, 257] on select "Select Stylist [PERSON_NAME] SHAKE AHON [PERSON_NAME] [PERSON_NAME] [PERSON_NAM…" at bounding box center [146, 251] width 72 height 15
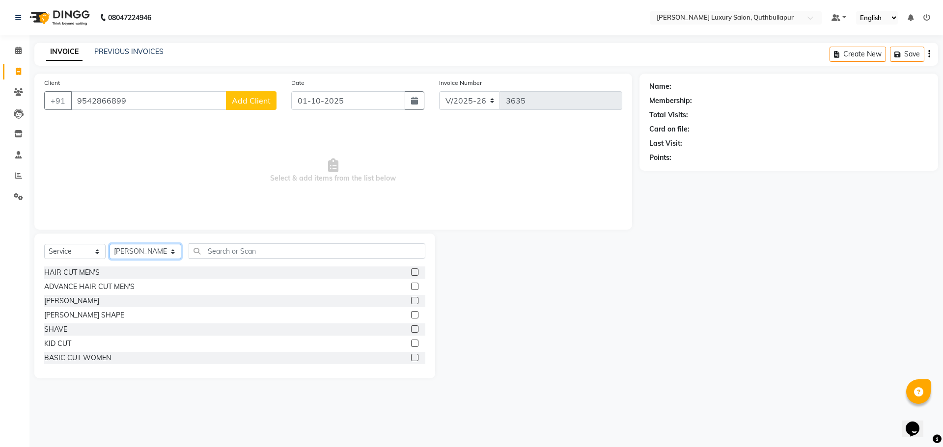
click at [130, 254] on select "Select Stylist [PERSON_NAME] SHAKE AHON [PERSON_NAME] [PERSON_NAME] [PERSON_NAM…" at bounding box center [146, 251] width 72 height 15
select select "59116"
click at [110, 244] on select "Select Stylist [PERSON_NAME] SHAKE AHON [PERSON_NAME] [PERSON_NAME] [PERSON_NAM…" at bounding box center [146, 251] width 72 height 15
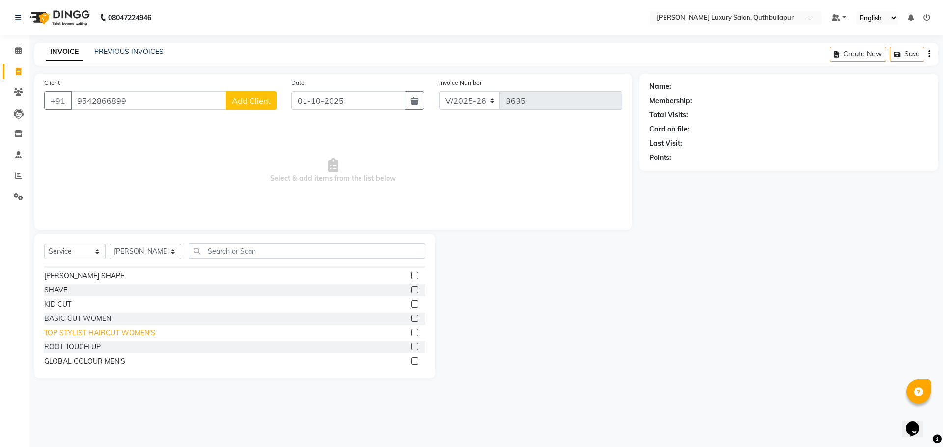
click at [86, 331] on div "TOP STYLIST HAIRCUT WOMEN'S" at bounding box center [99, 333] width 111 height 10
checkbox input "false"
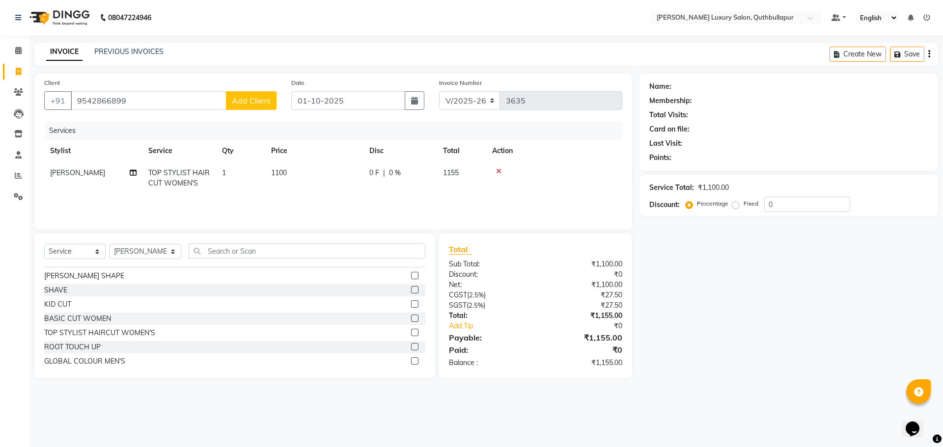
drag, startPoint x: 507, startPoint y: 188, endPoint x: 0, endPoint y: 471, distance: 580.5
click at [262, 111] on div "Client +91 9542866899 Add Client" at bounding box center [160, 98] width 247 height 40
click at [270, 91] on button "Add Client" at bounding box center [251, 100] width 51 height 19
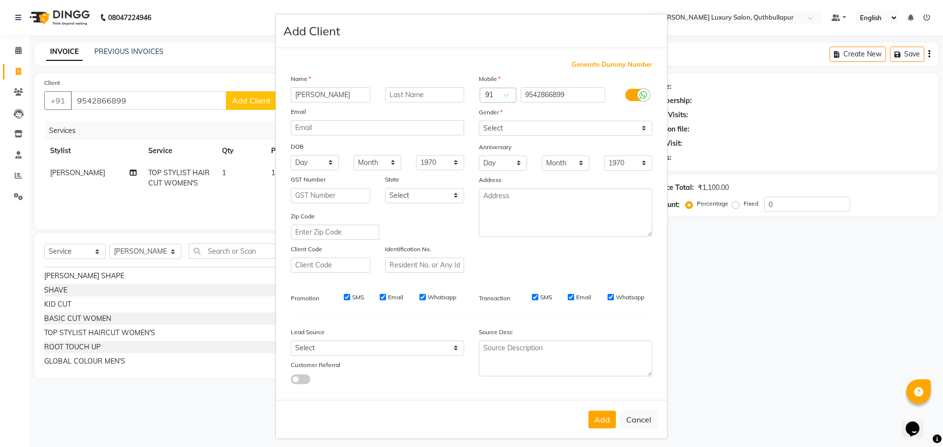
type input "[PERSON_NAME]"
click at [561, 129] on select "Select Male Female Other Prefer Not To Say" at bounding box center [565, 128] width 173 height 15
select select "female"
click at [479, 121] on select "Select Male Female Other Prefer Not To Say" at bounding box center [565, 128] width 173 height 15
click at [605, 420] on button "Add" at bounding box center [602, 420] width 28 height 18
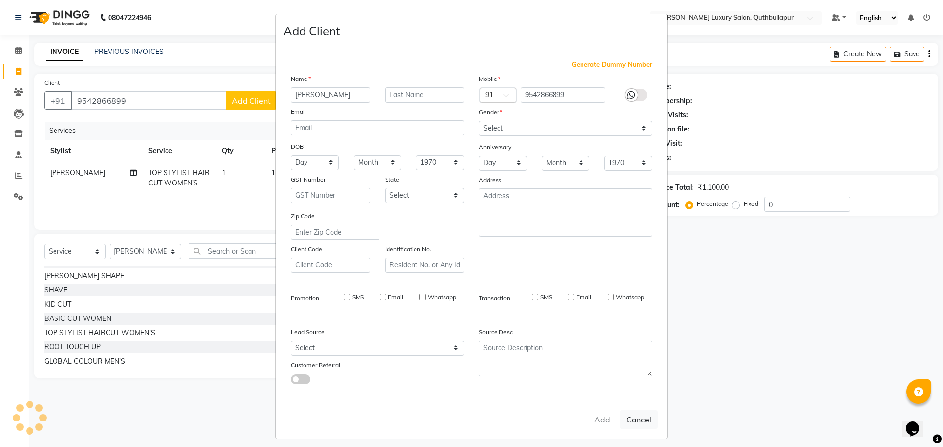
select select
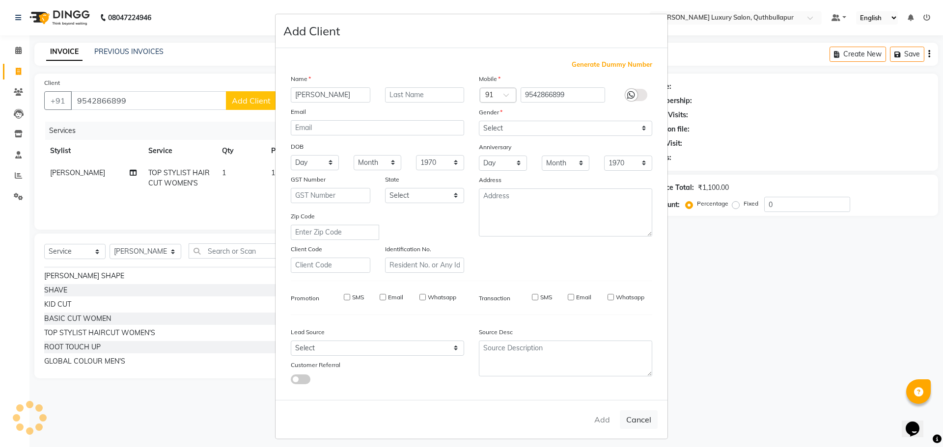
select select
checkbox input "false"
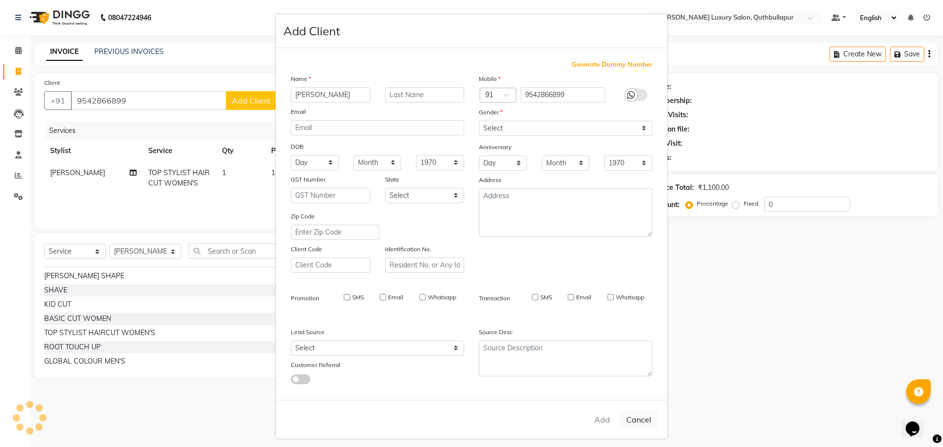
checkbox input "false"
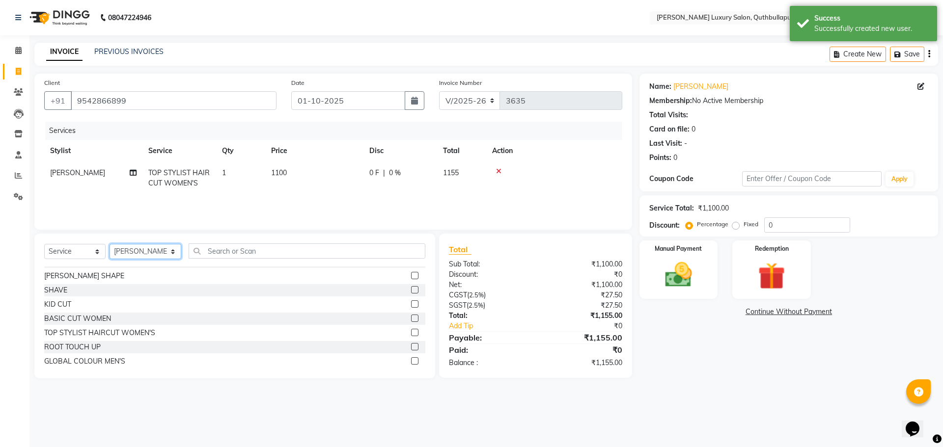
click at [143, 253] on select "Select Stylist AADIL SHAKE AHON ALI ARAVIND ARHAN ARHAN ARIF ARIF KPHB ARMAAN a…" at bounding box center [146, 251] width 72 height 15
click at [91, 253] on select "Select Service Product Membership Package Voucher Prepaid Gift Card" at bounding box center [74, 251] width 61 height 15
select select "product"
click at [44, 244] on select "Select Service Product Membership Package Voucher Prepaid Gift Card" at bounding box center [74, 251] width 61 height 15
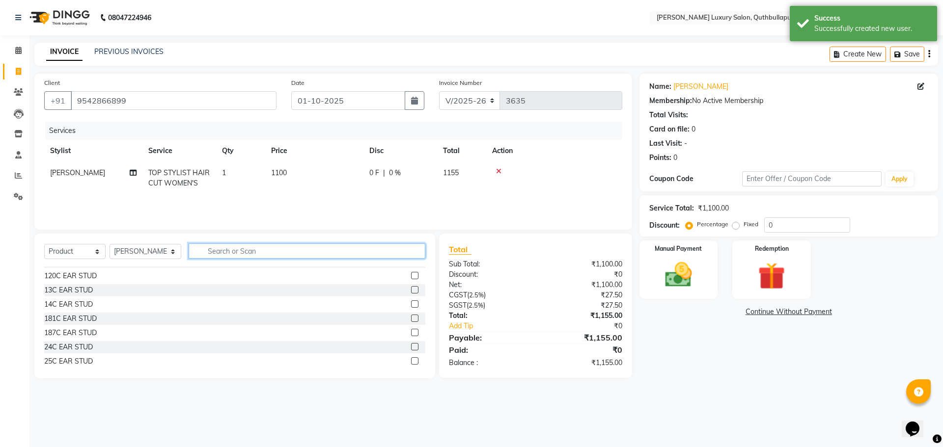
click at [222, 249] on input "text" at bounding box center [307, 251] width 237 height 15
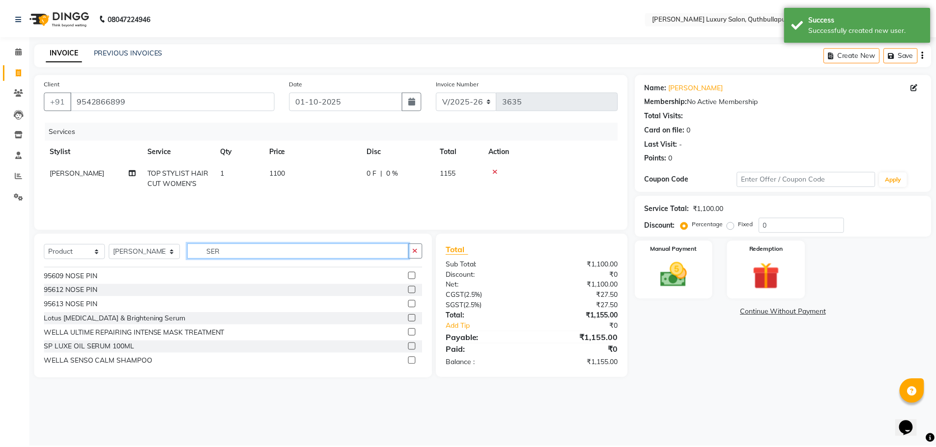
scroll to position [0, 0]
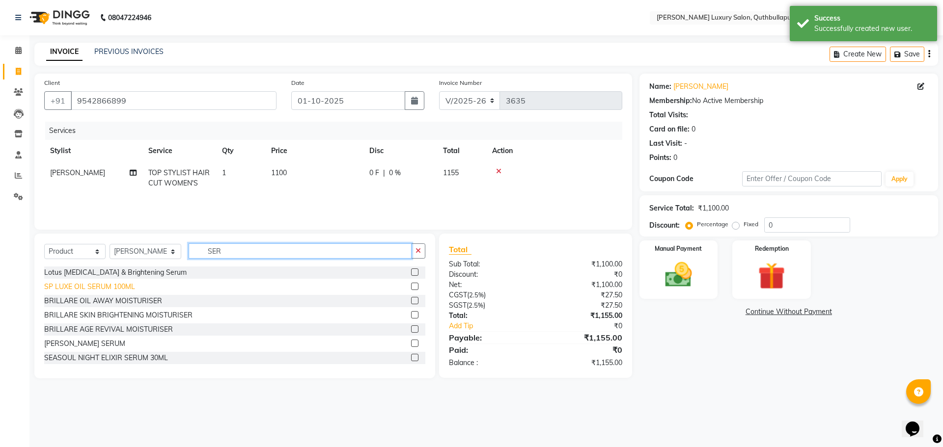
type input "SER"
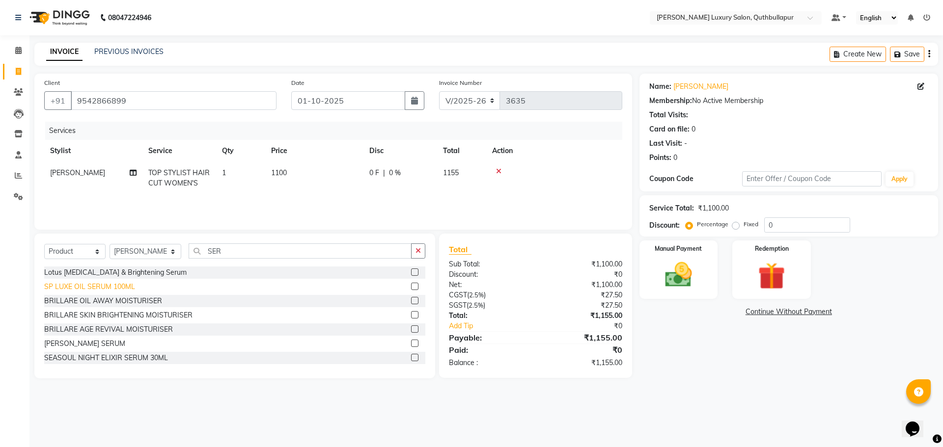
click at [86, 288] on div "SP LUXE OIL SERUM 100ML" at bounding box center [89, 287] width 91 height 10
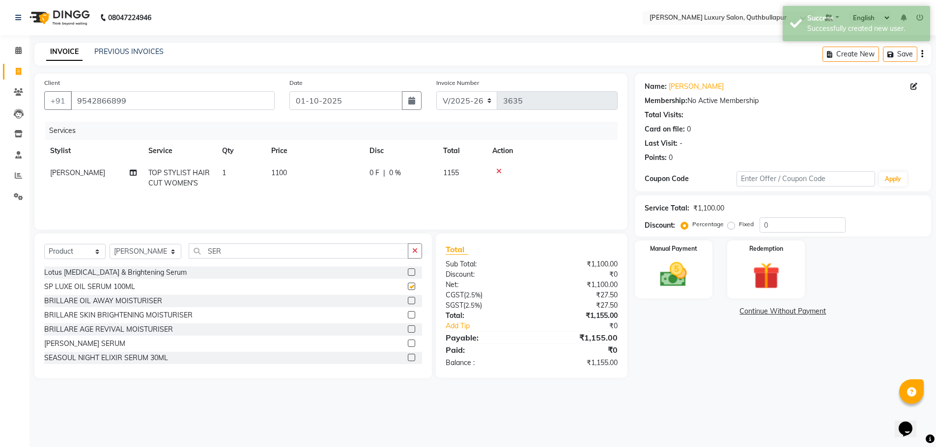
checkbox input "false"
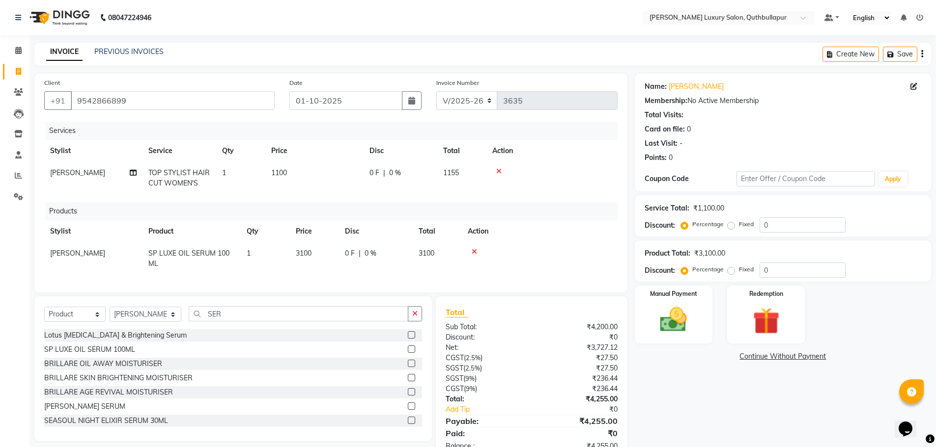
click at [313, 253] on td "3100" at bounding box center [314, 259] width 49 height 32
select select "59116"
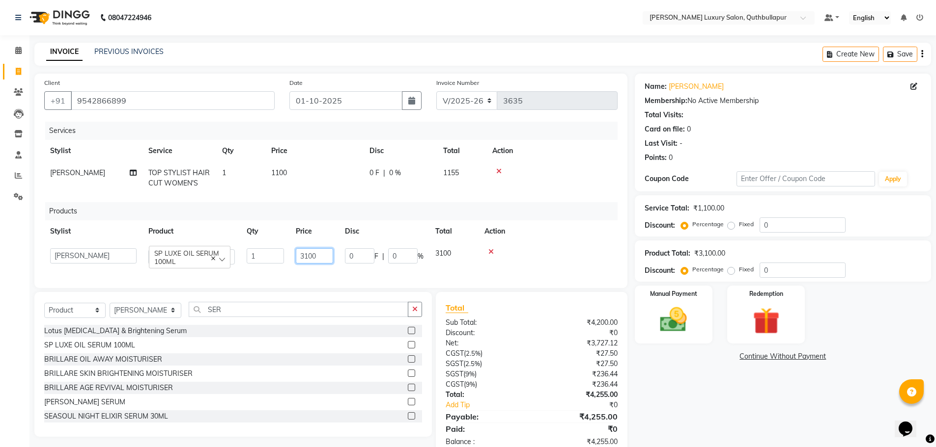
drag, startPoint x: 327, startPoint y: 257, endPoint x: 229, endPoint y: 243, distance: 98.3
click at [234, 248] on tr "AADIL SHAKE AHON ALI ARAVIND ARHAN ARHAN ARIF ARIF KPHB ARMAAN ashu AYAN CHANCH…" at bounding box center [330, 257] width 573 height 28
type input "3000"
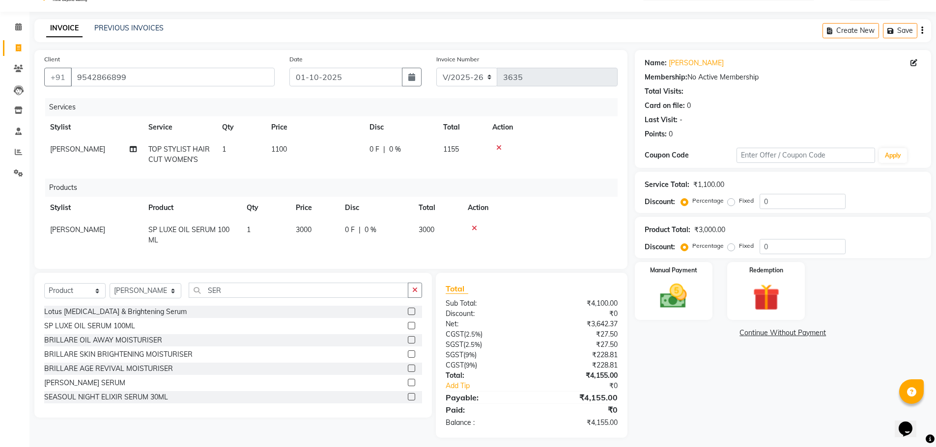
scroll to position [36, 0]
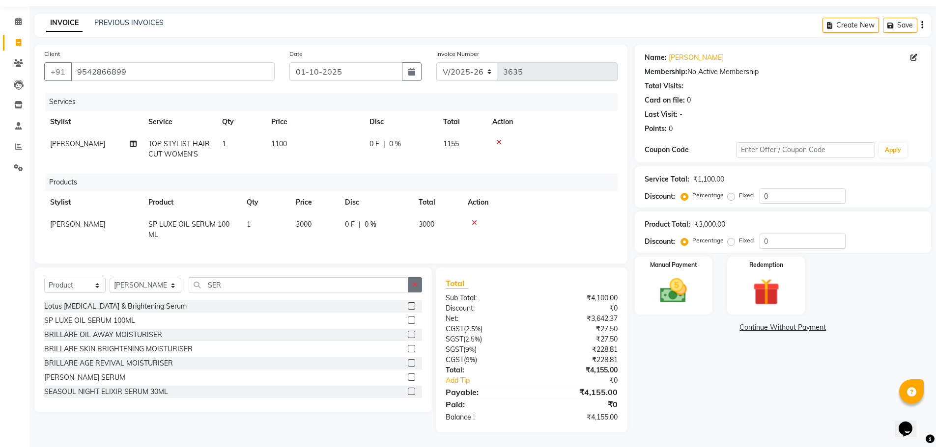
click at [419, 279] on button "button" at bounding box center [415, 284] width 14 height 15
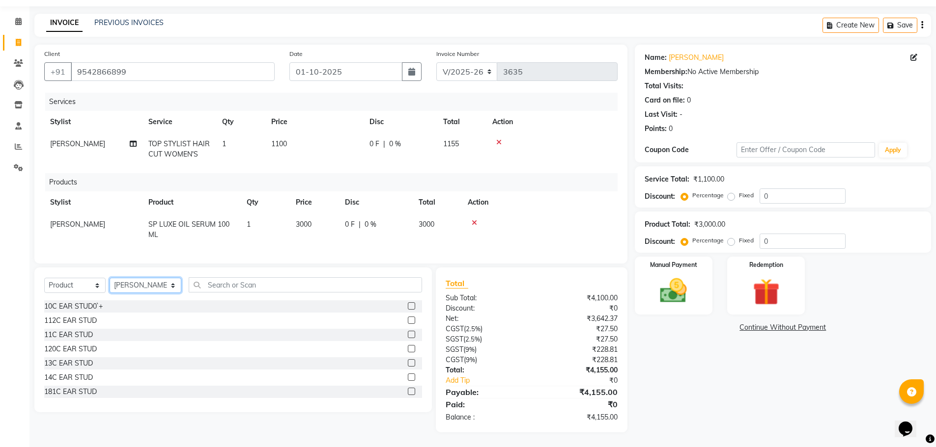
click at [153, 280] on select "Select Stylist AADIL SHAKE AHON ALI ARAVIND ARHAN ARHAN ARIF ARIF KPHB ARMAAN a…" at bounding box center [146, 285] width 72 height 15
click at [110, 278] on select "Select Stylist AADIL SHAKE AHON ALI ARAVIND ARHAN ARHAN ARIF ARIF KPHB ARMAAN a…" at bounding box center [146, 285] width 72 height 15
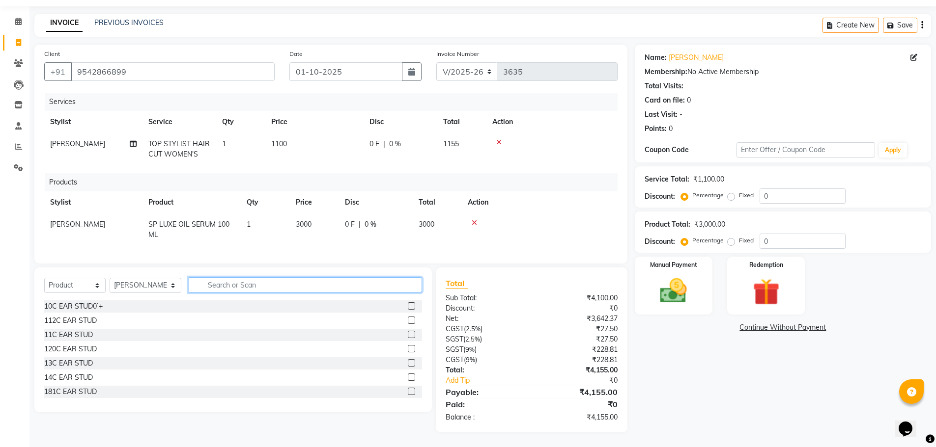
click at [206, 284] on div "Select Service Product Membership Package Voucher Prepaid Gift Card Select Styl…" at bounding box center [232, 340] width 397 height 145
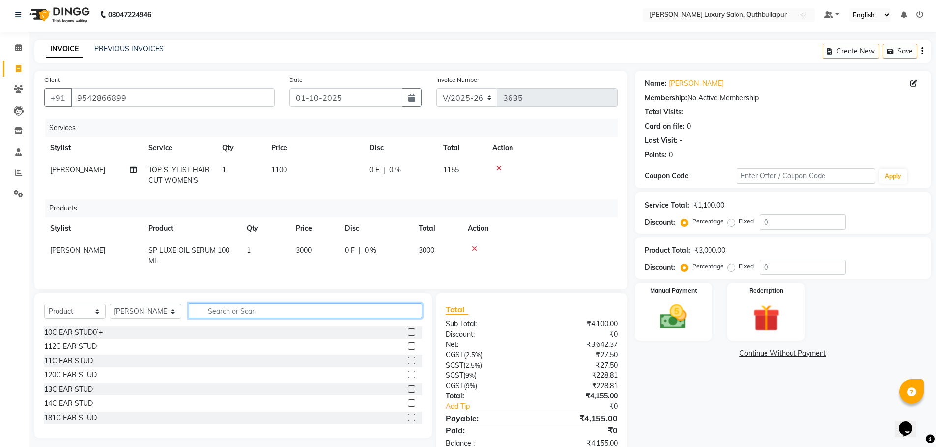
scroll to position [0, 0]
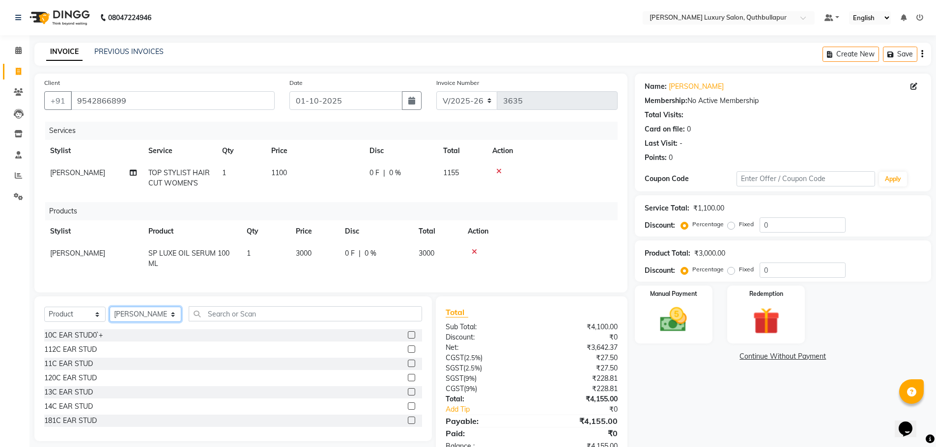
click at [151, 322] on select "Select Stylist AADIL SHAKE AHON ALI ARAVIND ARHAN ARHAN ARIF ARIF KPHB ARMAAN a…" at bounding box center [146, 314] width 72 height 15
click at [124, 322] on select "Select Stylist AADIL SHAKE AHON ALI ARAVIND ARHAN ARHAN ARIF ARIF KPHB ARMAAN a…" at bounding box center [146, 314] width 72 height 15
select select "83845"
click at [284, 321] on input "text" at bounding box center [306, 313] width 234 height 15
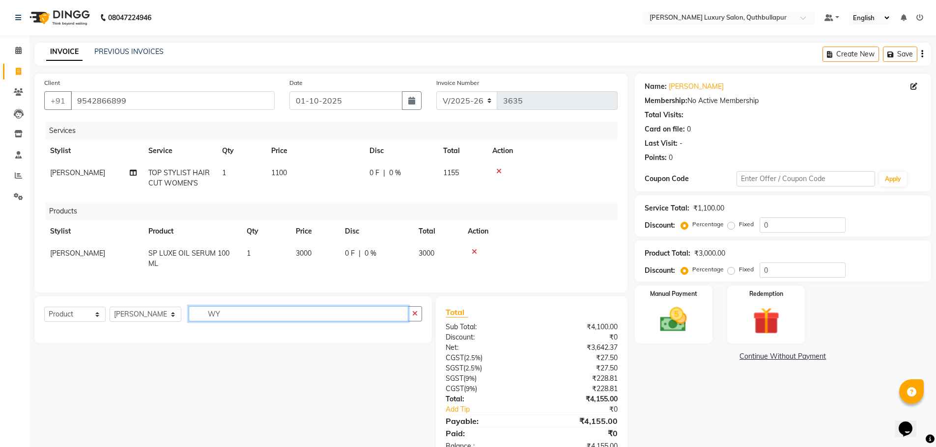
type input "W"
type input "EYE"
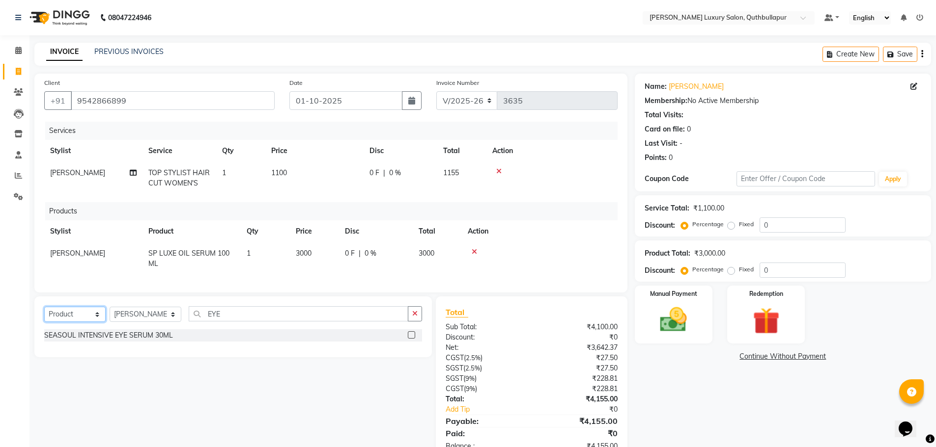
drag, startPoint x: 51, startPoint y: 325, endPoint x: 63, endPoint y: 329, distance: 12.3
click at [52, 322] on select "Select Service Product Membership Package Voucher Prepaid Gift Card" at bounding box center [74, 314] width 61 height 15
select select "service"
click at [44, 314] on select "Select Service Product Membership Package Voucher Prepaid Gift Card" at bounding box center [74, 314] width 61 height 15
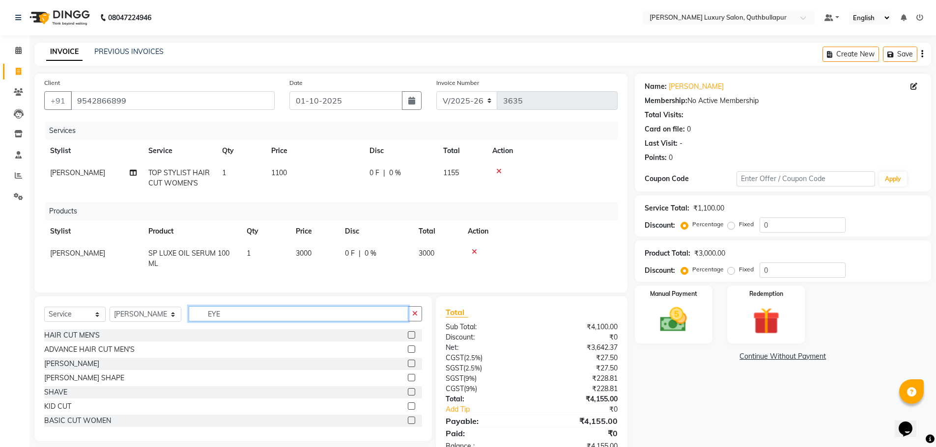
click at [235, 321] on input "EYE" at bounding box center [299, 313] width 220 height 15
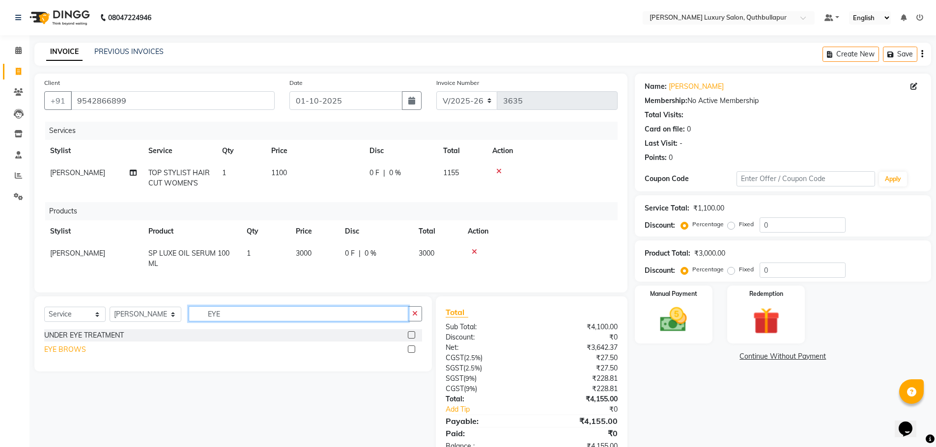
type input "EYE"
drag, startPoint x: 73, startPoint y: 359, endPoint x: 149, endPoint y: 343, distance: 77.6
click at [77, 355] on div "EYE BROWS" at bounding box center [65, 350] width 42 height 10
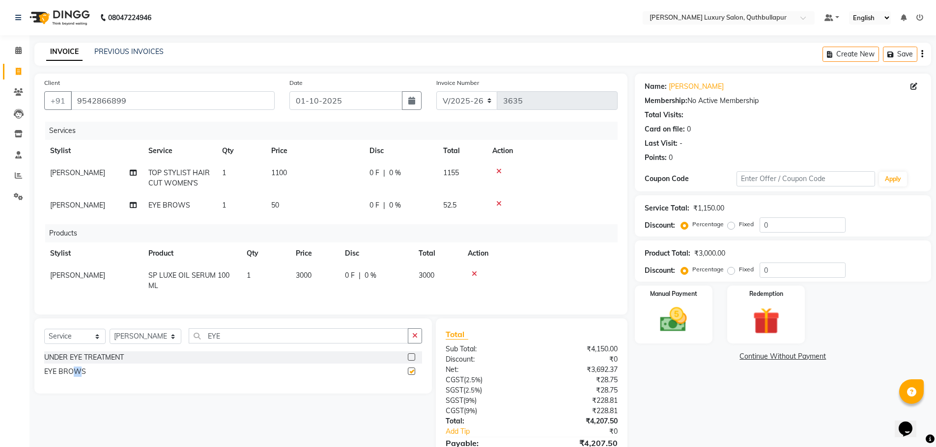
checkbox input "false"
click at [108, 347] on div "Select Service Product Membership Package Voucher Prepaid Gift Card Select Styl…" at bounding box center [233, 340] width 378 height 23
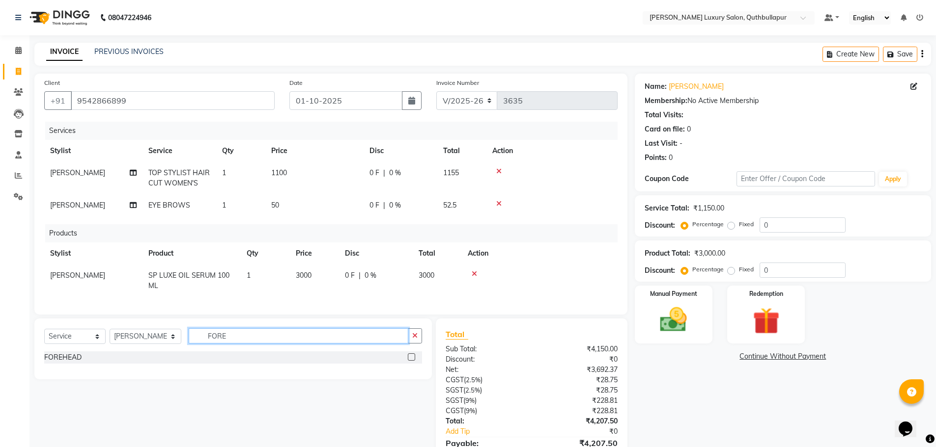
type input "FORE"
click at [74, 359] on div "Select Service Product Membership Package Voucher Prepaid Gift Card Select Styl…" at bounding box center [232, 349] width 397 height 61
click at [74, 363] on div "FOREHEAD" at bounding box center [62, 358] width 37 height 10
checkbox input "false"
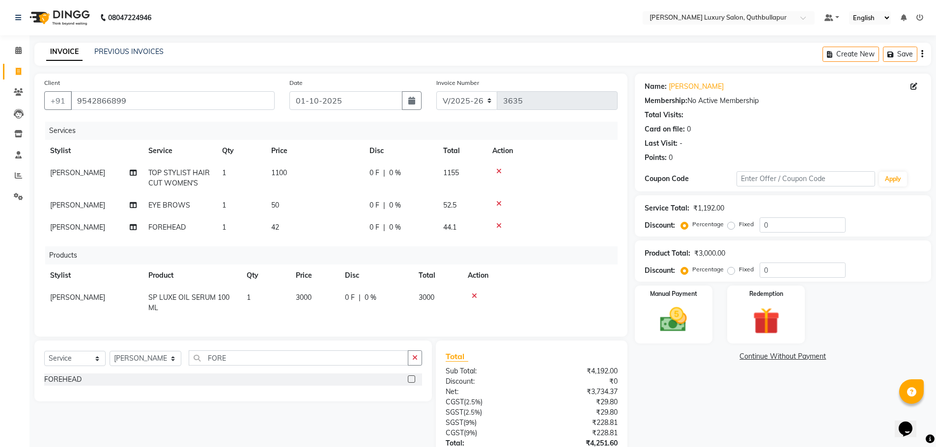
click at [291, 223] on td "42" at bounding box center [314, 228] width 98 height 22
select select "83845"
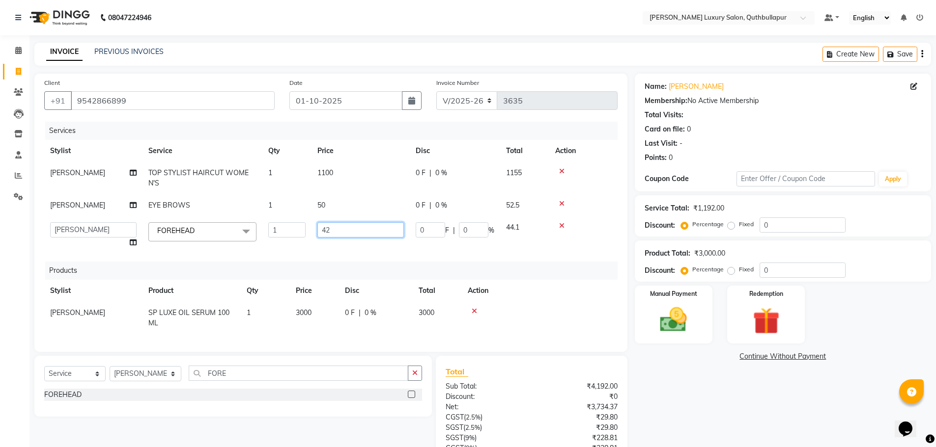
drag, startPoint x: 357, startPoint y: 231, endPoint x: 204, endPoint y: 228, distance: 152.3
click at [207, 228] on tr "AADIL SHAKE AHON ALI ARAVIND ARHAN ARHAN ARIF ARIF KPHB ARMAAN ashu AYAN CHANCH…" at bounding box center [330, 235] width 573 height 37
type input "50"
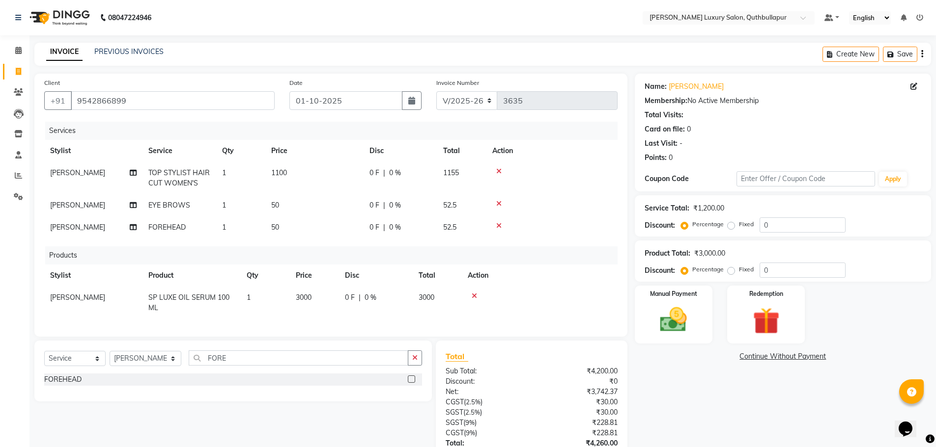
scroll to position [81, 0]
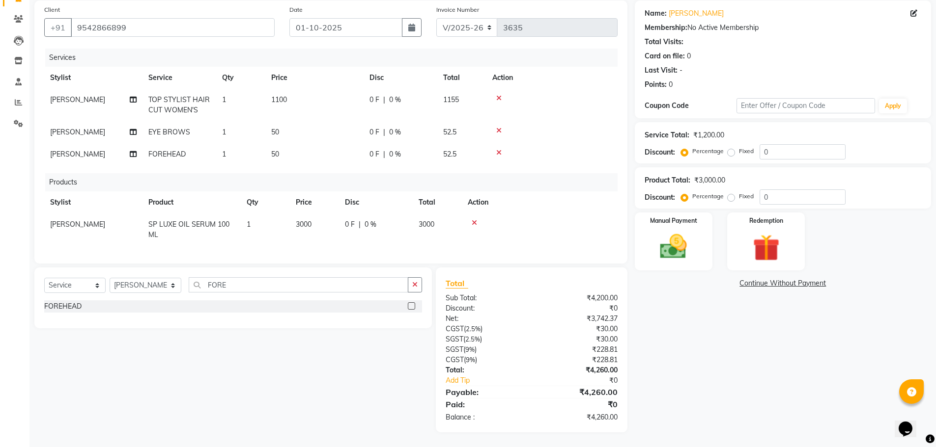
drag, startPoint x: 308, startPoint y: 85, endPoint x: 317, endPoint y: 88, distance: 9.2
click at [313, 89] on td "1100" at bounding box center [314, 105] width 98 height 32
select select "59116"
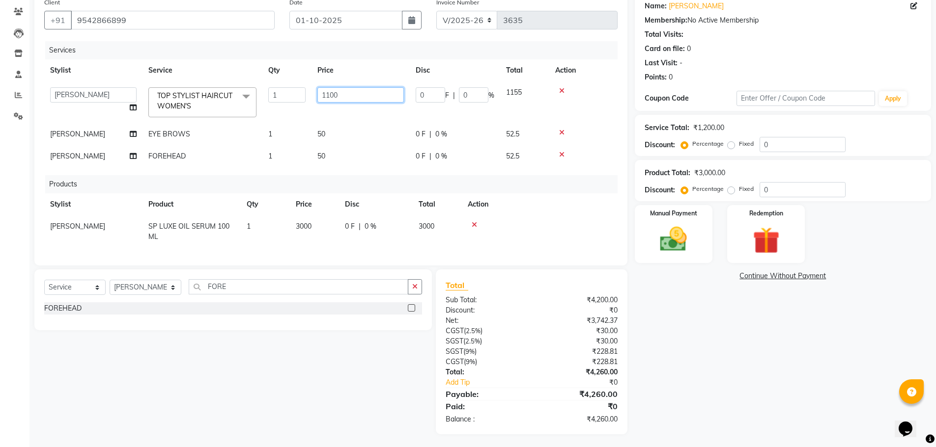
drag, startPoint x: 317, startPoint y: 88, endPoint x: 231, endPoint y: 100, distance: 86.3
click at [231, 100] on tr "AADIL SHAKE AHON ALI ARAVIND ARHAN ARHAN ARIF ARIF KPHB ARMAAN ashu AYAN CHANCH…" at bounding box center [330, 103] width 573 height 42
type input "1200"
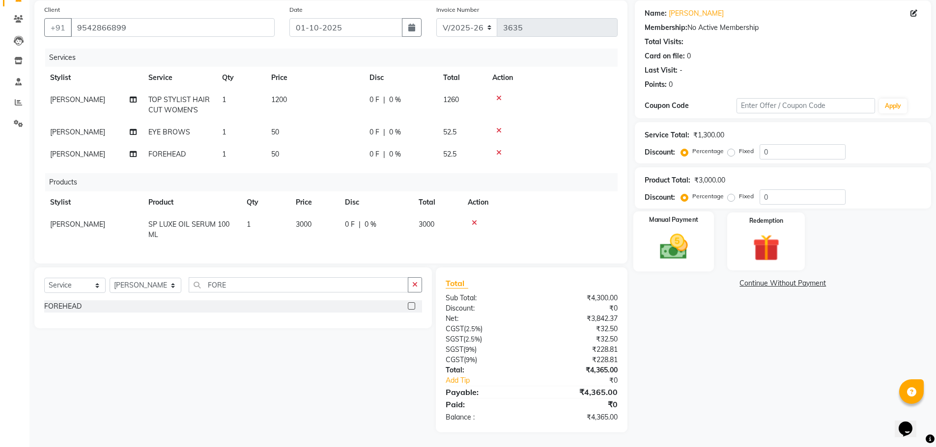
click at [687, 247] on img at bounding box center [673, 247] width 45 height 32
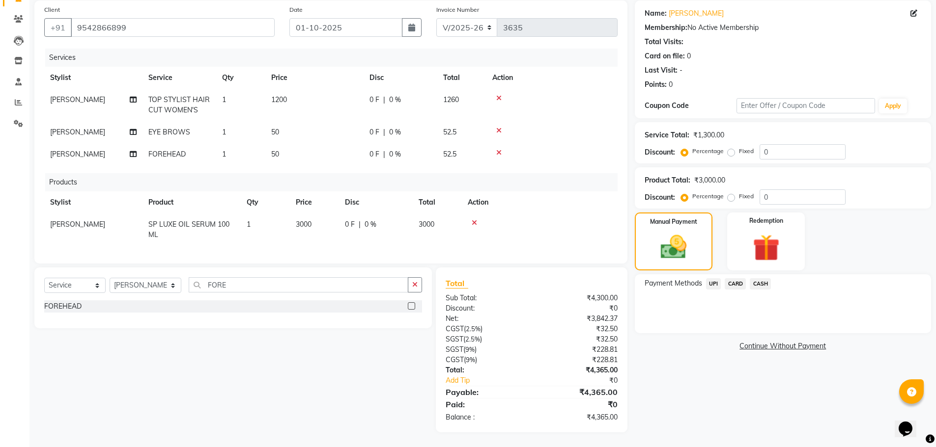
click at [707, 275] on div "Payment Methods UPI CARD CASH" at bounding box center [783, 304] width 296 height 59
click at [708, 278] on span "UPI" at bounding box center [713, 283] width 15 height 11
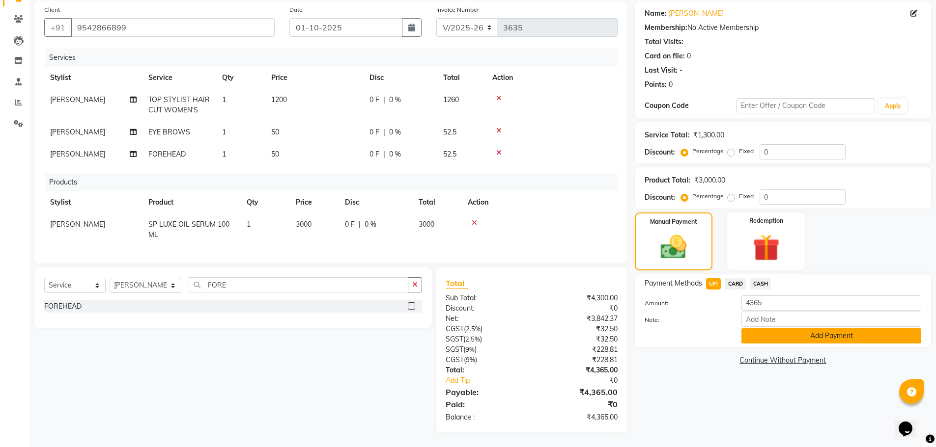
click at [786, 329] on button "Add Payment" at bounding box center [831, 336] width 180 height 15
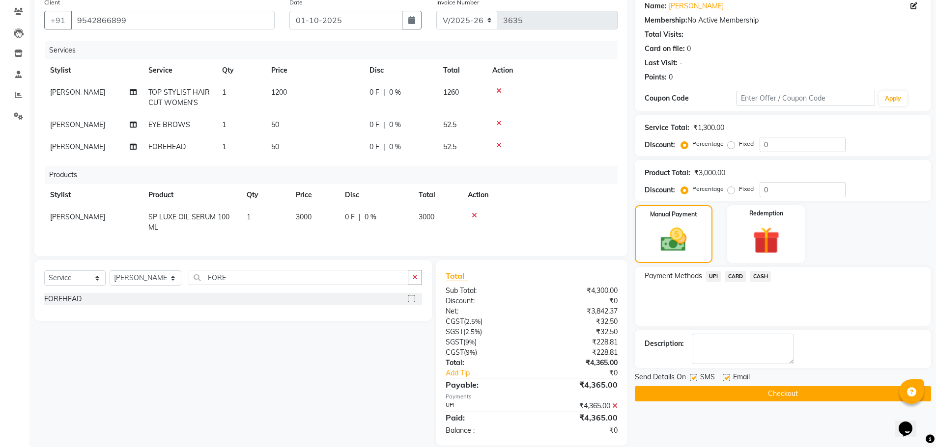
click at [799, 388] on button "Checkout" at bounding box center [783, 394] width 296 height 15
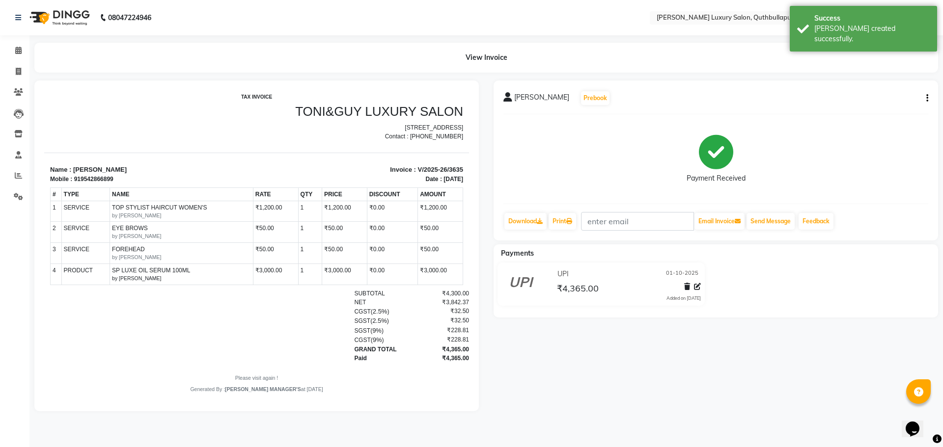
scroll to position [8, 0]
drag, startPoint x: 185, startPoint y: 281, endPoint x: 97, endPoint y: 267, distance: 88.5
click at [94, 270] on tr "4 PRODUCT PRODUCTS SP LUXE OIL SERUM 100ML by SALMAN KHAN ₹3,000.00 1" at bounding box center [257, 274] width 413 height 21
click at [124, 246] on td "SERVICE FOREHEAD by MANJULA" at bounding box center [181, 253] width 143 height 21
click at [182, 233] on span "EYE BROWS" at bounding box center [181, 228] width 139 height 9
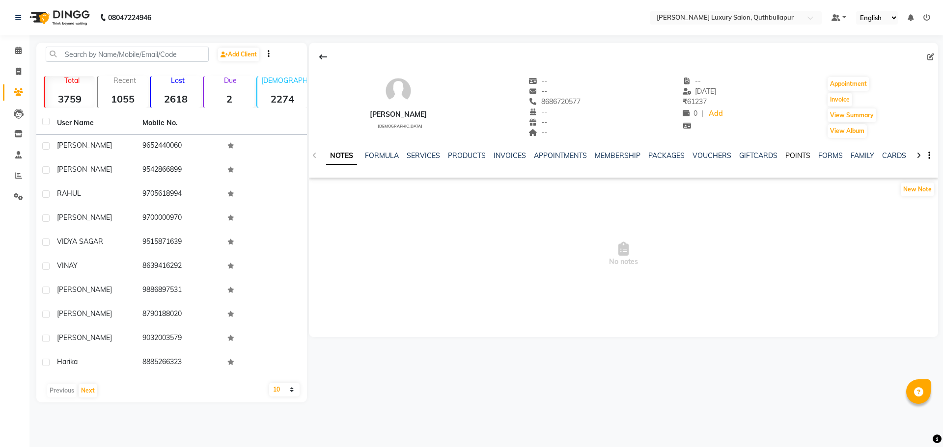
click at [798, 160] on link "POINTS" at bounding box center [797, 155] width 25 height 9
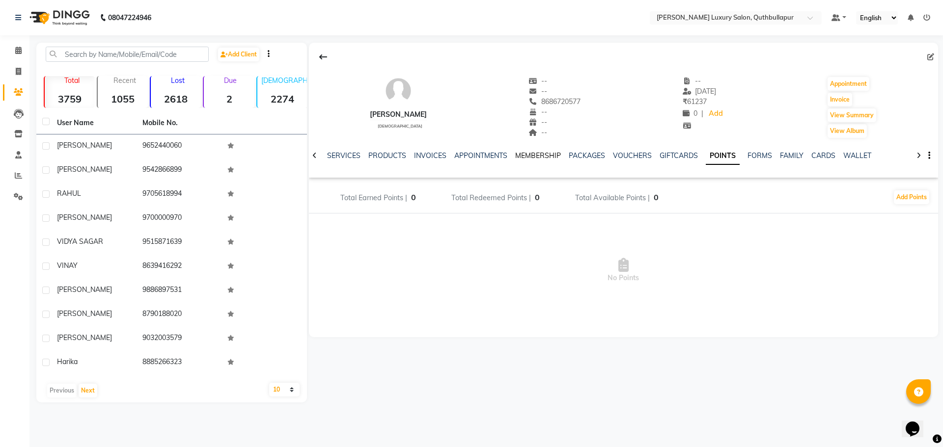
click at [543, 155] on link "MEMBERSHIP" at bounding box center [538, 155] width 46 height 9
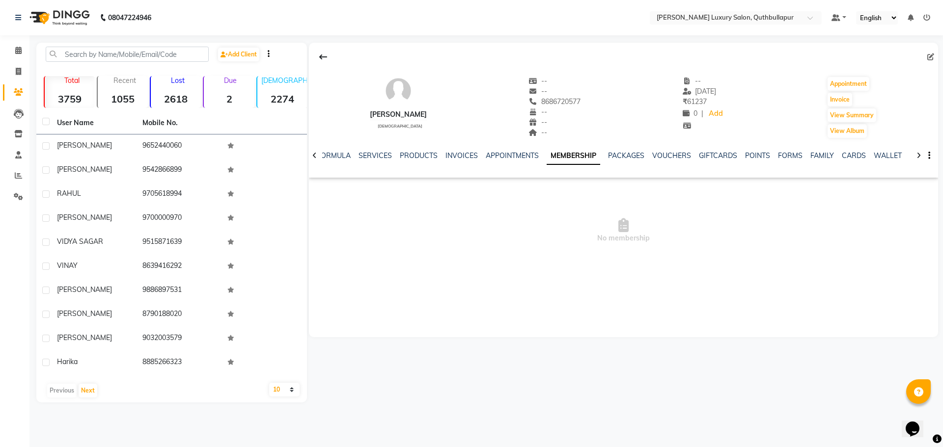
click at [641, 156] on ul "NOTES FORMULA SERVICES PRODUCTS INVOICES APPOINTMENTS MEMBERSHIP PACKAGES VOUCH…" at bounding box center [598, 156] width 623 height 10
click at [667, 158] on link "VOUCHERS" at bounding box center [671, 155] width 39 height 9
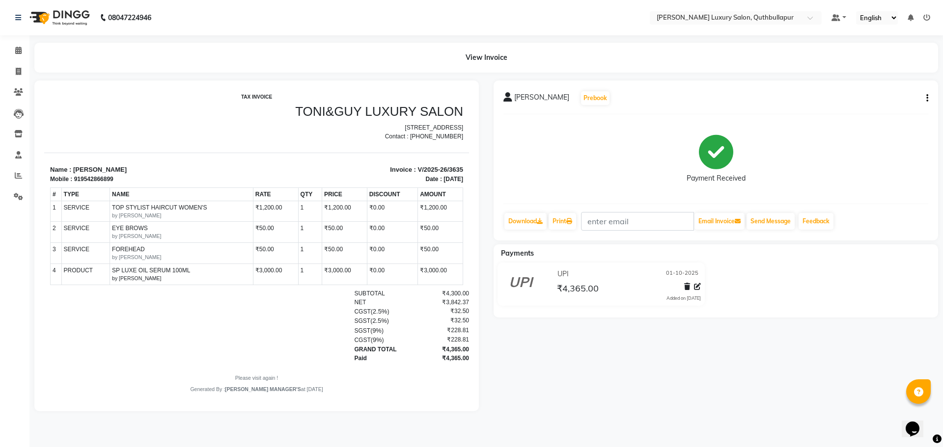
scroll to position [8, 0]
drag, startPoint x: 16, startPoint y: 74, endPoint x: 15, endPoint y: 79, distance: 5.0
click at [16, 74] on icon at bounding box center [18, 71] width 5 height 7
select select "5816"
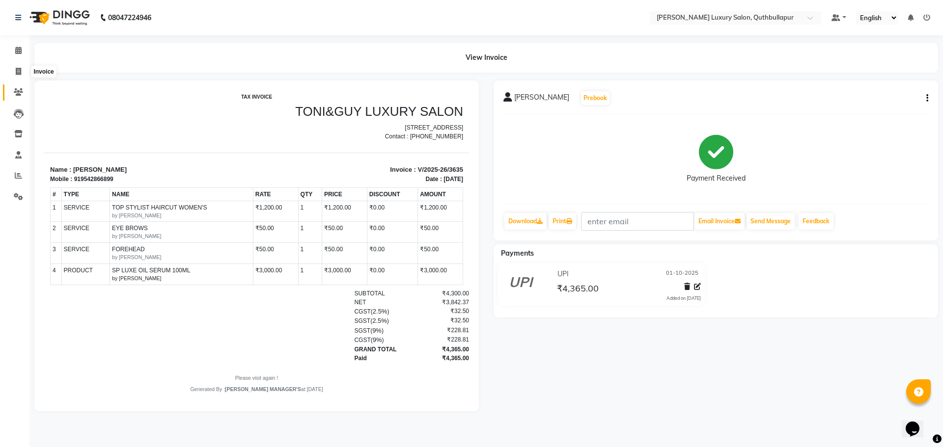
select select "service"
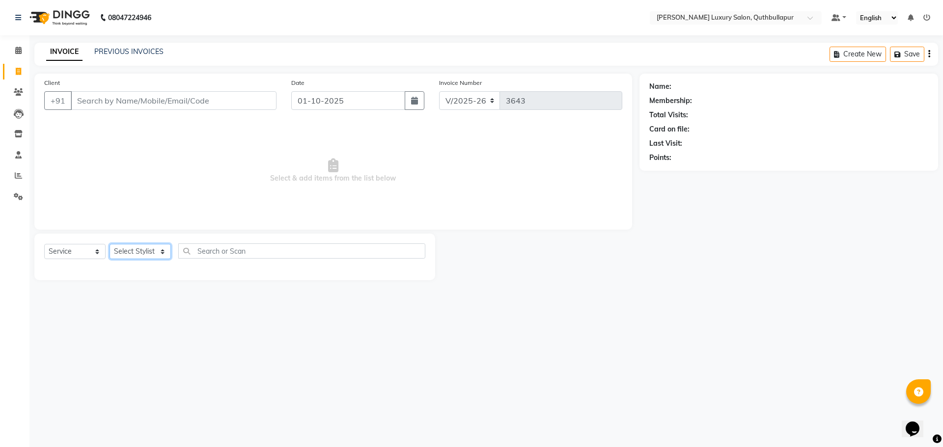
click at [132, 259] on select "Select Stylist" at bounding box center [140, 251] width 61 height 15
select select "54513"
click at [110, 244] on select "Select Stylist [PERSON_NAME] SHAKE AHON [PERSON_NAME] [PERSON_NAME] [PERSON_NAM…" at bounding box center [146, 251] width 72 height 15
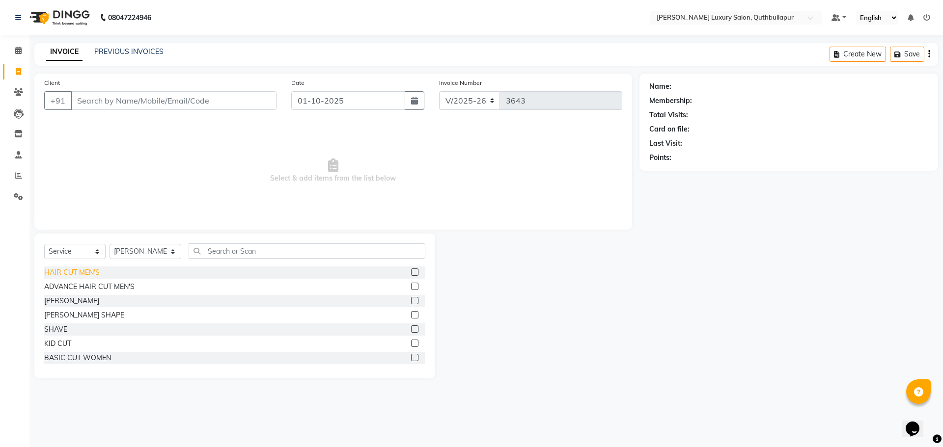
click at [78, 267] on div "Select Service Product Membership Package Voucher Prepaid Gift Card Select Styl…" at bounding box center [234, 306] width 401 height 145
click at [78, 268] on div "HAIR CUT MEN'S" at bounding box center [71, 273] width 55 height 10
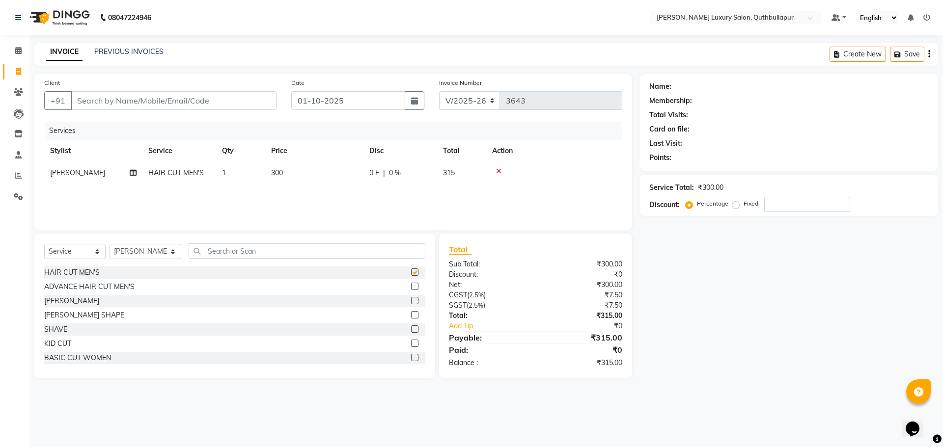
checkbox input "false"
click at [139, 109] on input "Client" at bounding box center [174, 100] width 206 height 19
type input "9"
type input "0"
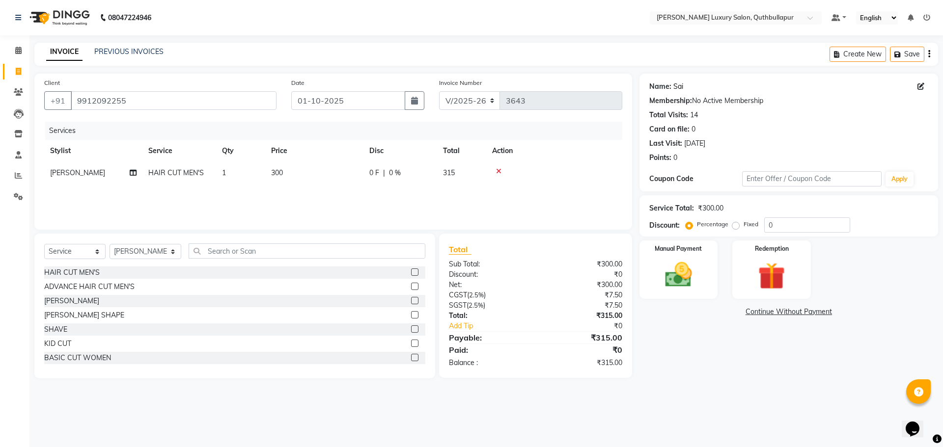
click at [678, 90] on link "Sai" at bounding box center [678, 87] width 10 height 10
click at [209, 98] on input "9912092255" at bounding box center [174, 100] width 206 height 19
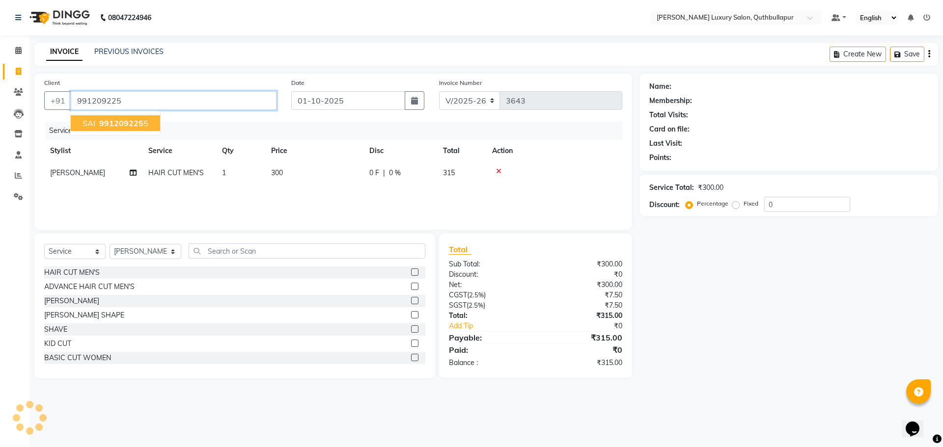
type input "9912092255"
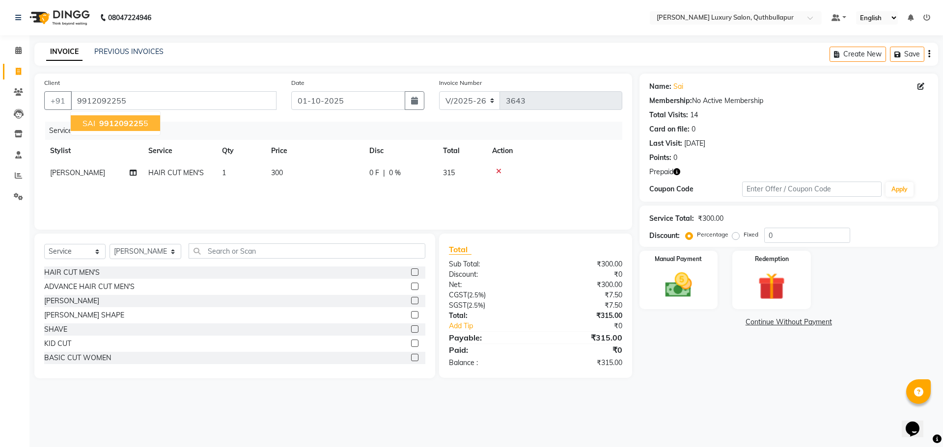
click at [141, 122] on ngb-highlight "991209225 5" at bounding box center [122, 123] width 51 height 10
click at [674, 173] on icon "button" at bounding box center [676, 171] width 7 height 7
click at [775, 289] on img at bounding box center [771, 286] width 46 height 35
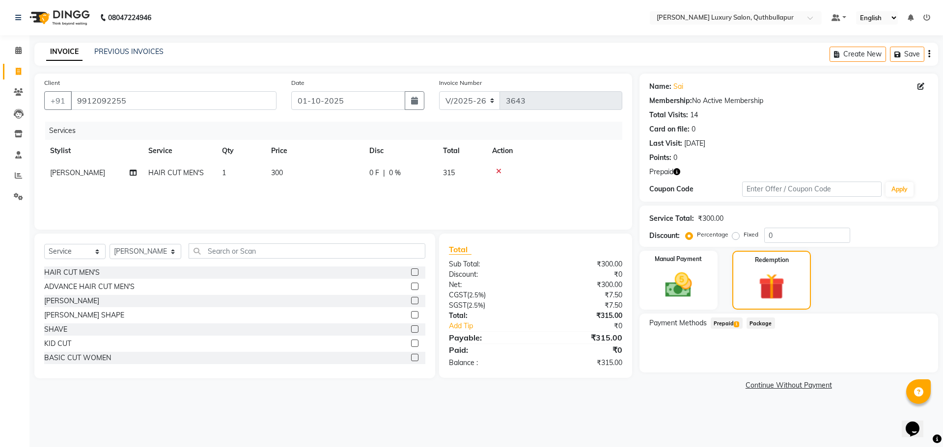
click at [727, 319] on span "Prepaid 1" at bounding box center [727, 323] width 32 height 11
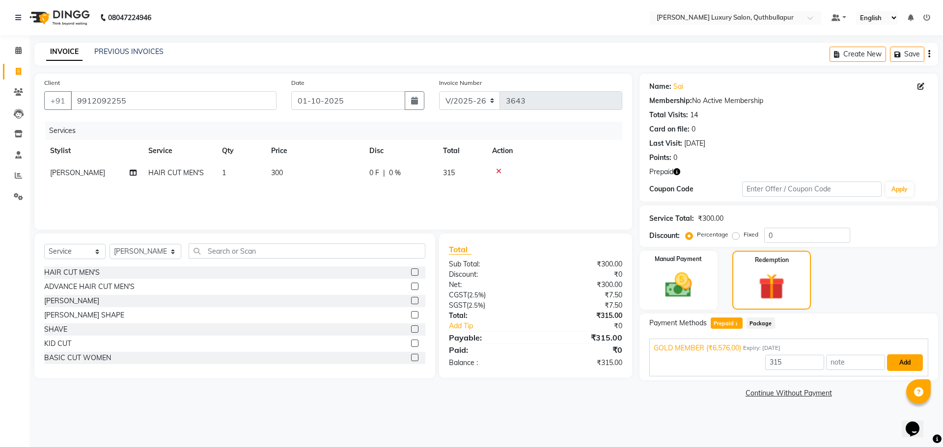
click at [906, 365] on button "Add" at bounding box center [905, 363] width 36 height 17
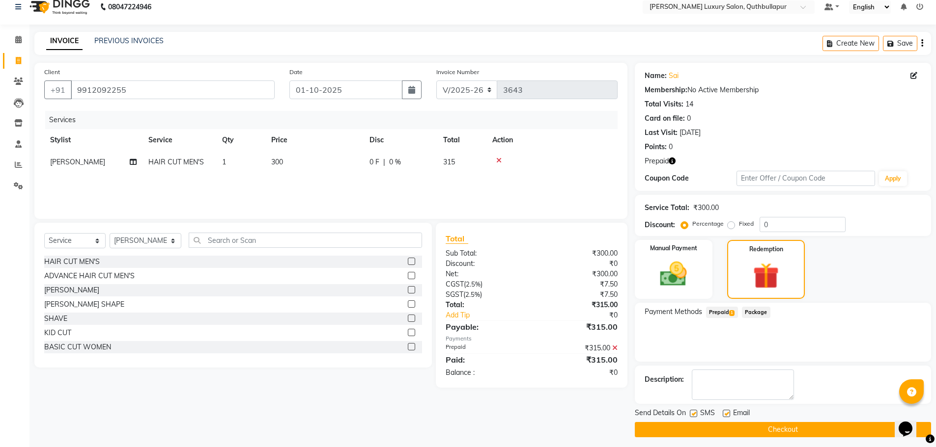
scroll to position [16, 0]
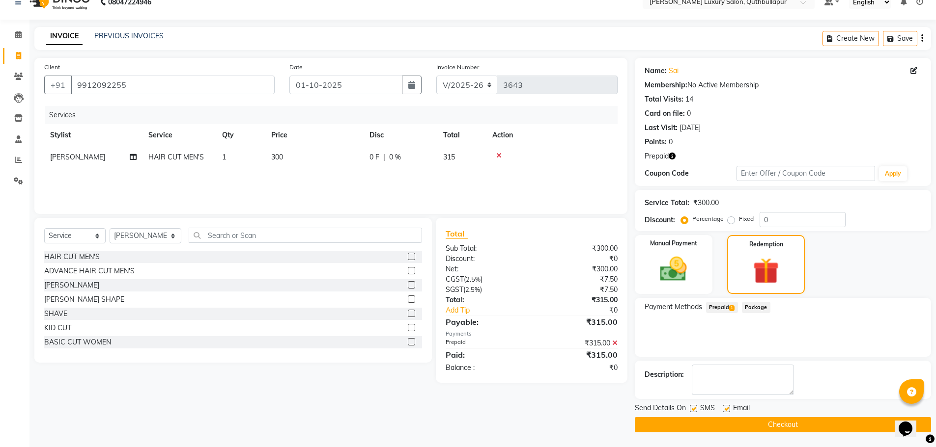
click at [792, 423] on button "Checkout" at bounding box center [783, 424] width 296 height 15
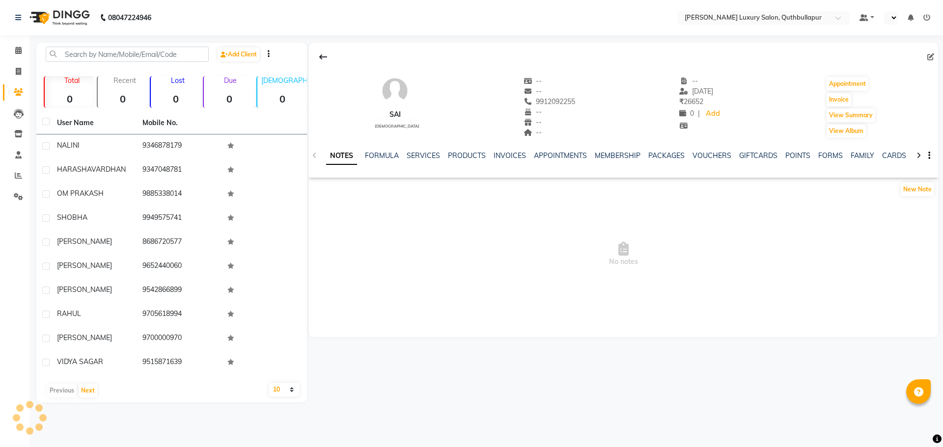
select select "en"
click at [660, 156] on link "PACKAGES" at bounding box center [666, 155] width 36 height 9
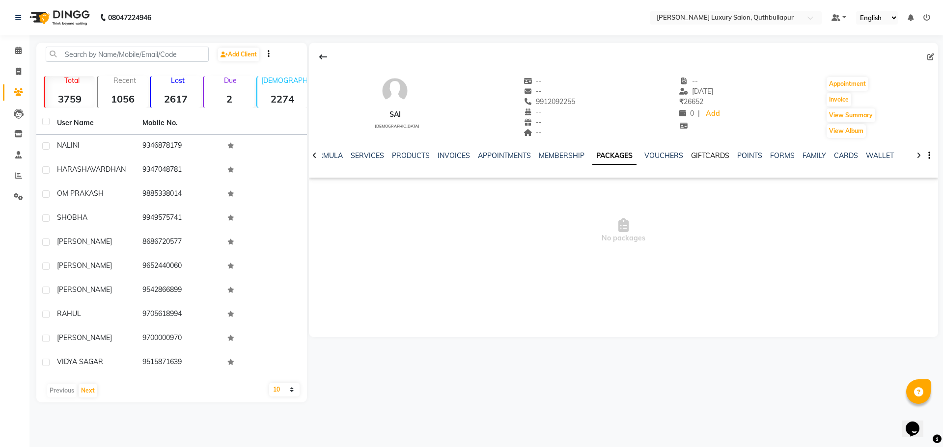
drag, startPoint x: 698, startPoint y: 157, endPoint x: 693, endPoint y: 156, distance: 5.0
click at [696, 157] on link "GIFTCARDS" at bounding box center [710, 155] width 38 height 9
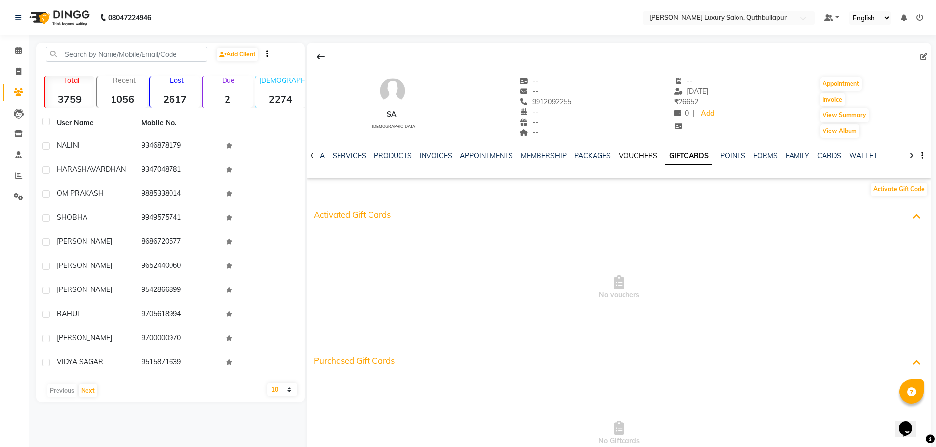
click at [640, 159] on link "VOUCHERS" at bounding box center [637, 155] width 39 height 9
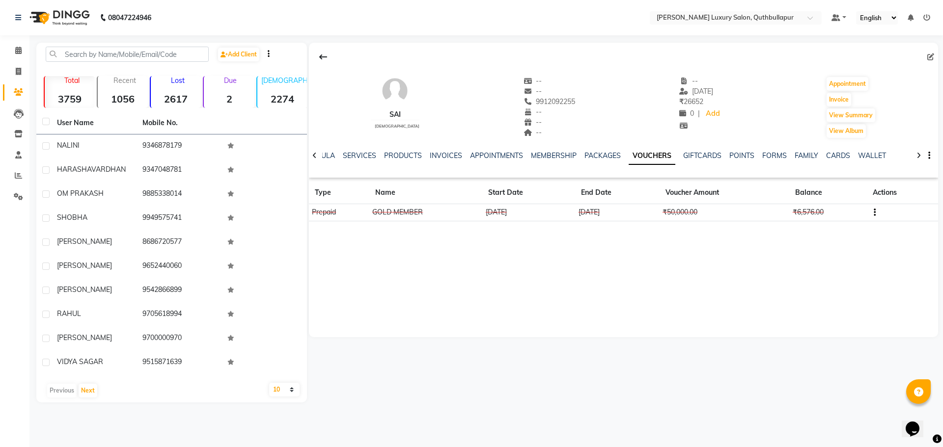
click at [872, 209] on button "button" at bounding box center [873, 212] width 6 height 10
click at [769, 271] on div "SAI [DEMOGRAPHIC_DATA] -- -- 9912092255 -- -- -- -- [DATE] ₹ 26652 0 | Add Appo…" at bounding box center [623, 190] width 629 height 295
click at [876, 215] on td at bounding box center [902, 212] width 71 height 17
click at [872, 213] on button "button" at bounding box center [873, 212] width 6 height 10
click at [789, 270] on div "SAI [DEMOGRAPHIC_DATA] -- -- 9912092255 -- -- -- -- [DATE] ₹ 26652 0 | Add Appo…" at bounding box center [623, 190] width 629 height 295
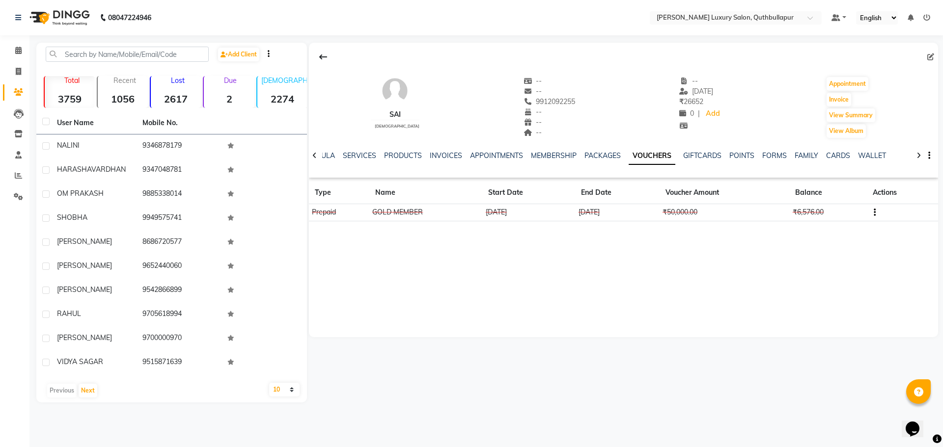
click at [852, 211] on td "₹6,576.00" at bounding box center [827, 212] width 77 height 17
click at [878, 217] on td at bounding box center [902, 212] width 71 height 17
click at [872, 211] on button "button" at bounding box center [873, 212] width 6 height 10
click at [809, 214] on div "Edit" at bounding box center [828, 212] width 61 height 12
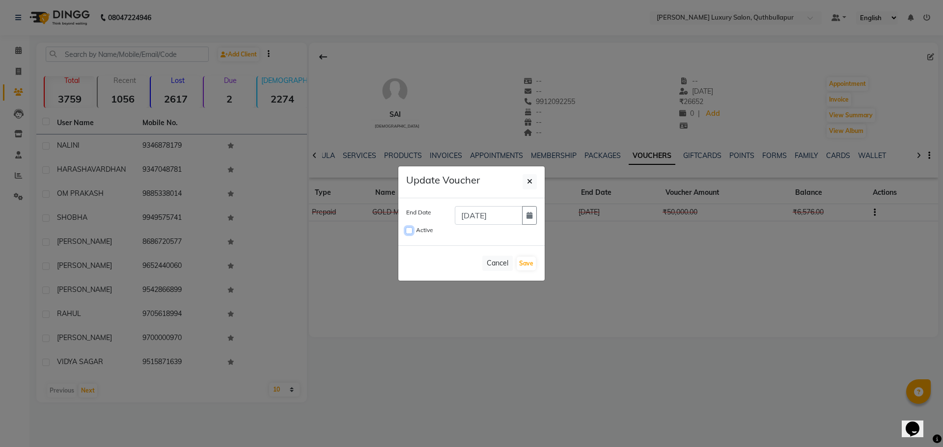
click at [411, 231] on input "Active" at bounding box center [409, 230] width 7 height 7
checkbox input "true"
click at [523, 221] on button "button" at bounding box center [529, 215] width 15 height 19
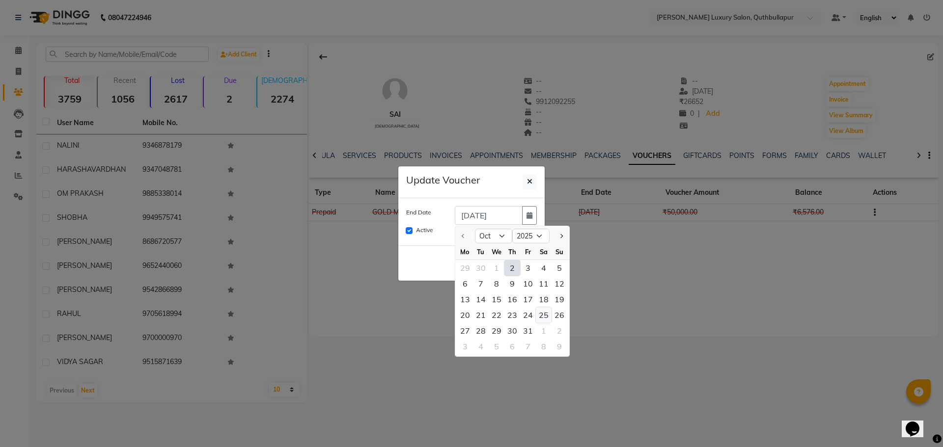
click at [545, 319] on div "25" at bounding box center [544, 315] width 16 height 16
type input "25-10-2025"
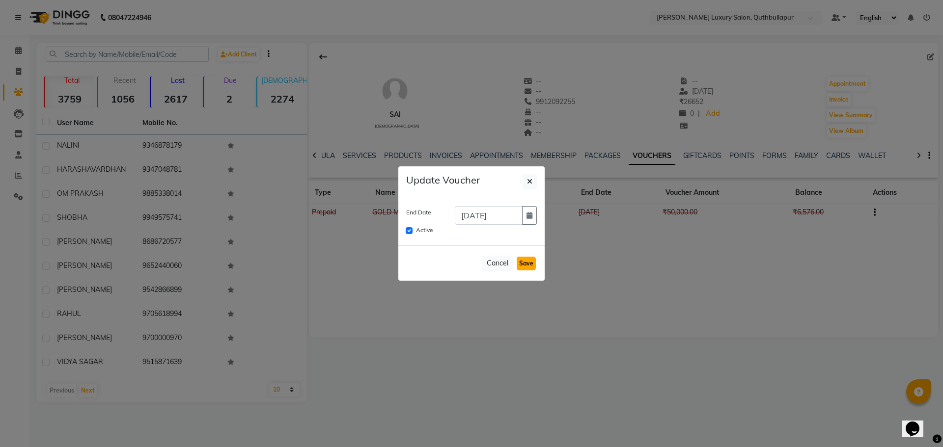
click at [531, 267] on button "Save" at bounding box center [526, 264] width 19 height 14
checkbox input "false"
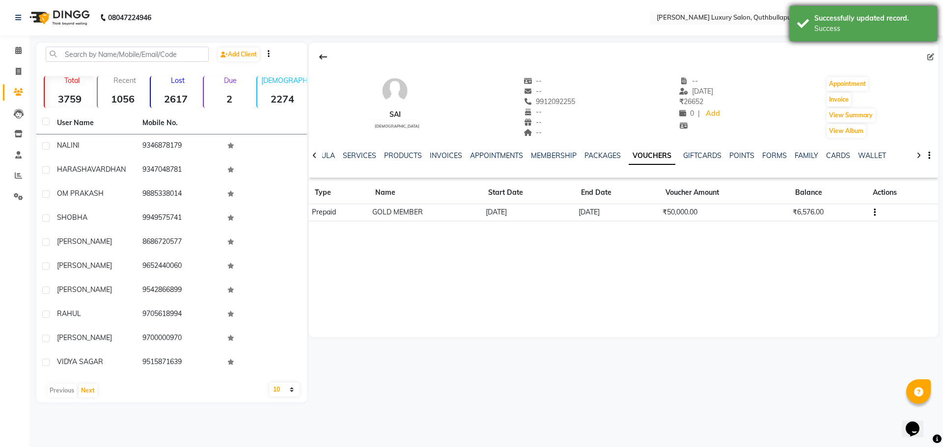
click at [835, 31] on div "Success" at bounding box center [871, 29] width 115 height 10
